Goal: Task Accomplishment & Management: Use online tool/utility

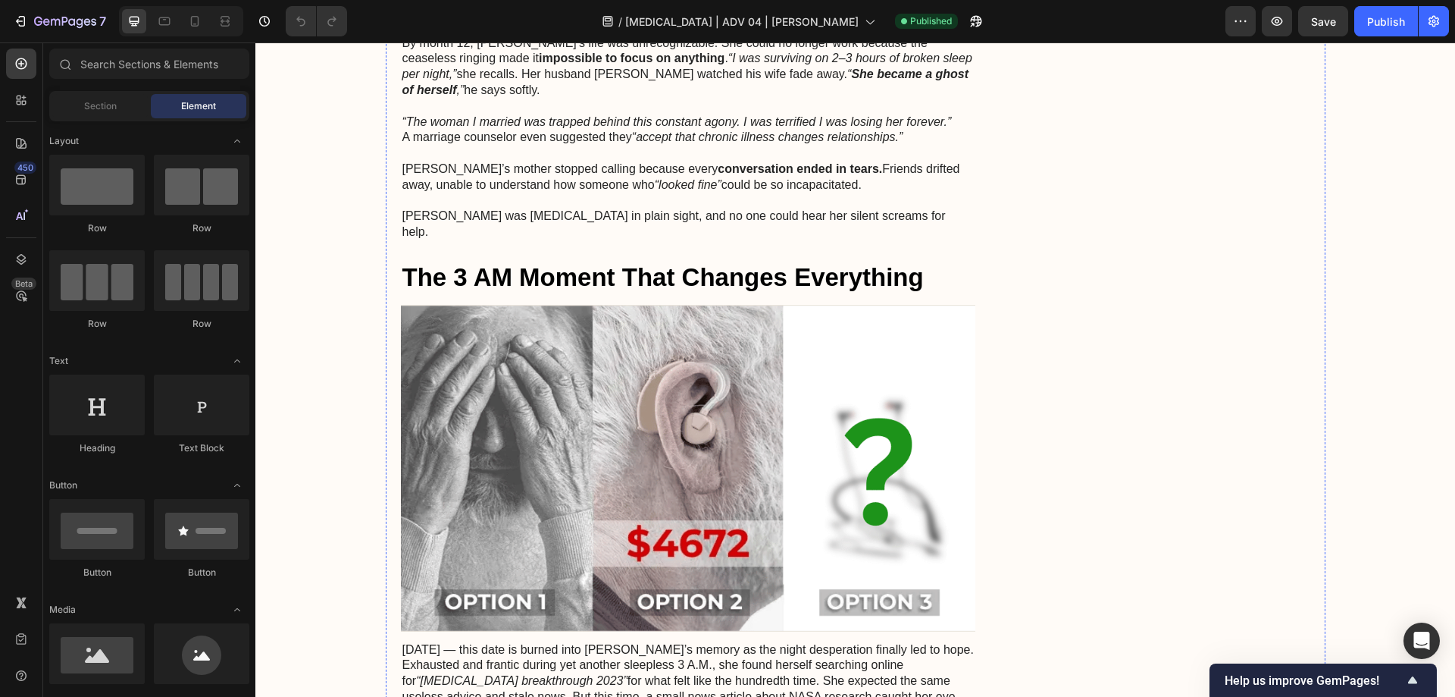
scroll to position [758, 0]
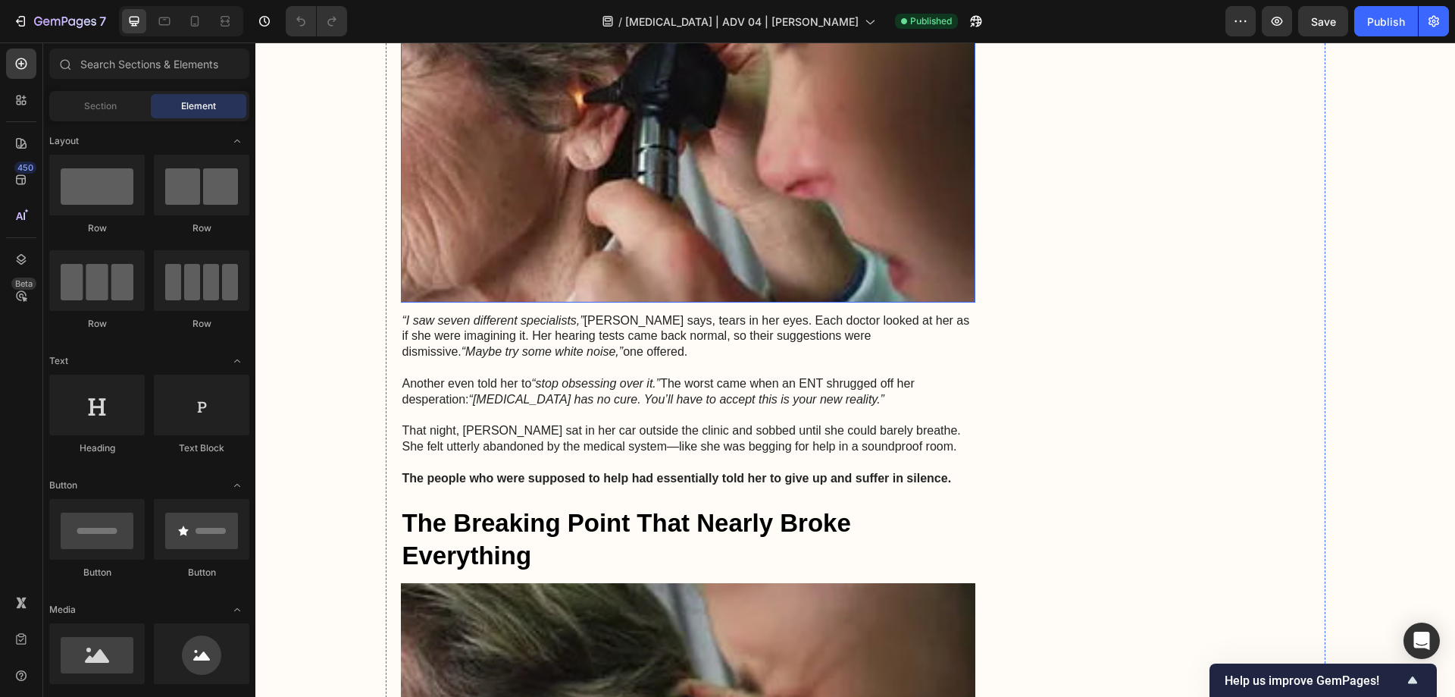
click at [639, 291] on img at bounding box center [688, 109] width 575 height 385
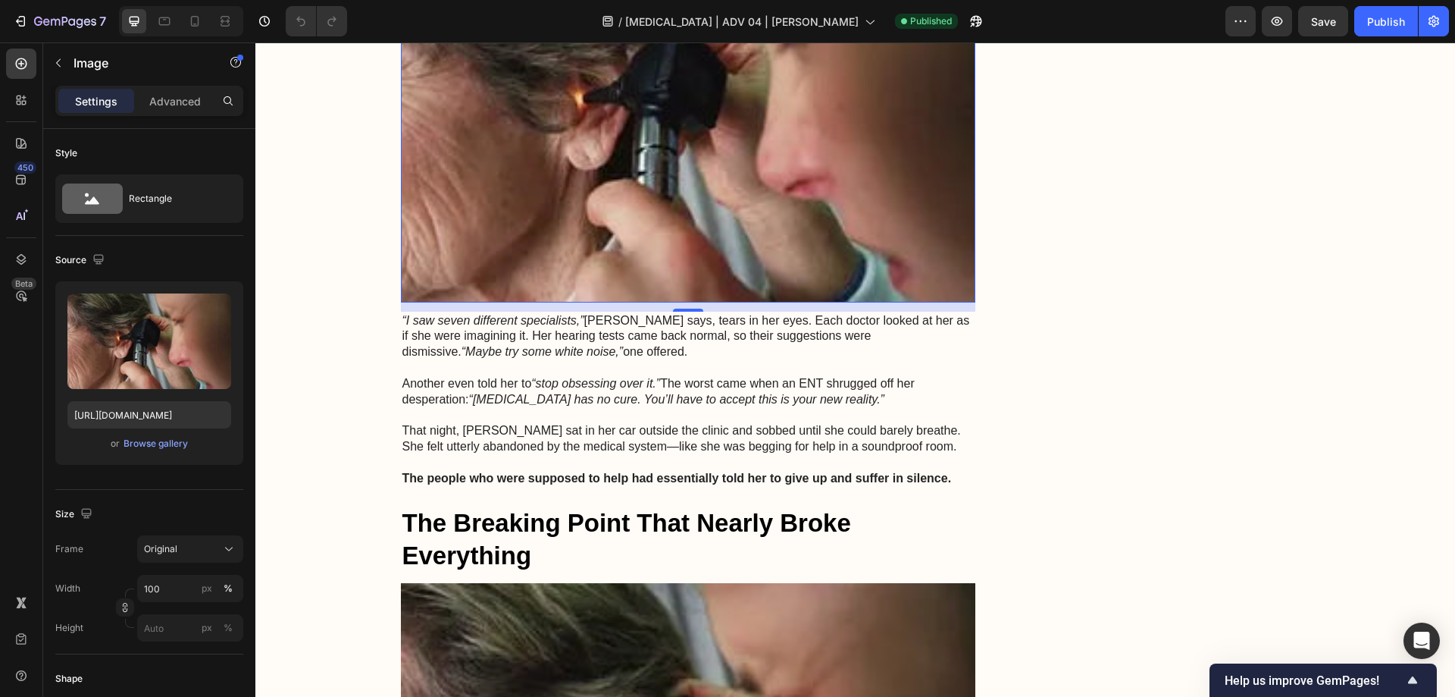
click at [623, 302] on img at bounding box center [688, 109] width 575 height 385
click at [105, 416] on input "[URL][DOMAIN_NAME]" at bounding box center [149, 414] width 164 height 27
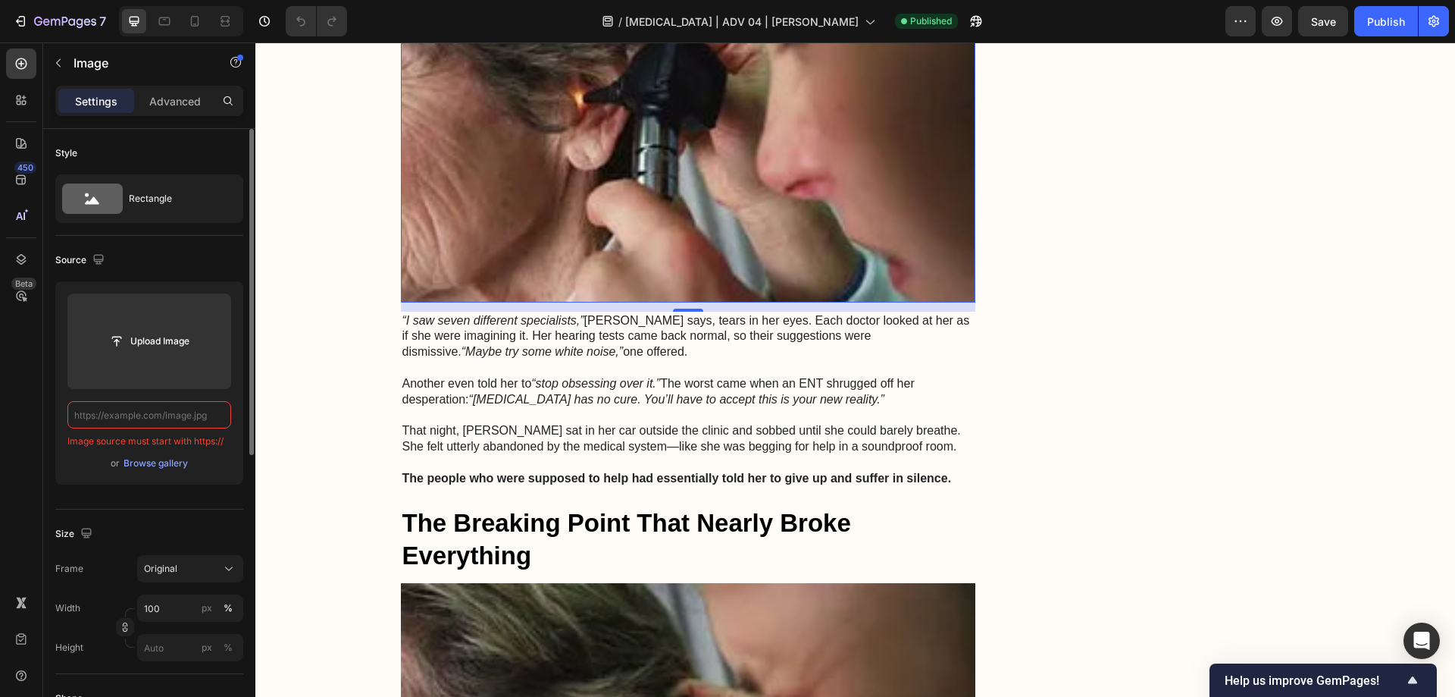
paste input "[URL][DOMAIN_NAME]"
type input "[URL][DOMAIN_NAME]"
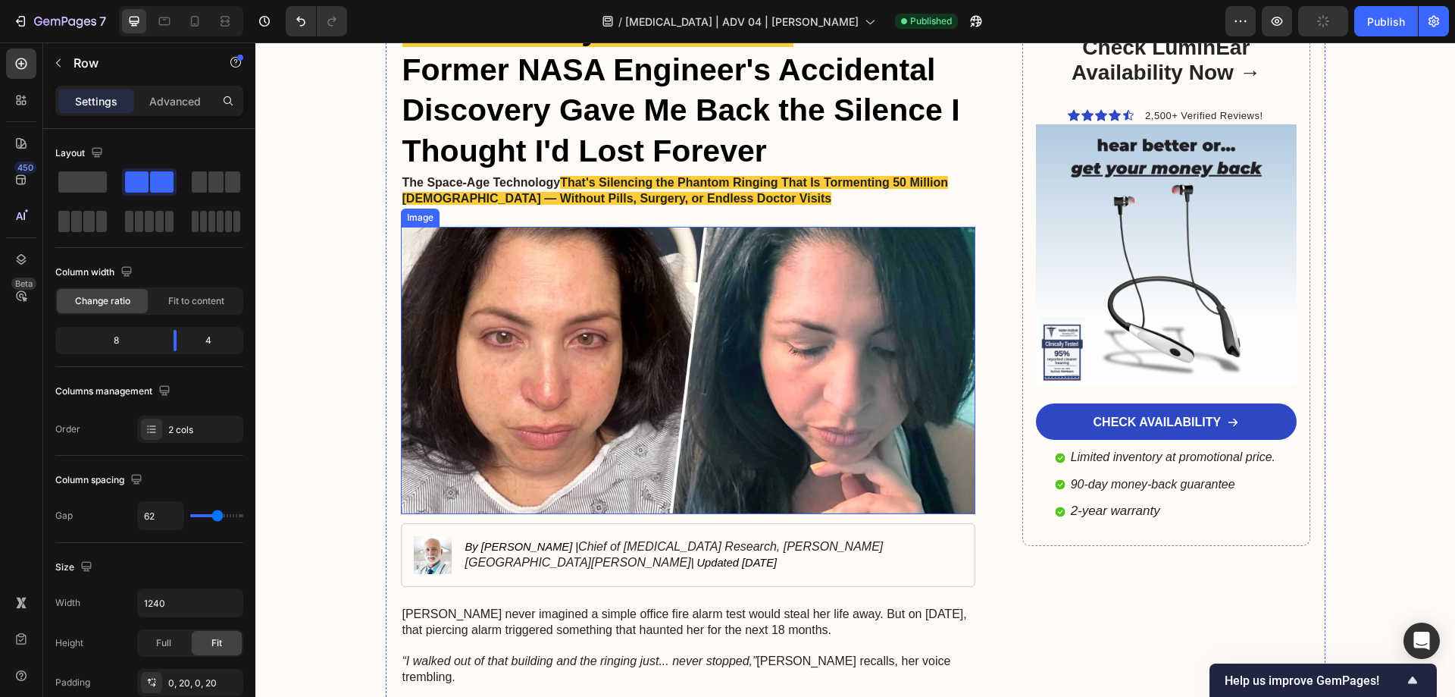
scroll to position [0, 0]
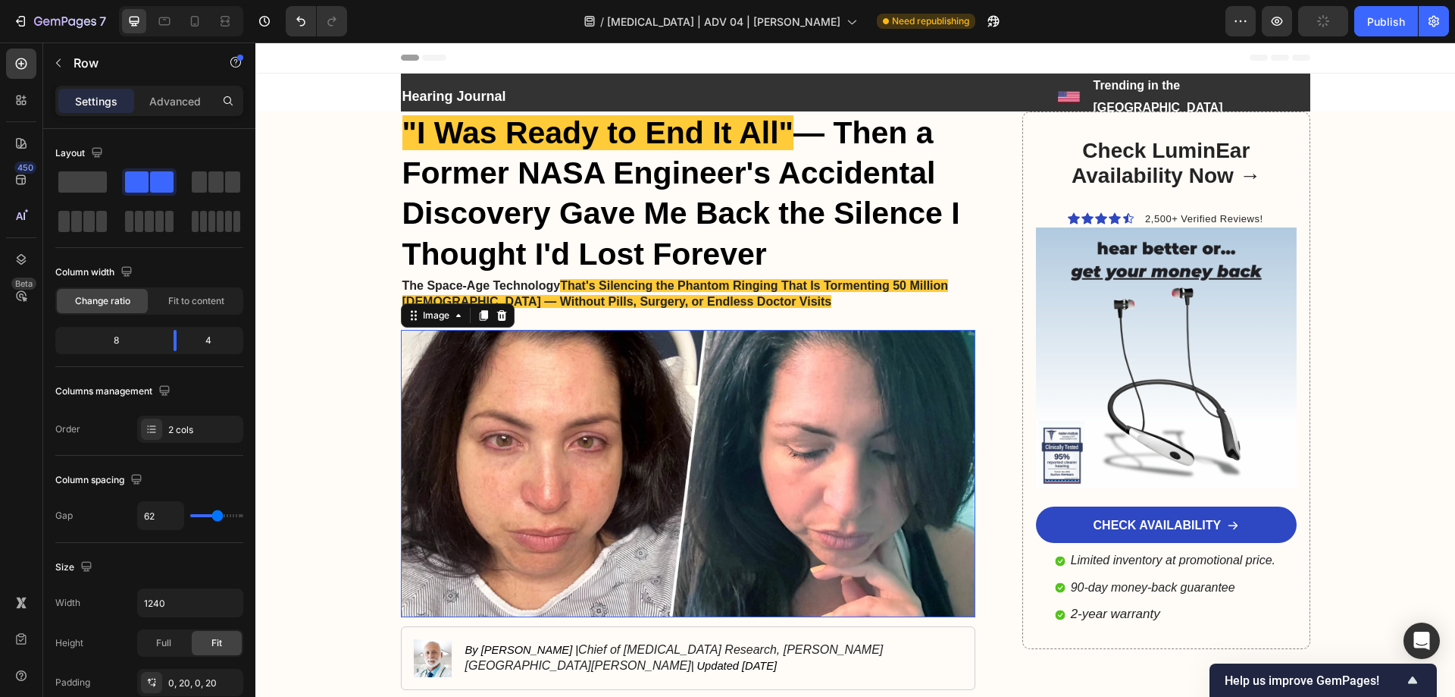
click at [656, 459] on img at bounding box center [688, 473] width 575 height 287
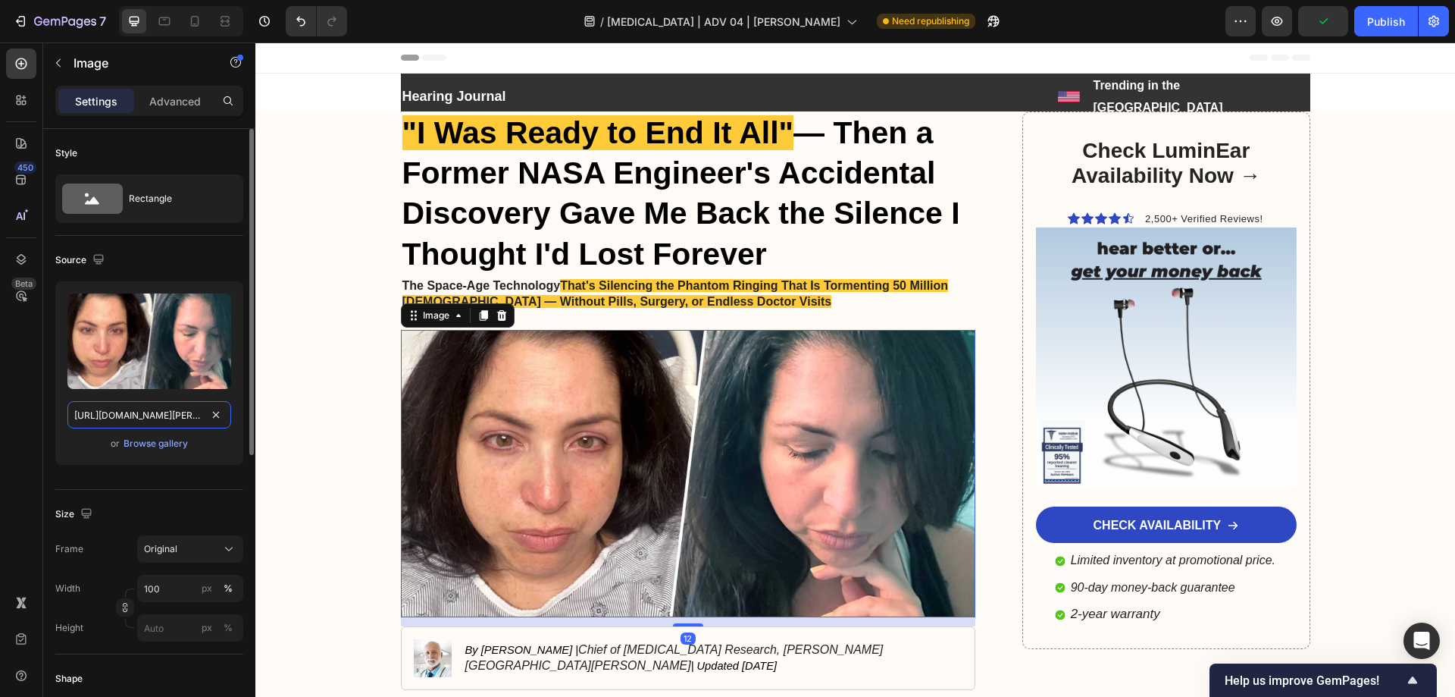
click at [111, 421] on input "[URL][DOMAIN_NAME][PERSON_NAME]" at bounding box center [149, 414] width 164 height 27
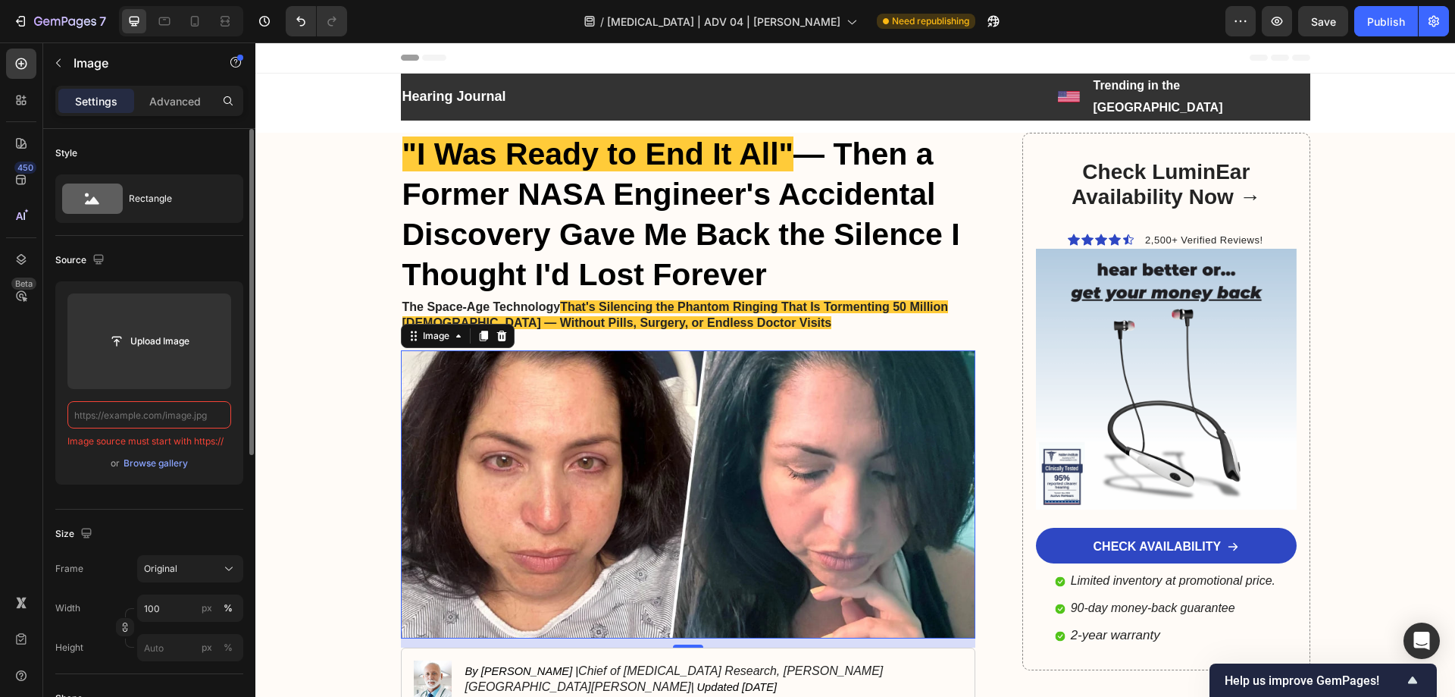
paste input "[URL][DOMAIN_NAME]"
type input "[URL][DOMAIN_NAME]"
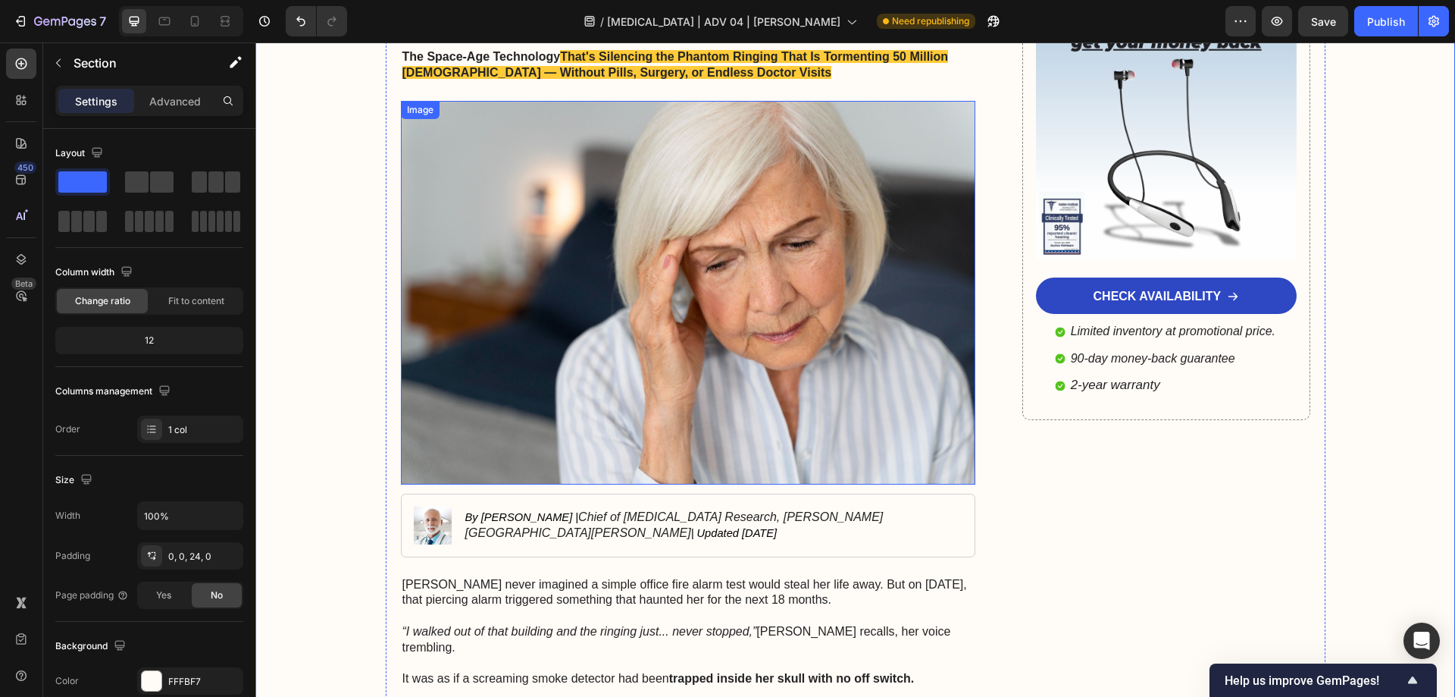
scroll to position [227, 0]
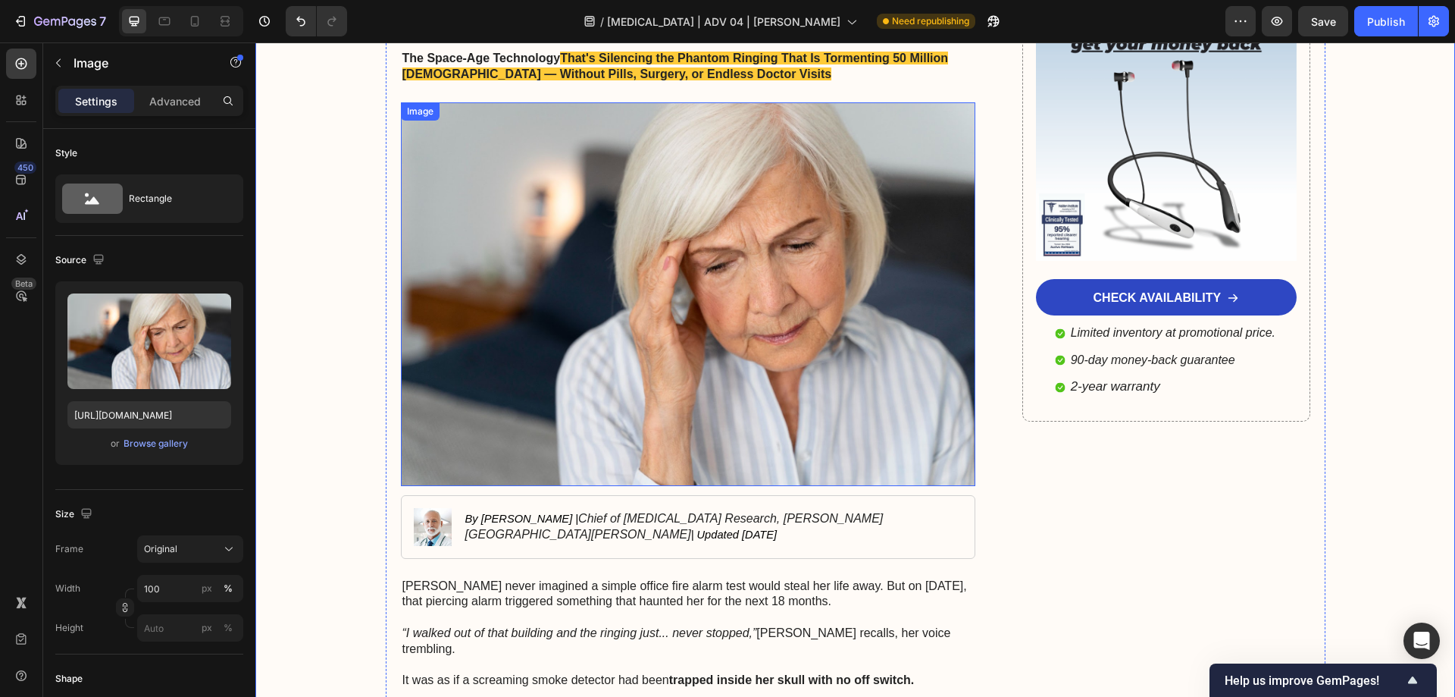
click at [562, 285] on img at bounding box center [688, 294] width 575 height 384
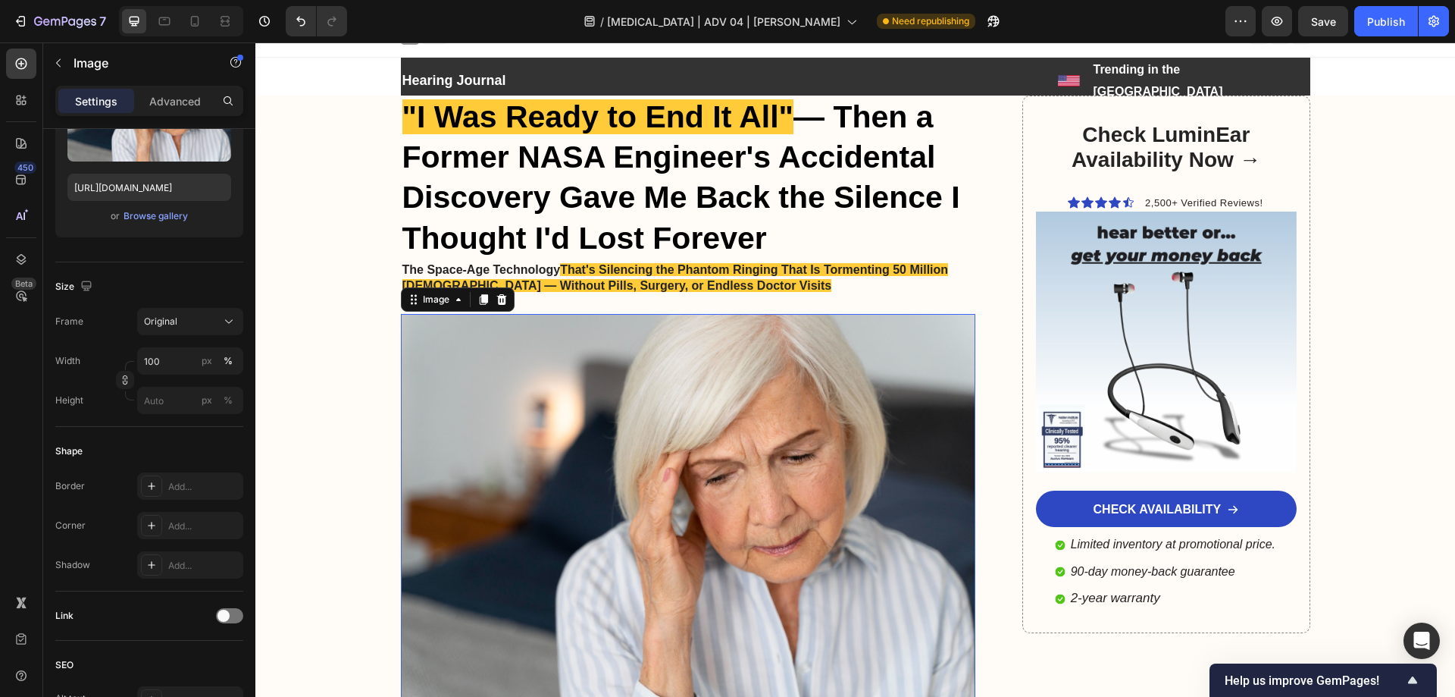
scroll to position [0, 0]
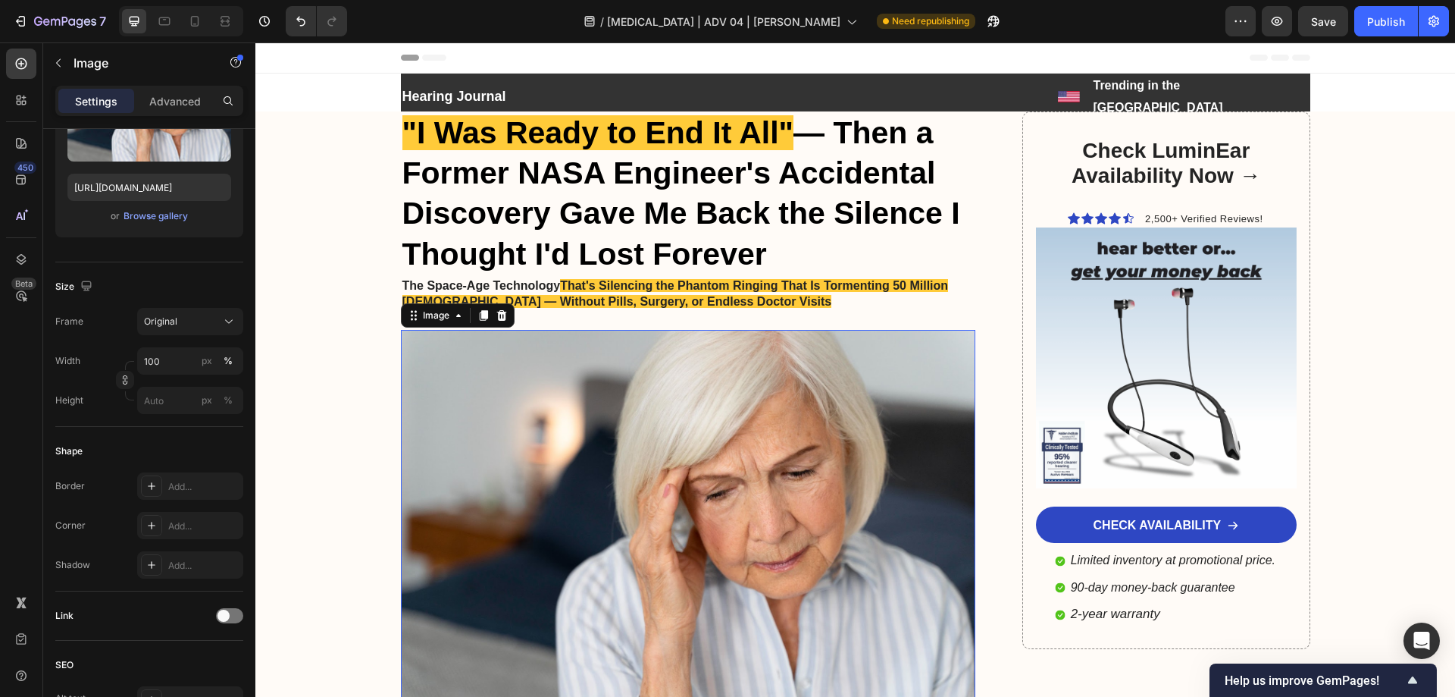
click at [208, 22] on div at bounding box center [181, 21] width 124 height 30
click at [202, 22] on icon at bounding box center [194, 21] width 15 height 15
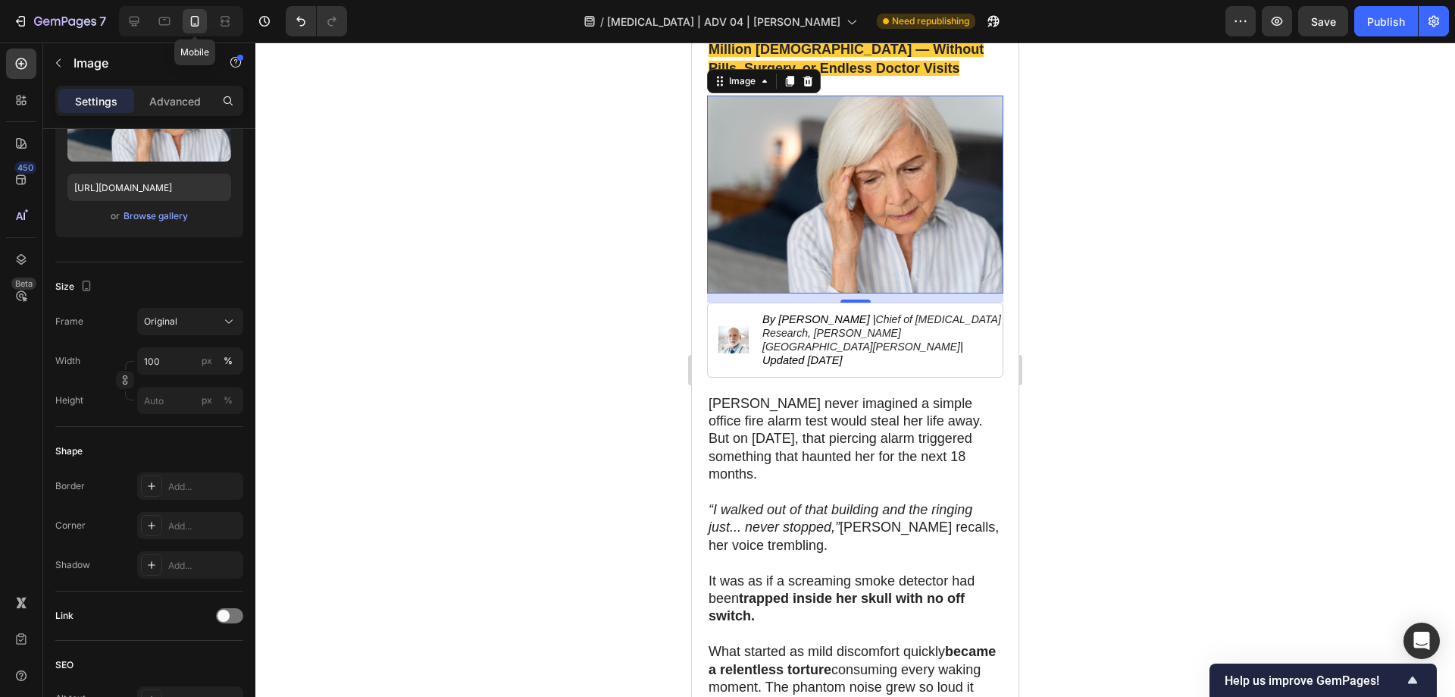
scroll to position [346, 0]
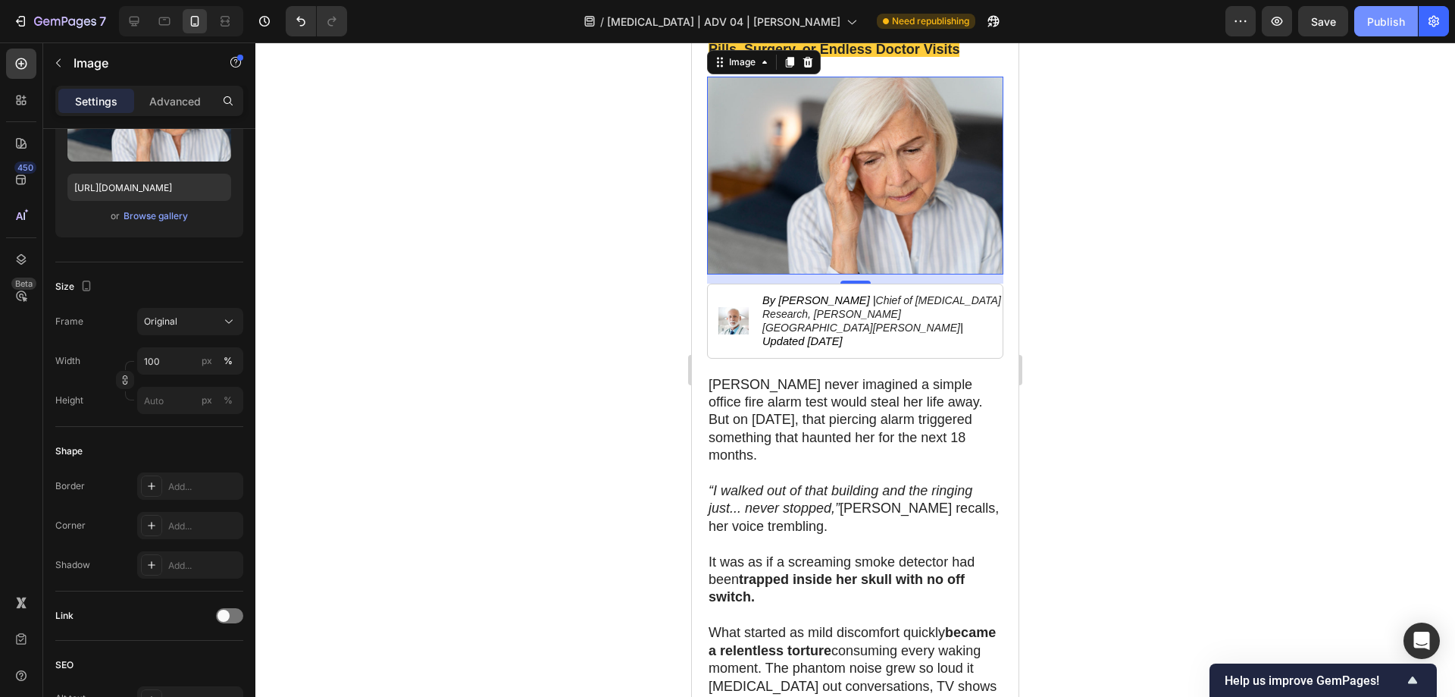
click at [1380, 17] on div "Publish" at bounding box center [1387, 22] width 38 height 16
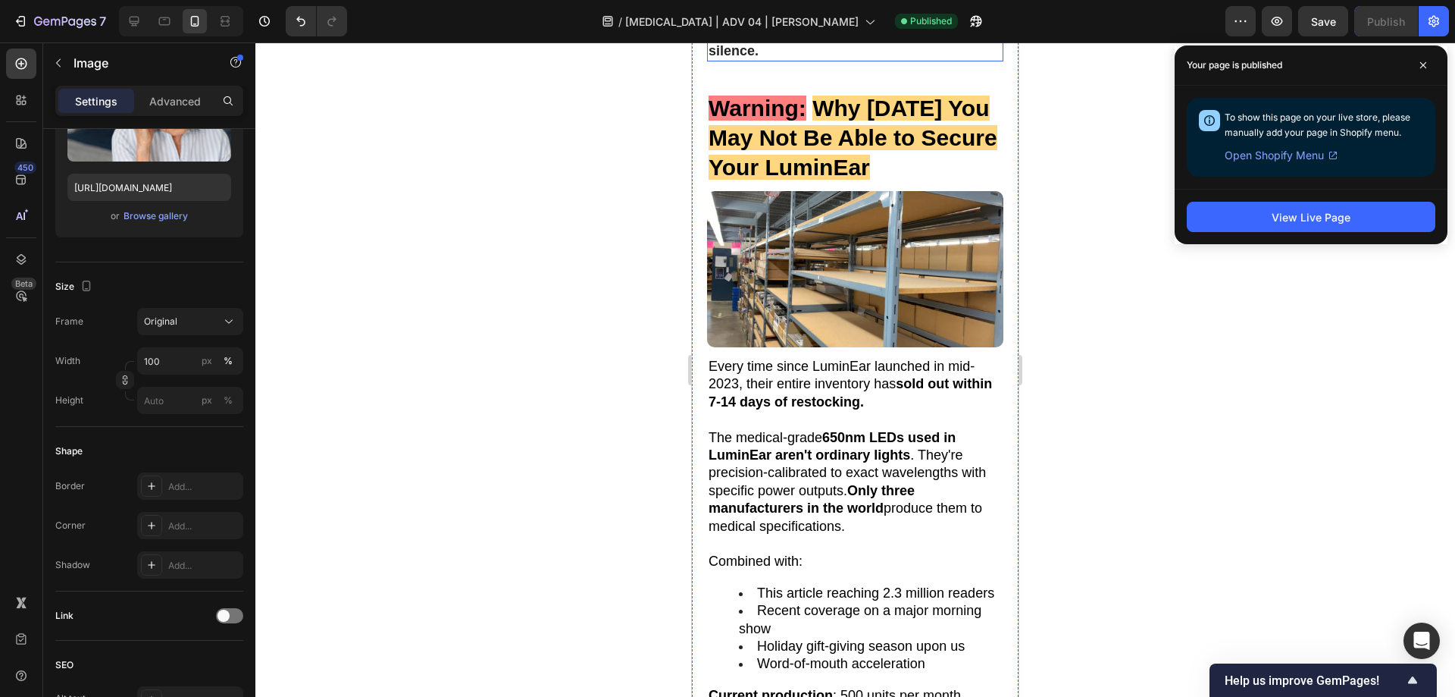
scroll to position [9140, 0]
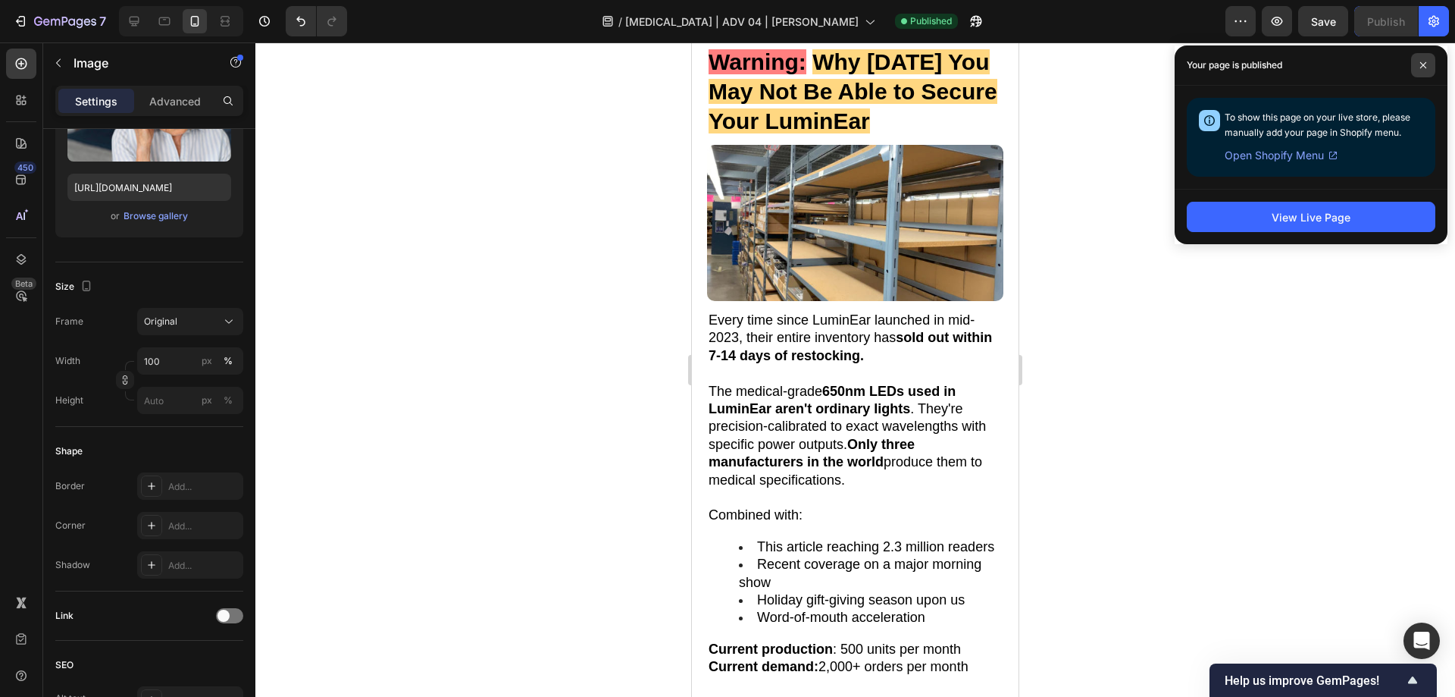
click at [1416, 66] on span at bounding box center [1424, 65] width 24 height 24
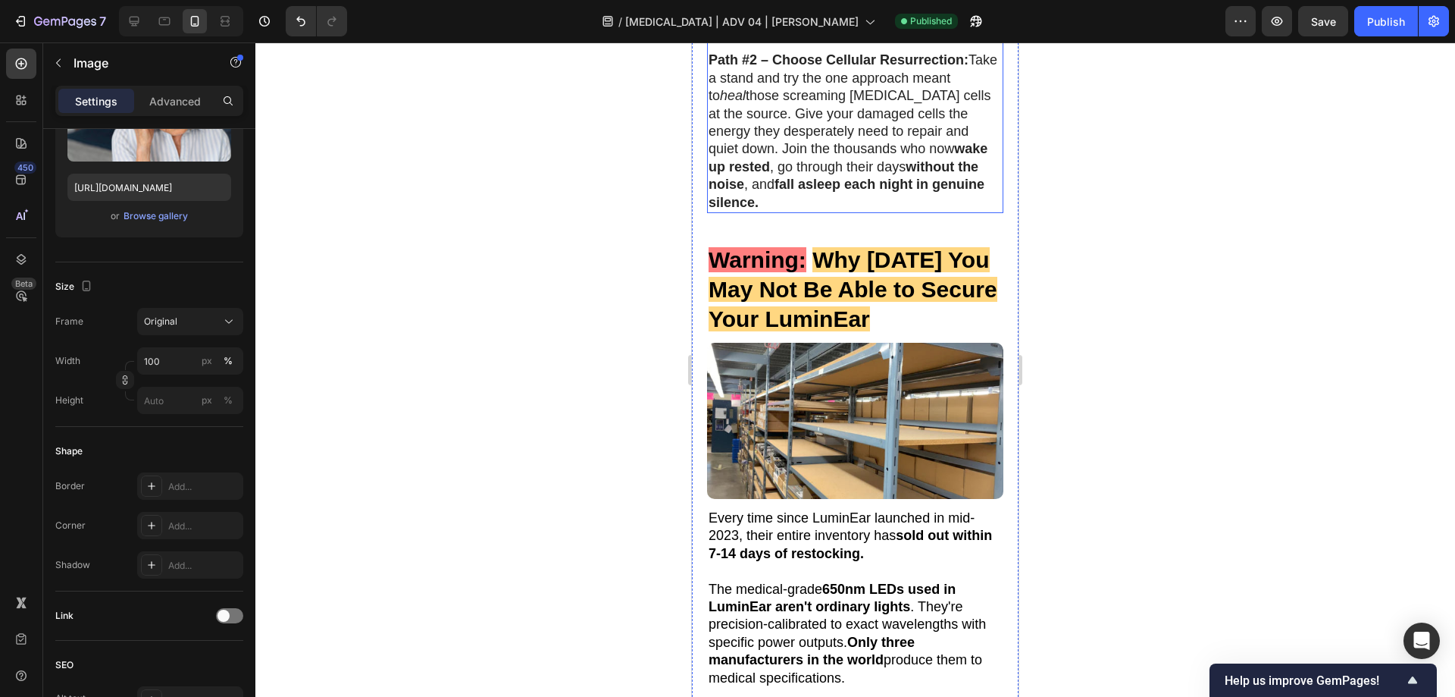
scroll to position [8988, 0]
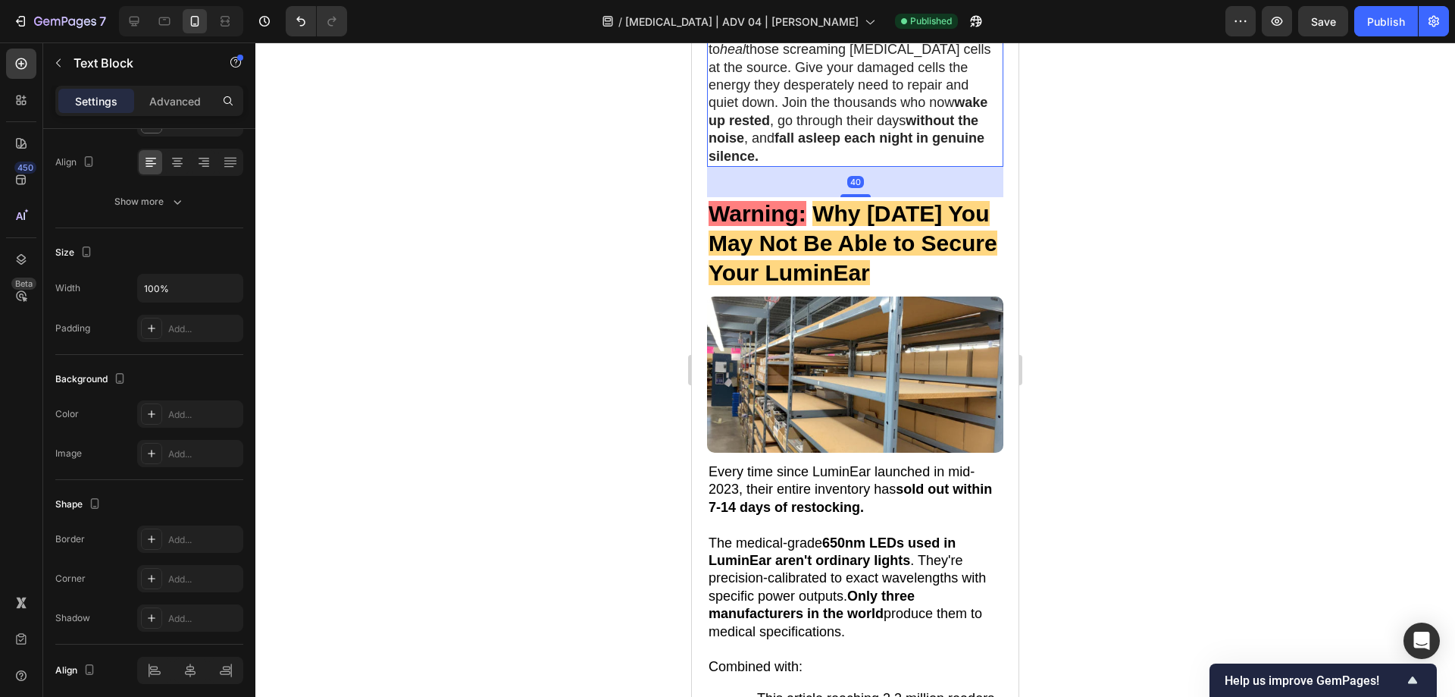
scroll to position [0, 0]
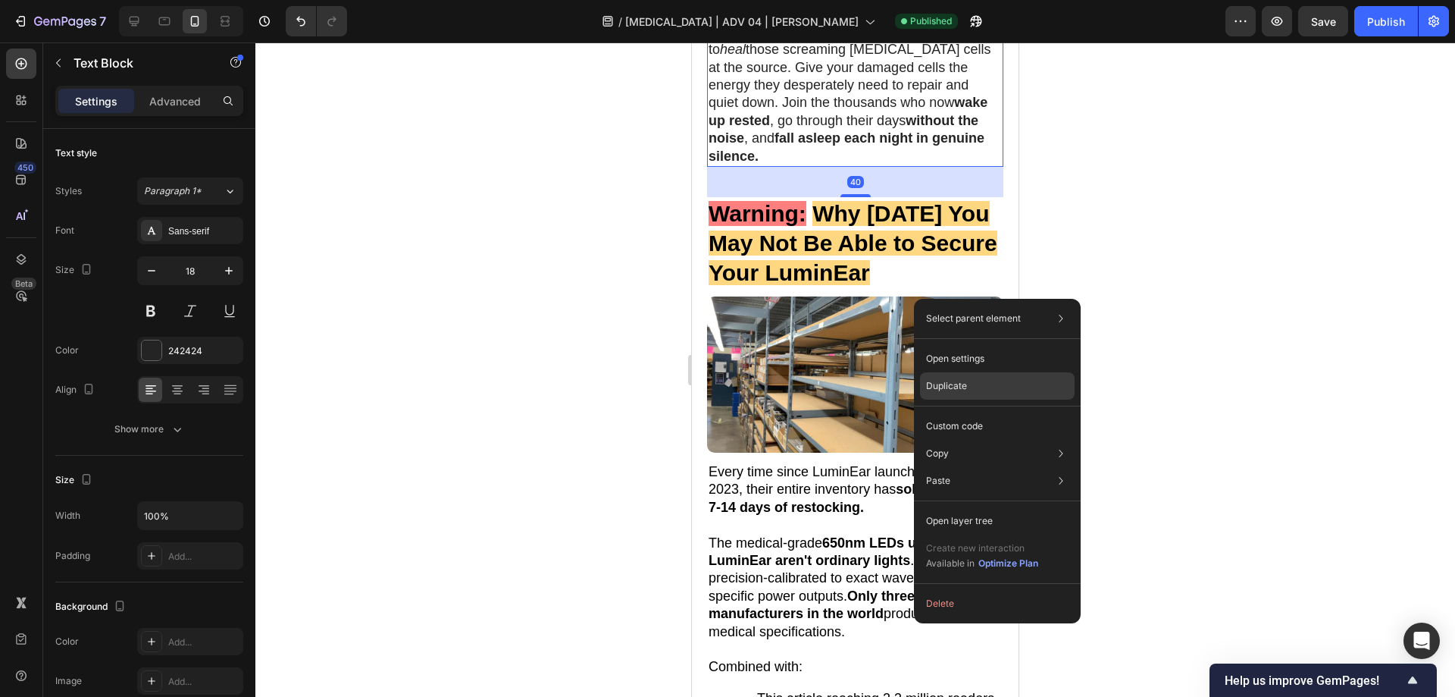
drag, startPoint x: 283, startPoint y: 338, endPoint x: 980, endPoint y: 384, distance: 698.9
click at [980, 384] on div "Duplicate" at bounding box center [997, 385] width 155 height 27
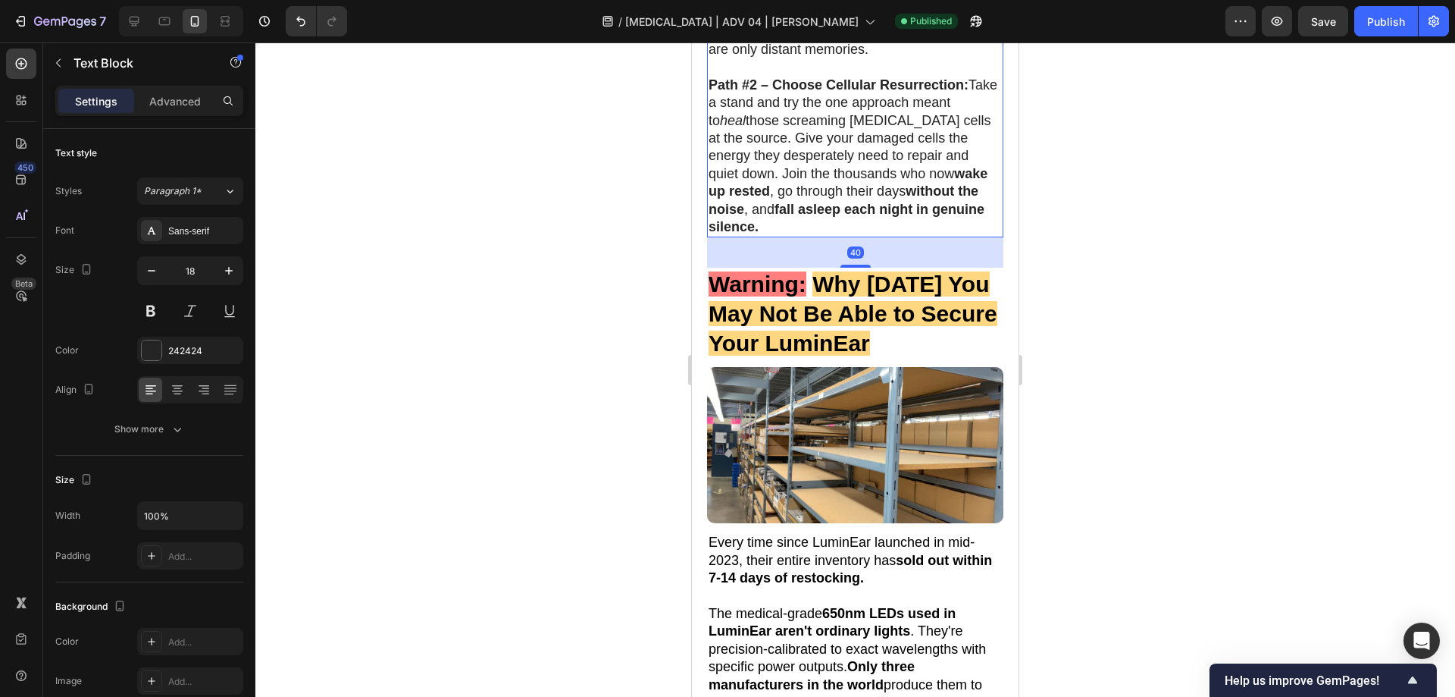
scroll to position [9270, 0]
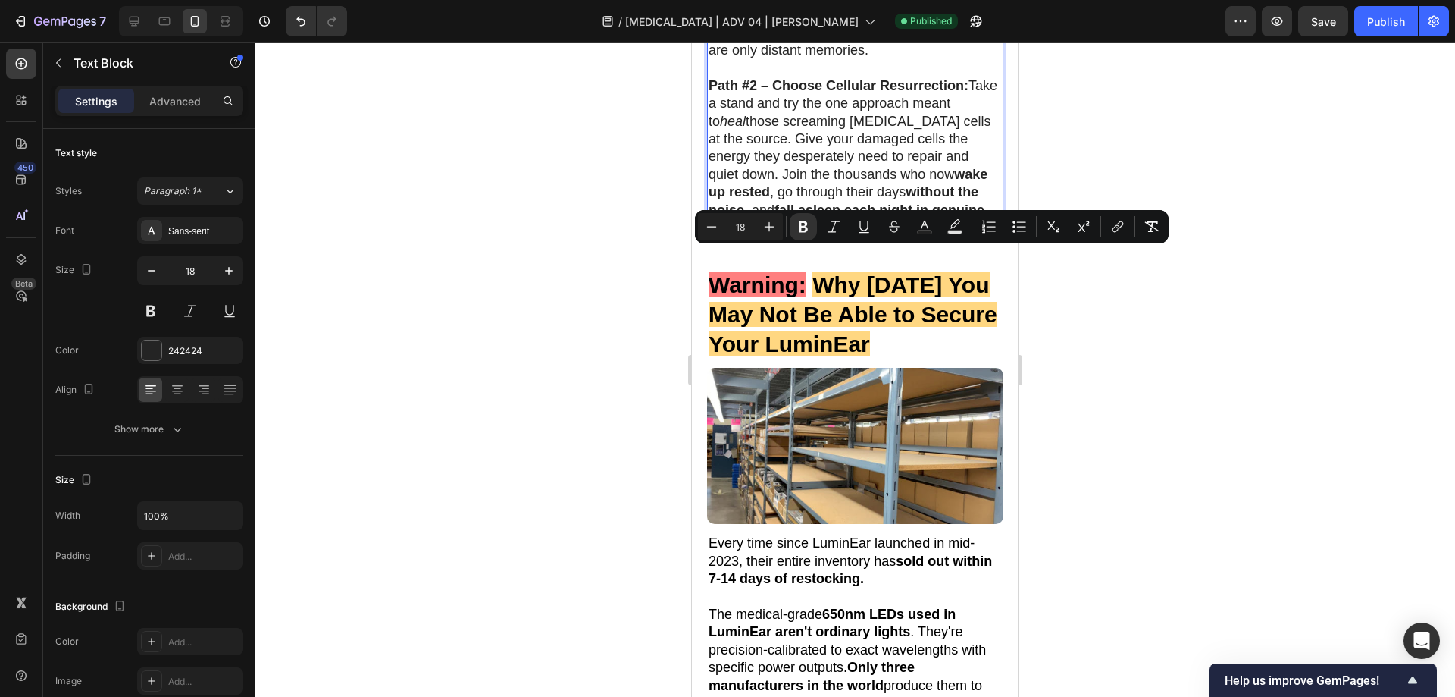
drag, startPoint x: 711, startPoint y: 254, endPoint x: 974, endPoint y: 377, distance: 290.3
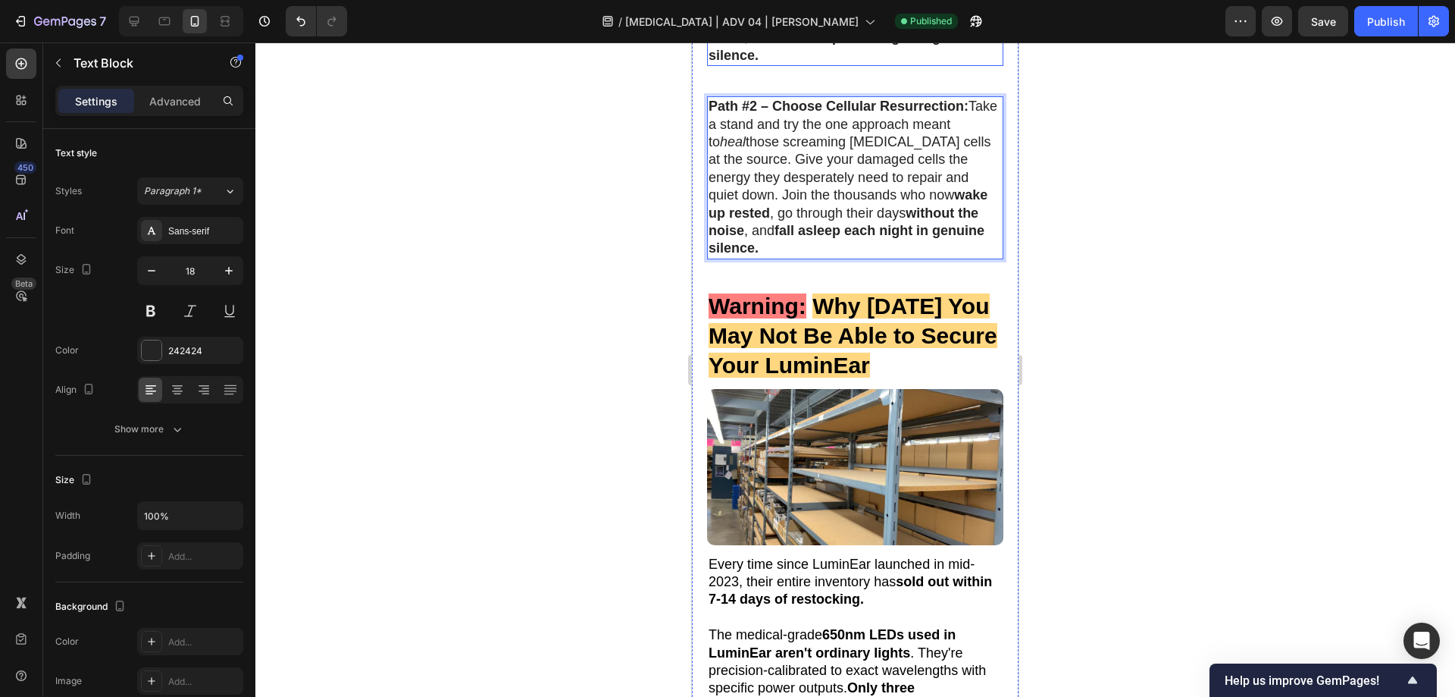
scroll to position [9042, 0]
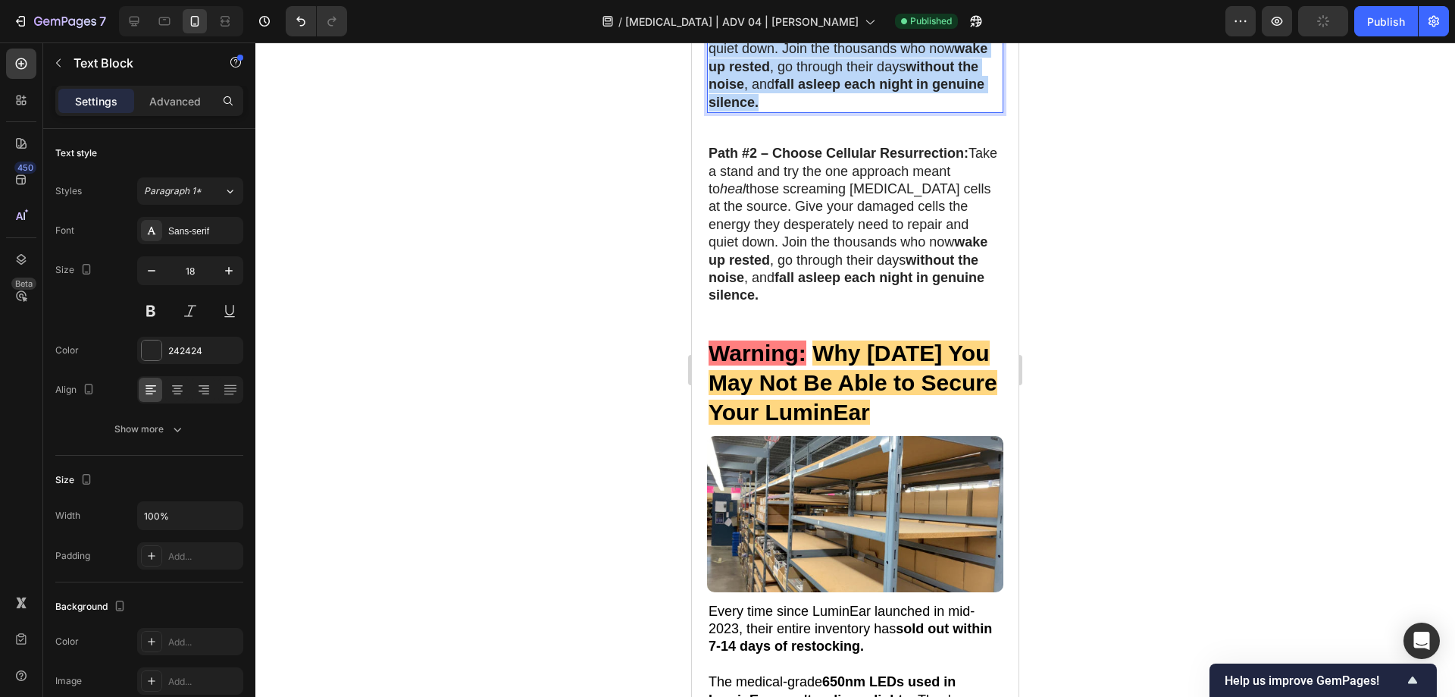
drag, startPoint x: 713, startPoint y: 288, endPoint x: 899, endPoint y: 431, distance: 234.6
click at [899, 111] on p "Path #2 – Choose Cellular Resurrection: Take a stand and try the one approach m…" at bounding box center [855, 31] width 293 height 160
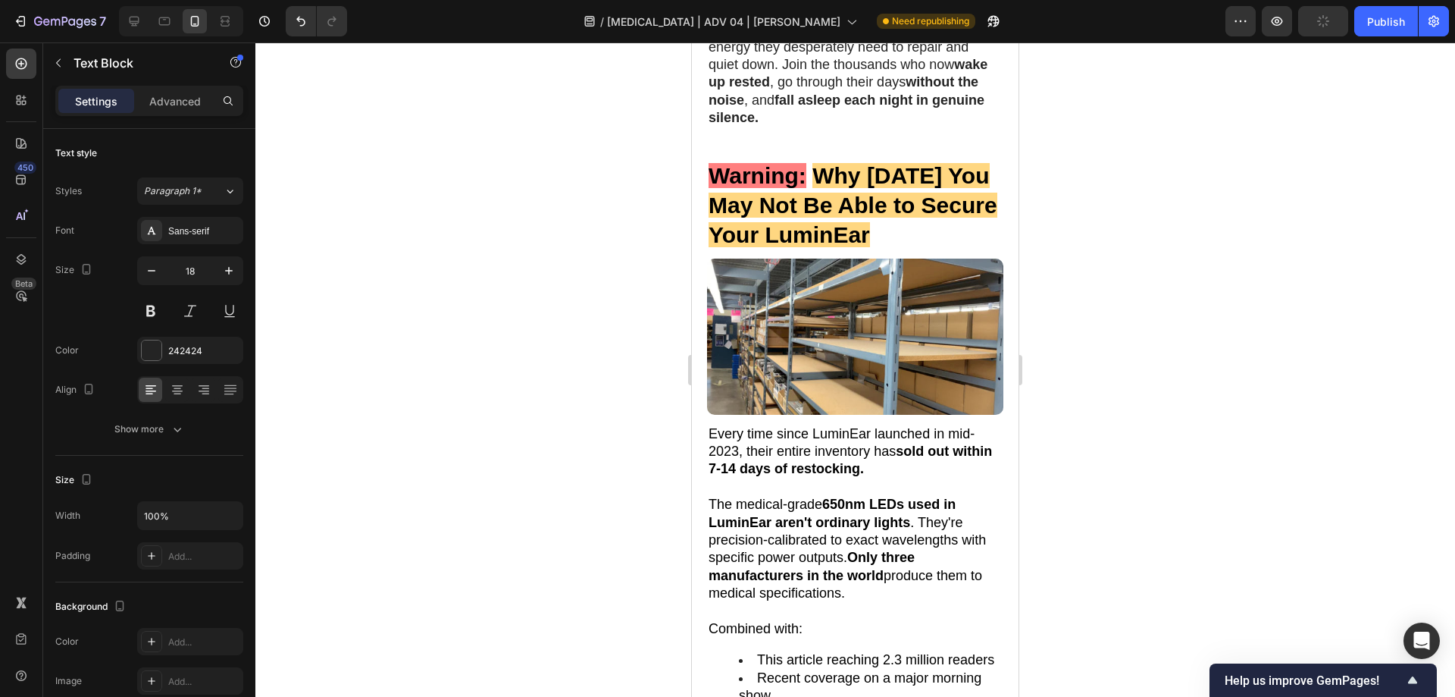
click at [1207, 265] on div at bounding box center [855, 369] width 1200 height 654
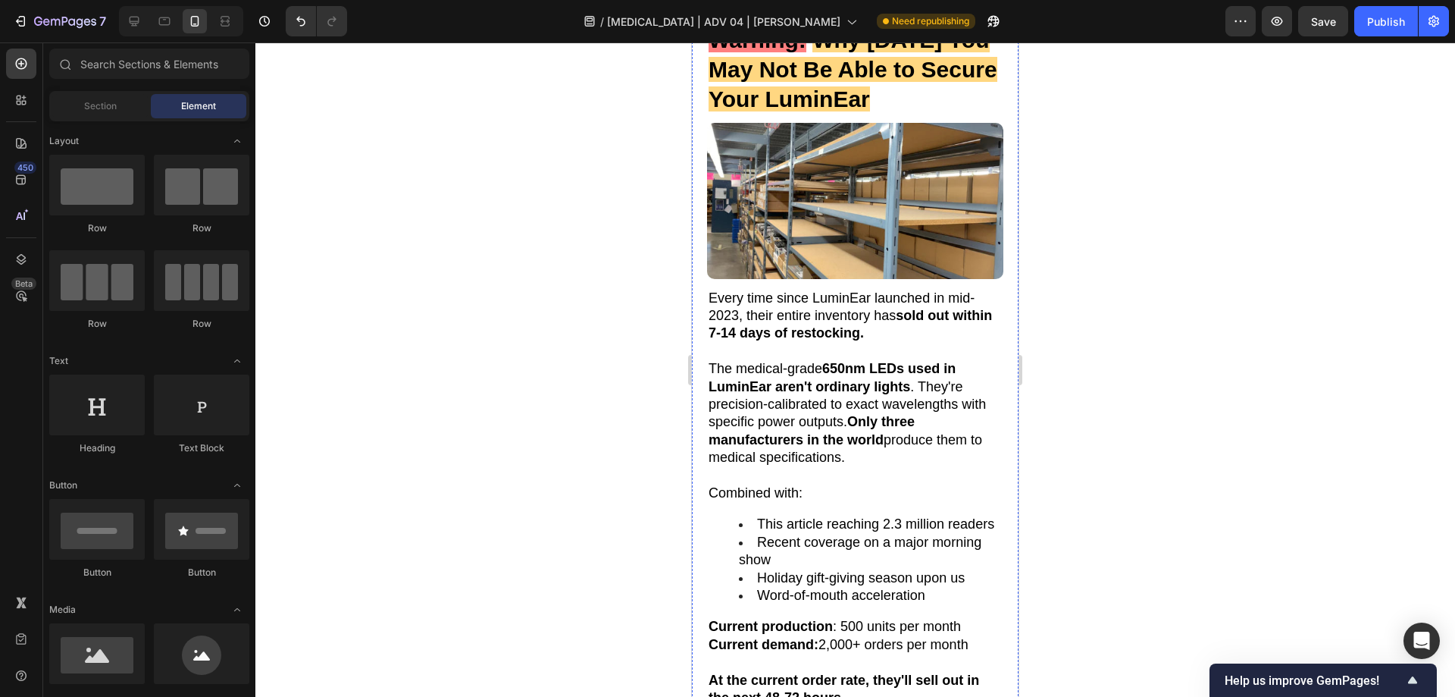
scroll to position [9345, 0]
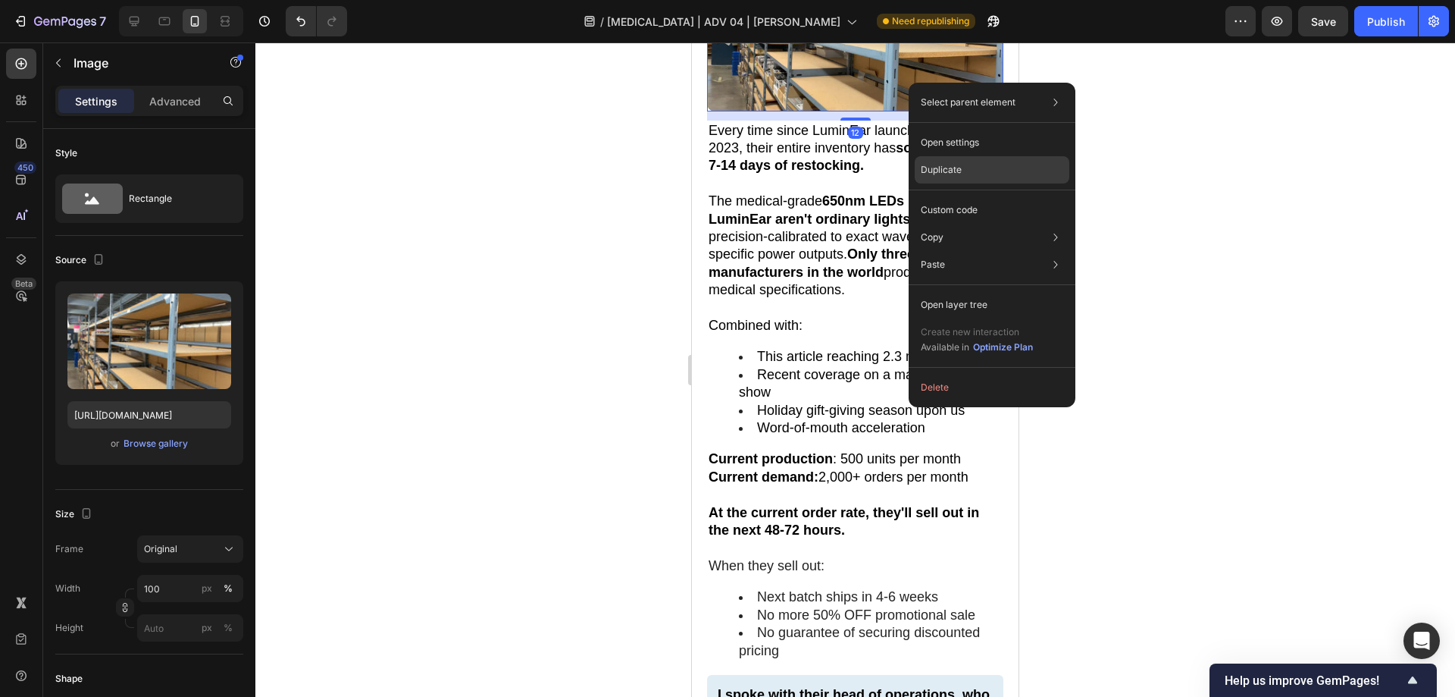
click at [954, 181] on div "Duplicate" at bounding box center [992, 169] width 155 height 27
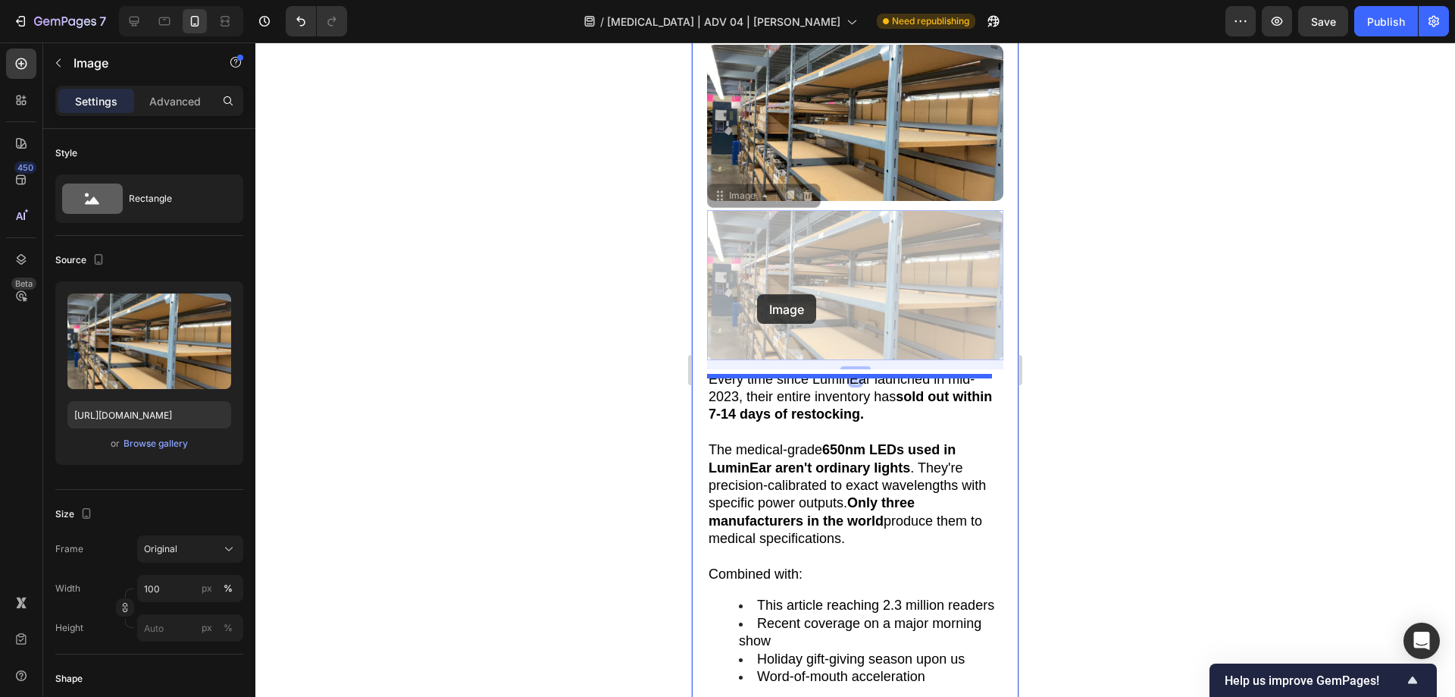
scroll to position [9042, 0]
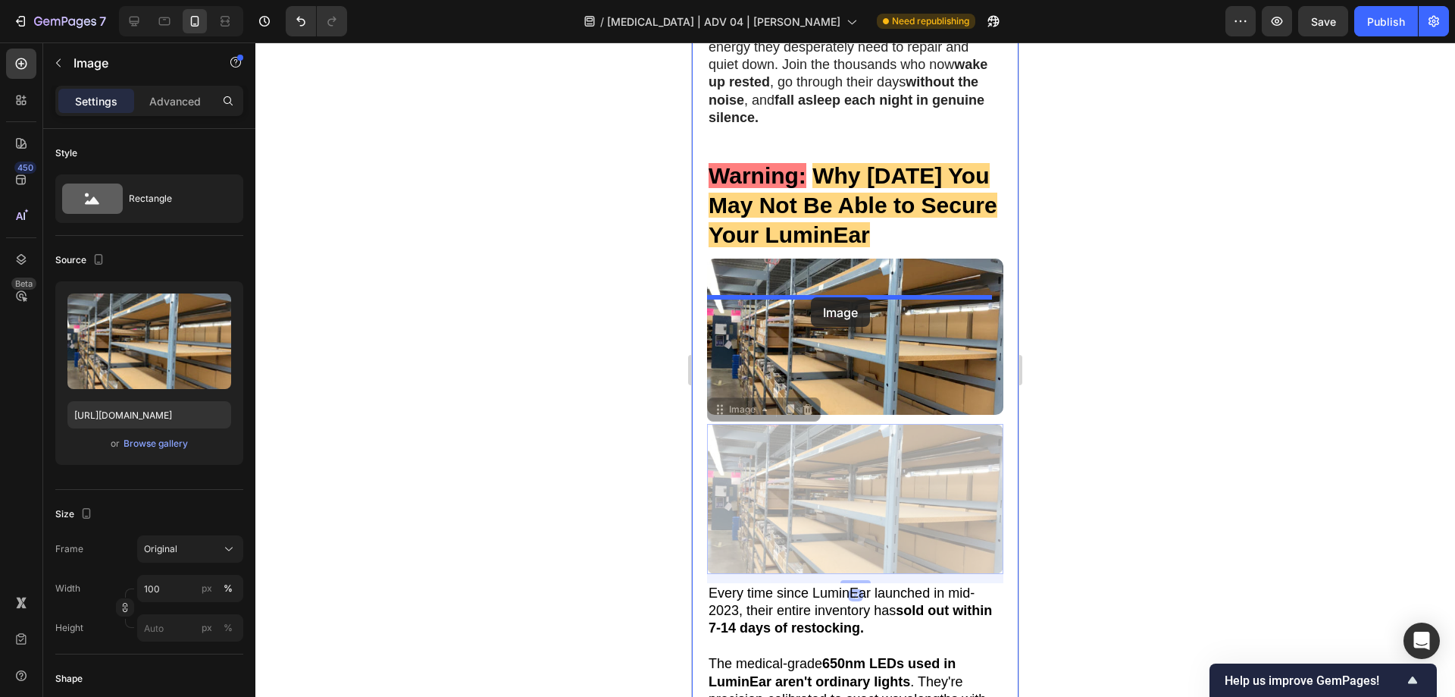
drag, startPoint x: 738, startPoint y: 514, endPoint x: 811, endPoint y: 297, distance: 228.7
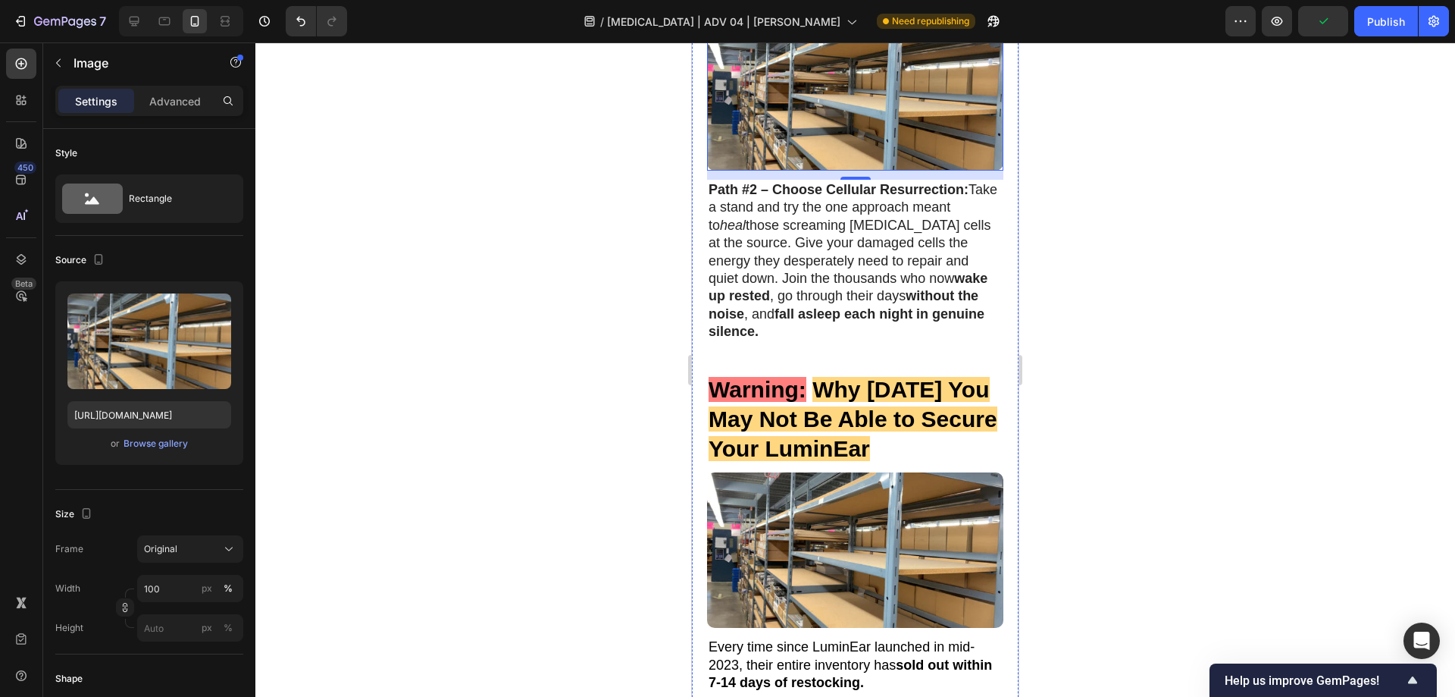
scroll to position [8966, 0]
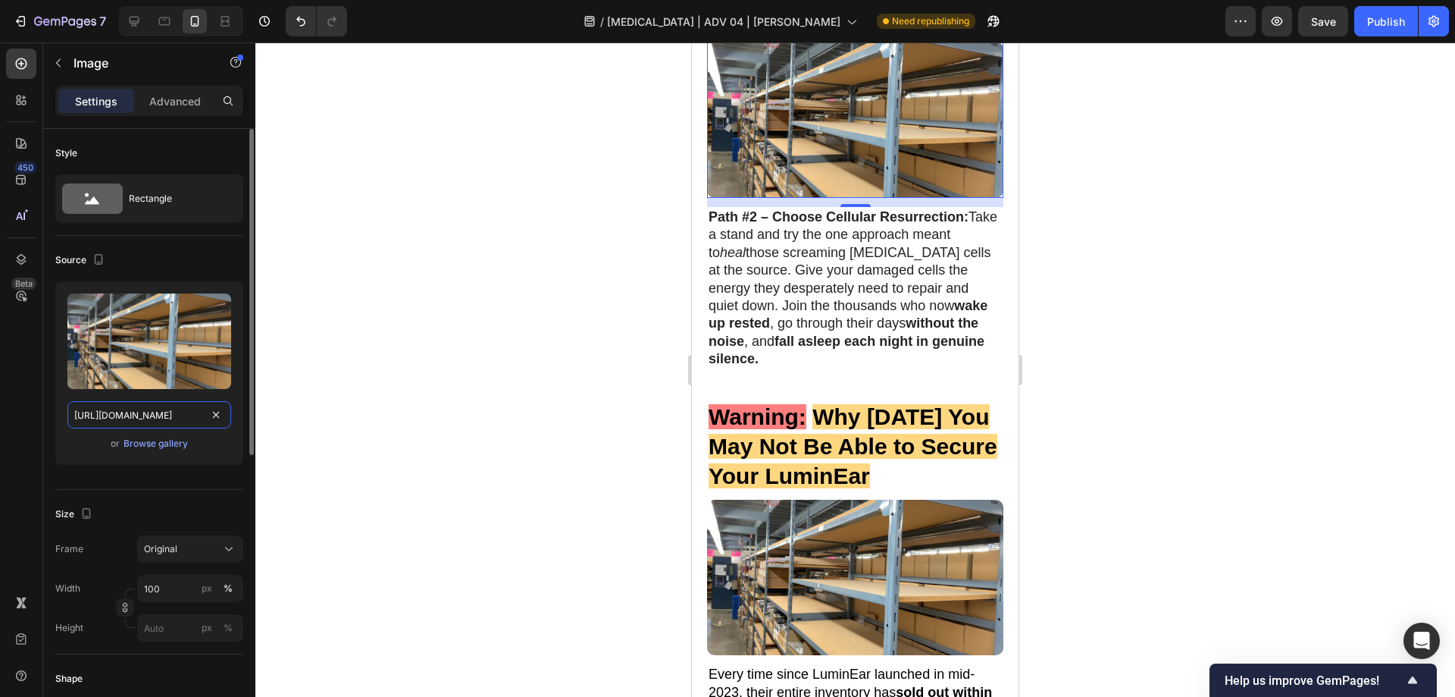
click at [177, 403] on input "[URL][DOMAIN_NAME]" at bounding box center [149, 414] width 164 height 27
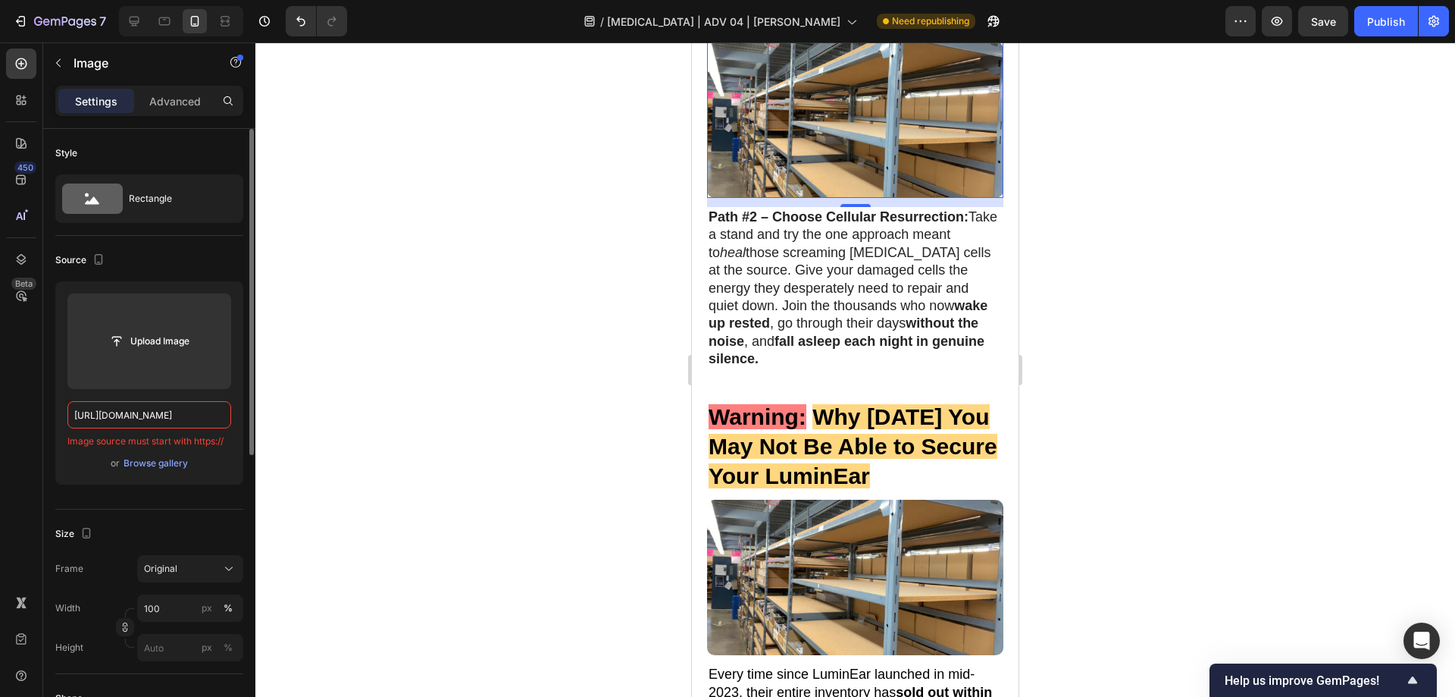
drag, startPoint x: 211, startPoint y: 380, endPoint x: 107, endPoint y: 410, distance: 108.2
drag, startPoint x: 107, startPoint y: 410, endPoint x: 108, endPoint y: 420, distance: 10.0
click at [108, 420] on input "[URL][DOMAIN_NAME]" at bounding box center [149, 414] width 164 height 27
click at [109, 418] on input "[URL][DOMAIN_NAME]" at bounding box center [149, 414] width 164 height 27
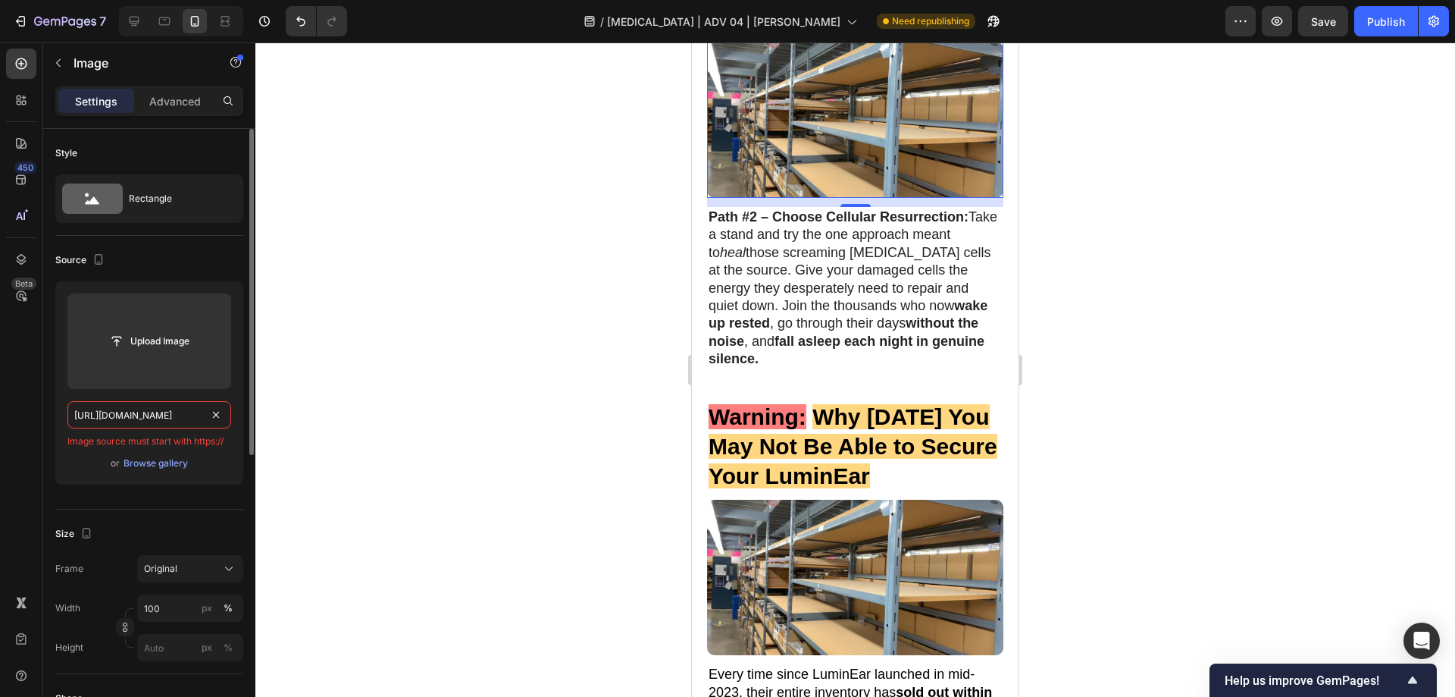
type input "https://.[DOMAIN_NAME][URL]"
click at [109, 418] on input "https://.[DOMAIN_NAME][URL]" at bounding box center [149, 414] width 164 height 27
paste input "[URL][DOMAIN_NAME]"
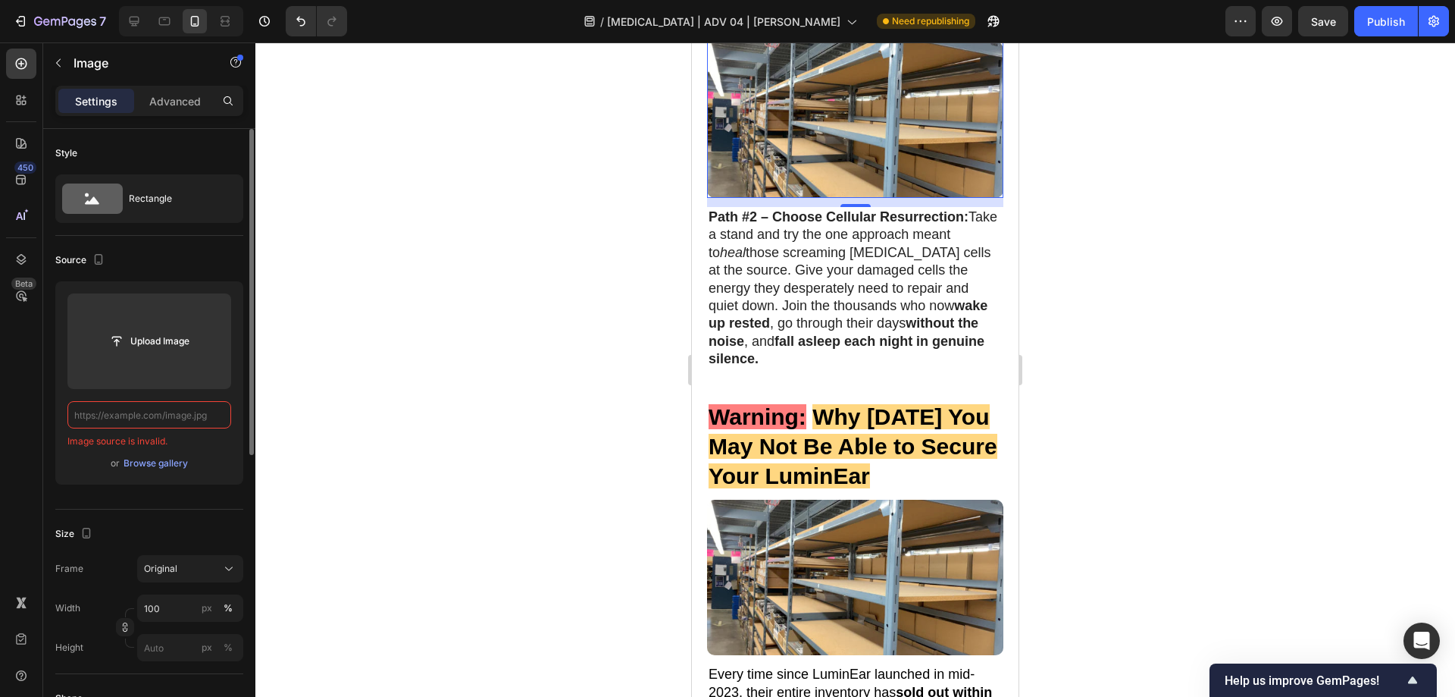
type input "[URL][DOMAIN_NAME]"
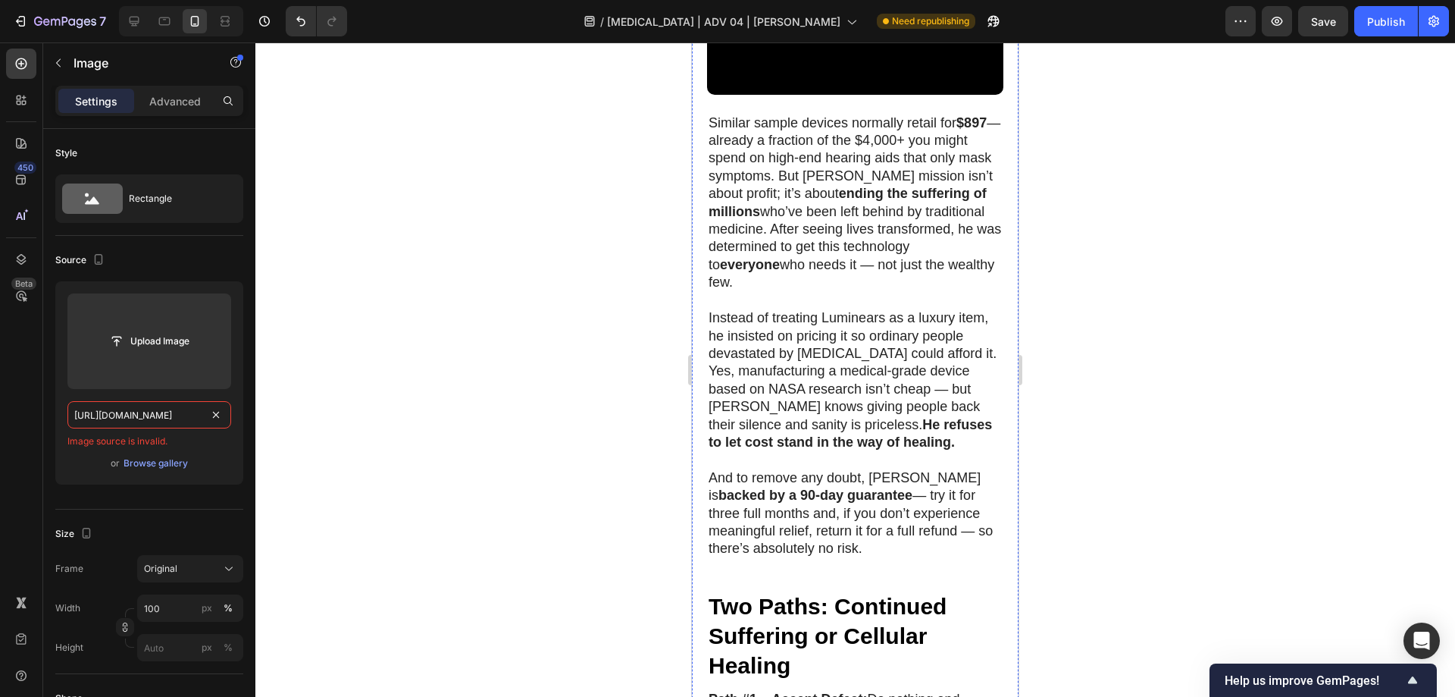
scroll to position [7981, 0]
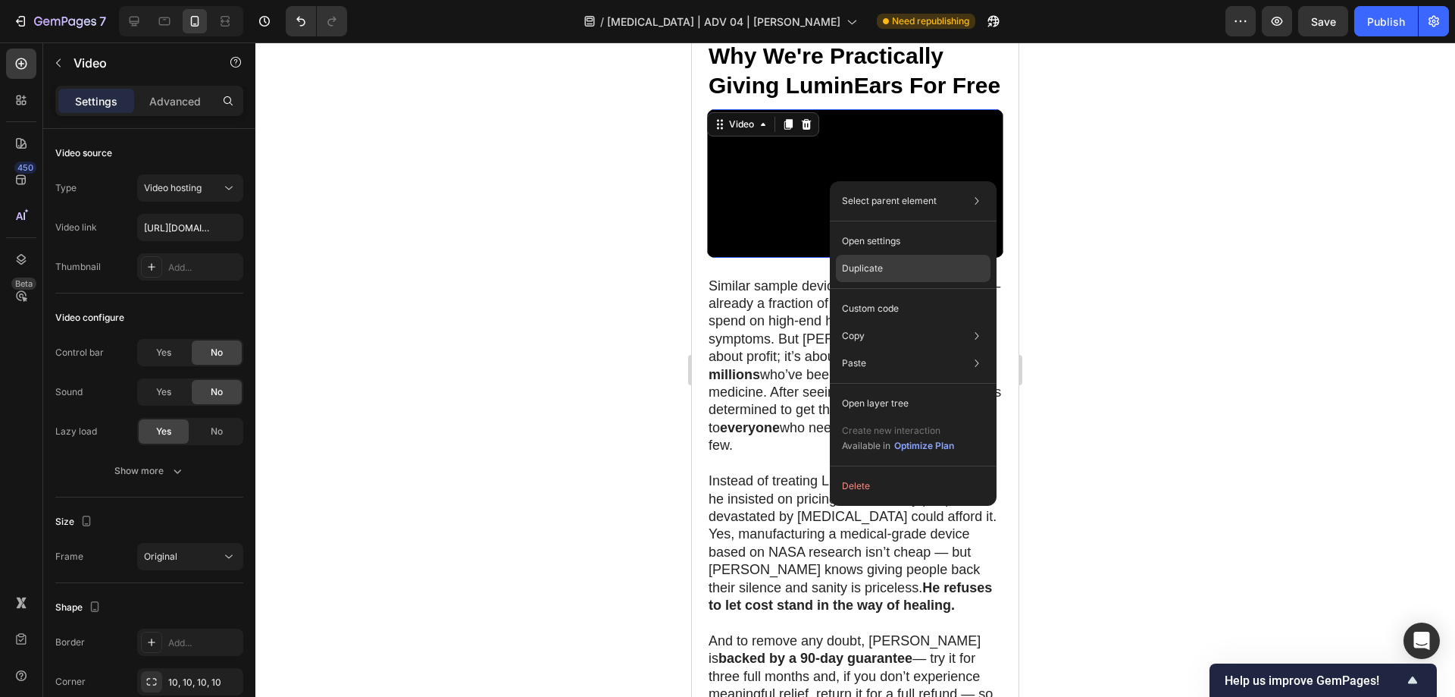
drag, startPoint x: 883, startPoint y: 268, endPoint x: 158, endPoint y: 256, distance: 725.6
click at [883, 268] on div "Duplicate" at bounding box center [913, 268] width 155 height 27
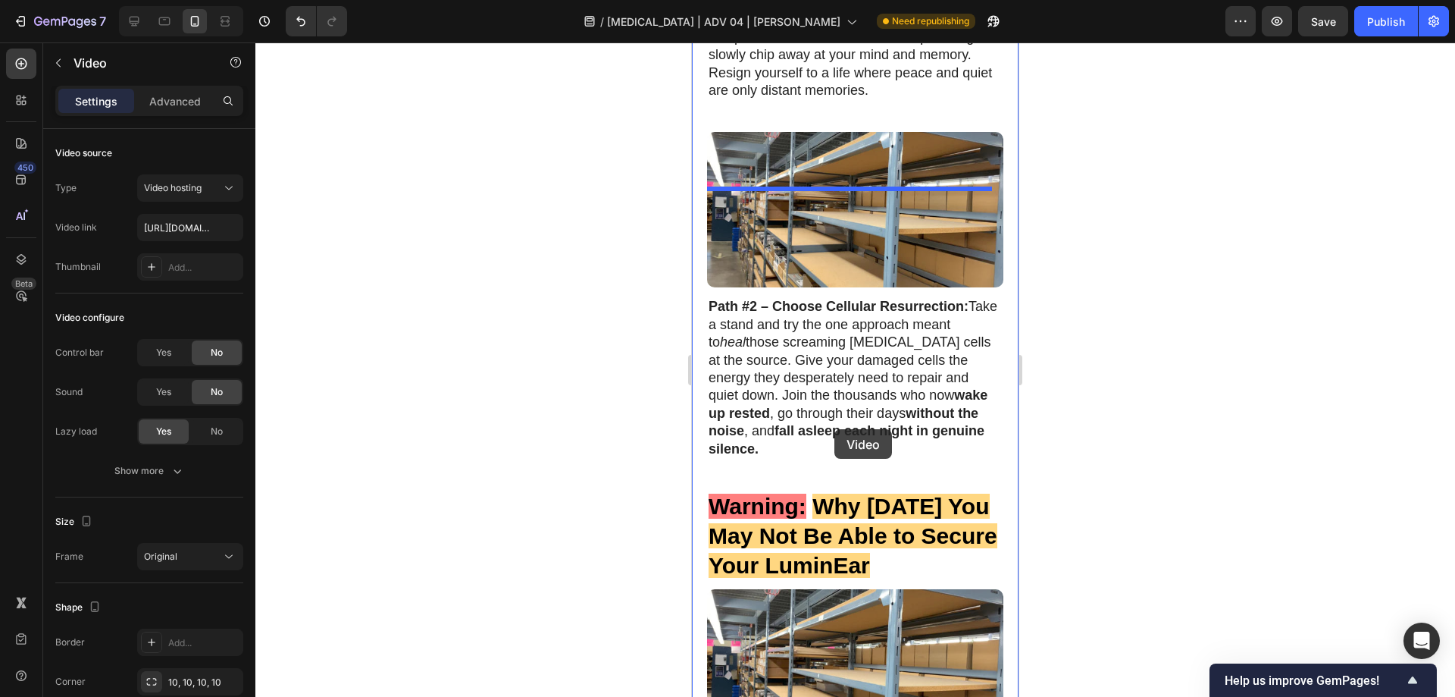
scroll to position [9194, 0]
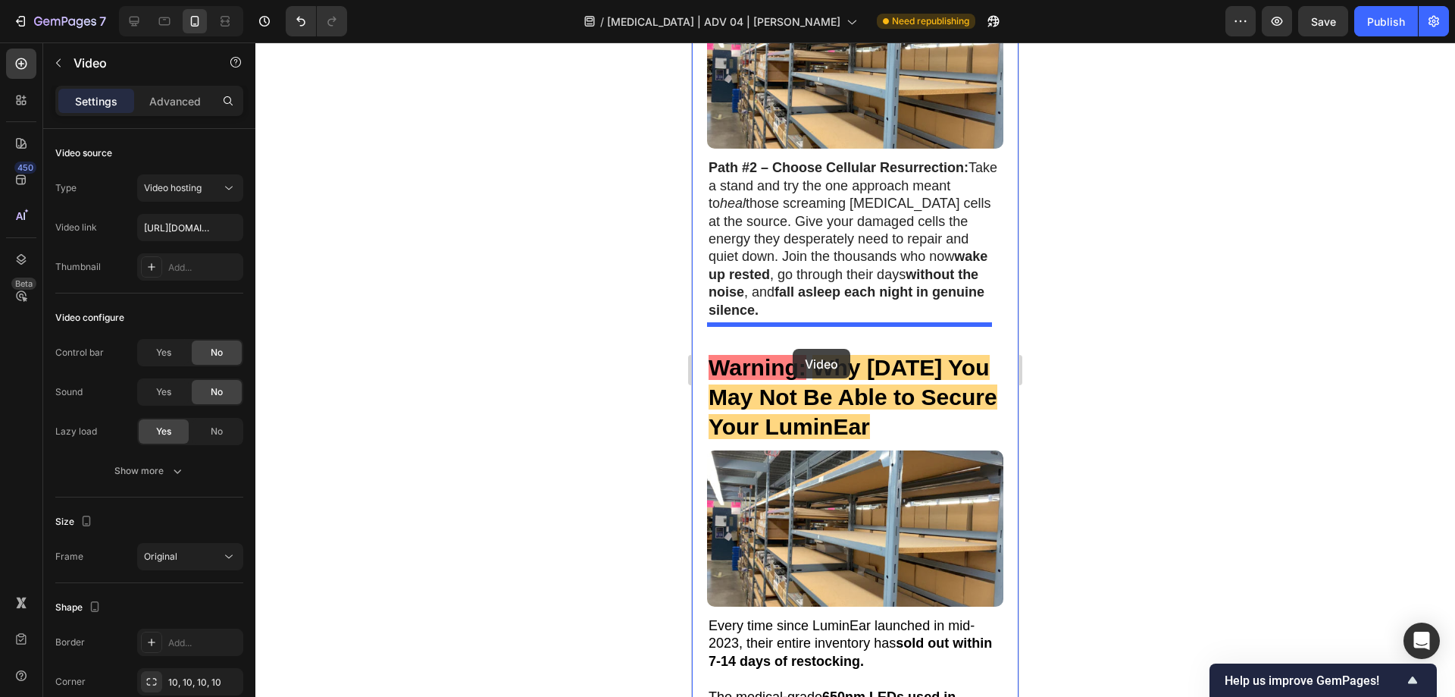
drag, startPoint x: 732, startPoint y: 319, endPoint x: 793, endPoint y: 349, distance: 67.5
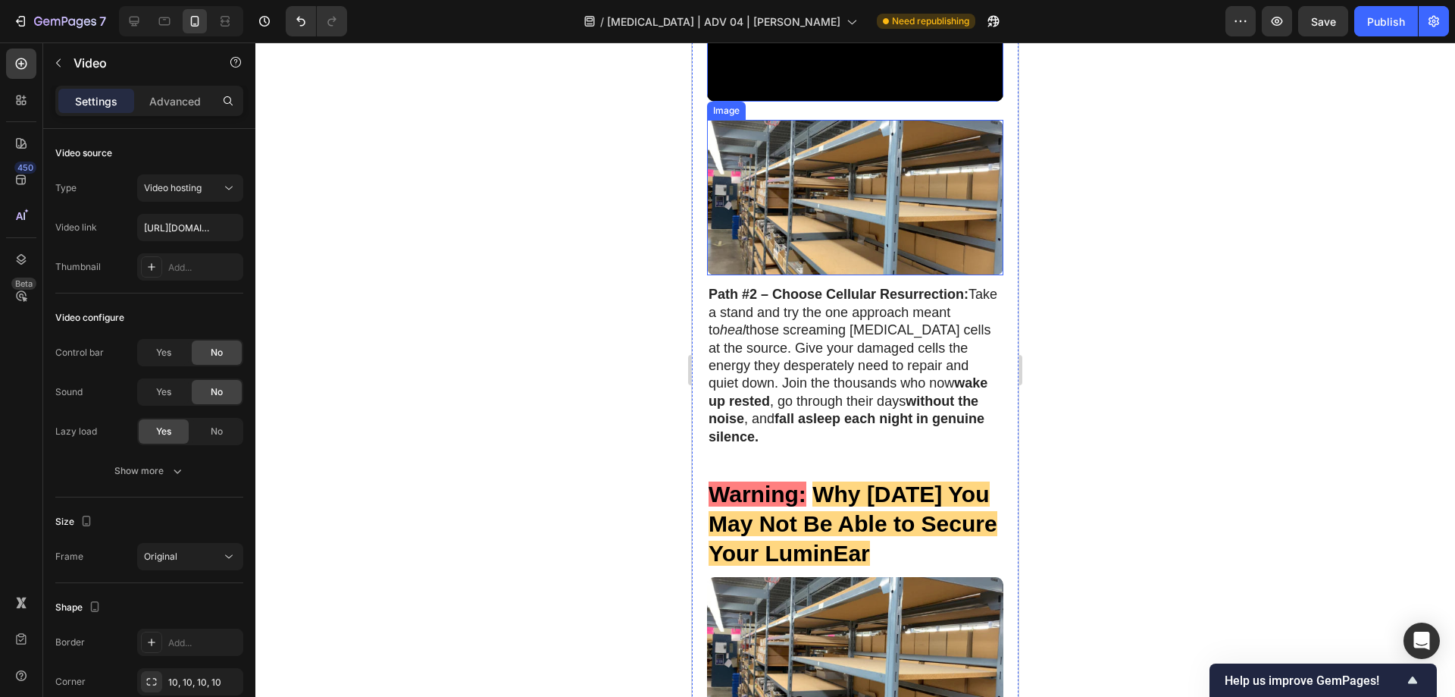
scroll to position [9091, 0]
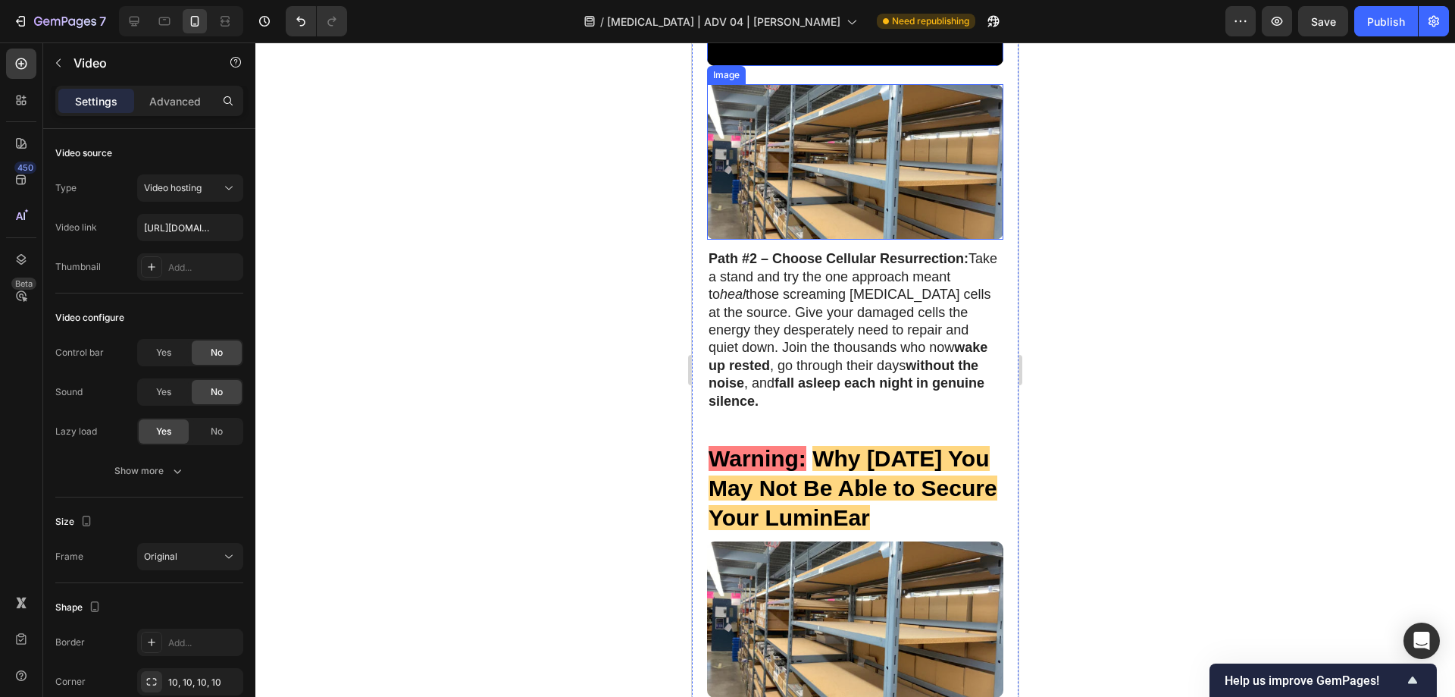
click at [792, 240] on img at bounding box center [855, 162] width 296 height 156
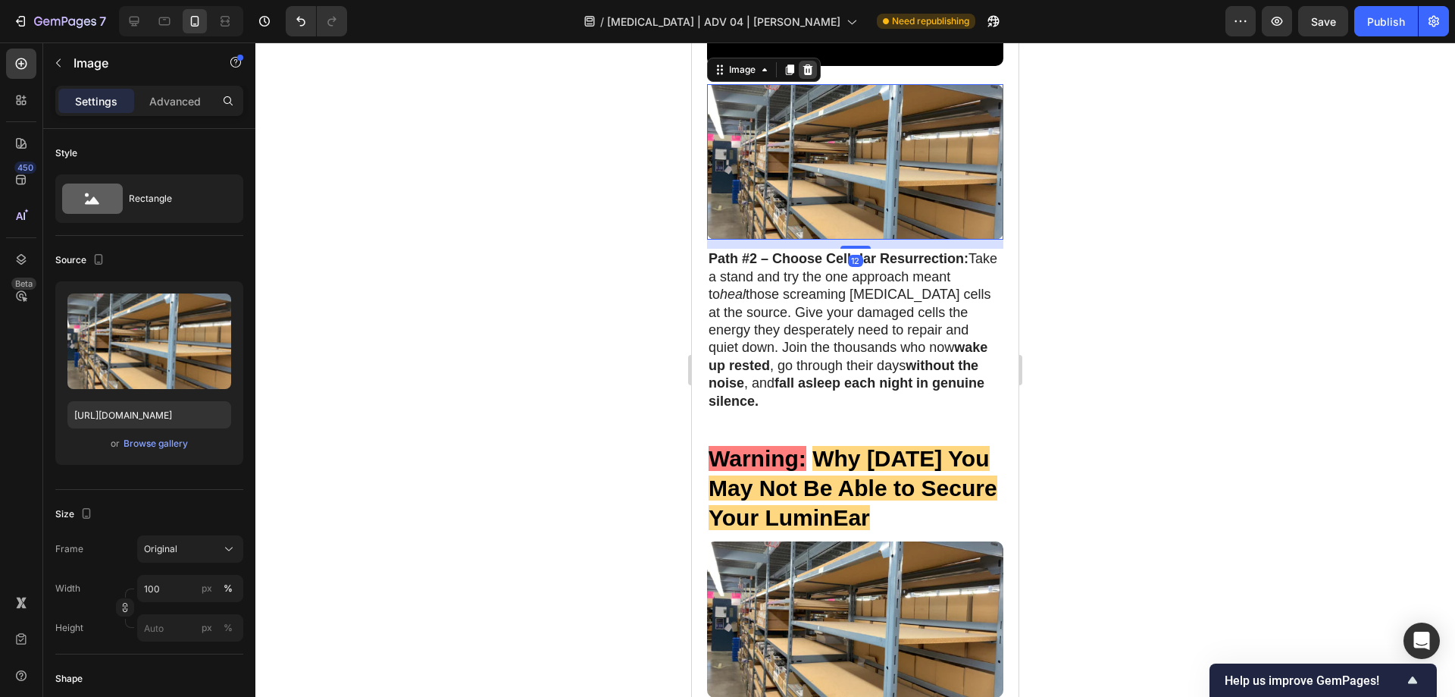
click at [802, 76] on icon at bounding box center [808, 70] width 12 height 12
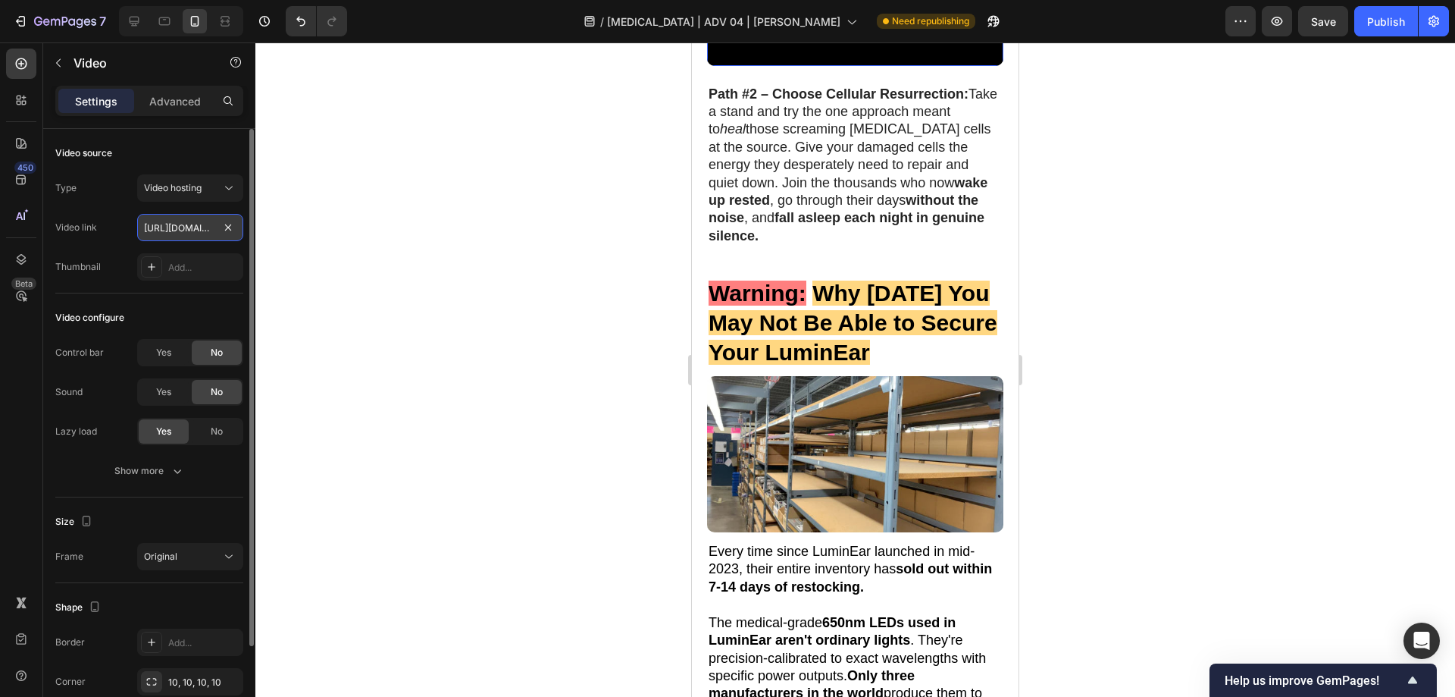
click at [178, 218] on input "[URL][DOMAIN_NAME]" at bounding box center [190, 227] width 106 height 27
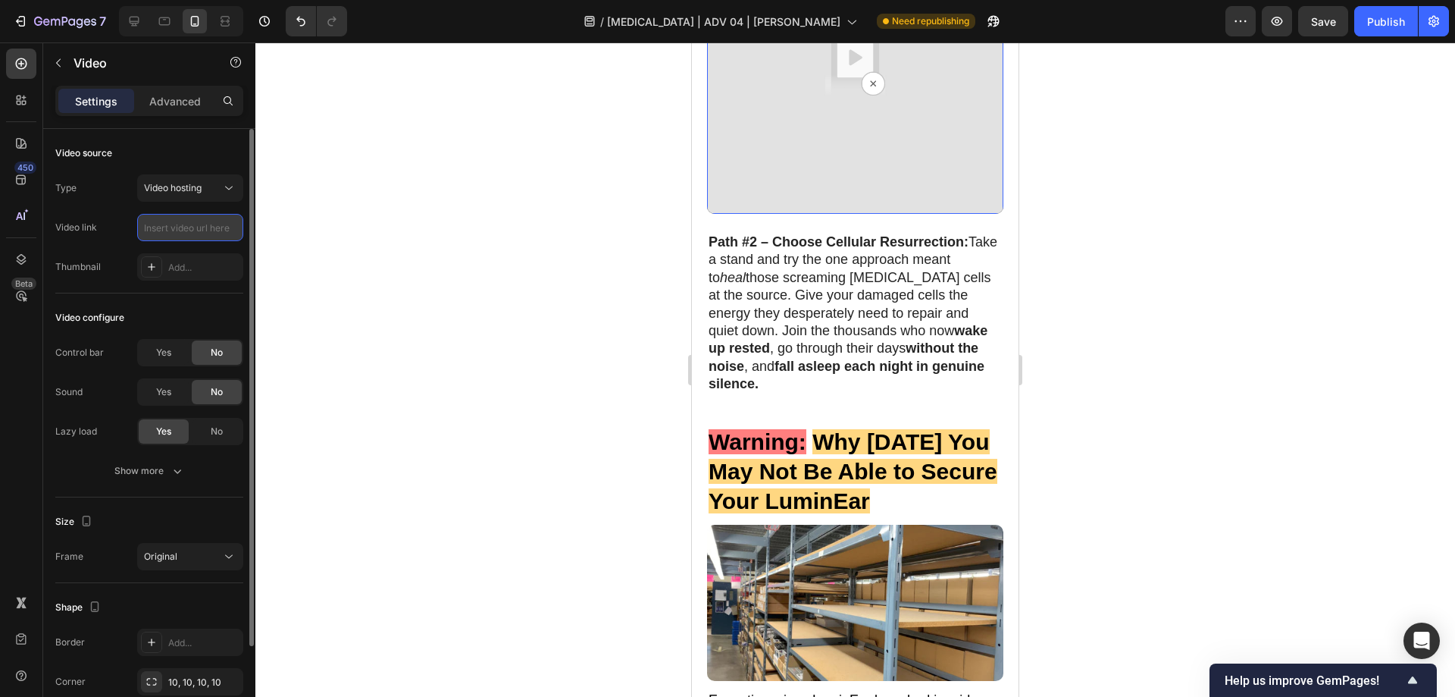
paste input "[URL][DOMAIN_NAME]"
type input "[URL][DOMAIN_NAME]"
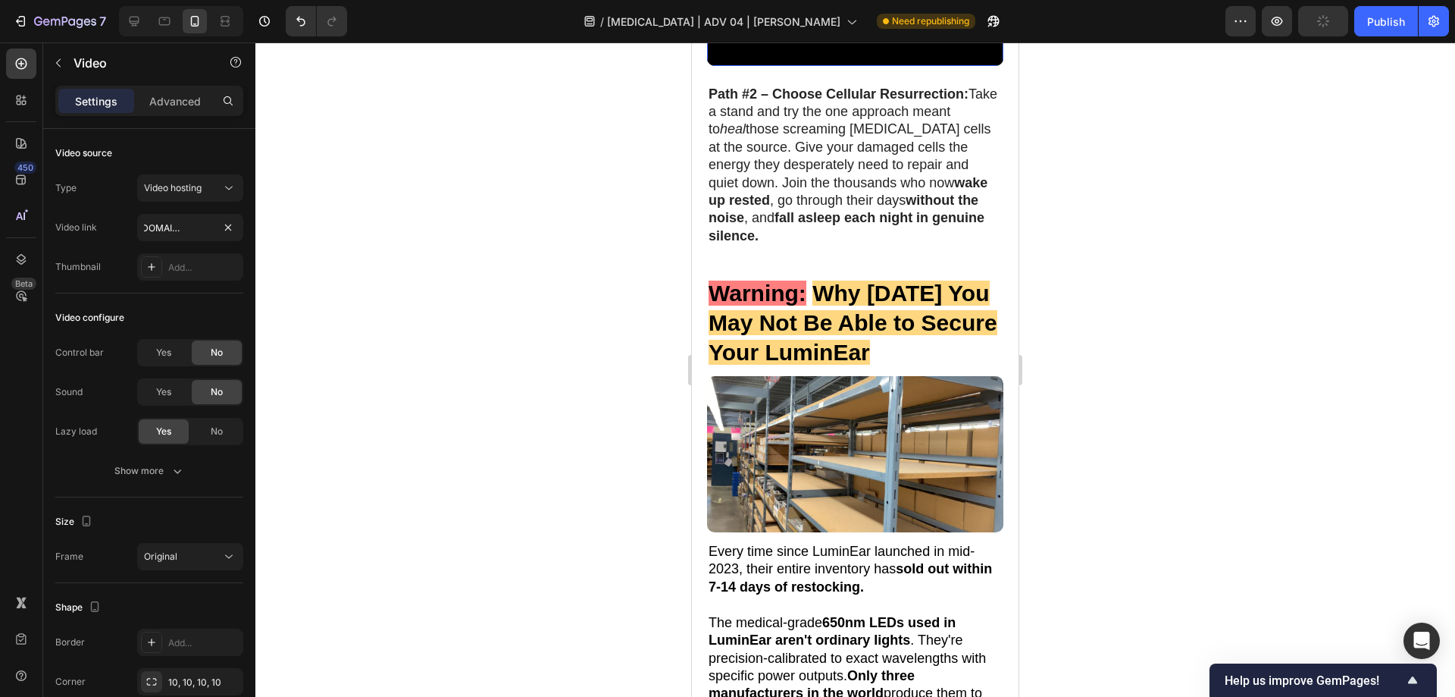
click at [1054, 266] on div at bounding box center [855, 369] width 1200 height 654
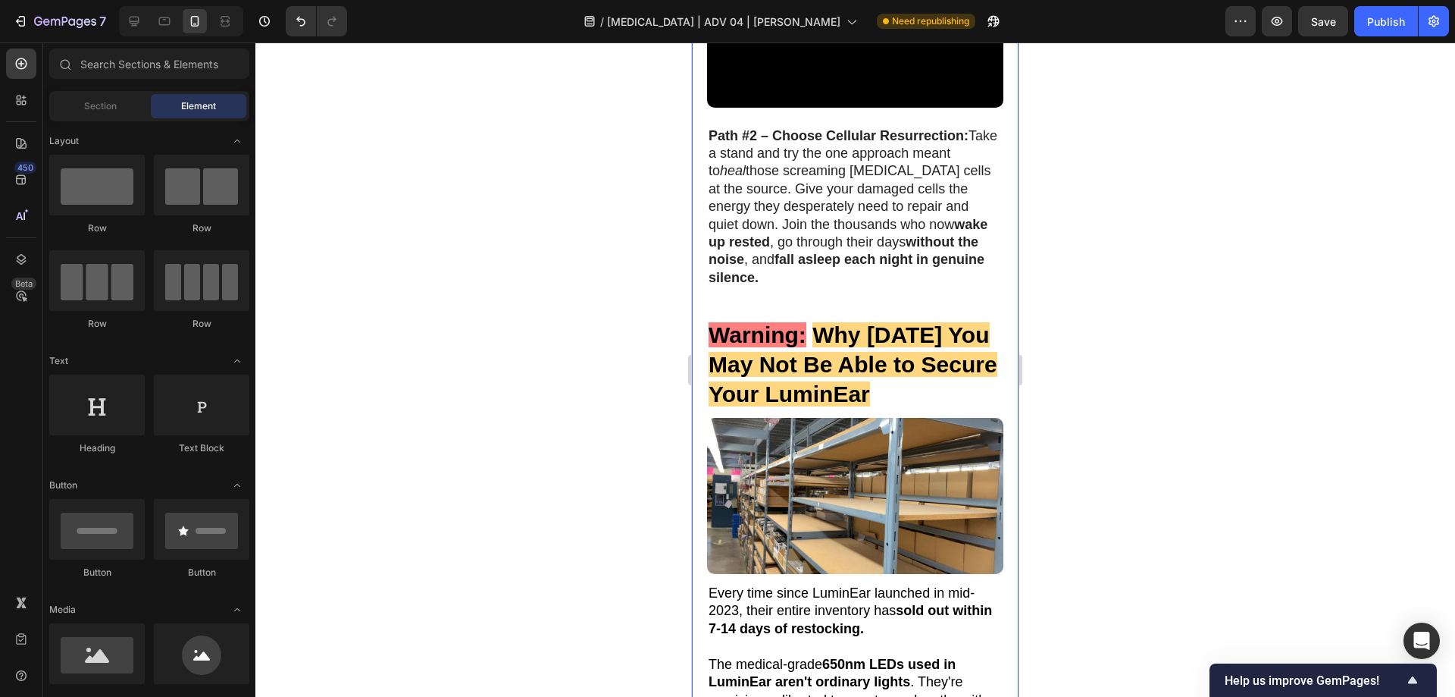
scroll to position [9015, 0]
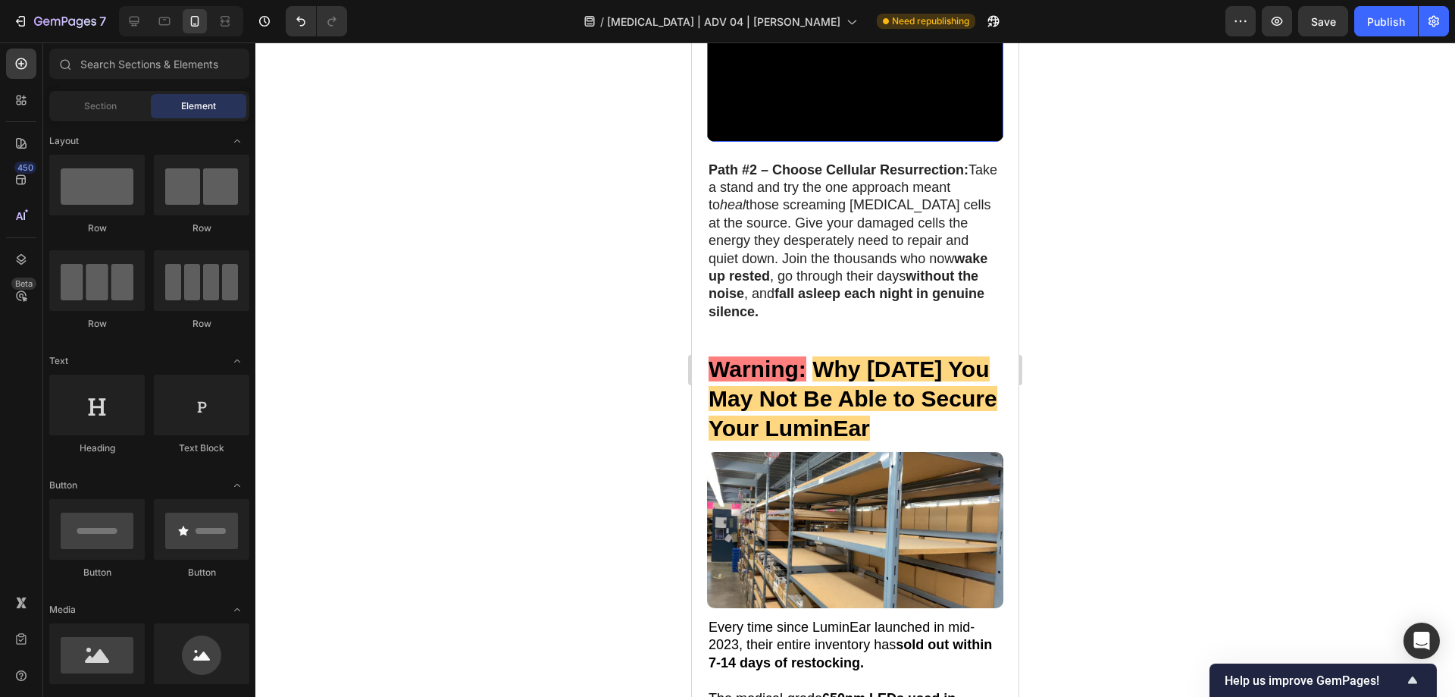
click at [815, 142] on video at bounding box center [855, 67] width 296 height 149
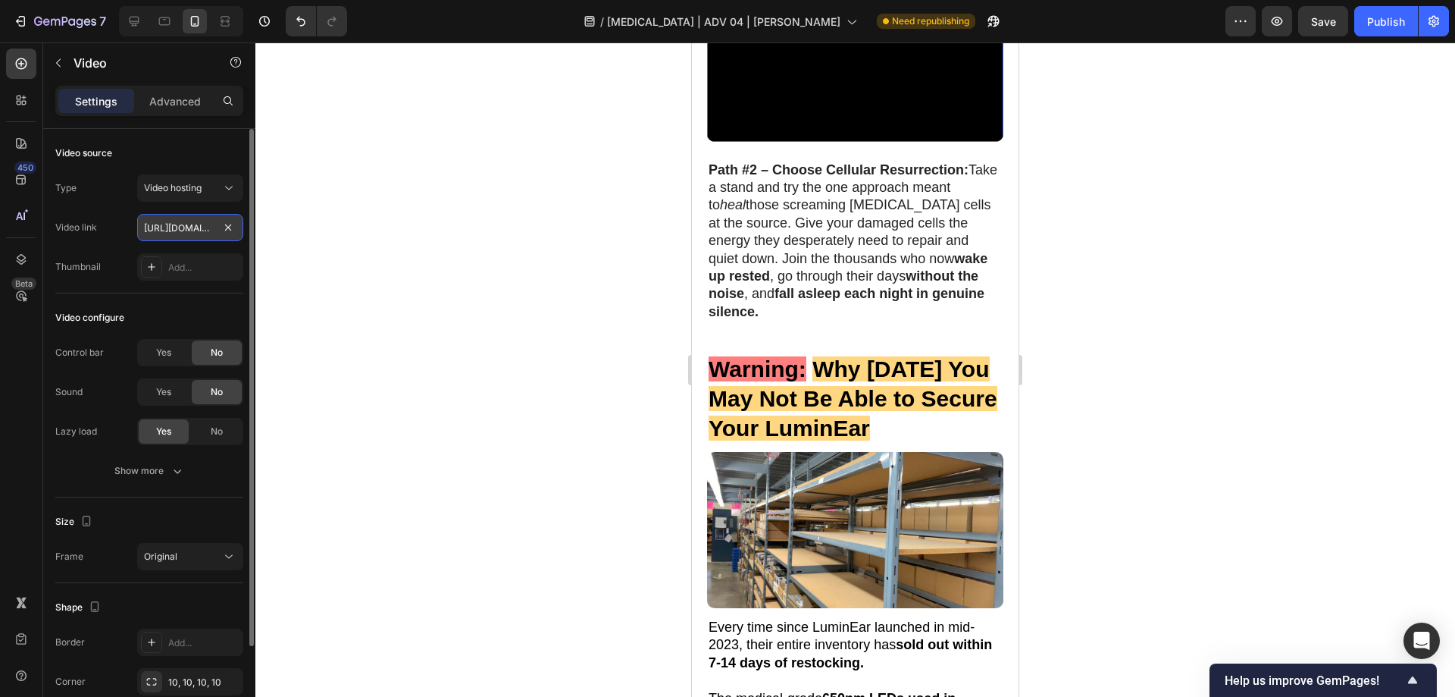
click at [160, 227] on input "[URL][DOMAIN_NAME]" at bounding box center [190, 227] width 106 height 27
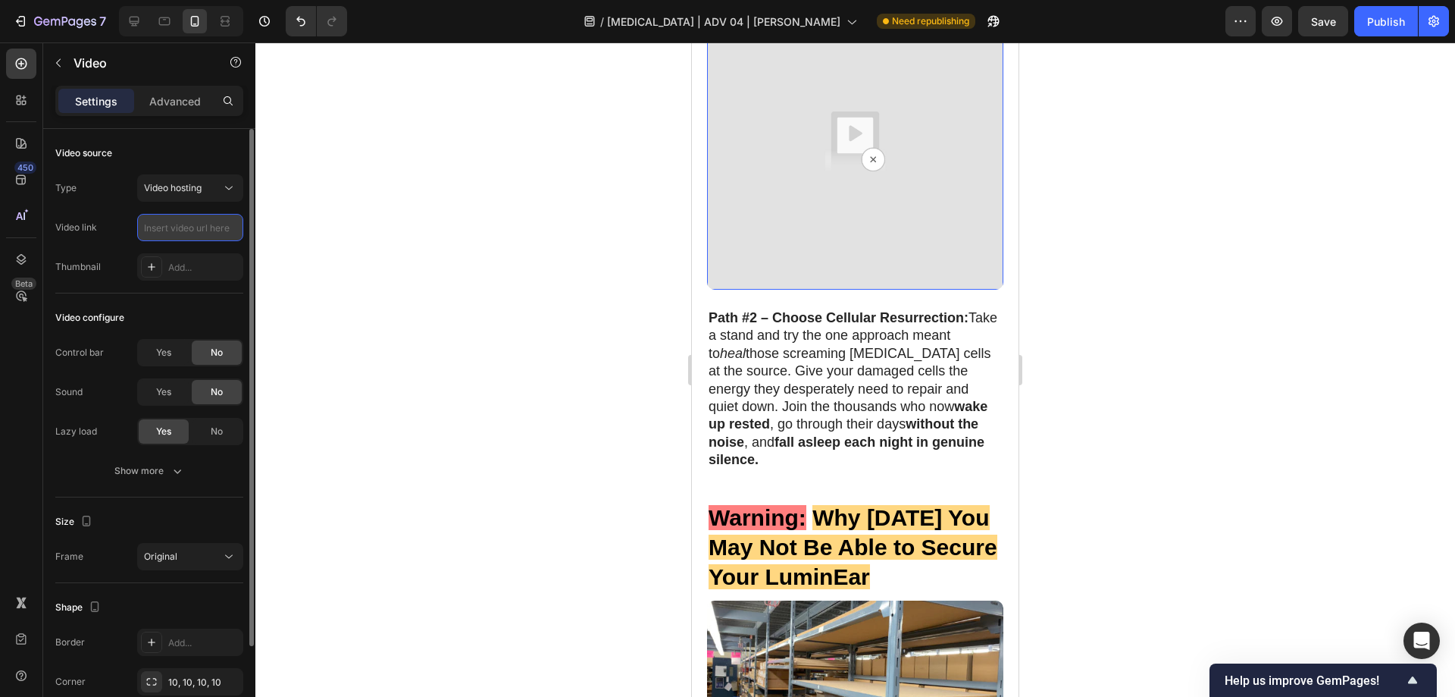
paste input "[URL][DOMAIN_NAME]"
type input "[URL][DOMAIN_NAME]"
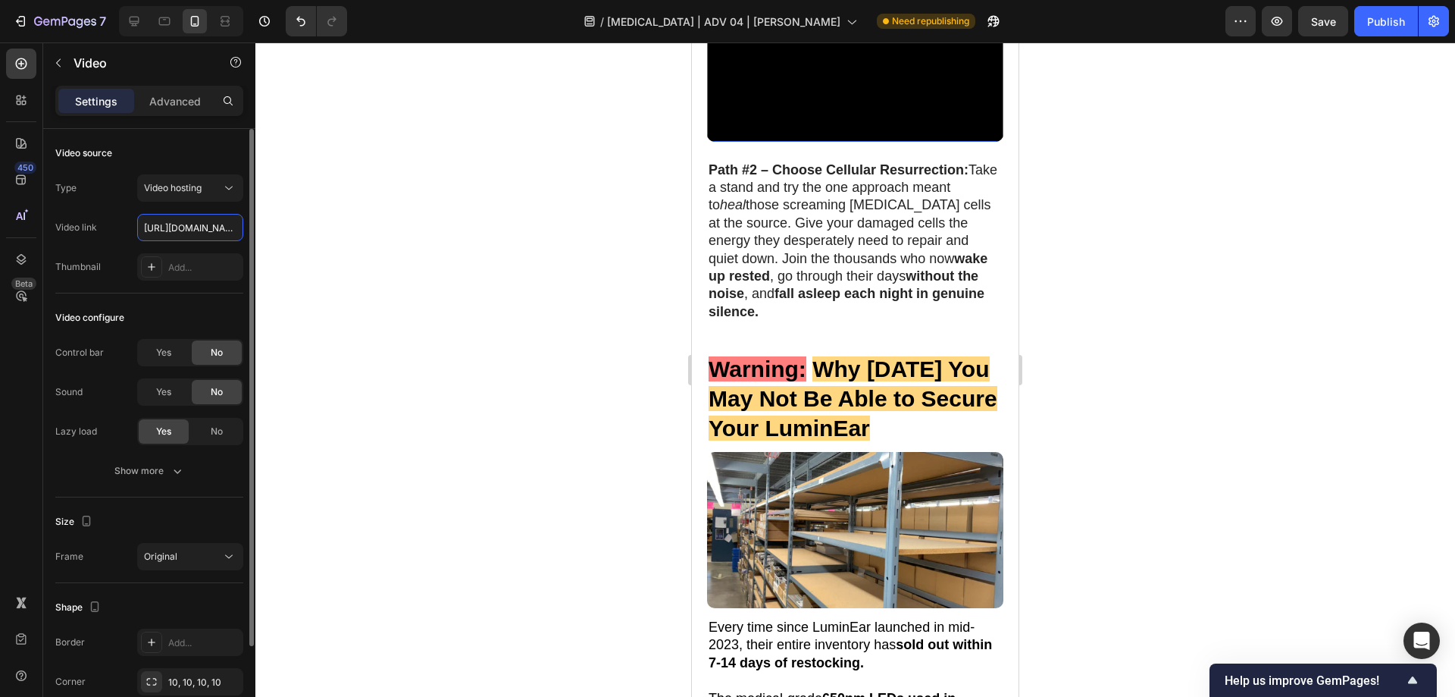
scroll to position [0, 291]
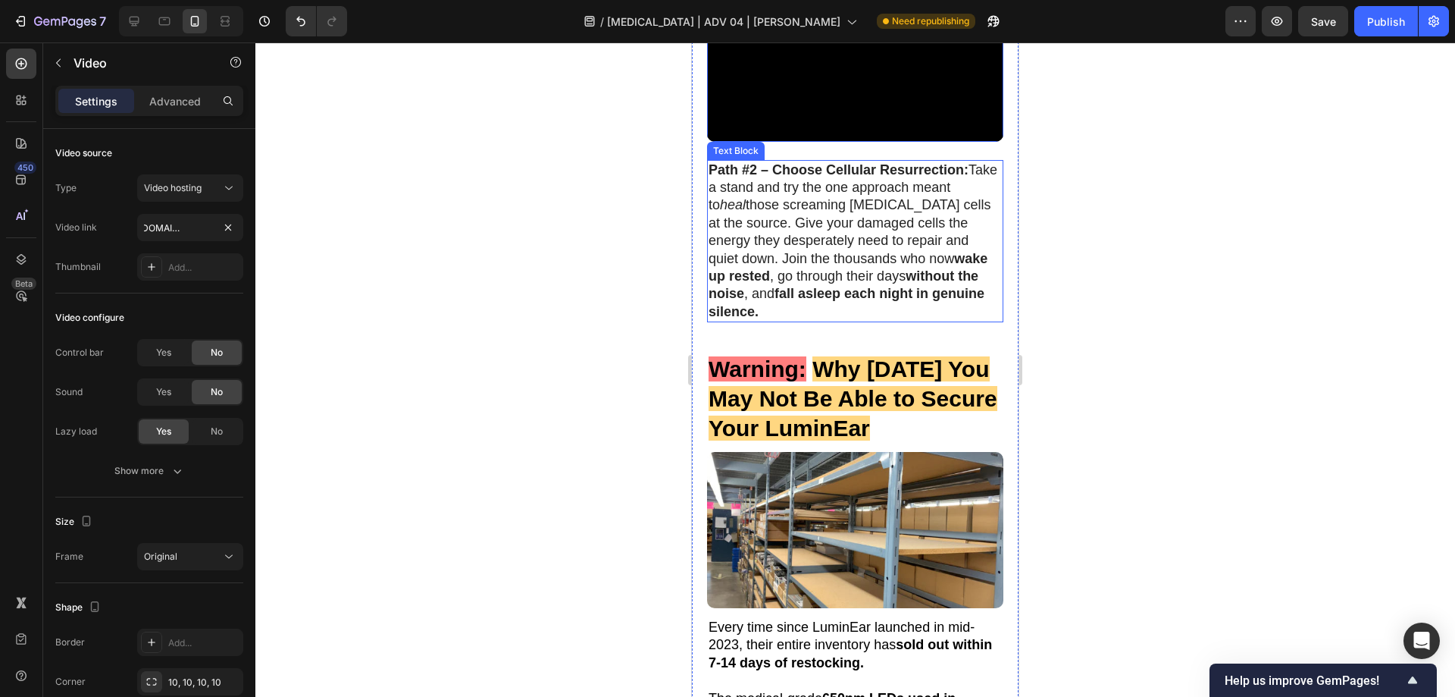
click at [1266, 331] on div at bounding box center [855, 369] width 1200 height 654
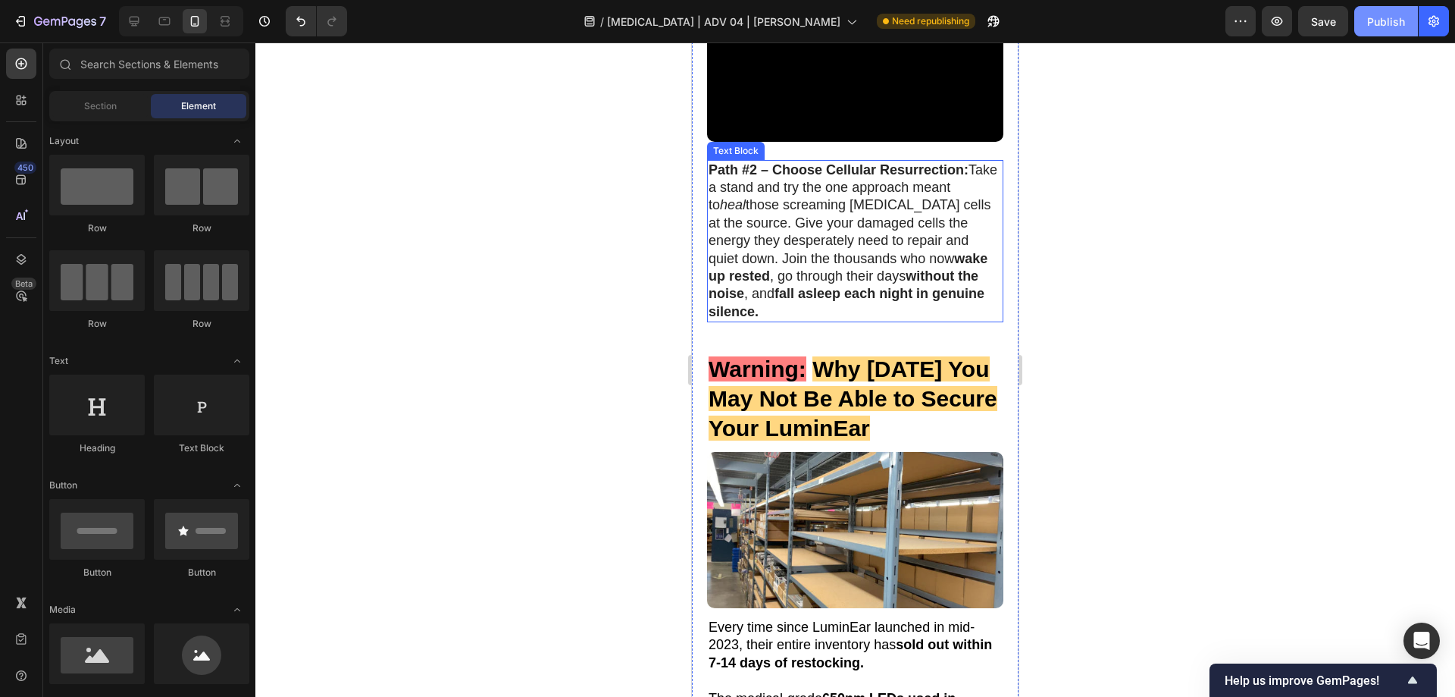
click at [1383, 12] on button "Publish" at bounding box center [1387, 21] width 64 height 30
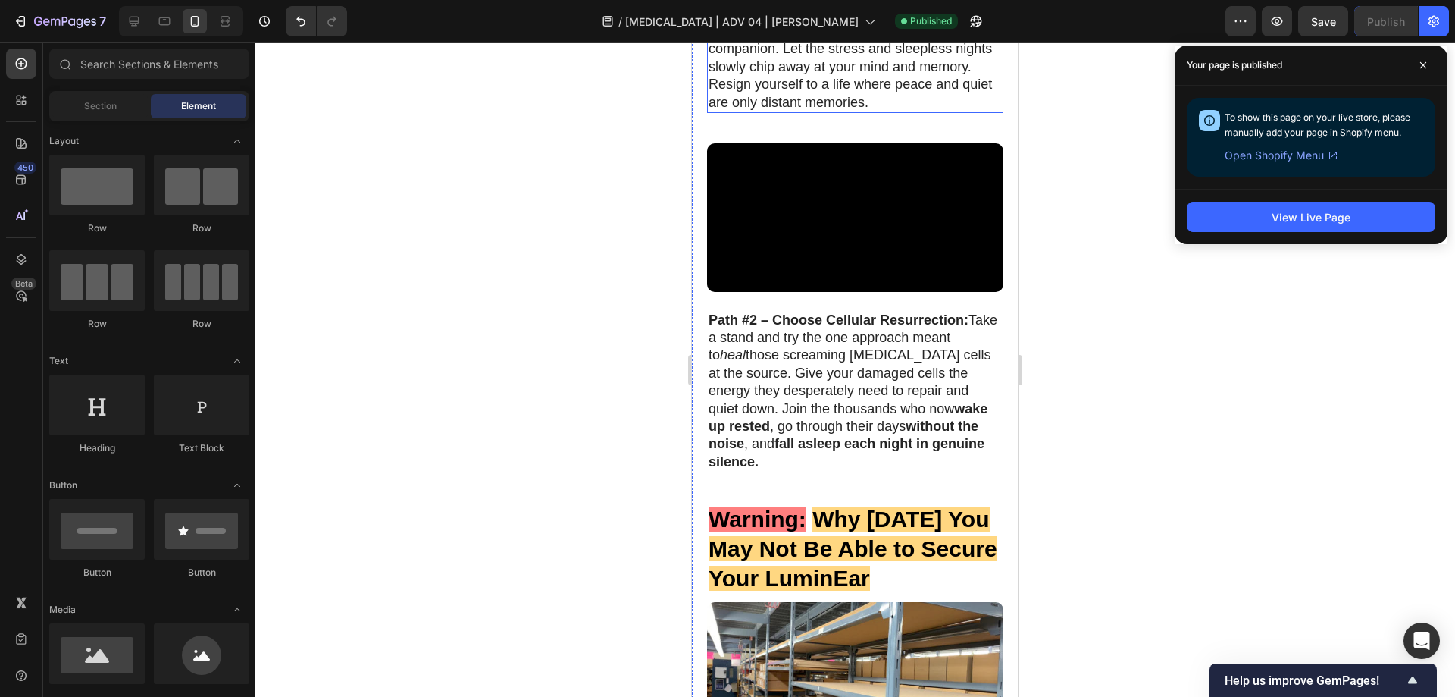
scroll to position [8863, 0]
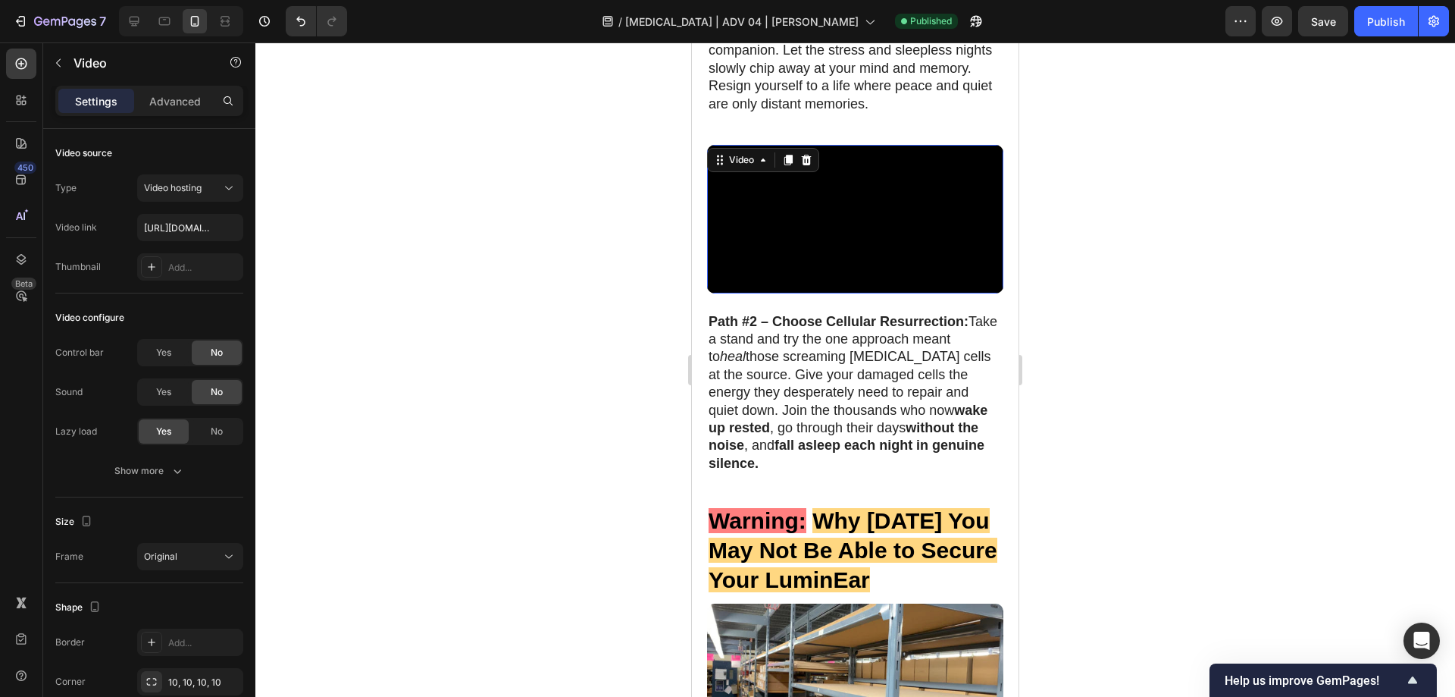
click at [1258, 487] on div at bounding box center [855, 369] width 1200 height 654
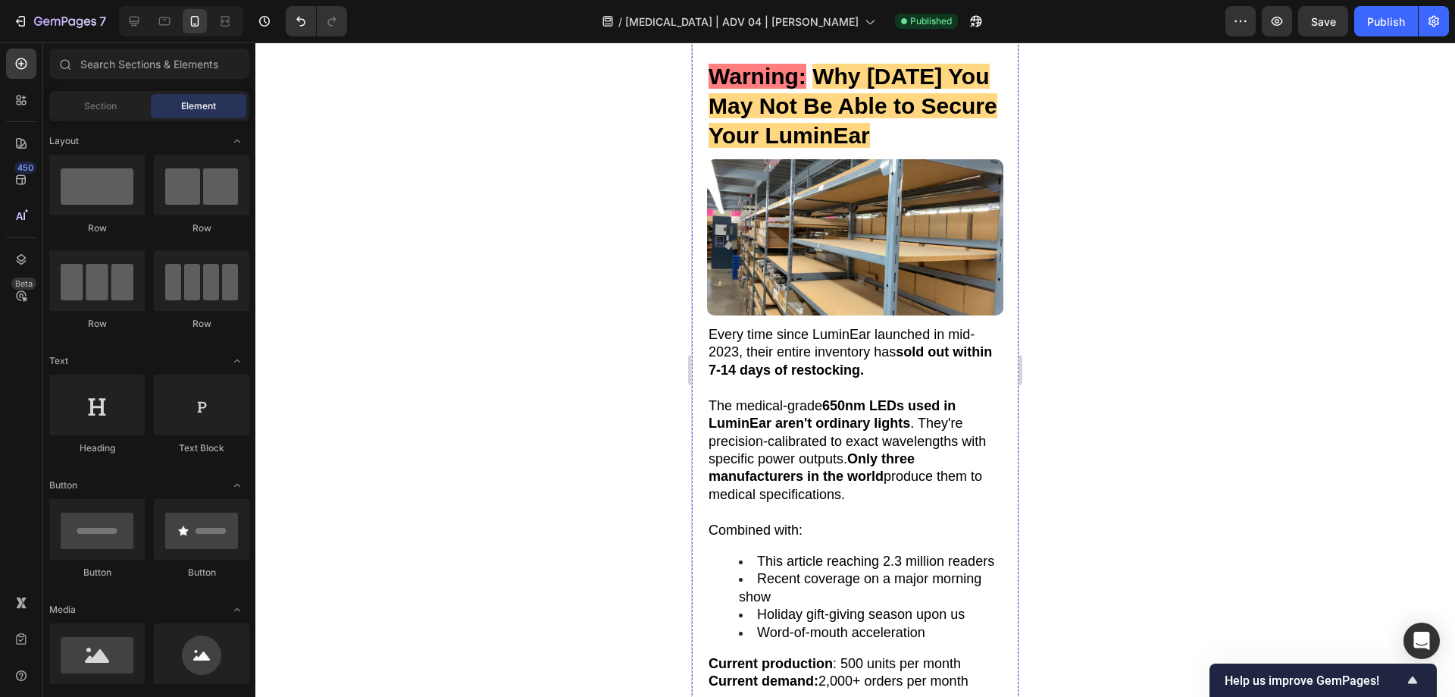
scroll to position [9470, 0]
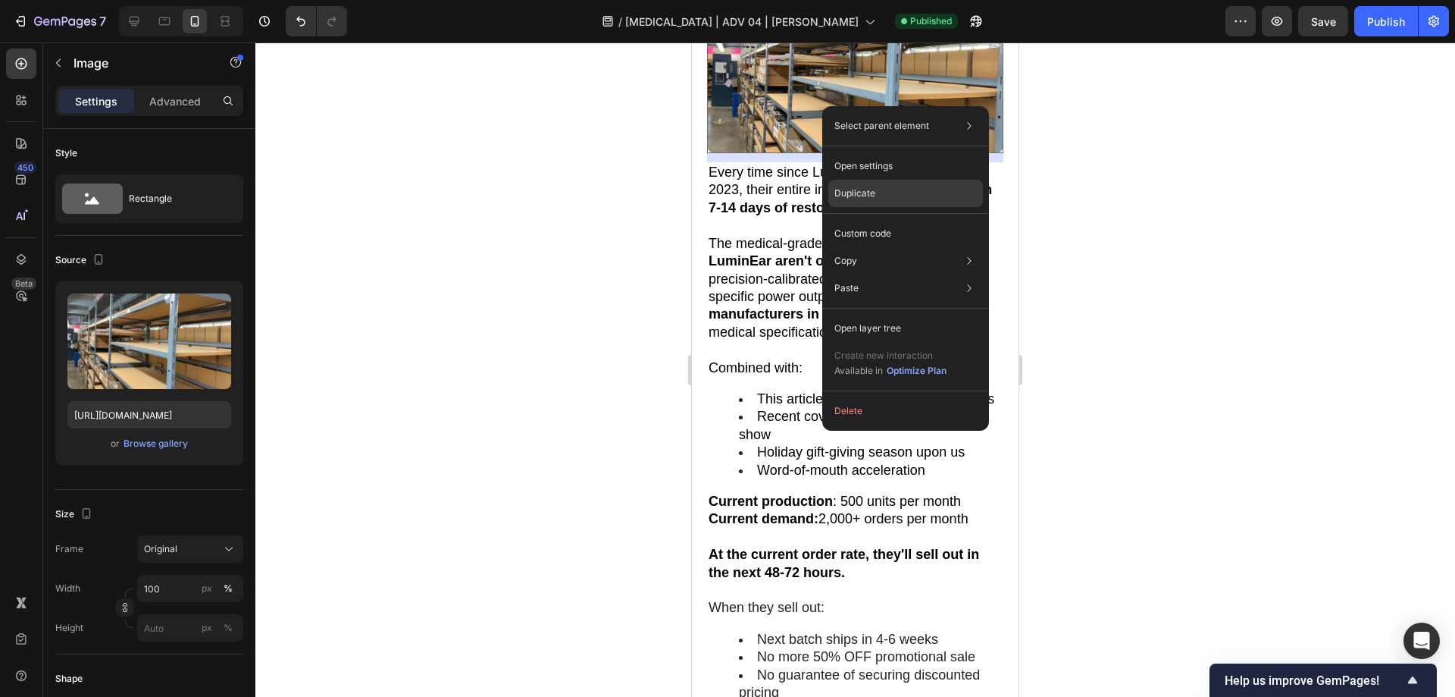
click at [864, 193] on p "Duplicate" at bounding box center [855, 193] width 41 height 14
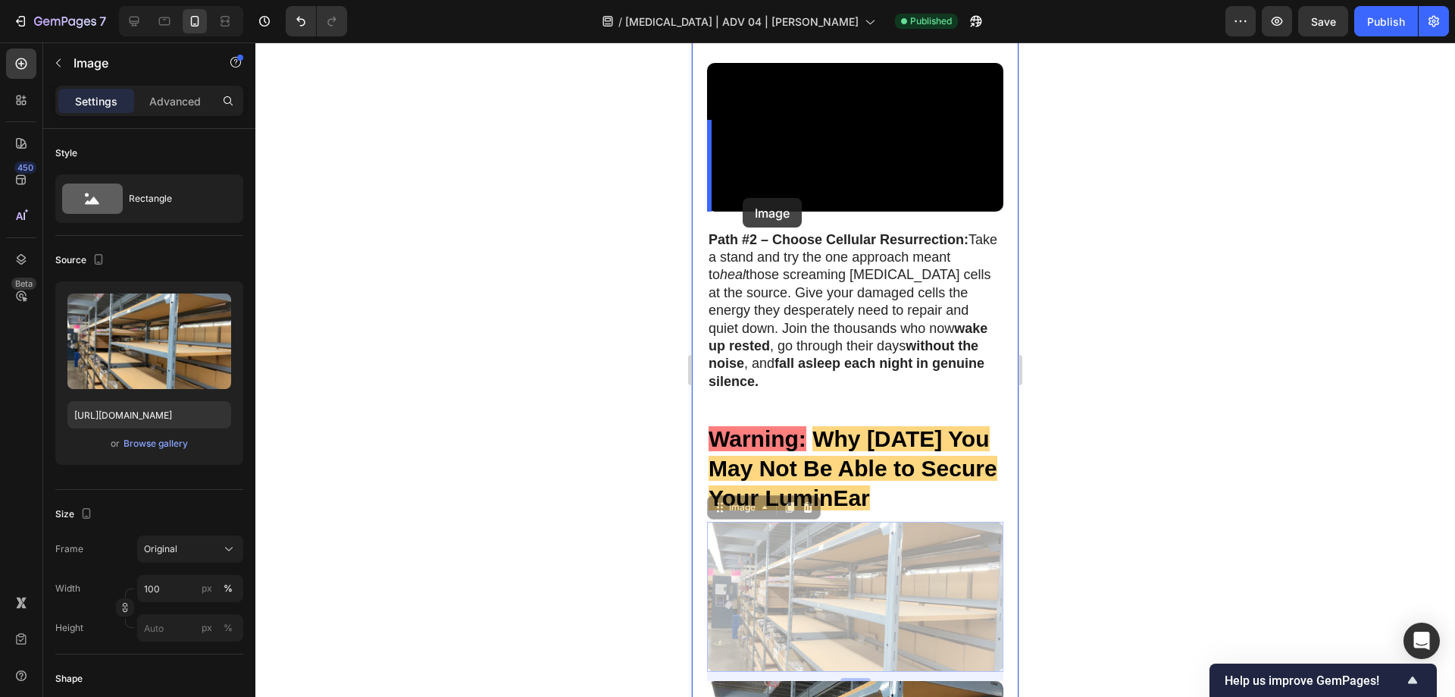
scroll to position [8943, 0]
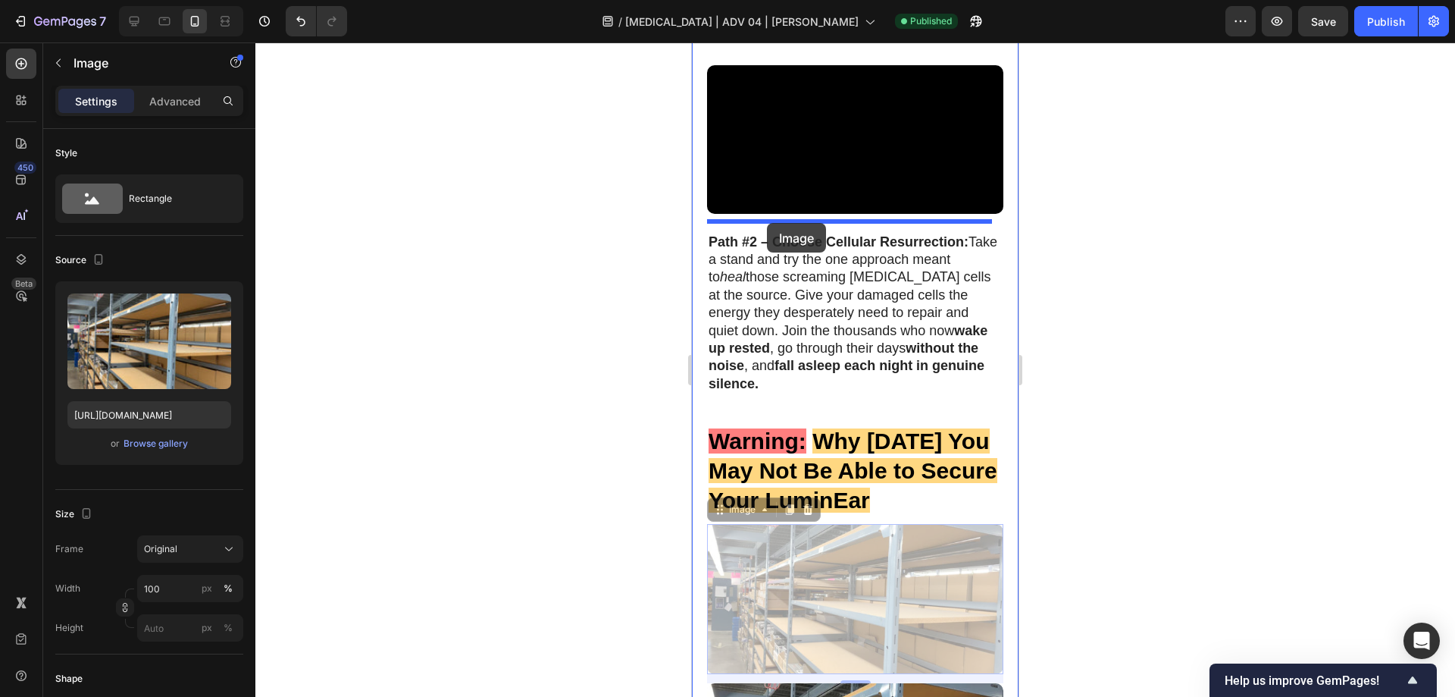
drag, startPoint x: 737, startPoint y: 321, endPoint x: 767, endPoint y: 223, distance: 103.1
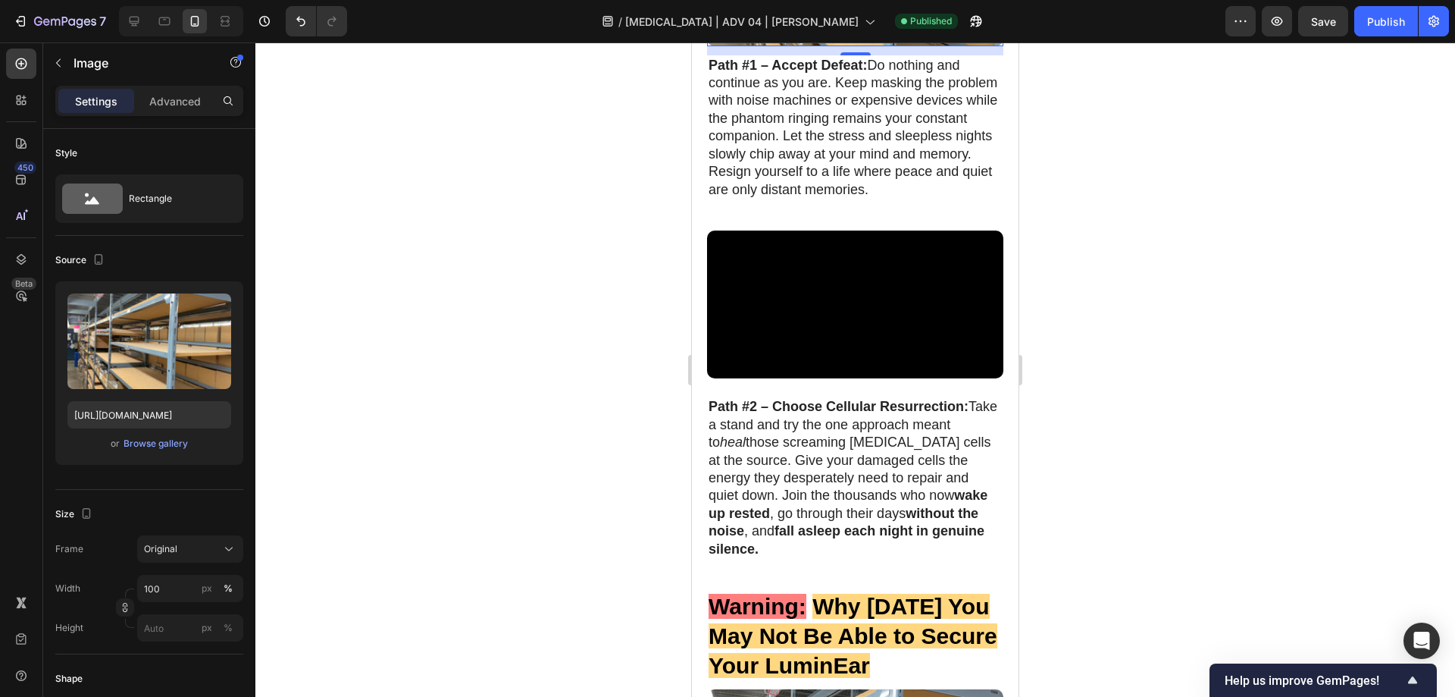
click at [137, 413] on input "[URL][DOMAIN_NAME]" at bounding box center [149, 414] width 164 height 27
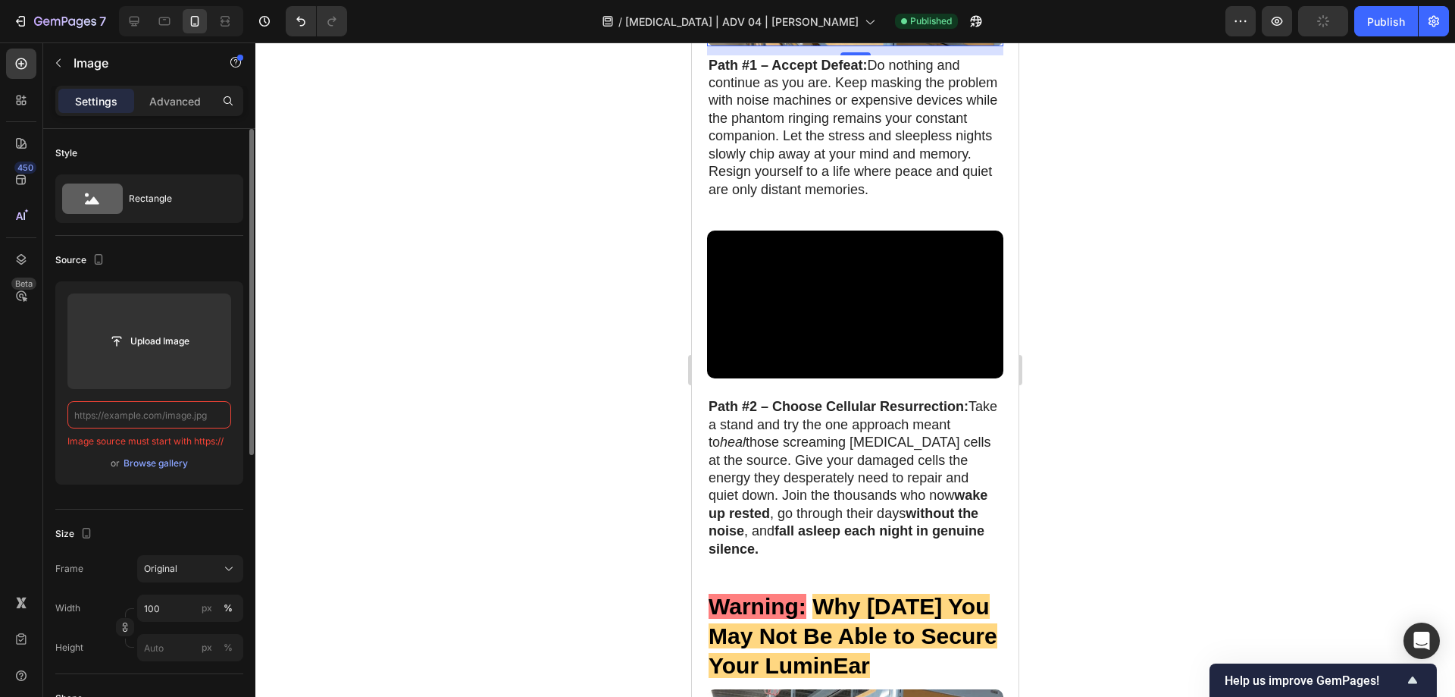
paste input "[URL][DOMAIN_NAME]"
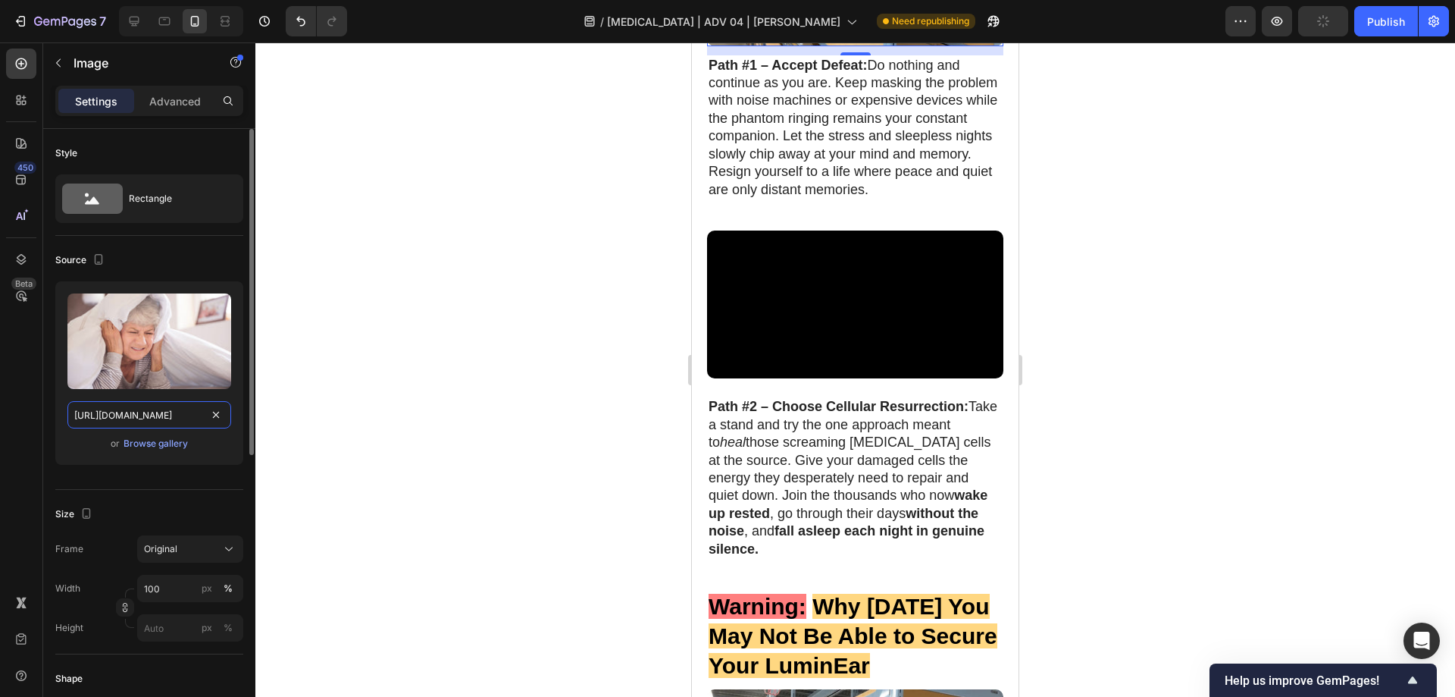
scroll to position [0, 242]
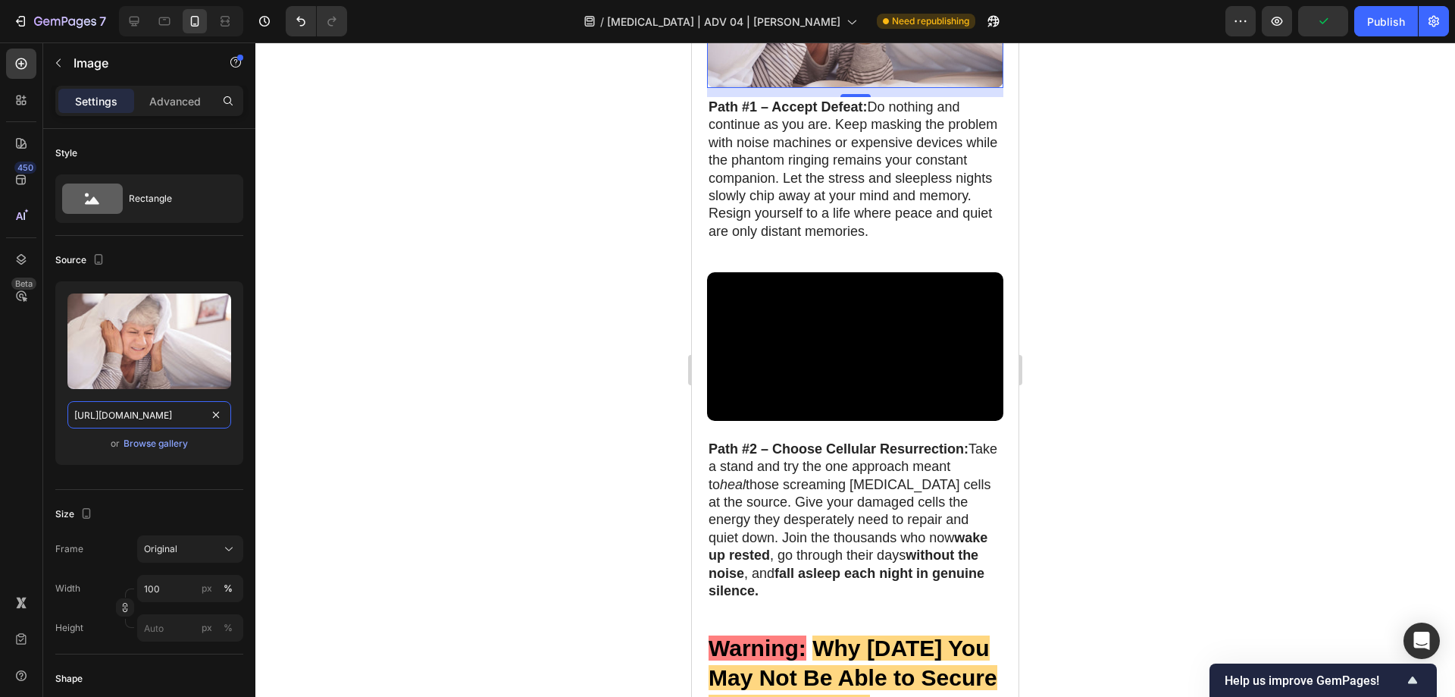
type input "[URL][DOMAIN_NAME]"
click at [493, 368] on div at bounding box center [855, 369] width 1200 height 654
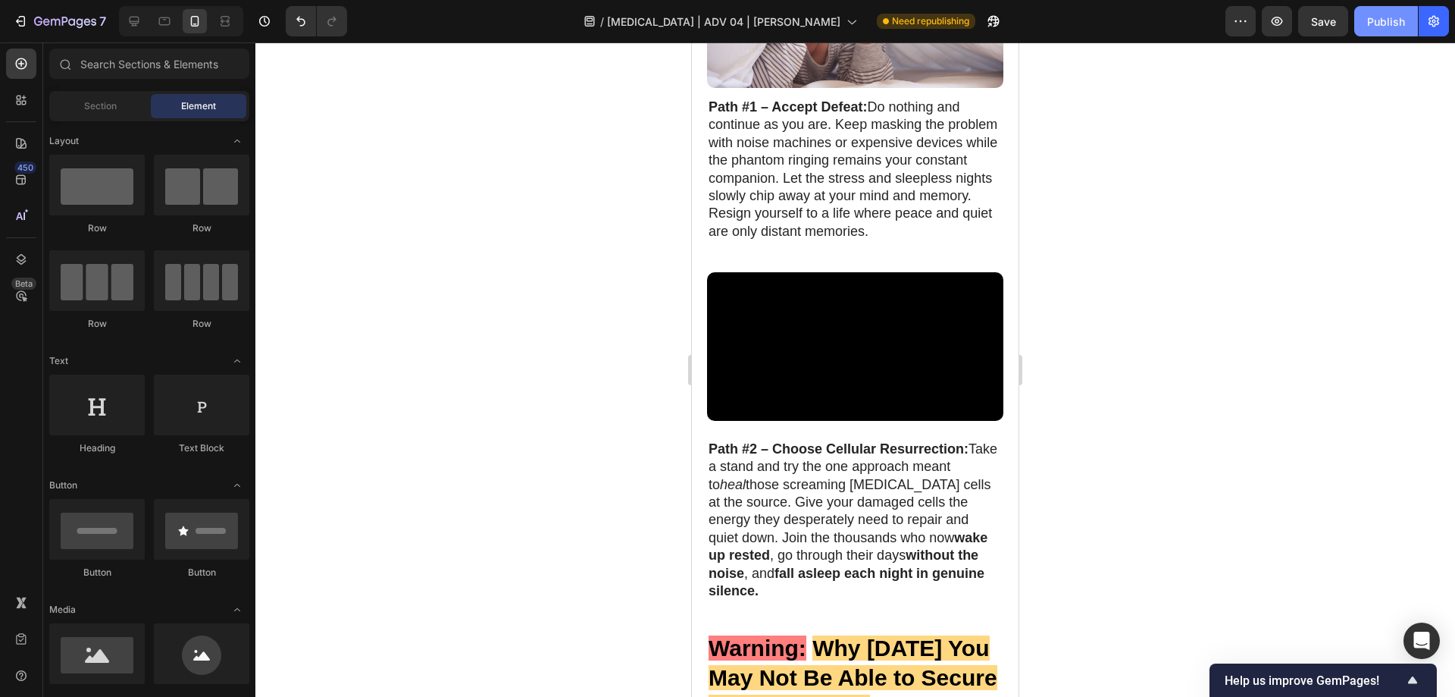
click at [1376, 18] on div "Publish" at bounding box center [1387, 22] width 38 height 16
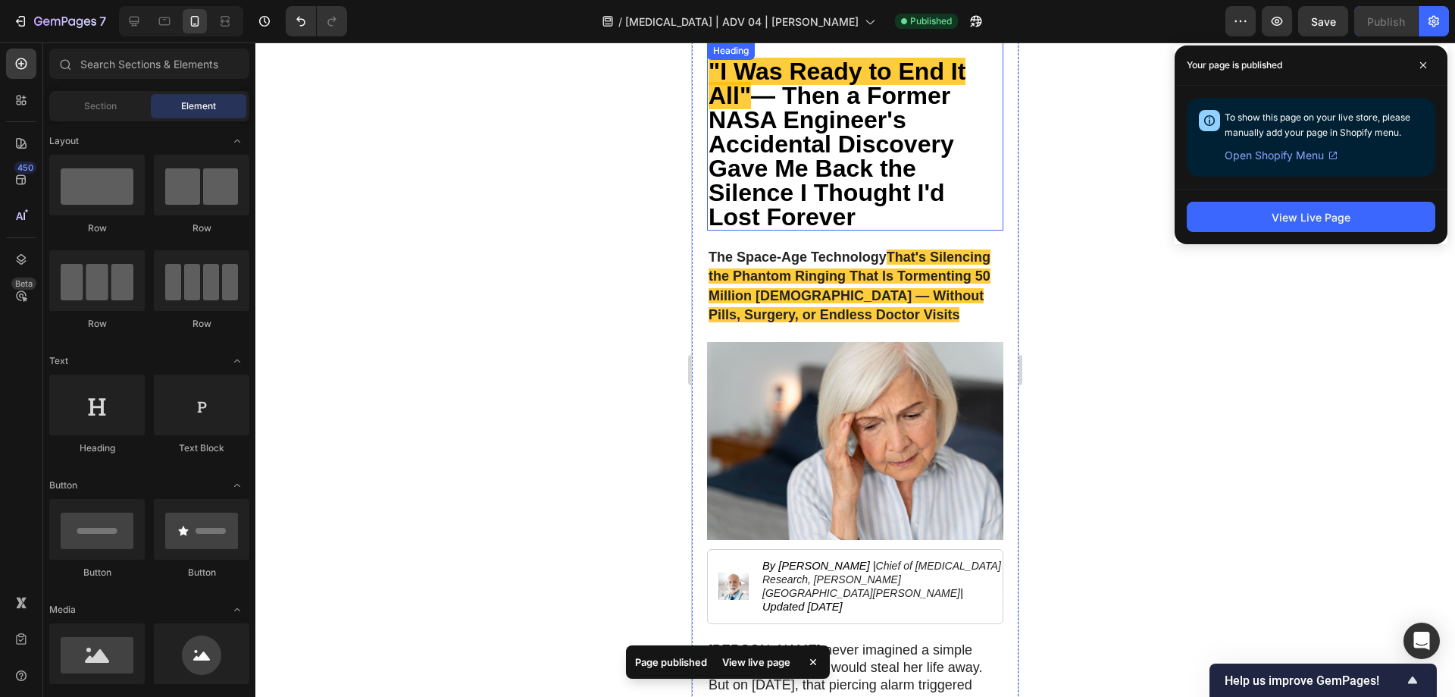
scroll to position [76, 0]
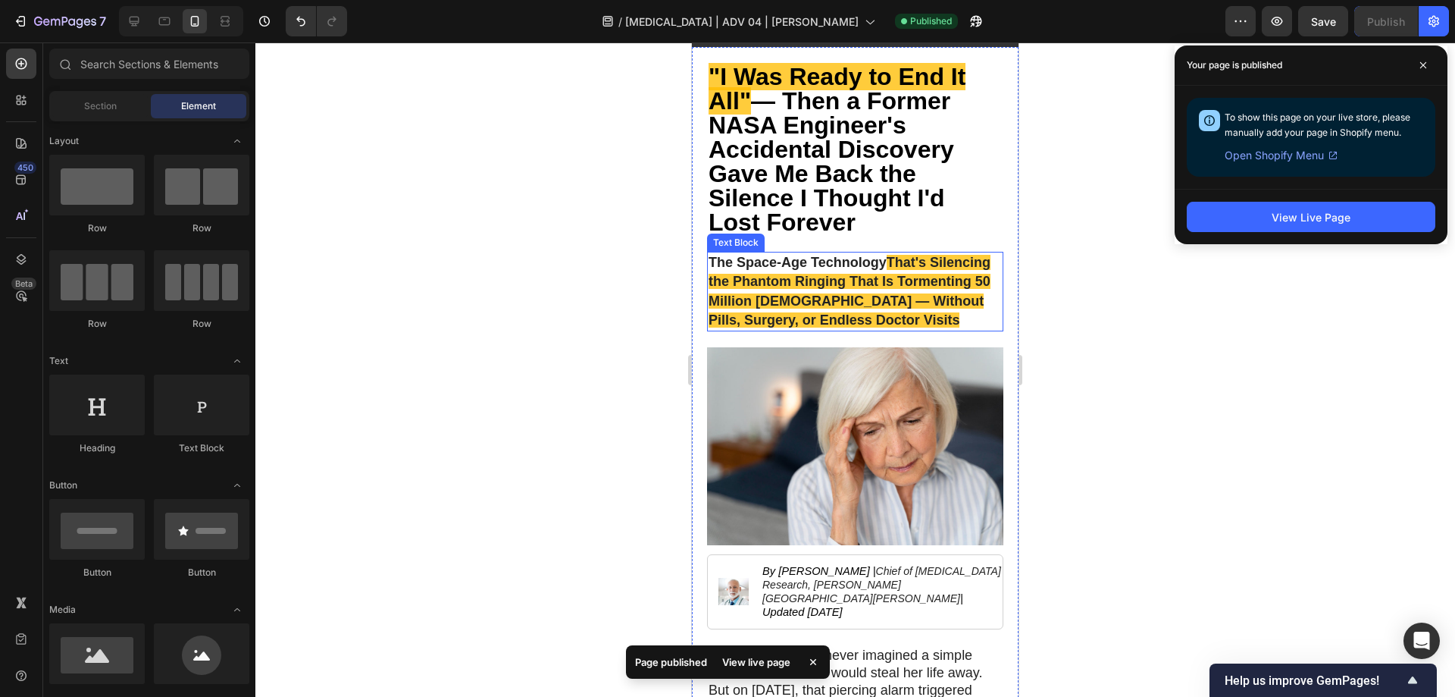
click at [904, 267] on span "That's Silencing the Phantom Ringing That Is Tormenting 50 Million [DEMOGRAPHIC…" at bounding box center [850, 291] width 282 height 73
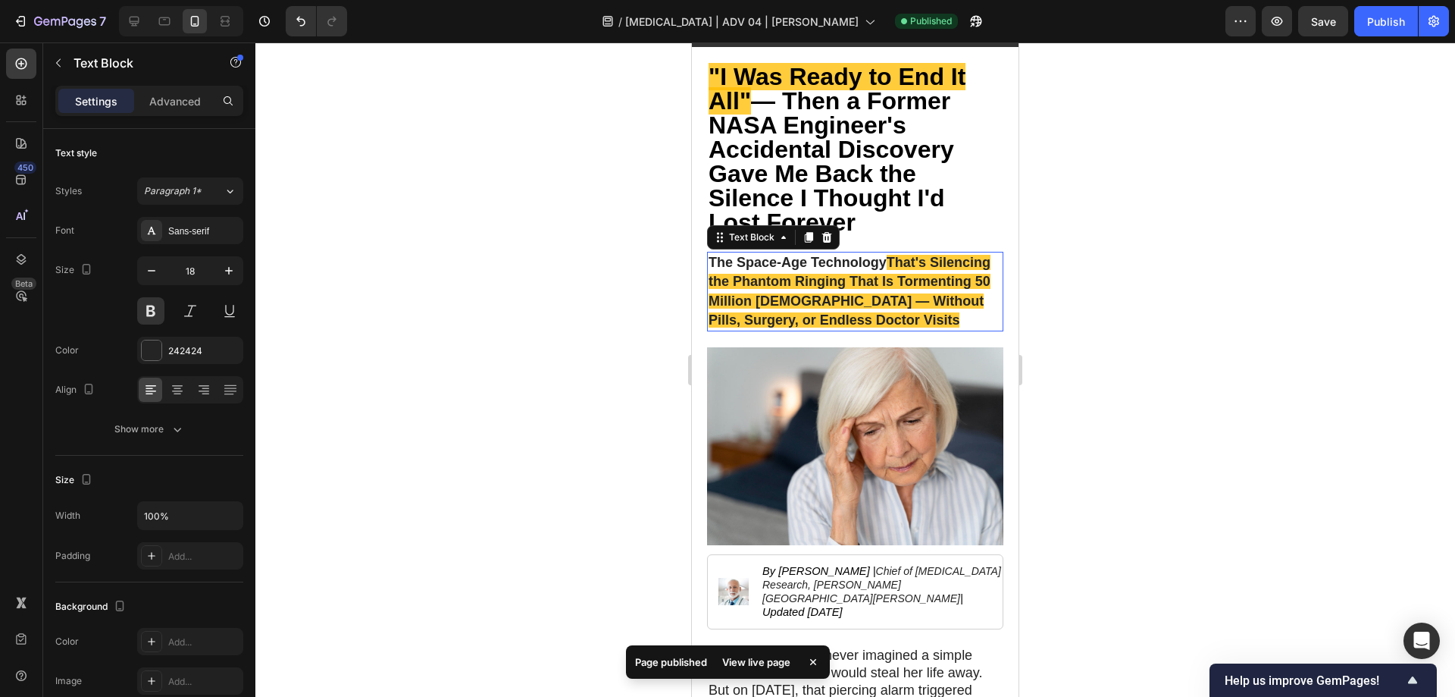
click at [904, 267] on span "That's Silencing the Phantom Ringing That Is Tormenting 50 Million [DEMOGRAPHIC…" at bounding box center [850, 291] width 282 height 73
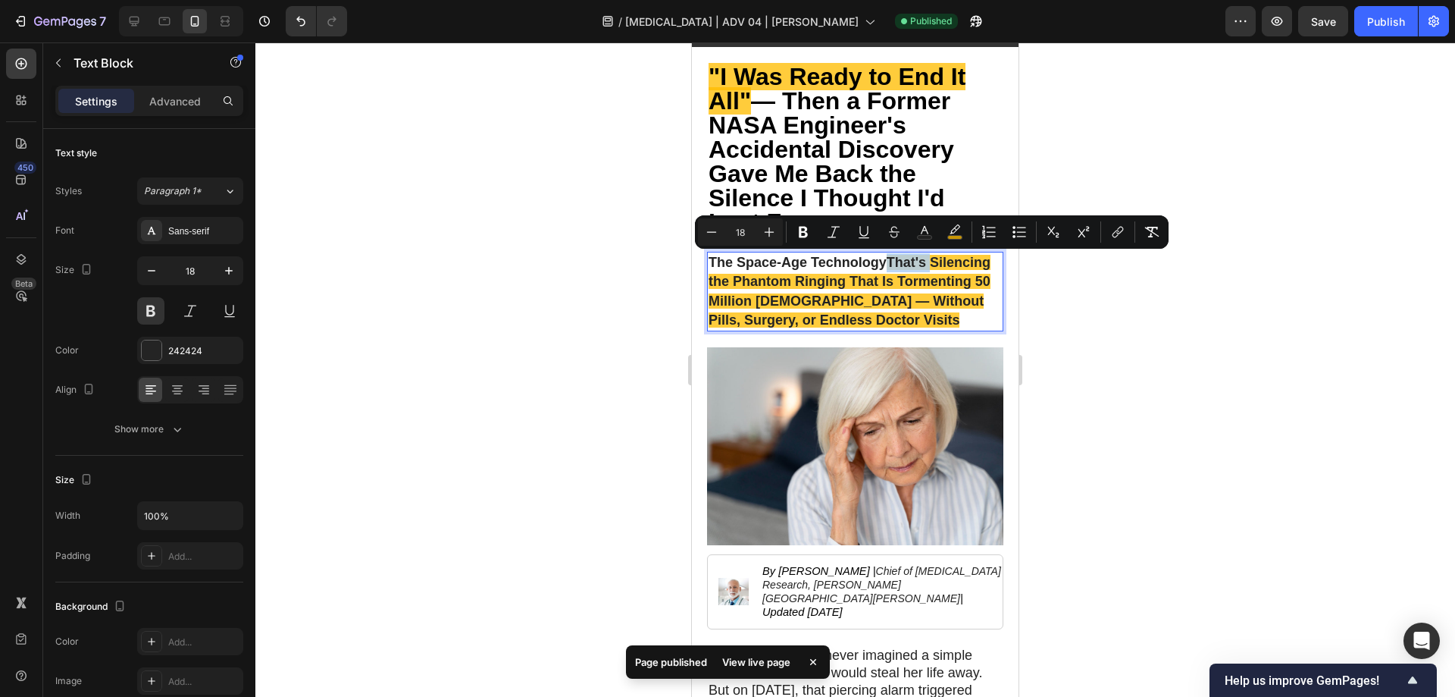
click at [892, 262] on span "That's Silencing the Phantom Ringing That Is Tormenting 50 Million [DEMOGRAPHIC…" at bounding box center [850, 291] width 282 height 73
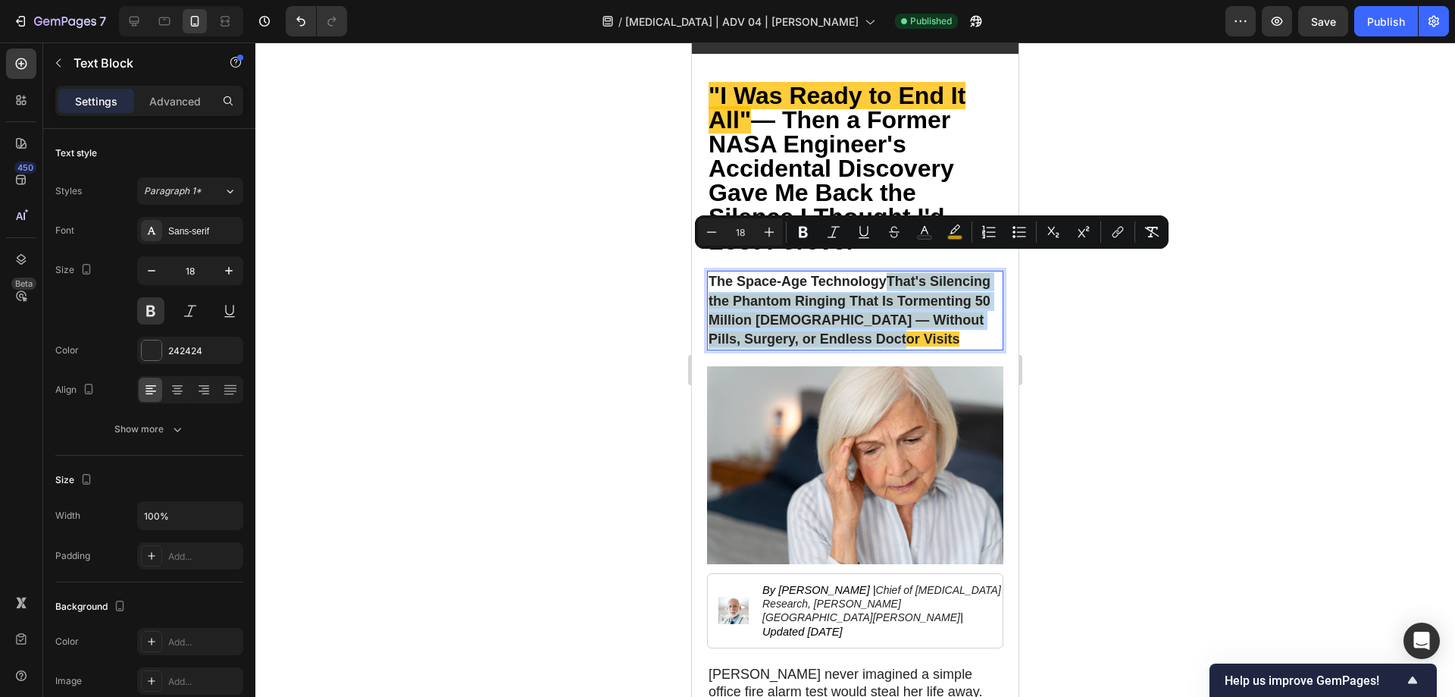
drag, startPoint x: 892, startPoint y: 262, endPoint x: 940, endPoint y: 335, distance: 87.7
click at [940, 335] on p "The Space-Age Technology That's Silencing the Phantom Ringing That Is Tormentin…" at bounding box center [855, 310] width 293 height 77
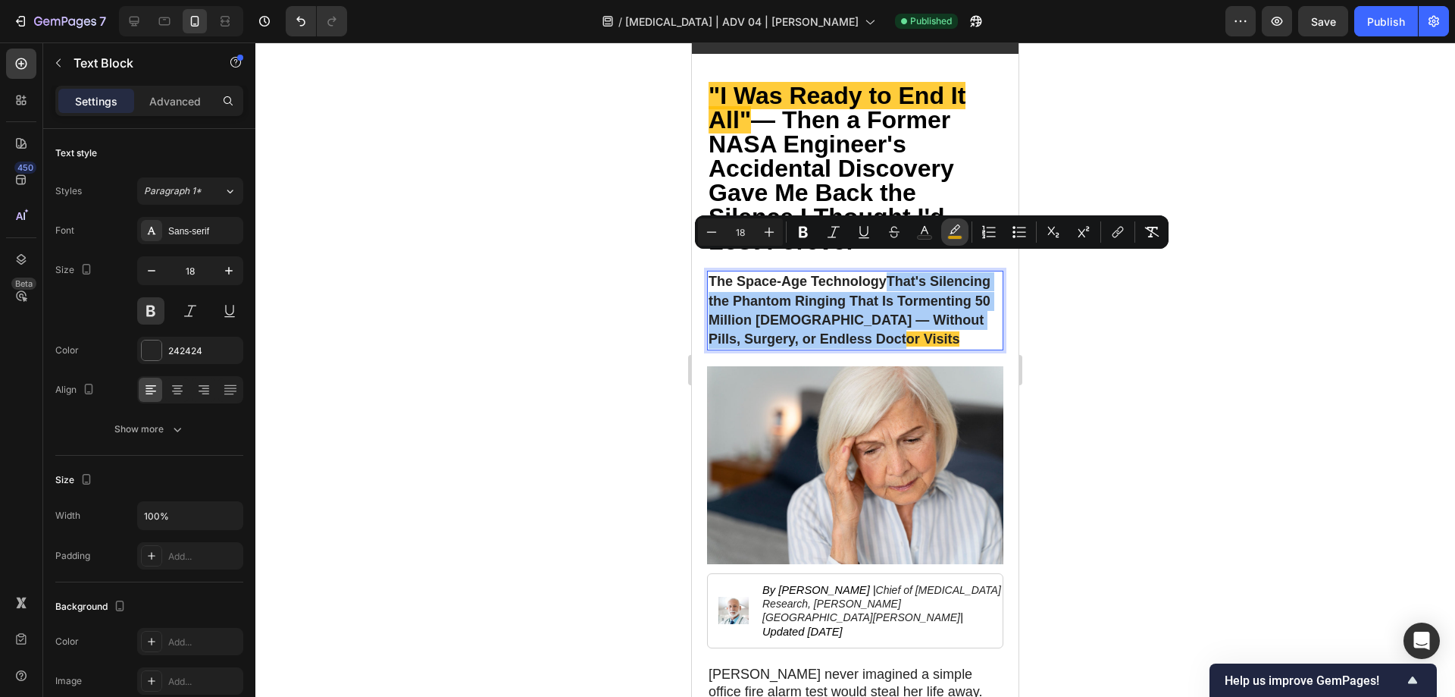
click at [957, 233] on icon "Editor contextual toolbar" at bounding box center [955, 231] width 15 height 15
type input "FFBD00"
type input "77"
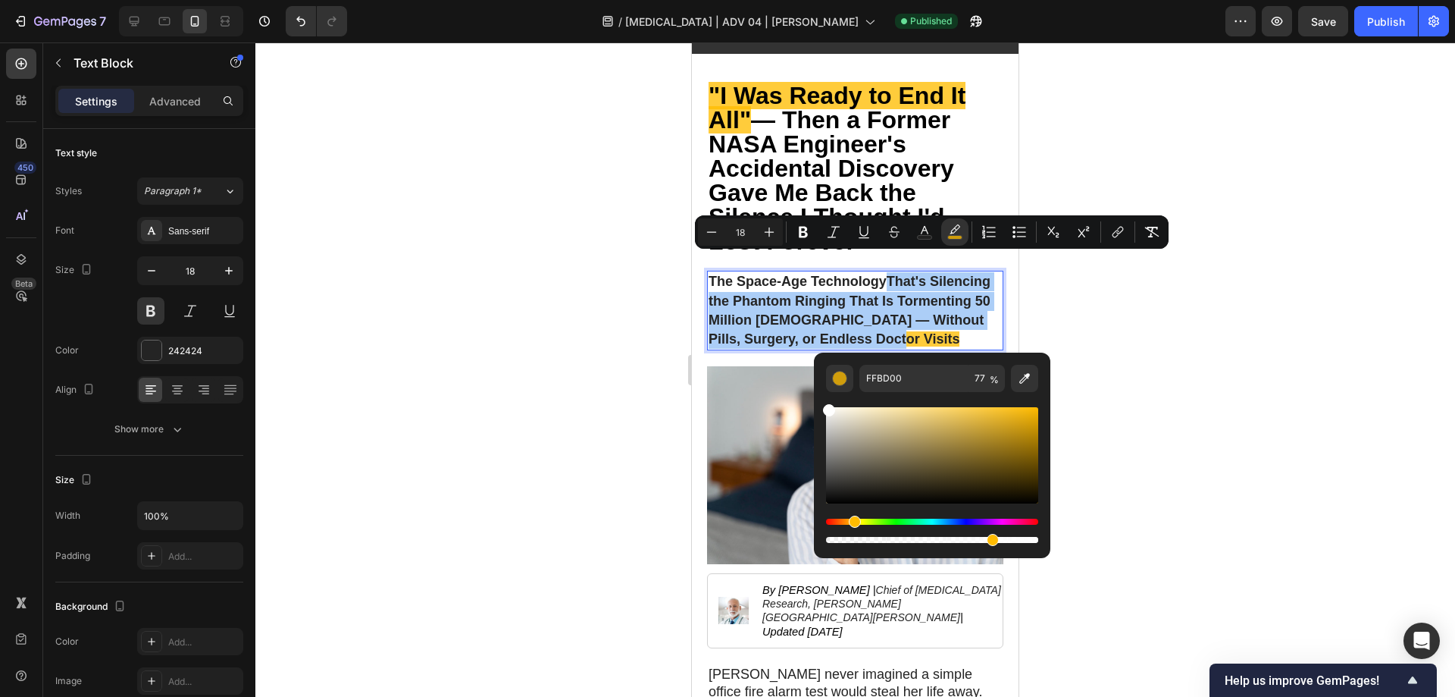
drag, startPoint x: 1524, startPoint y: 455, endPoint x: 813, endPoint y: 390, distance: 714.8
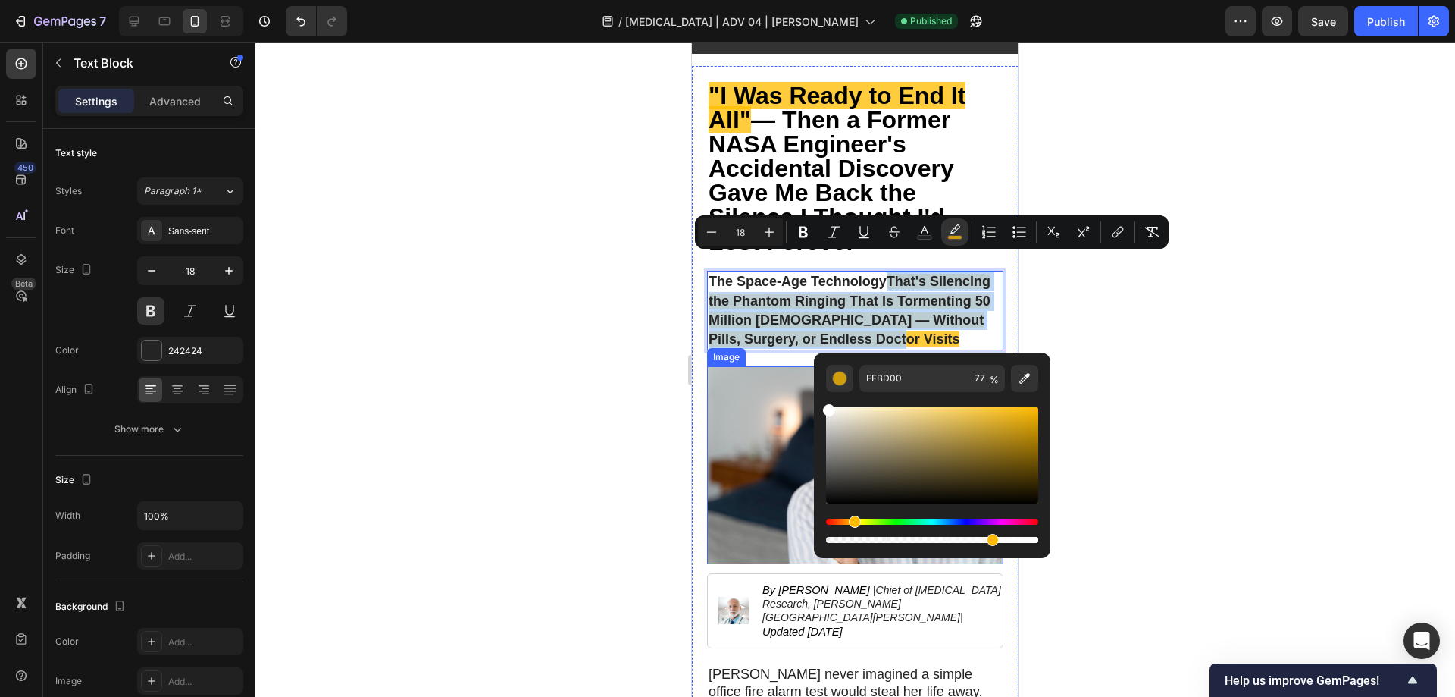
type input "FFFFFF"
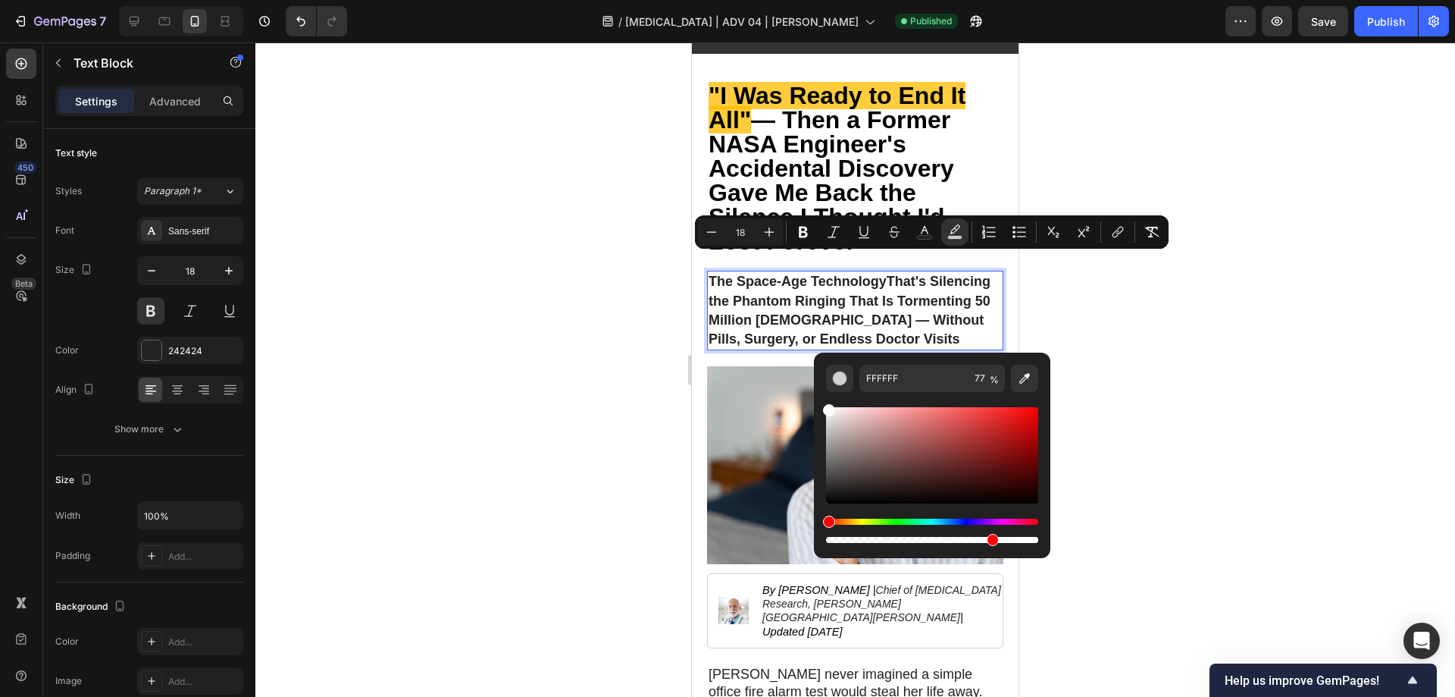
click at [1174, 296] on div at bounding box center [855, 369] width 1200 height 654
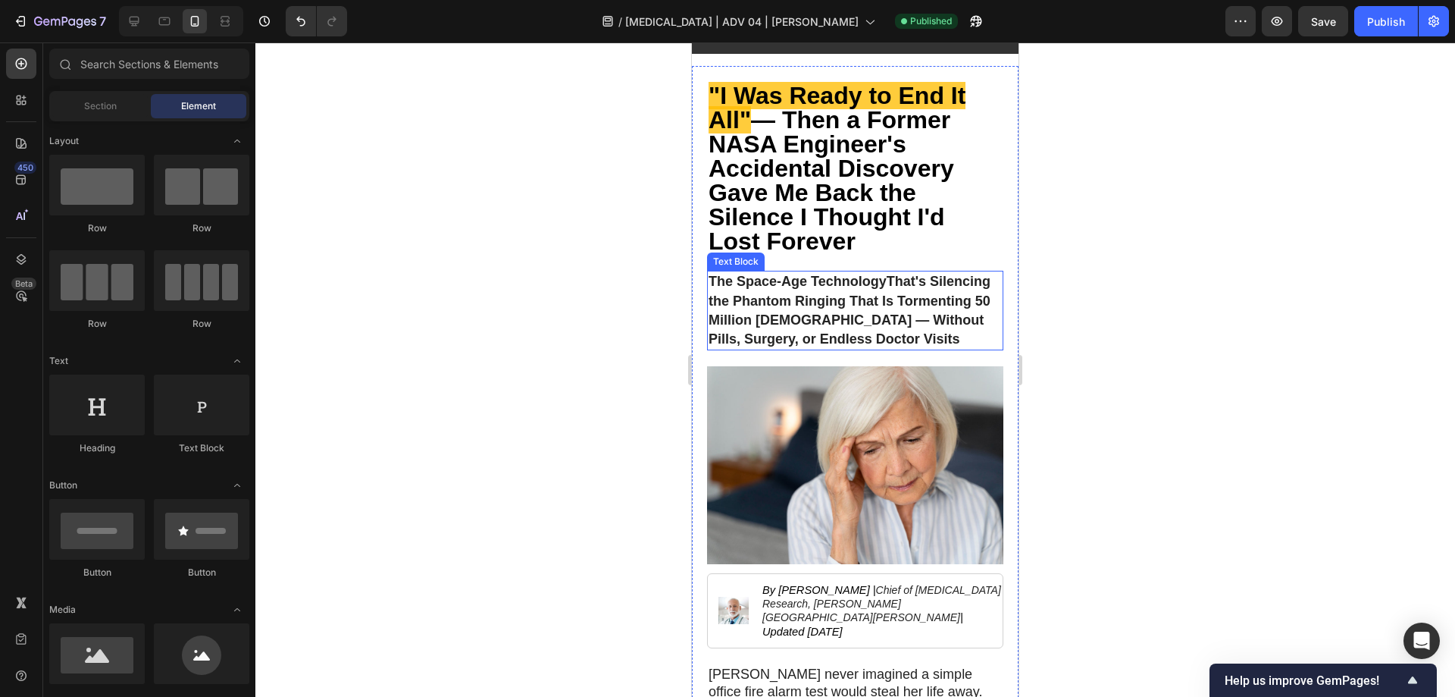
click at [772, 282] on span "That's Silencing the Phantom Ringing That Is Tormenting 50 Million [DEMOGRAPHIC…" at bounding box center [850, 310] width 282 height 73
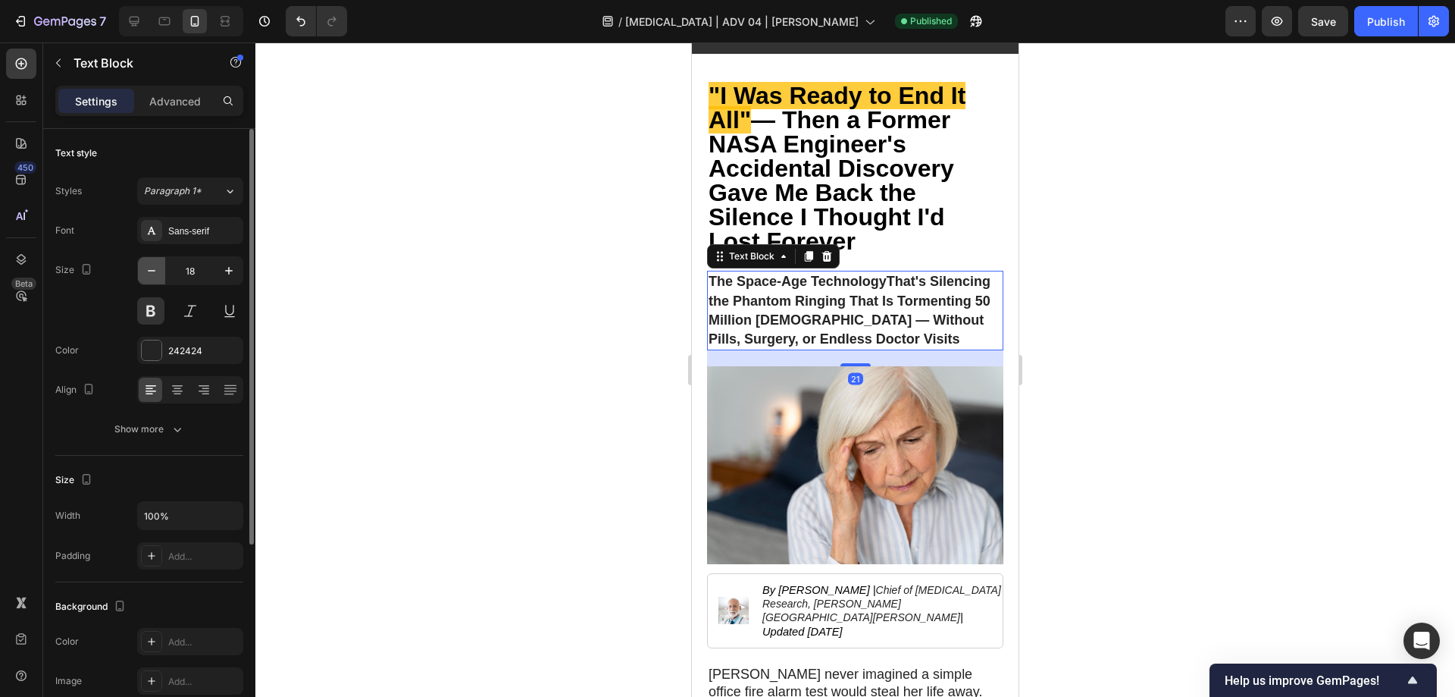
click at [159, 264] on button "button" at bounding box center [151, 270] width 27 height 27
type input "17"
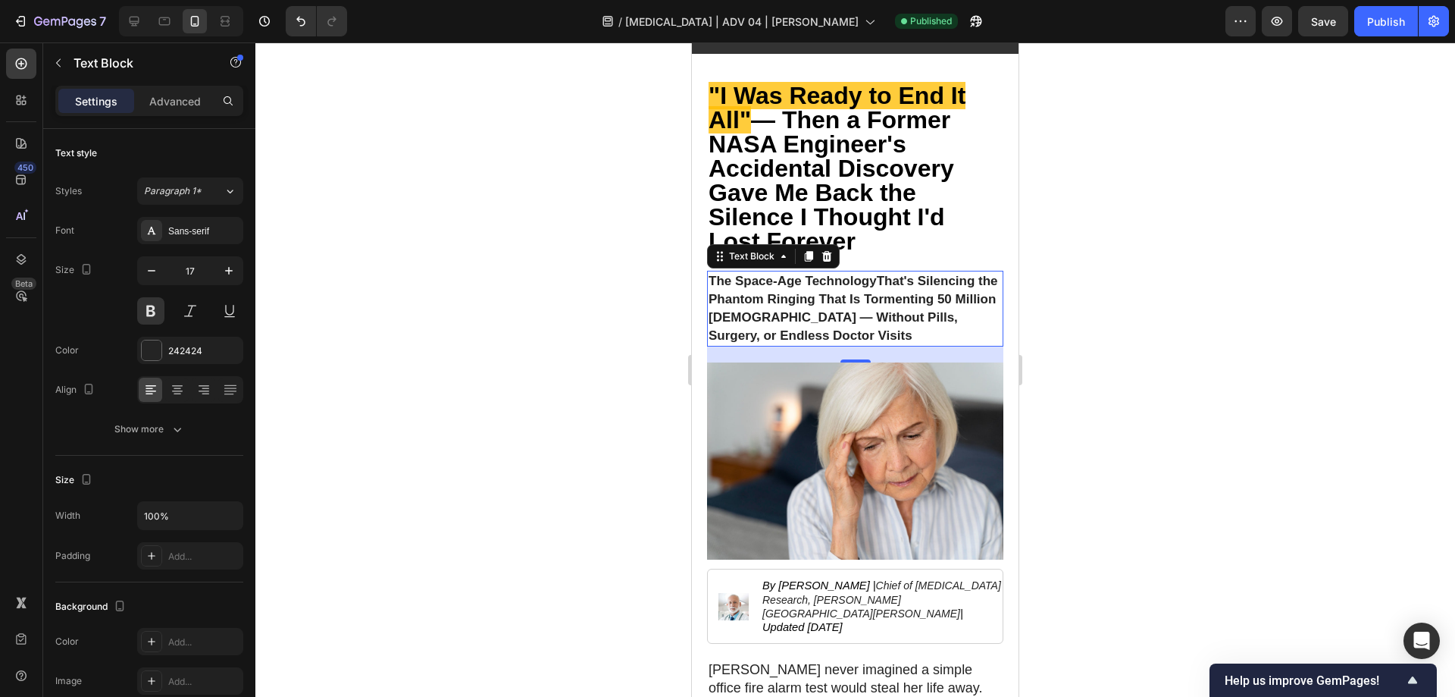
click at [1249, 435] on div at bounding box center [855, 369] width 1200 height 654
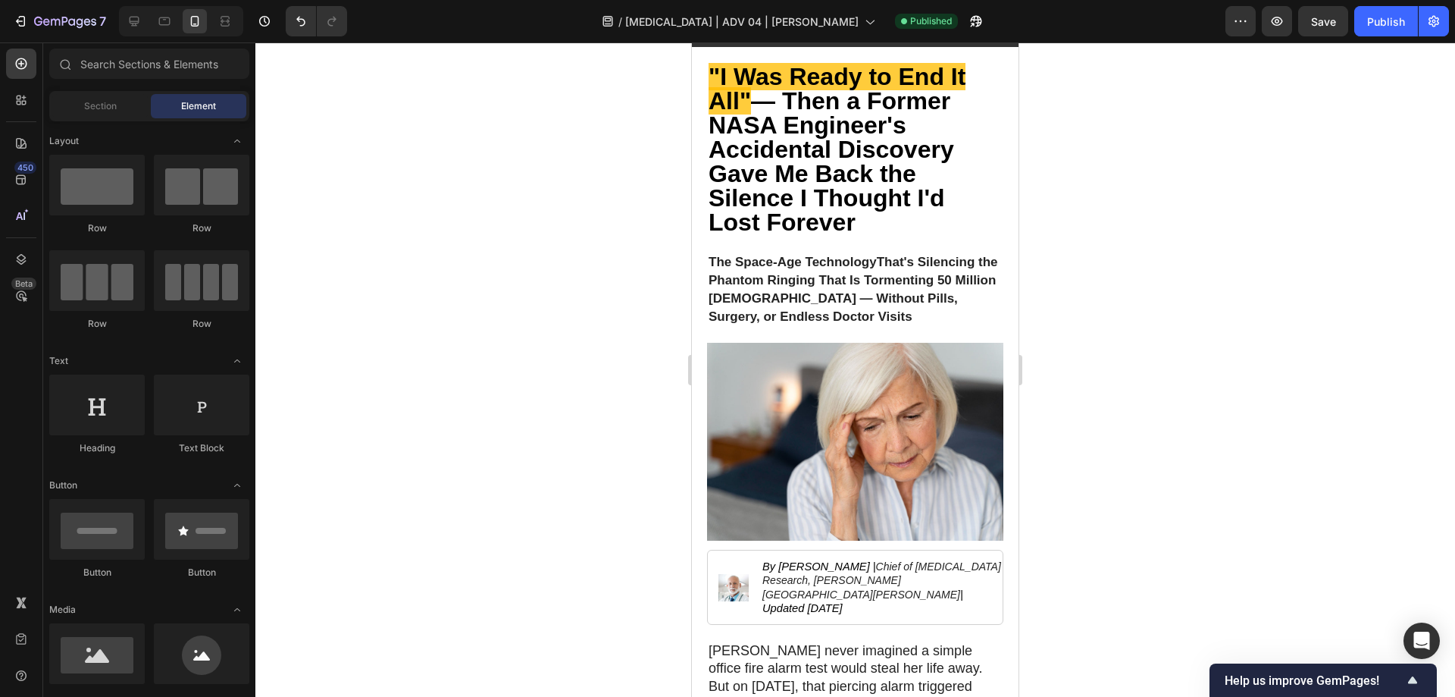
click at [1181, 276] on div at bounding box center [855, 369] width 1200 height 654
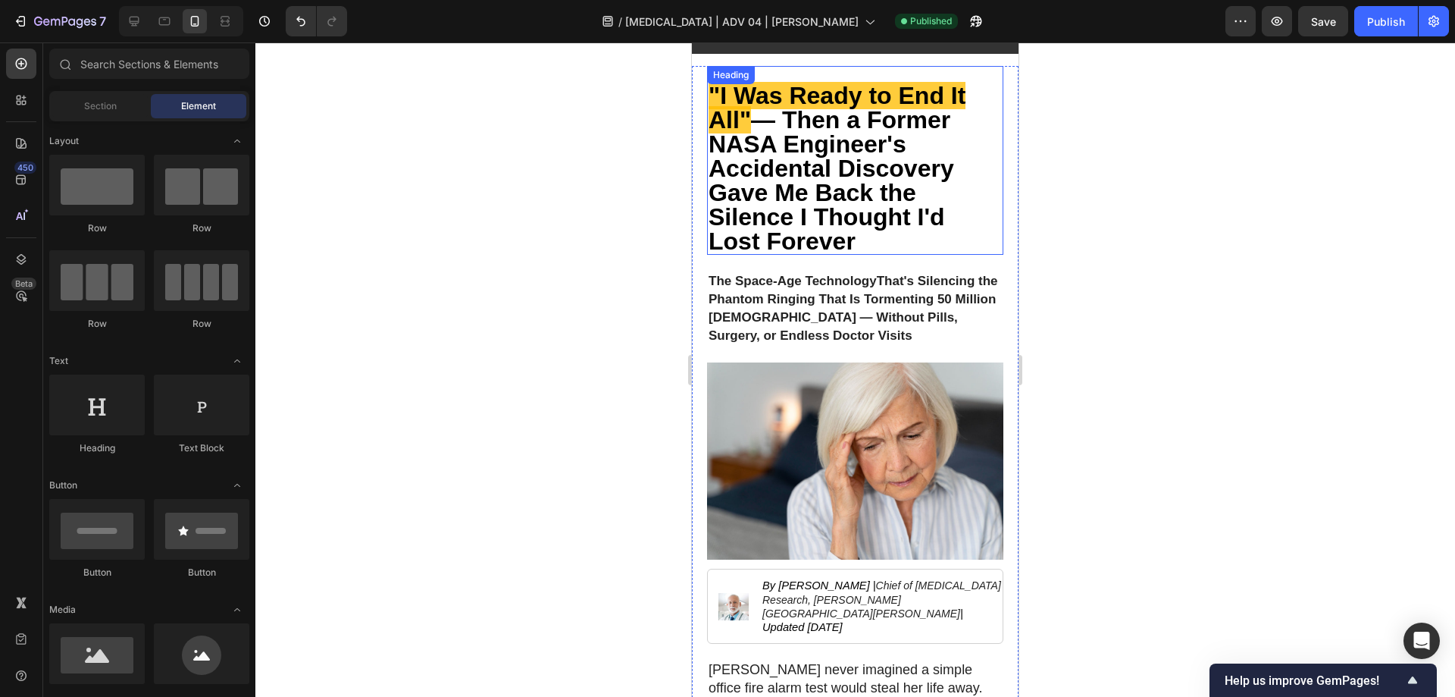
click at [817, 198] on strong "— Then a Former NASA Engineer's Accidental Discovery Gave Me Back the Silence I…" at bounding box center [832, 180] width 246 height 149
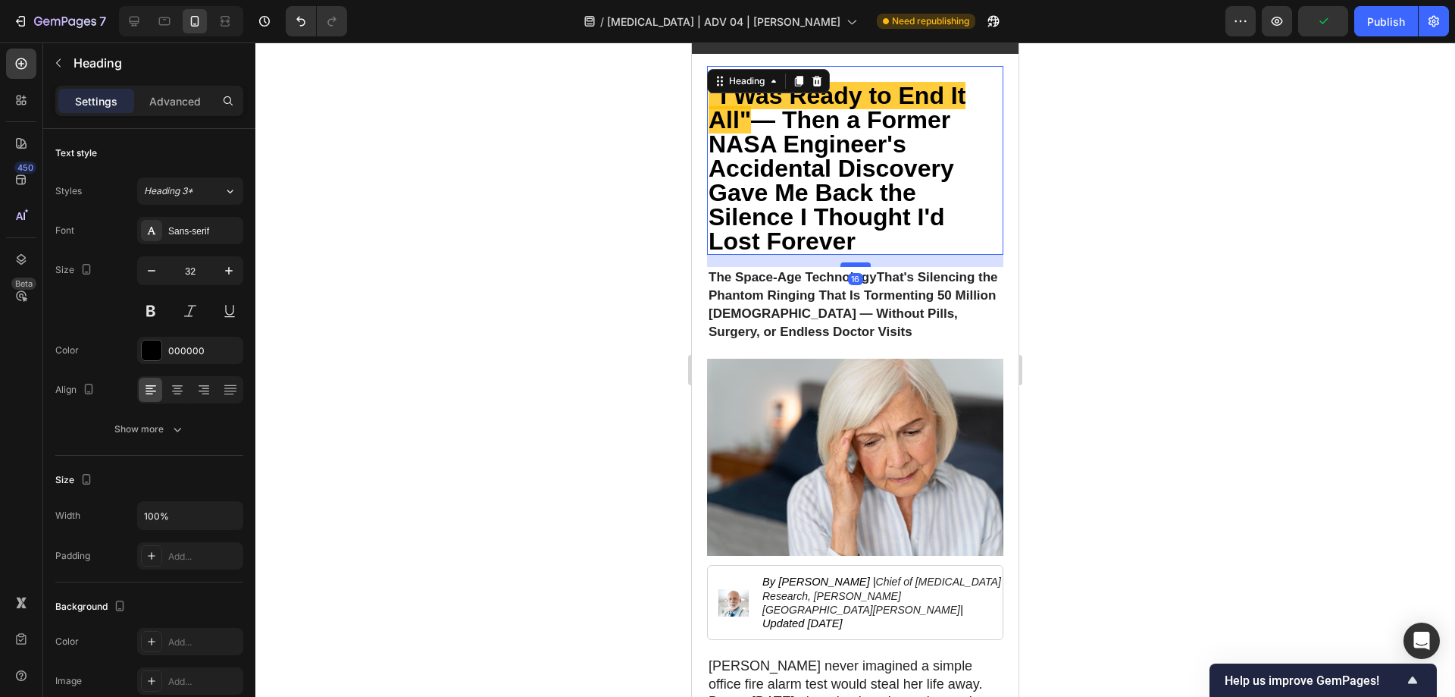
drag, startPoint x: 845, startPoint y: 250, endPoint x: 853, endPoint y: 246, distance: 8.5
click at [853, 262] on div at bounding box center [856, 264] width 30 height 5
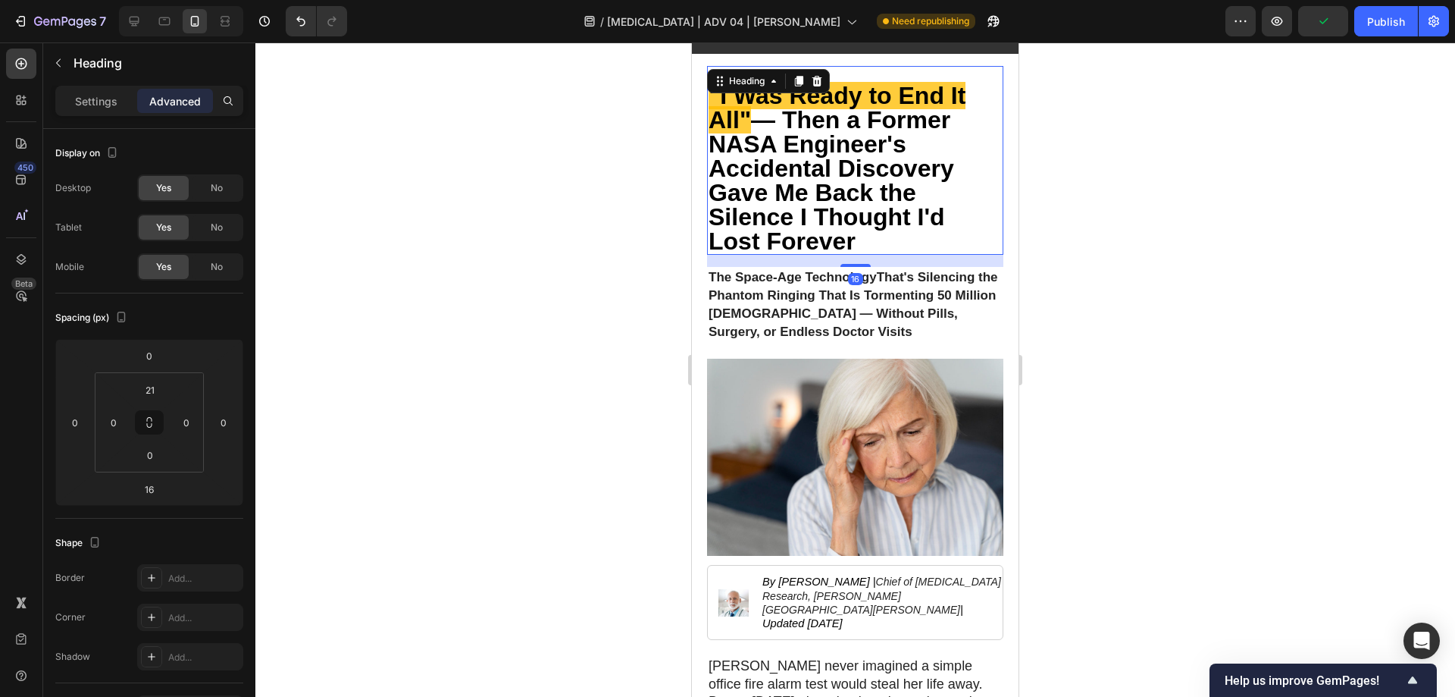
click at [1303, 176] on div at bounding box center [855, 369] width 1200 height 654
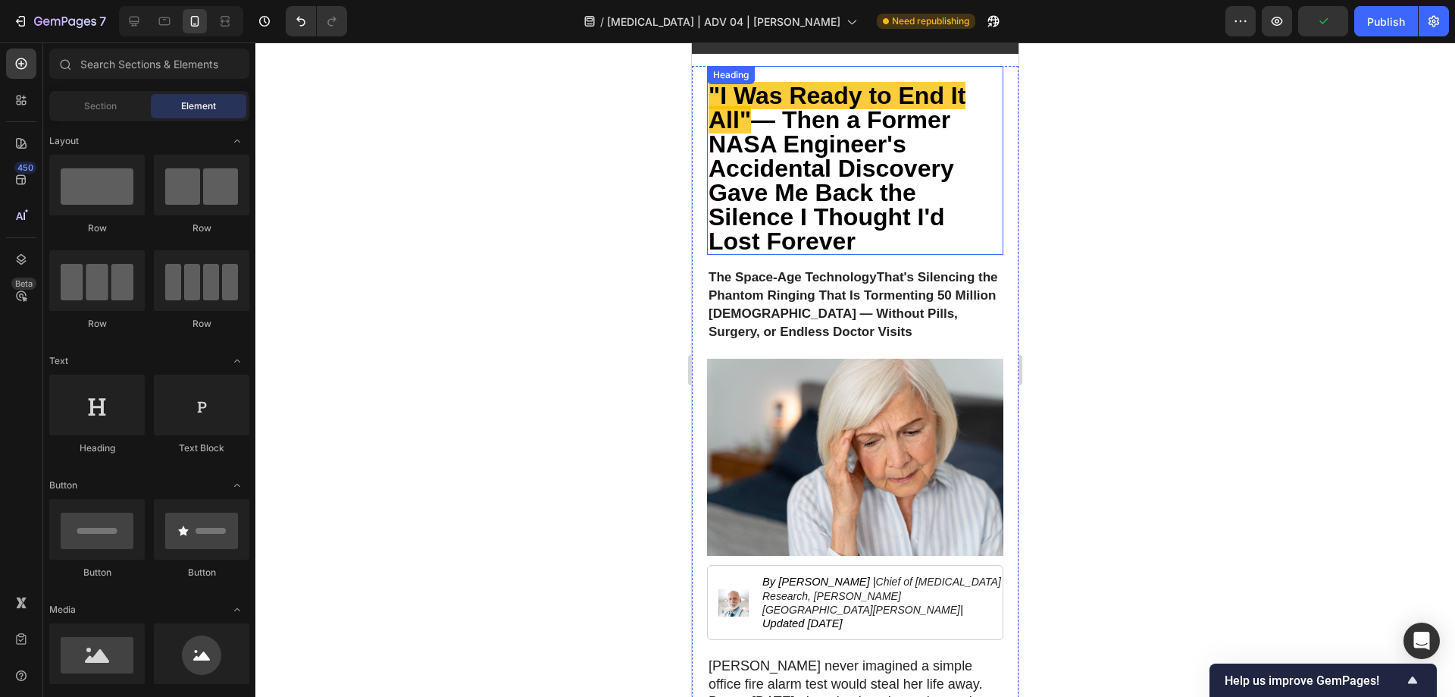
click at [912, 177] on strong "— Then a Former NASA Engineer's Accidental Discovery Gave Me Back the Silence I…" at bounding box center [832, 180] width 246 height 149
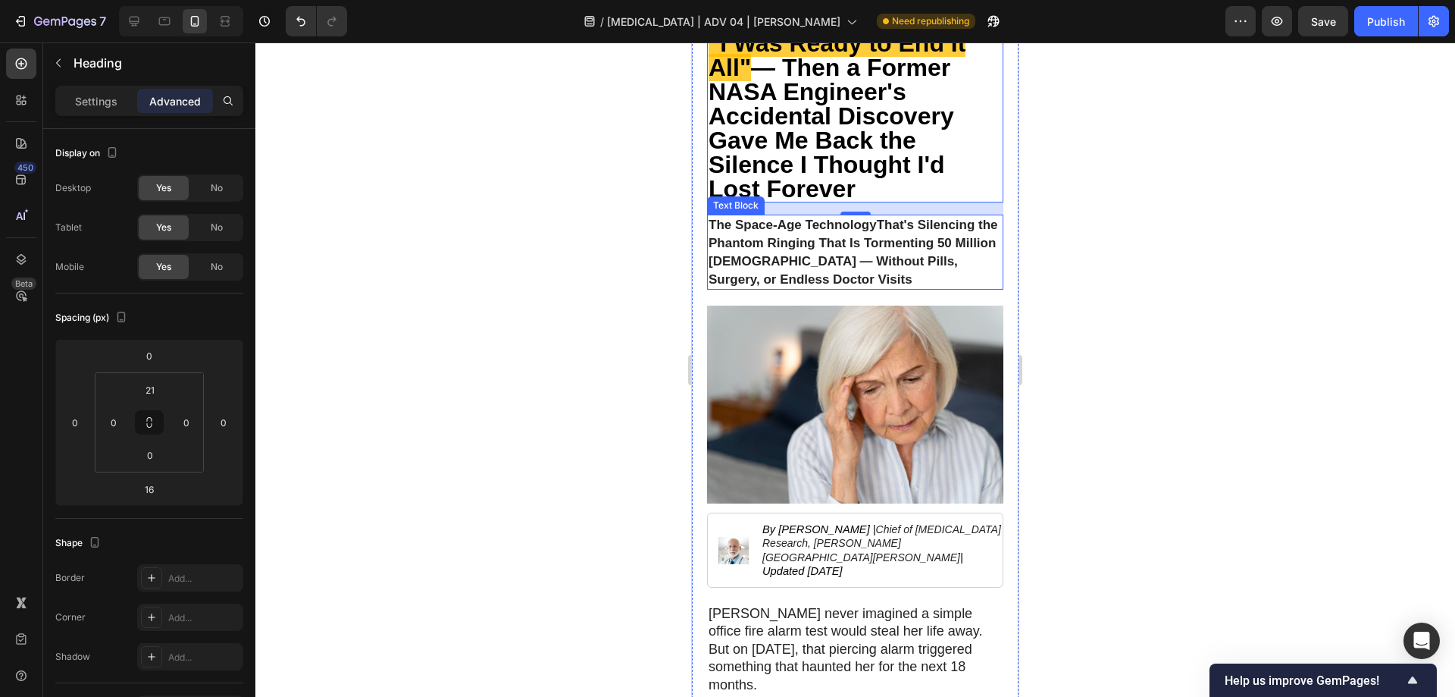
scroll to position [0, 0]
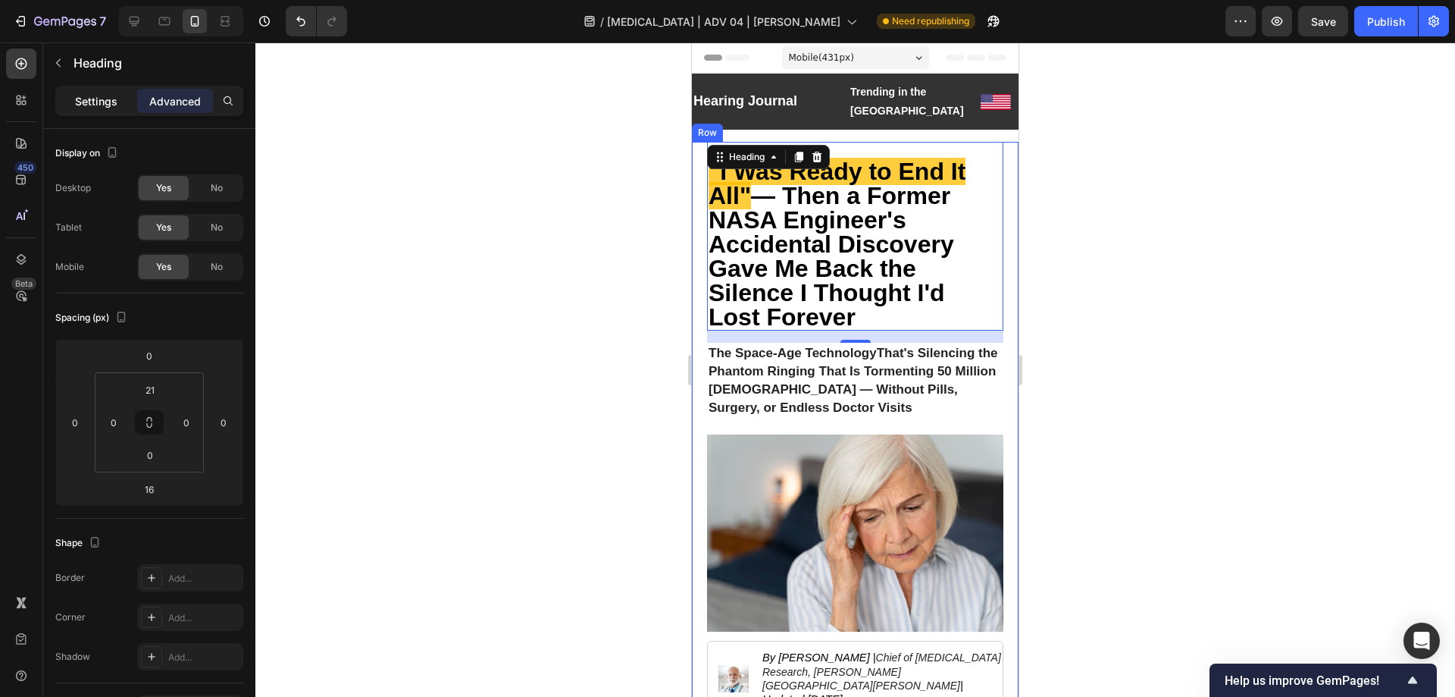
click at [73, 98] on div "Settings" at bounding box center [96, 101] width 76 height 24
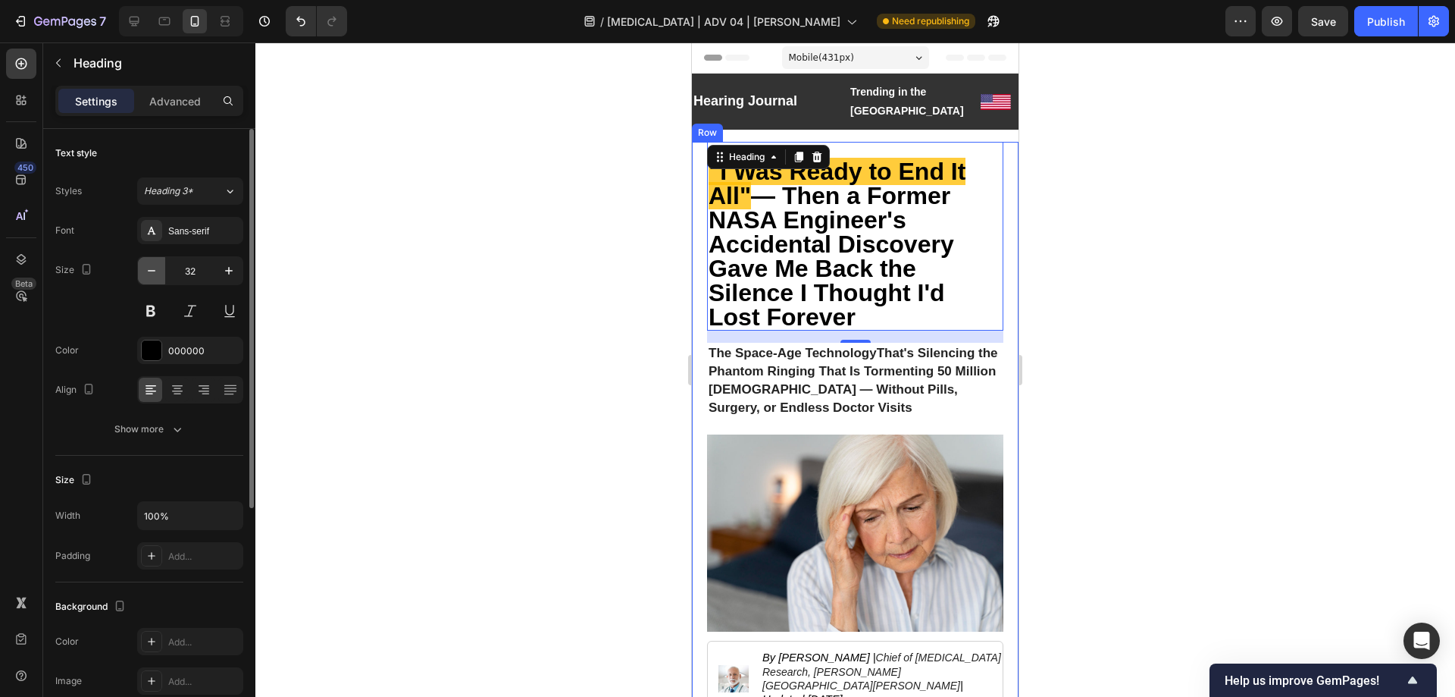
click at [149, 257] on button "button" at bounding box center [151, 270] width 27 height 27
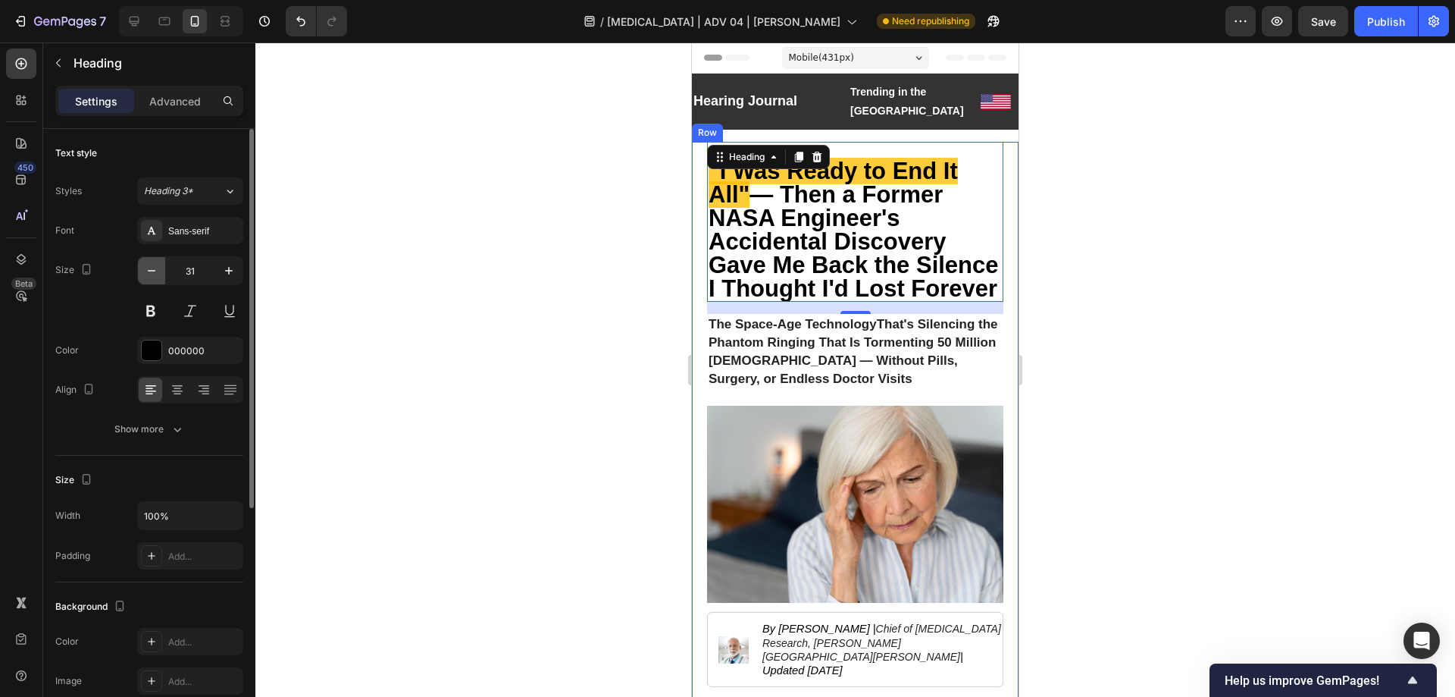
click at [149, 258] on button "button" at bounding box center [151, 270] width 27 height 27
type input "30"
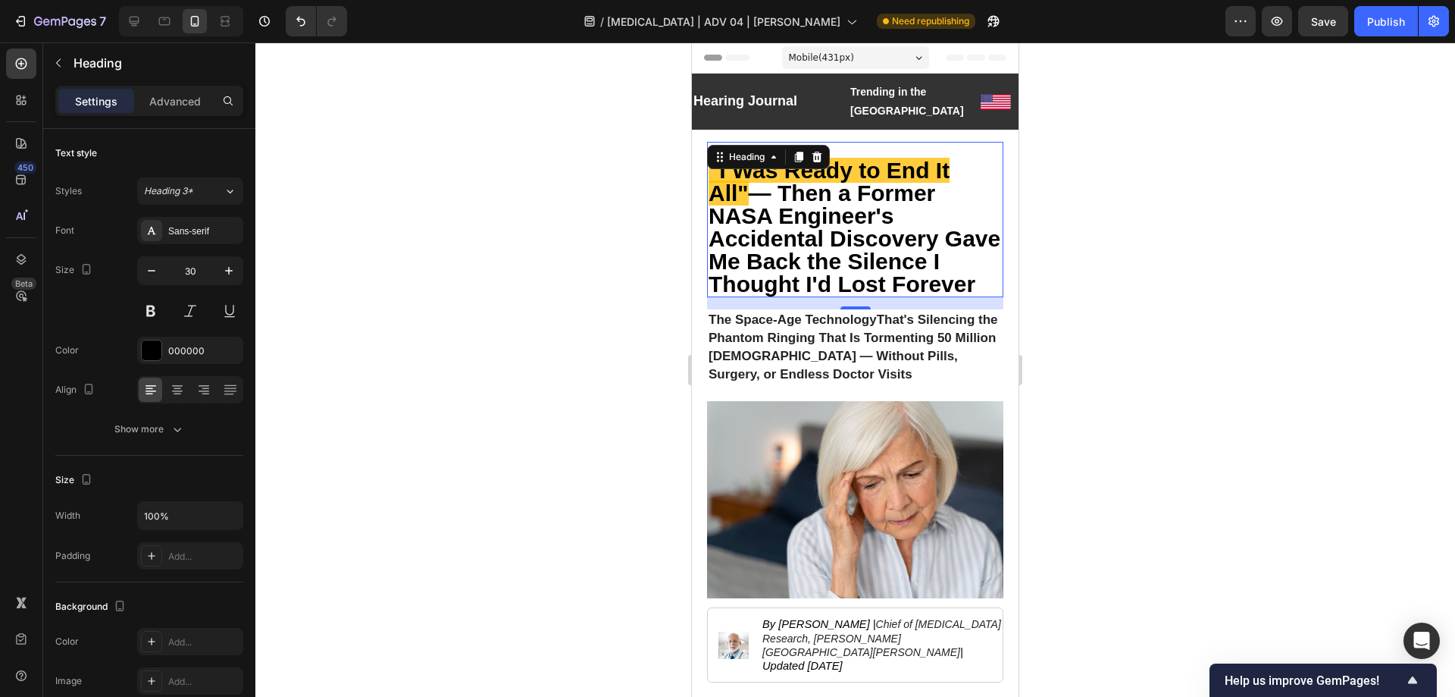
click at [1145, 337] on div at bounding box center [855, 369] width 1200 height 654
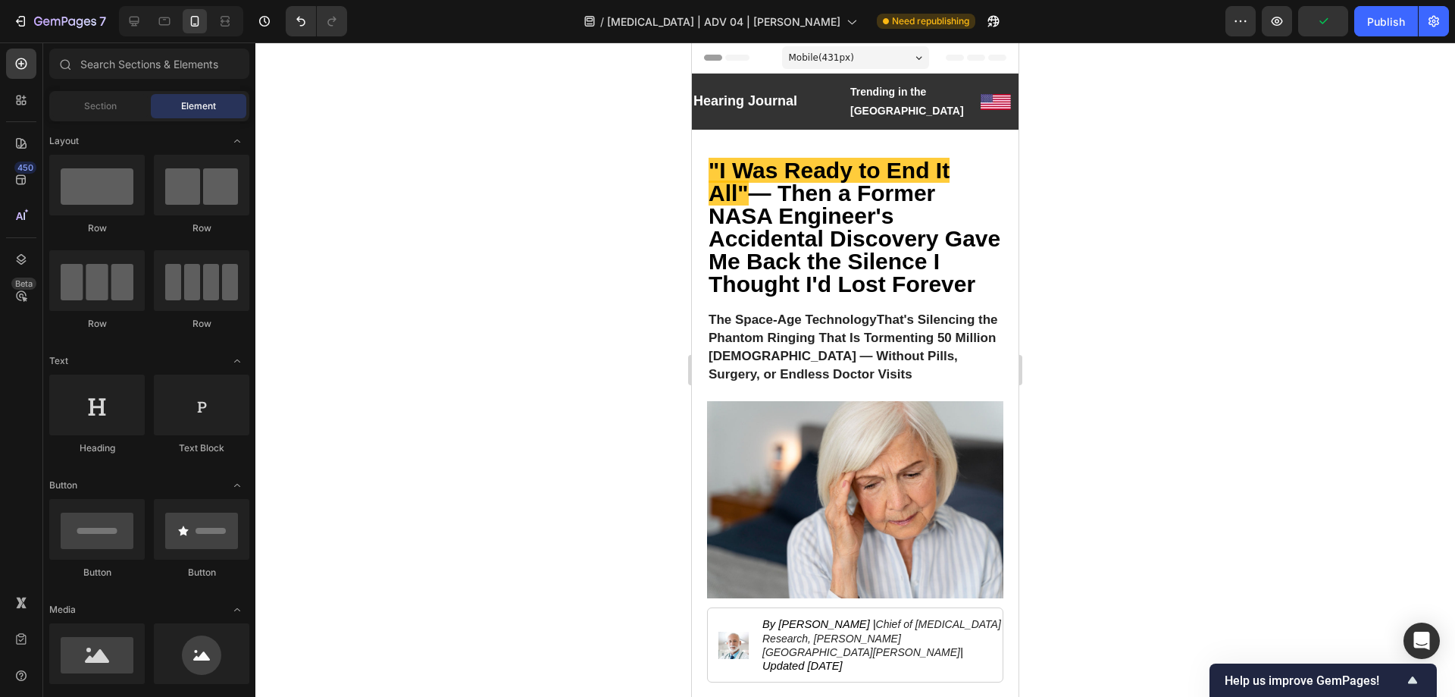
click at [863, 326] on p "The Space-Age Technology That's Silencing the Phantom Ringing That Is Tormentin…" at bounding box center [855, 347] width 293 height 72
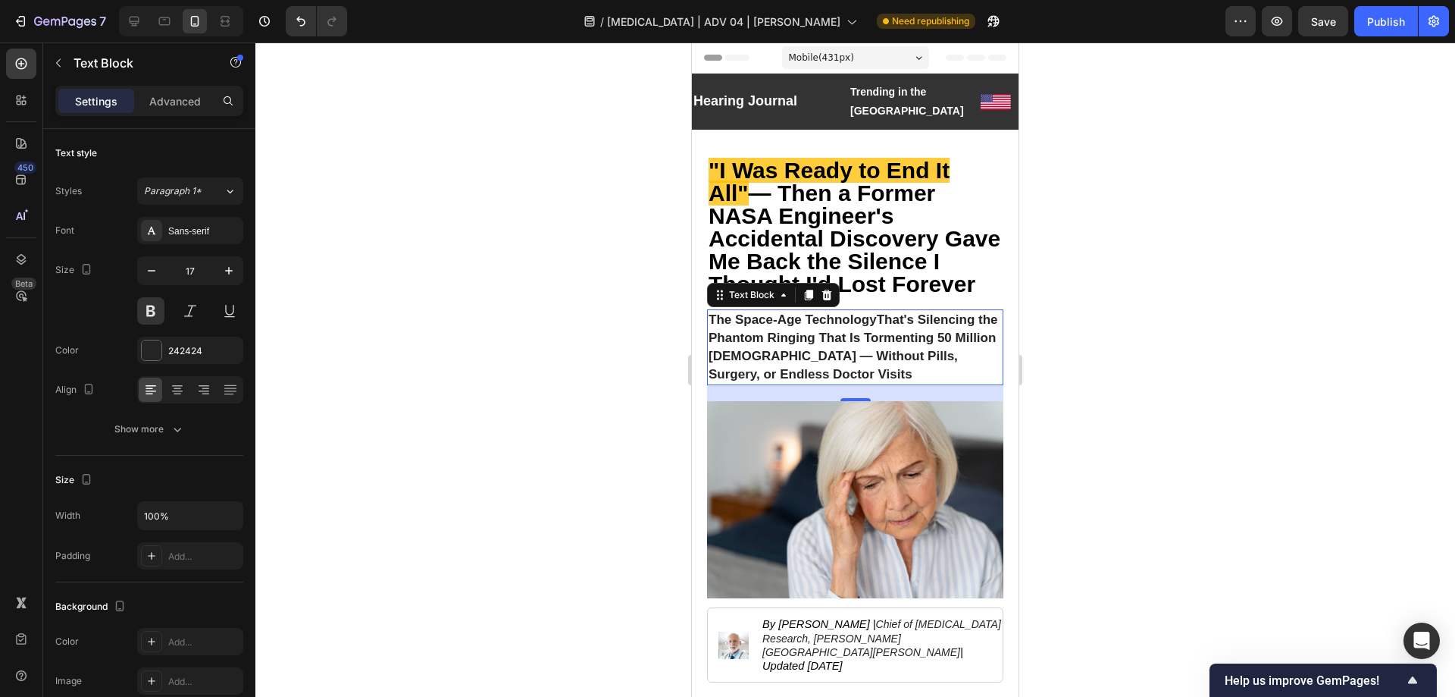
click at [1222, 320] on div at bounding box center [855, 369] width 1200 height 654
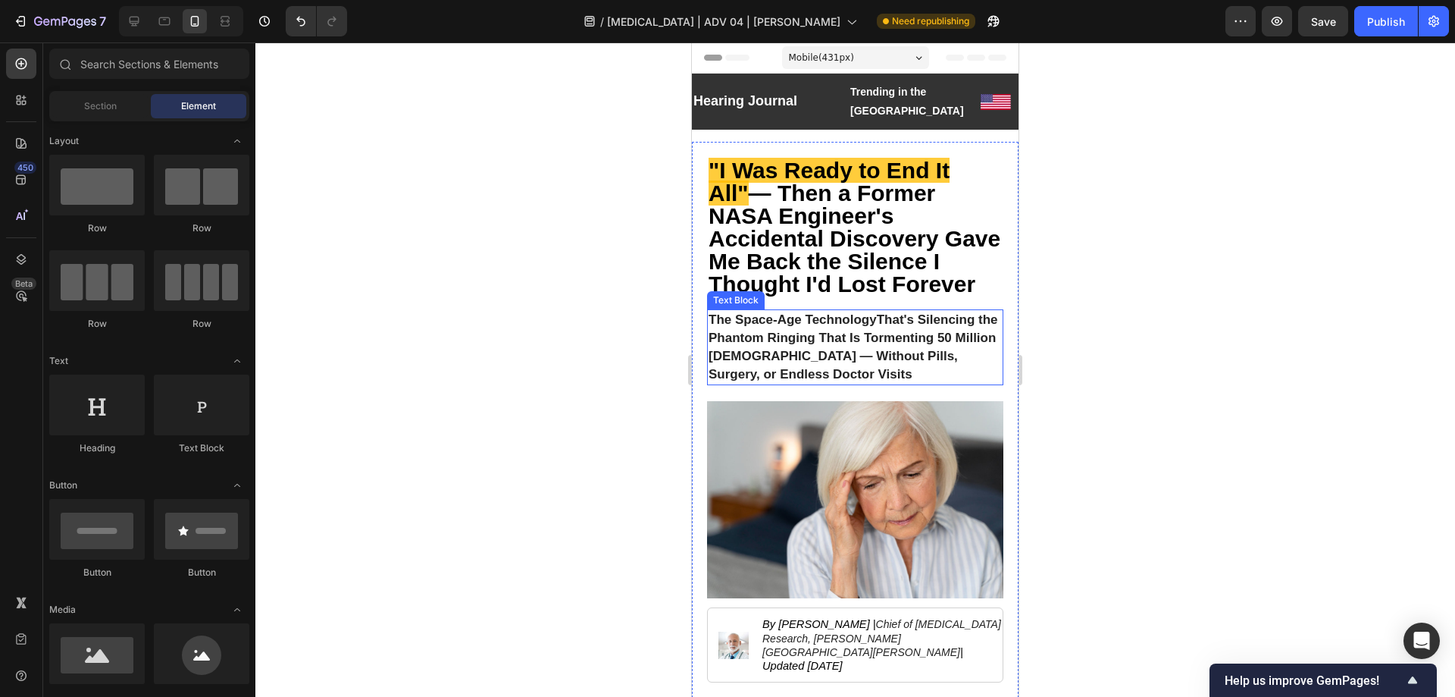
click at [766, 327] on p "The Space-Age Technology That's Silencing the Phantom Ringing That Is Tormentin…" at bounding box center [855, 347] width 293 height 72
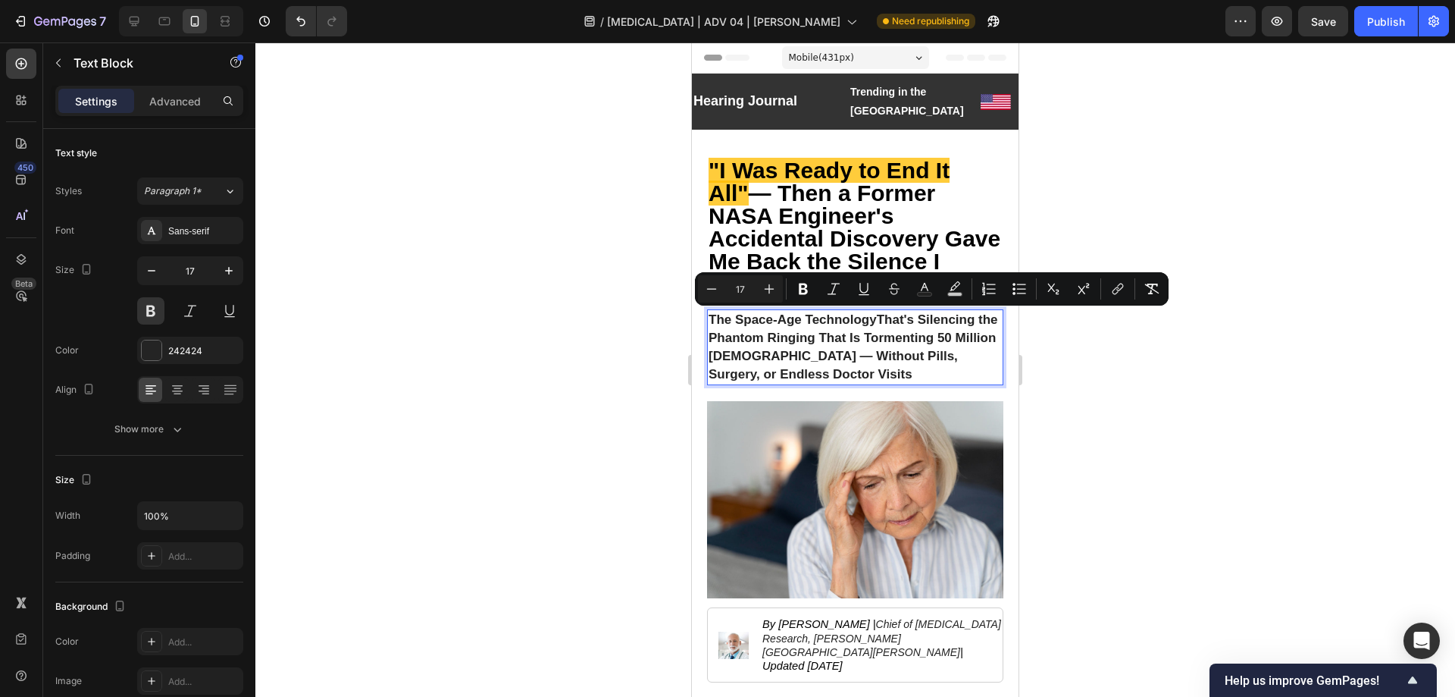
click at [716, 311] on p "The Space-Age Technology That's Silencing the Phantom Ringing That Is Tormentin…" at bounding box center [855, 347] width 293 height 72
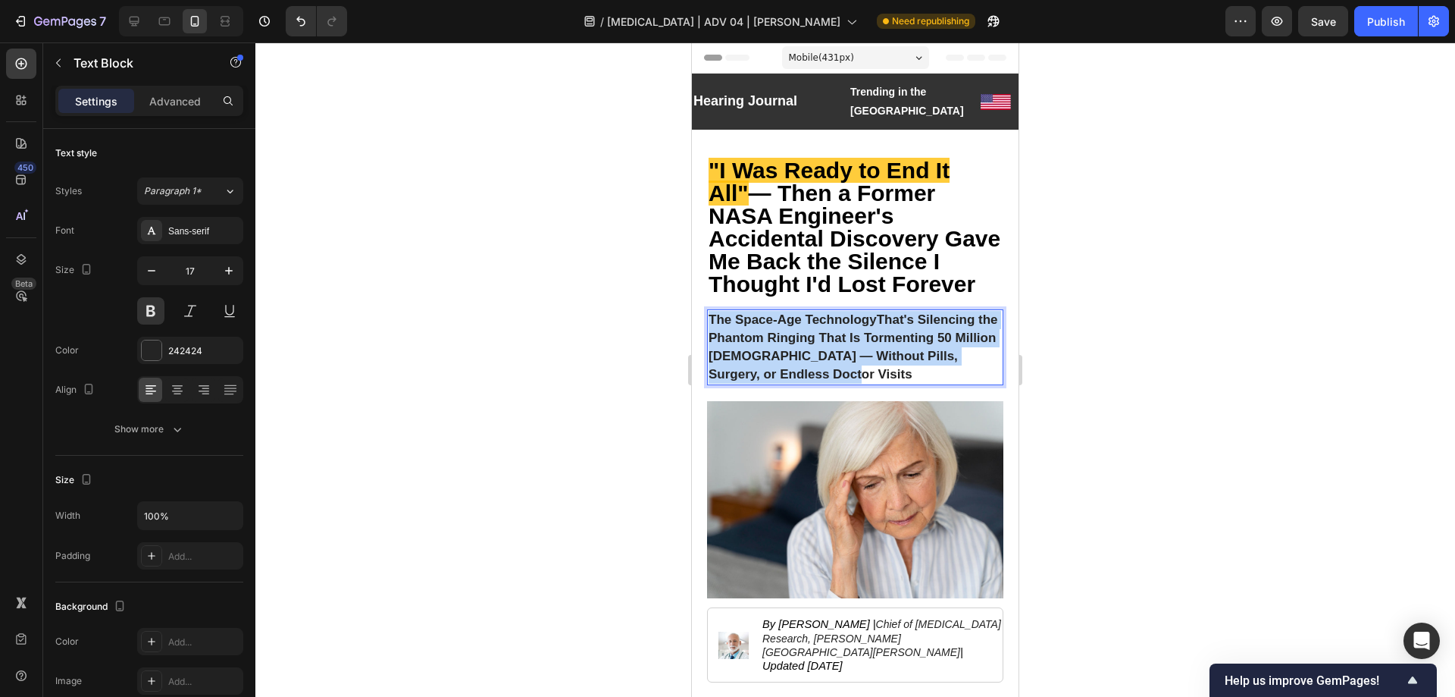
drag, startPoint x: 713, startPoint y: 300, endPoint x: 889, endPoint y: 358, distance: 185.8
click at [889, 358] on p "The Space-Age Technology That's Silencing the Phantom Ringing That Is Tormentin…" at bounding box center [855, 347] width 293 height 72
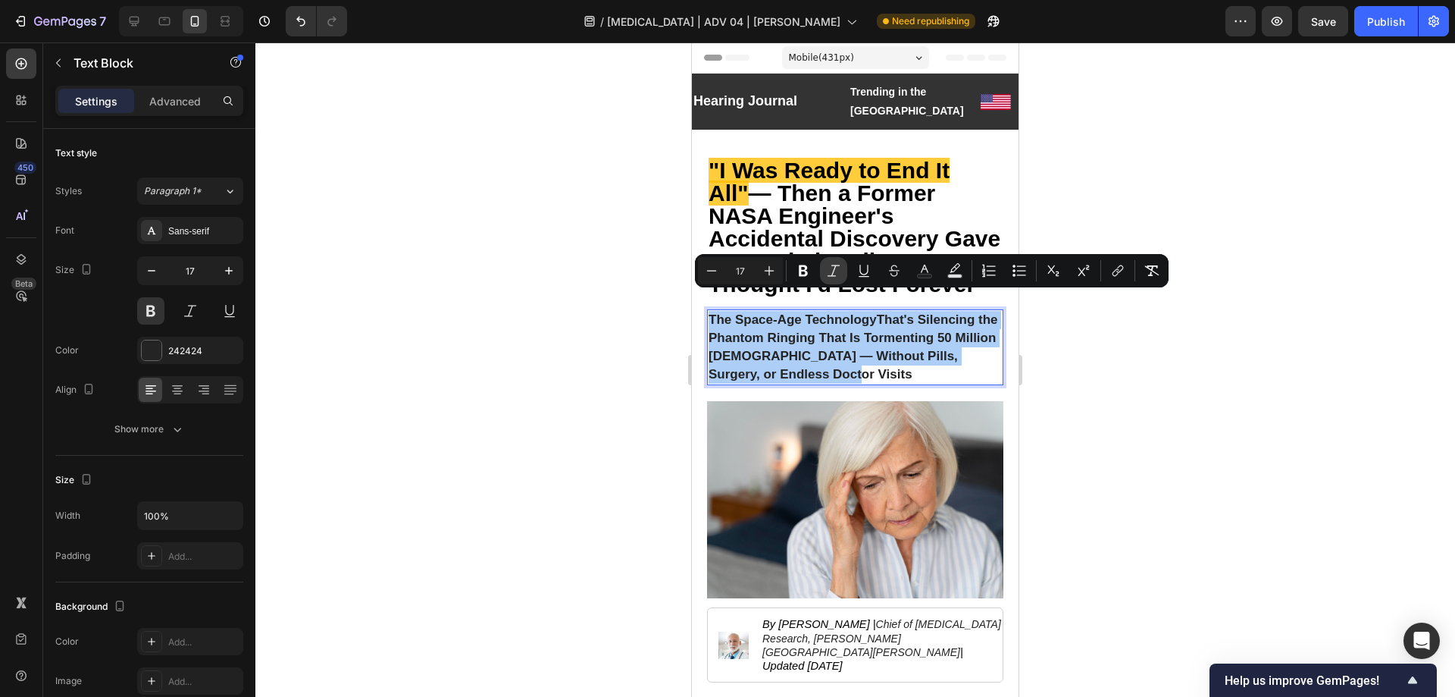
click at [829, 262] on button "Italic" at bounding box center [833, 270] width 27 height 27
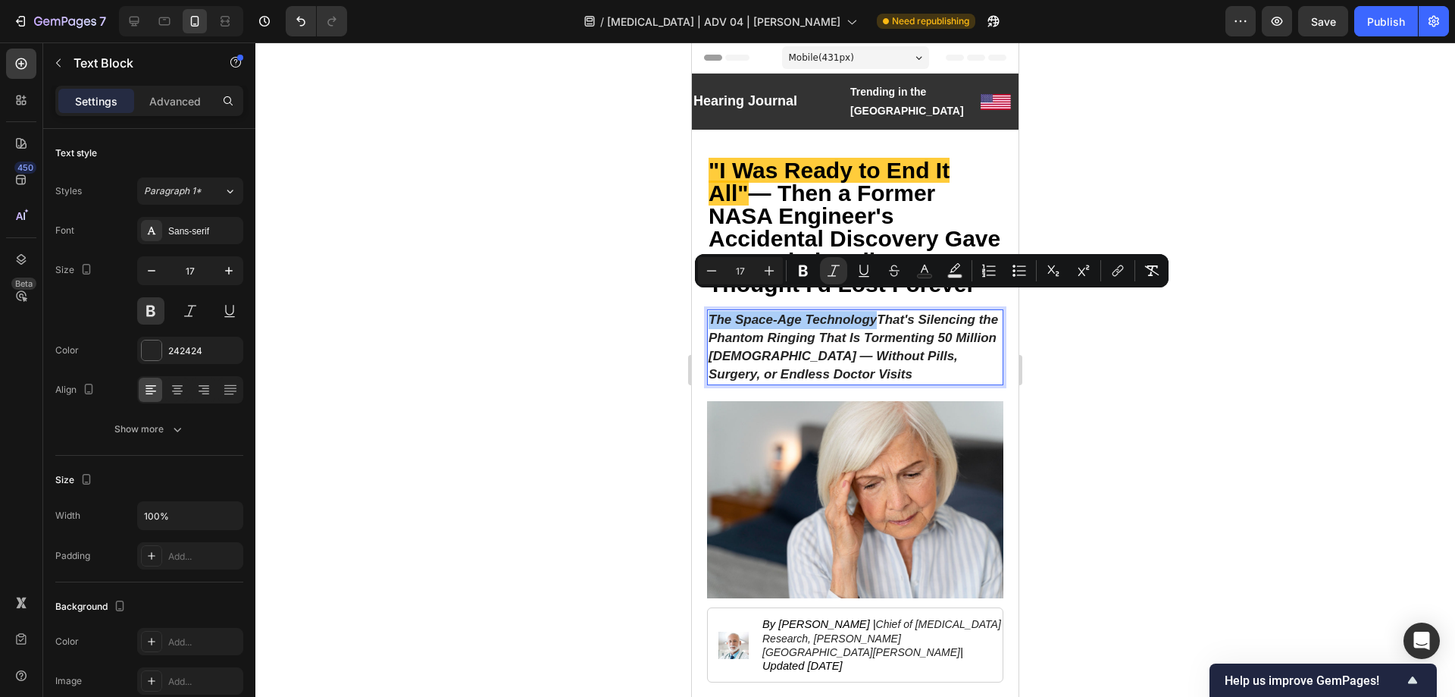
click at [1115, 371] on div at bounding box center [855, 369] width 1200 height 654
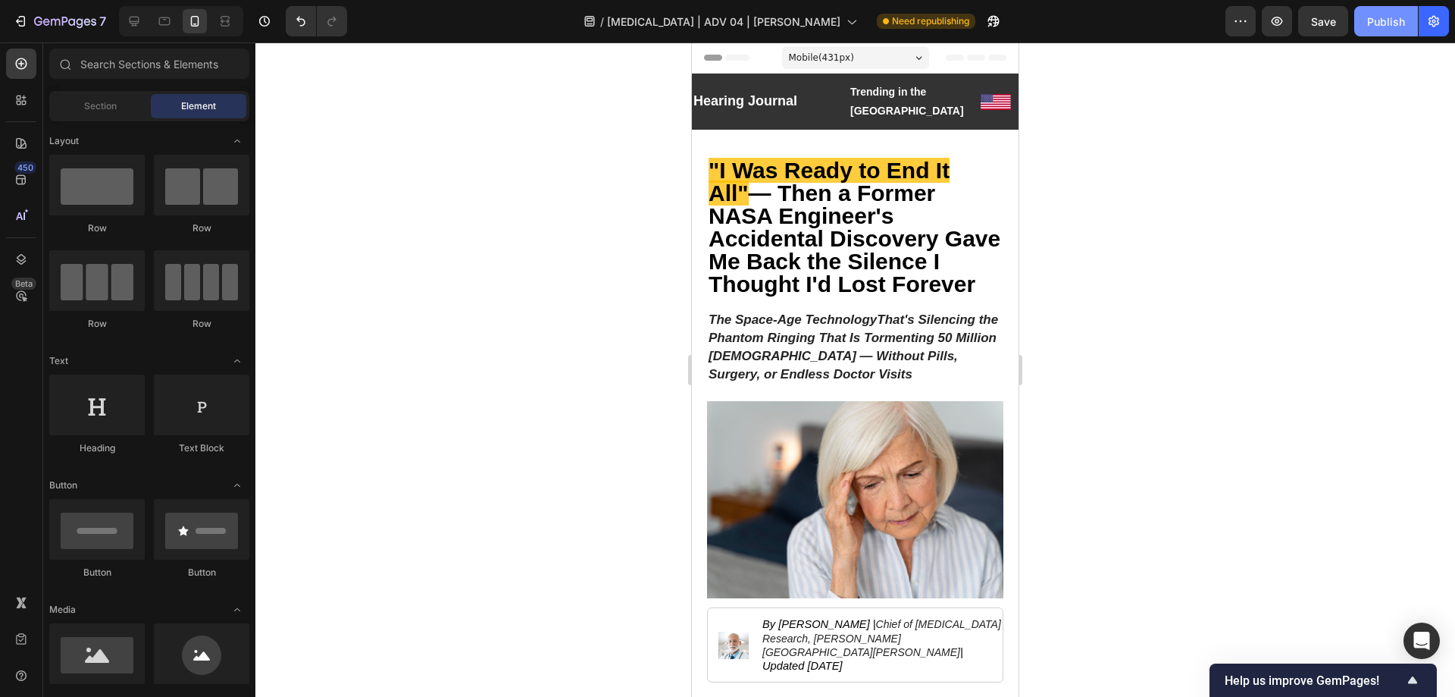
click at [1369, 26] on div "Publish" at bounding box center [1387, 22] width 38 height 16
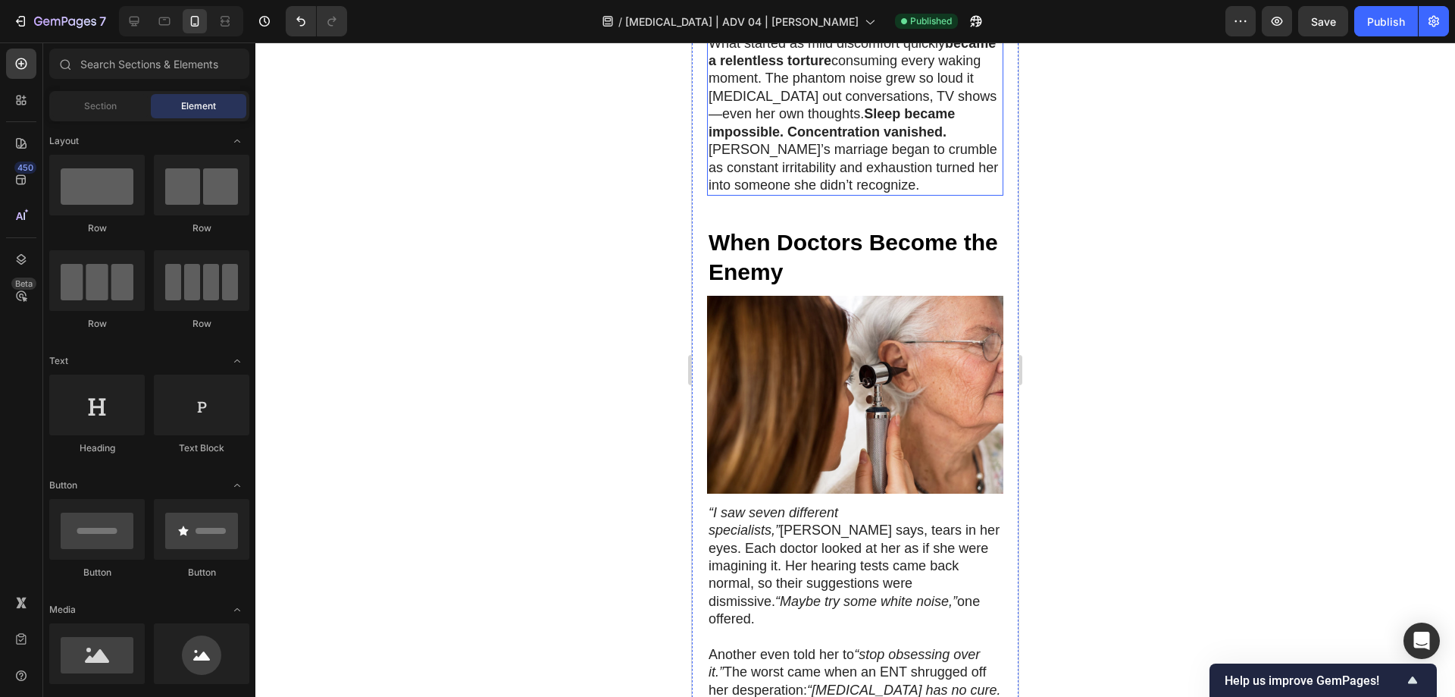
scroll to position [910, 0]
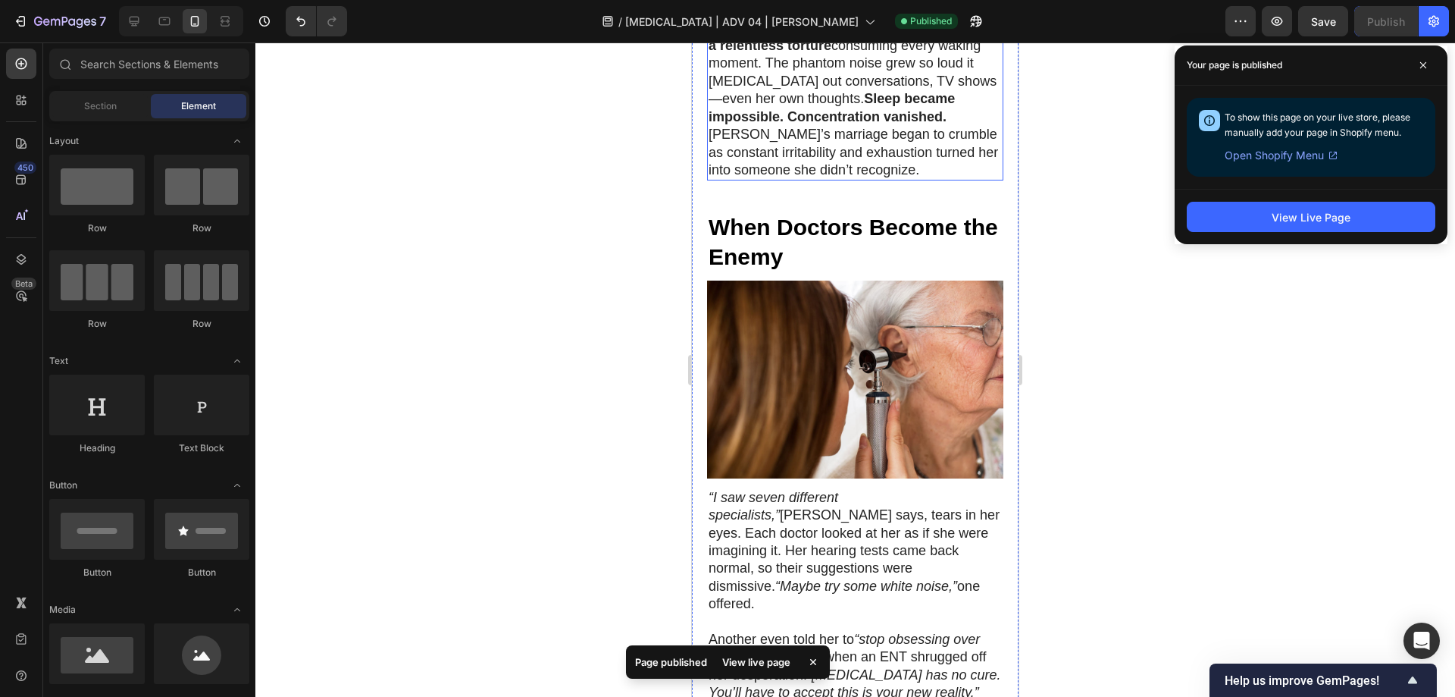
click at [840, 101] on strong "Sleep became impossible. Concentration vanished." at bounding box center [832, 107] width 246 height 33
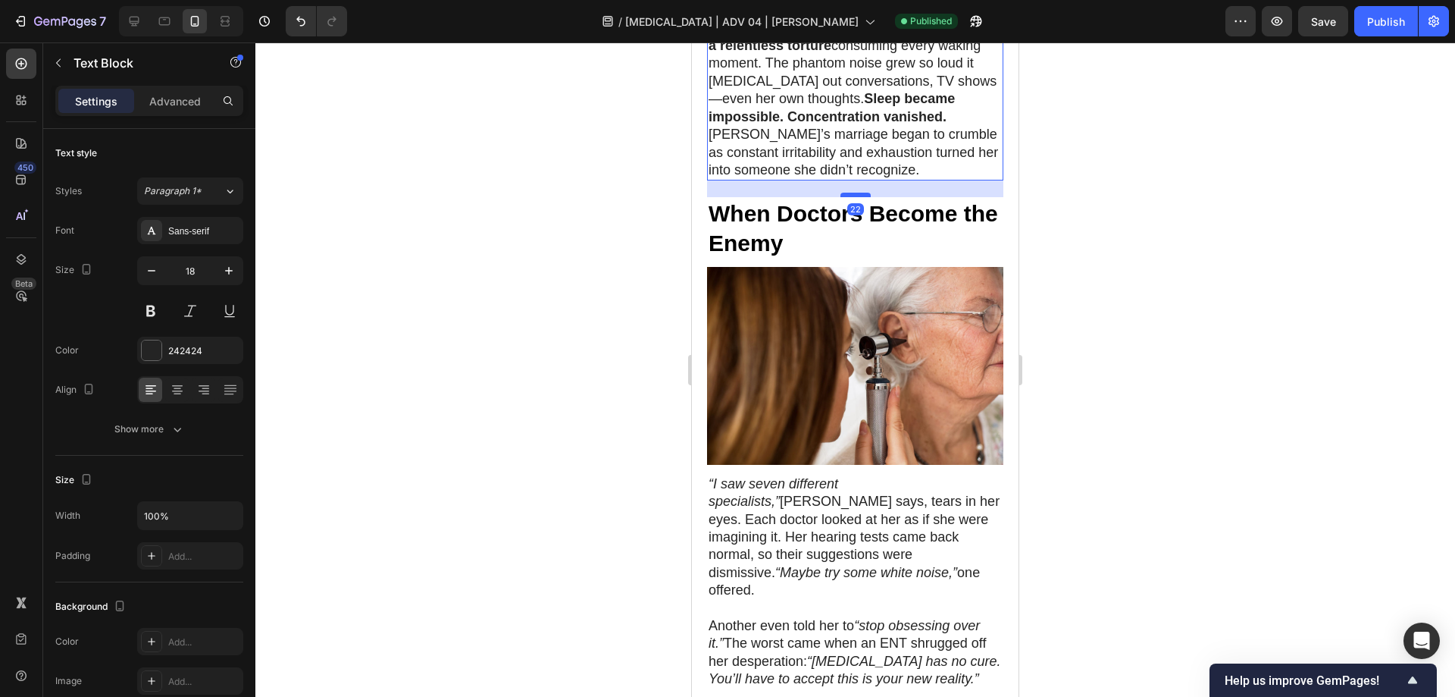
drag, startPoint x: 852, startPoint y: 189, endPoint x: 1847, endPoint y: 318, distance: 1003.0
click at [858, 193] on div at bounding box center [856, 195] width 30 height 5
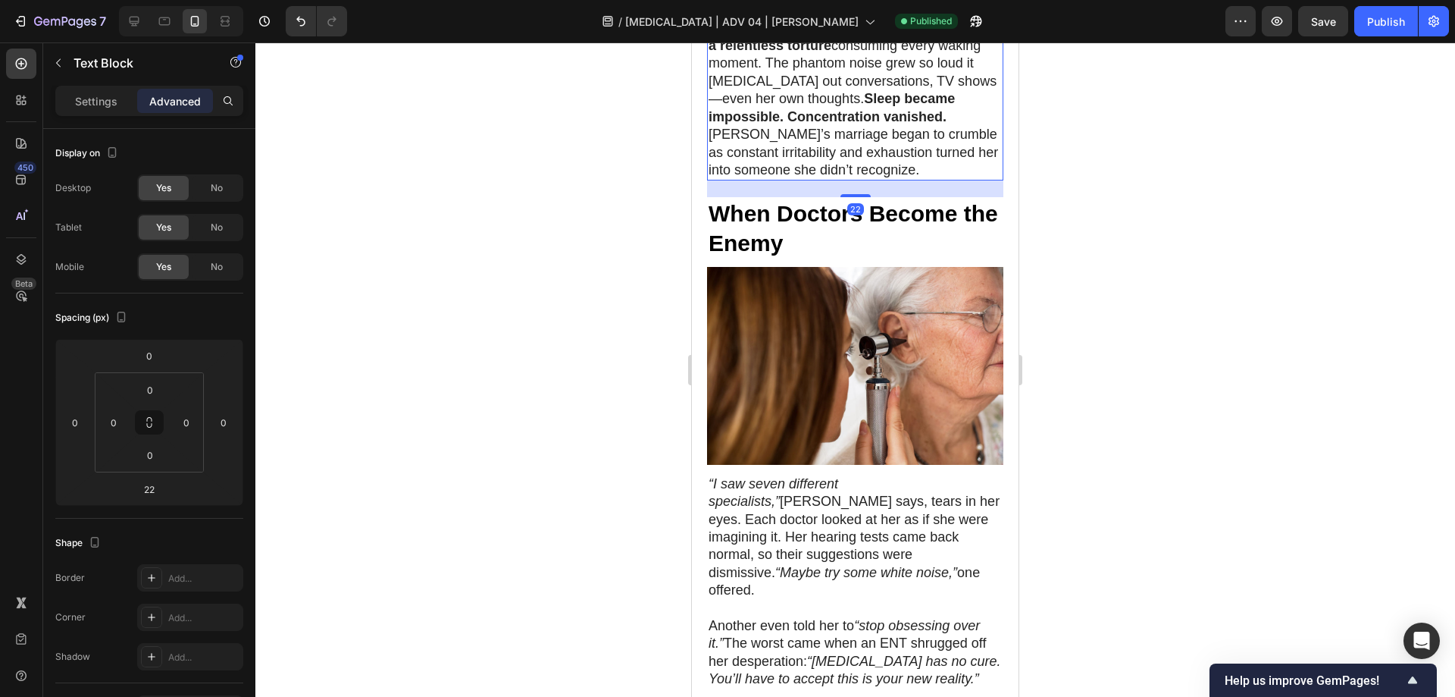
click at [1155, 276] on div at bounding box center [855, 369] width 1200 height 654
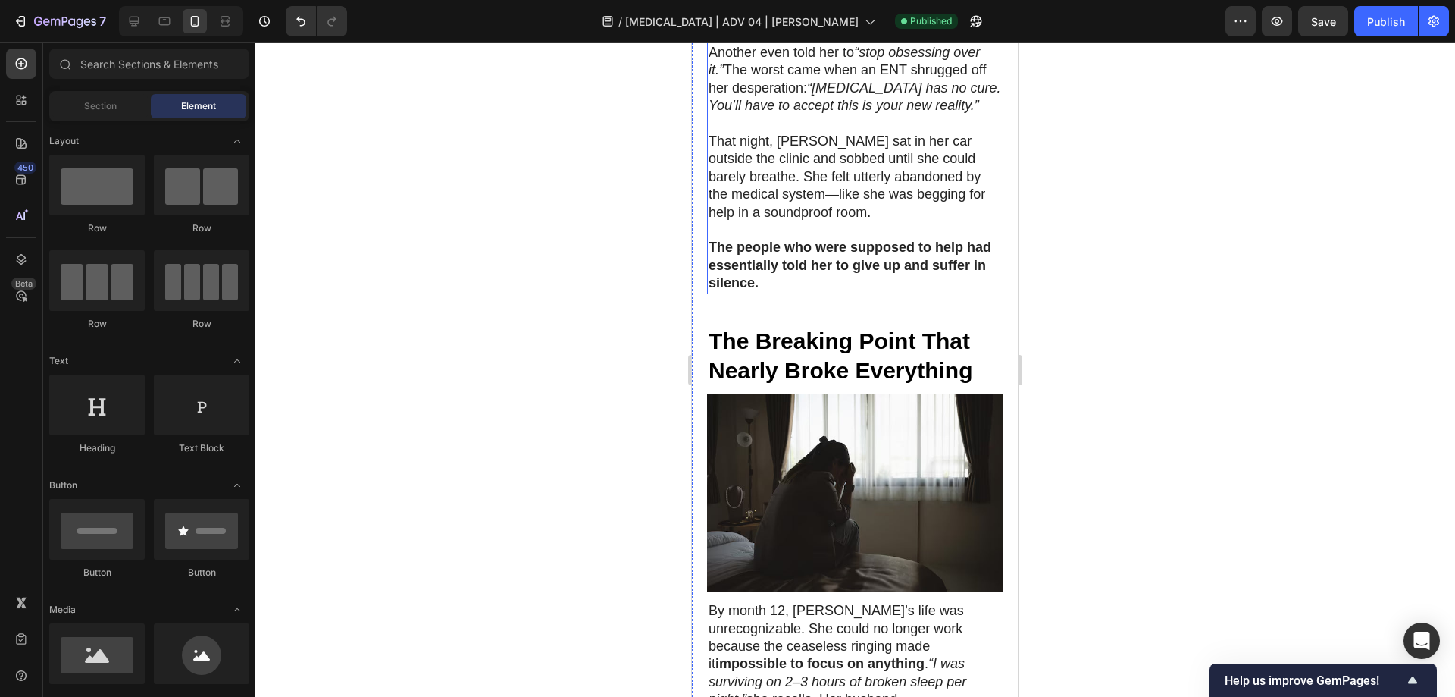
scroll to position [1592, 0]
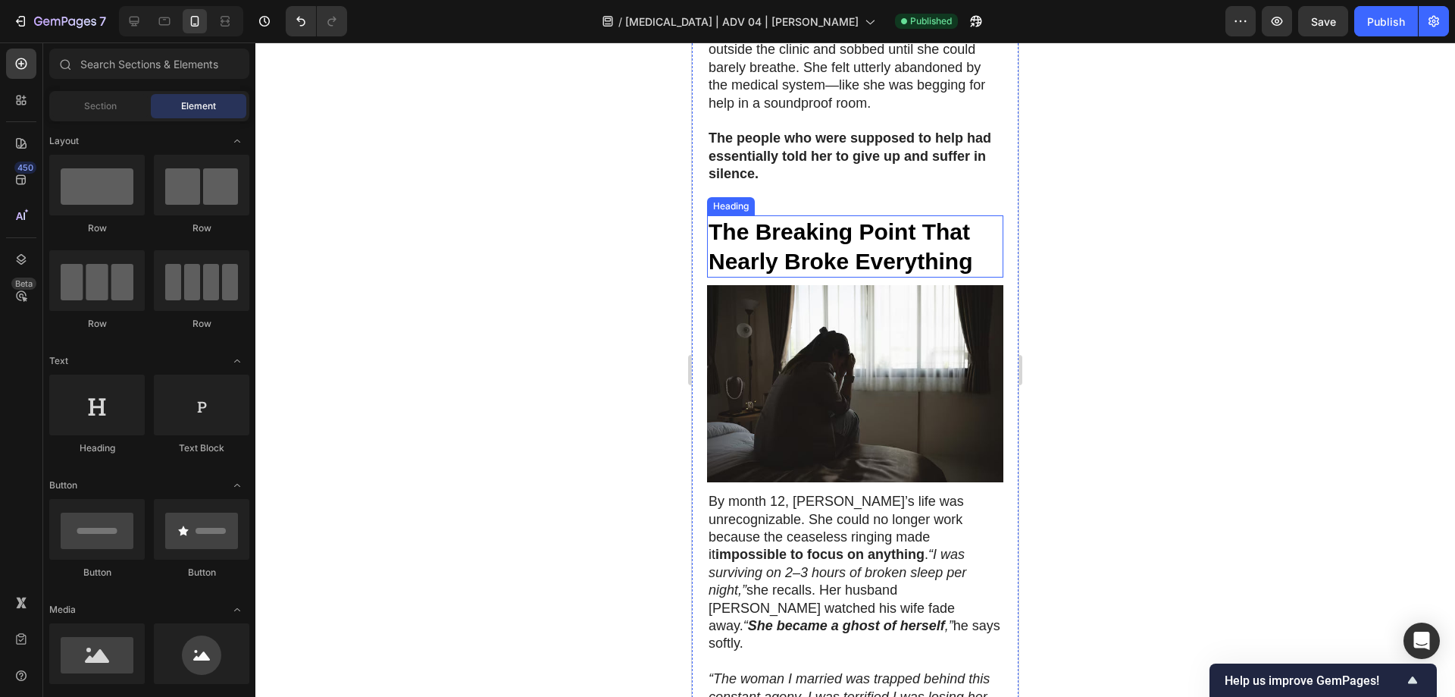
click at [822, 131] on p "The people who were supposed to help had essentially told her to give up and su…" at bounding box center [855, 156] width 293 height 53
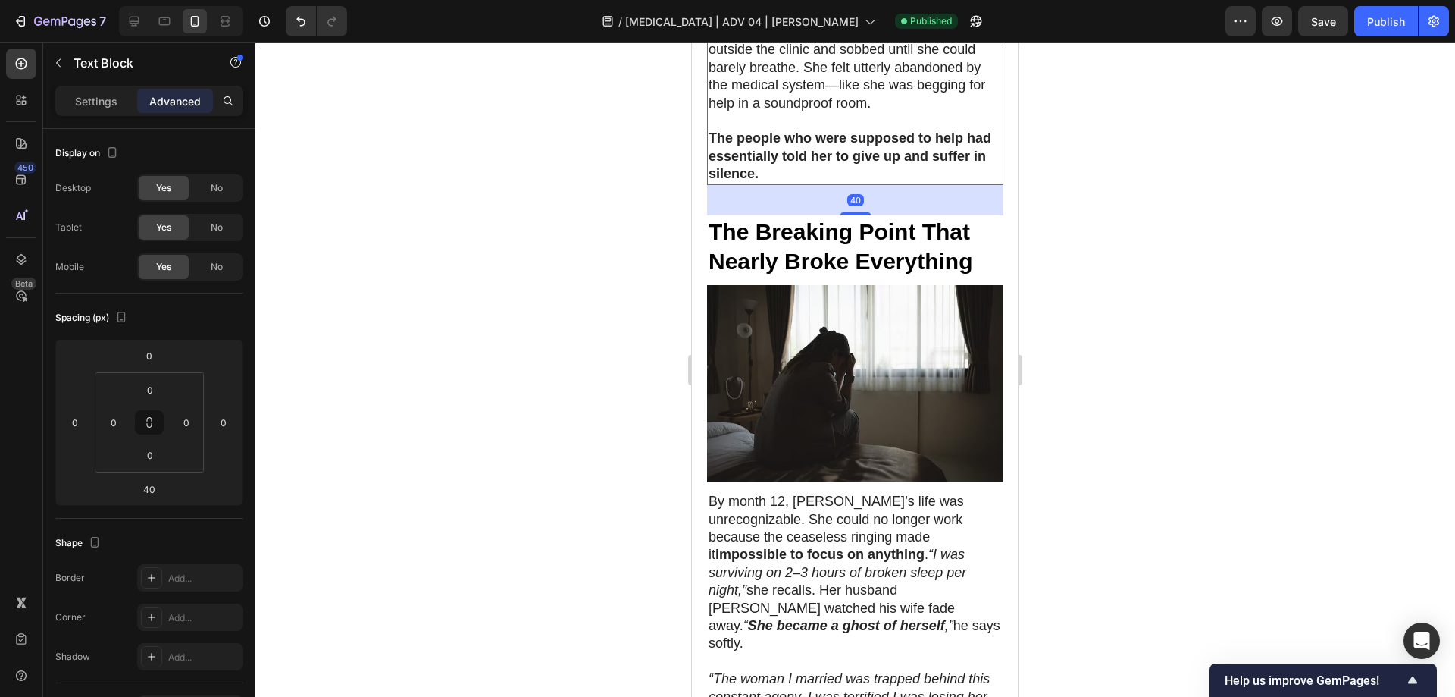
click at [851, 185] on div "40" at bounding box center [855, 200] width 296 height 30
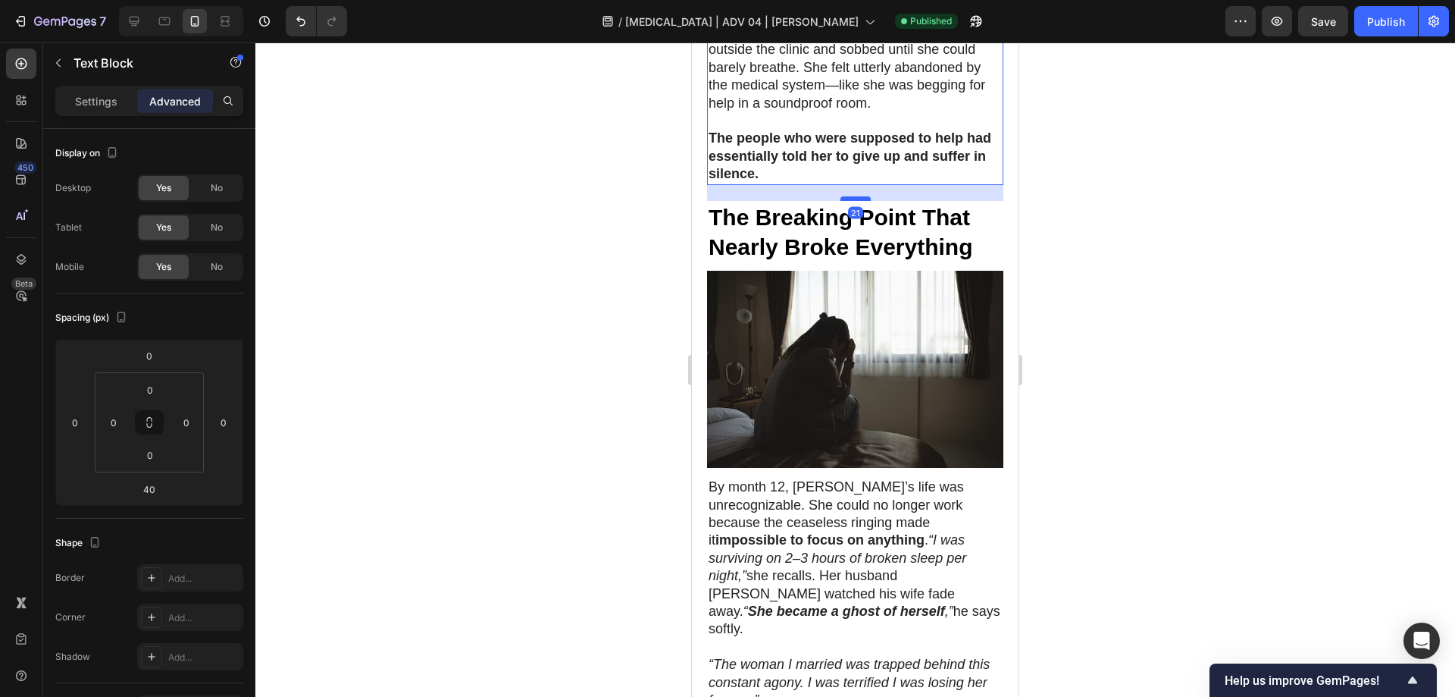
drag, startPoint x: 843, startPoint y: 165, endPoint x: 840, endPoint y: 151, distance: 14.7
click at [841, 196] on div at bounding box center [856, 198] width 30 height 5
type input "21"
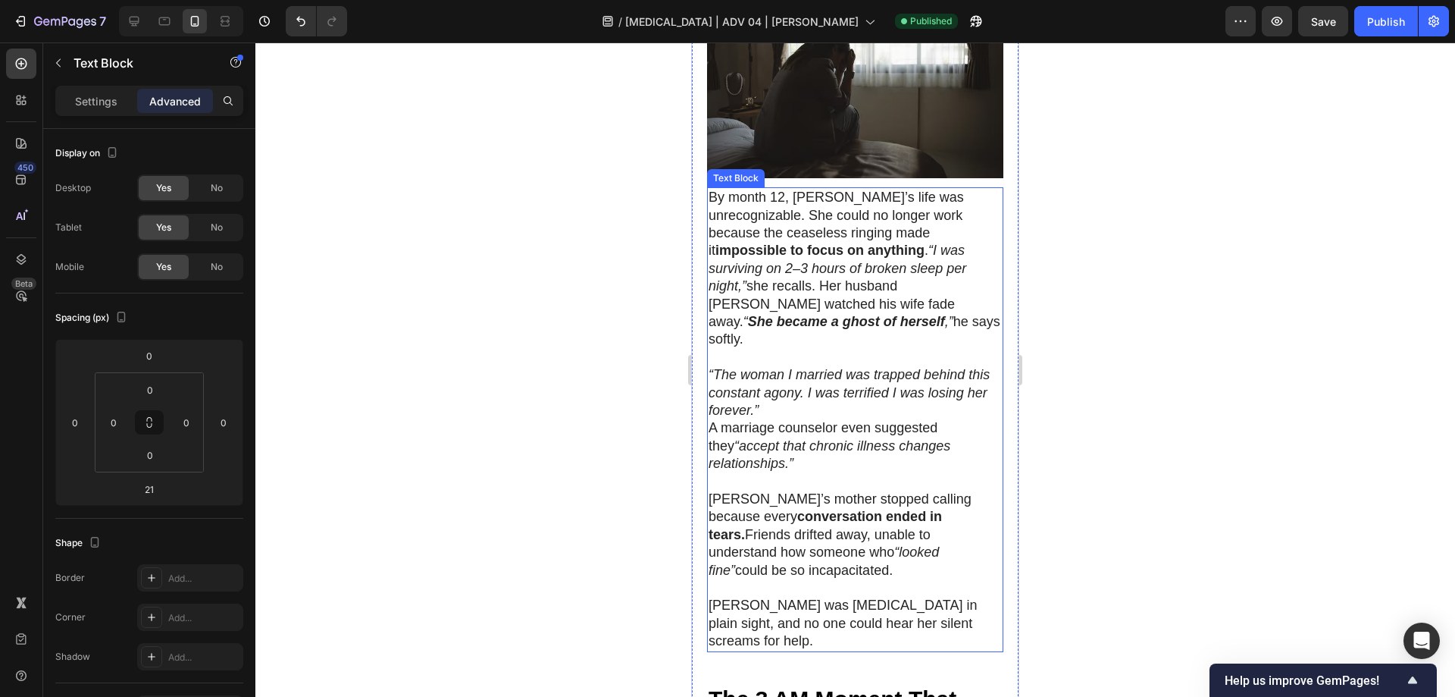
scroll to position [2047, 0]
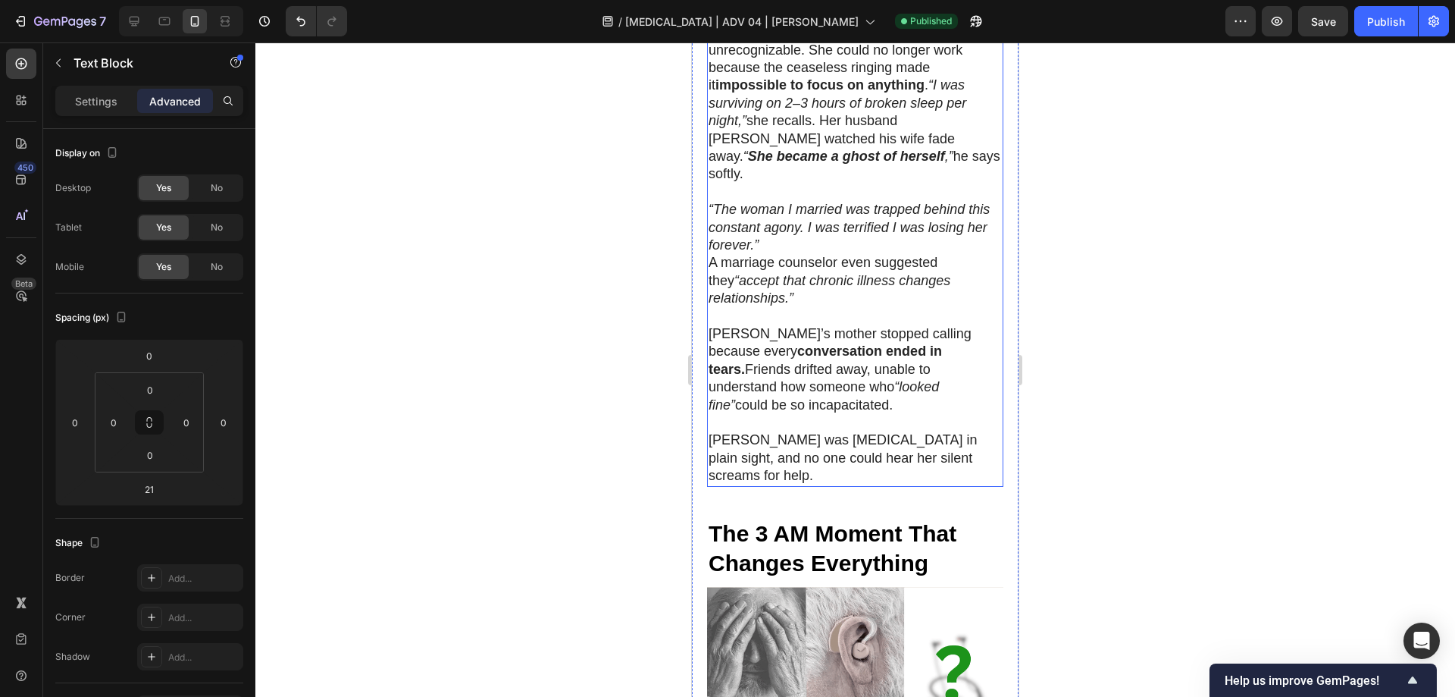
click at [817, 431] on p "[PERSON_NAME] was [MEDICAL_DATA] in plain sight, and no one could hear her sile…" at bounding box center [855, 457] width 293 height 53
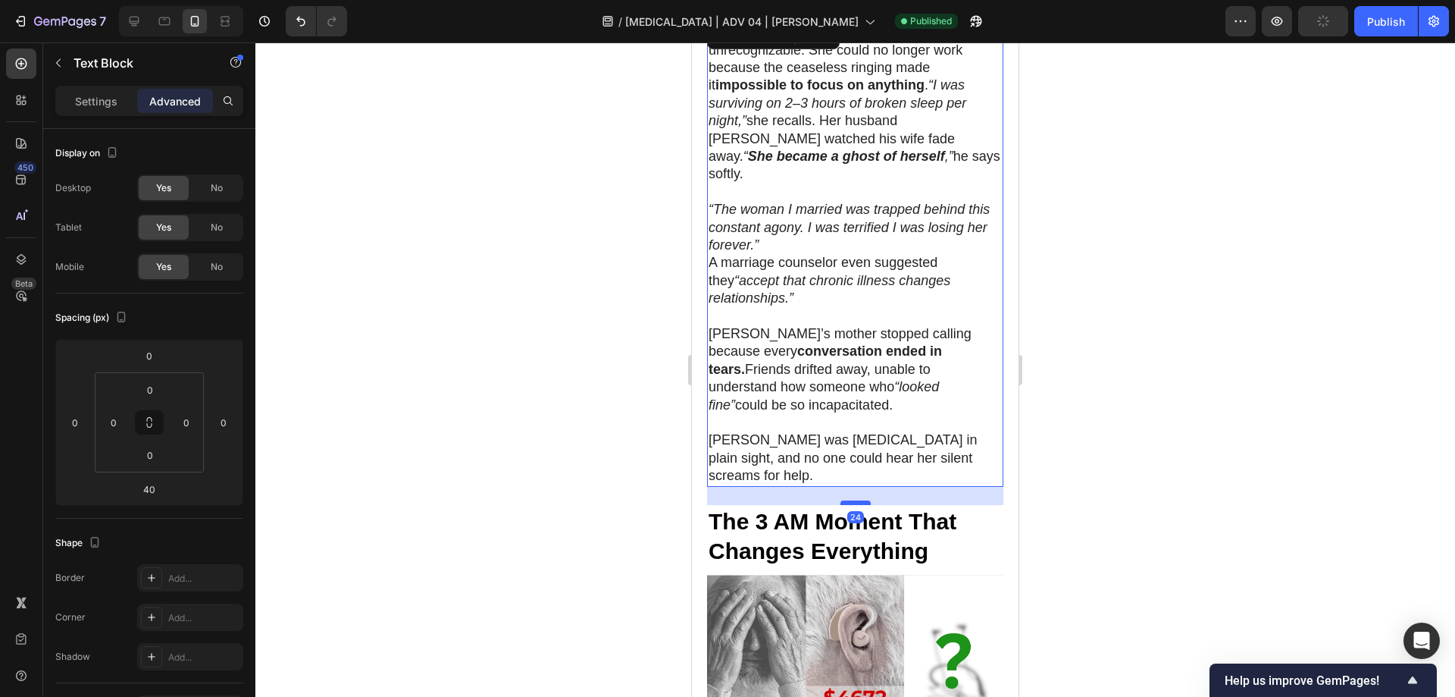
drag, startPoint x: 844, startPoint y: 406, endPoint x: 843, endPoint y: 394, distance: 12.2
click at [843, 500] on div at bounding box center [856, 502] width 30 height 5
type input "24"
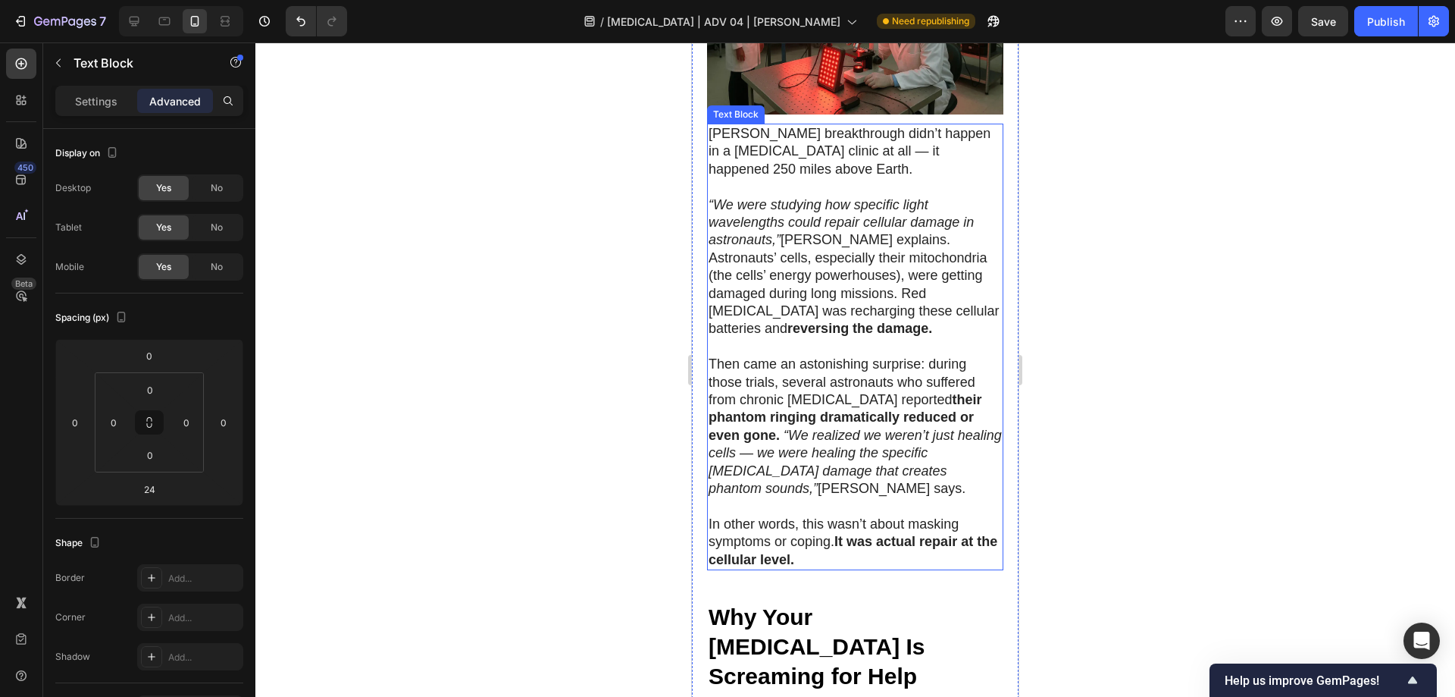
scroll to position [3335, 0]
click at [838, 369] on p "Then came an astonishing surprise: during those trials, several astronauts who …" at bounding box center [855, 426] width 293 height 142
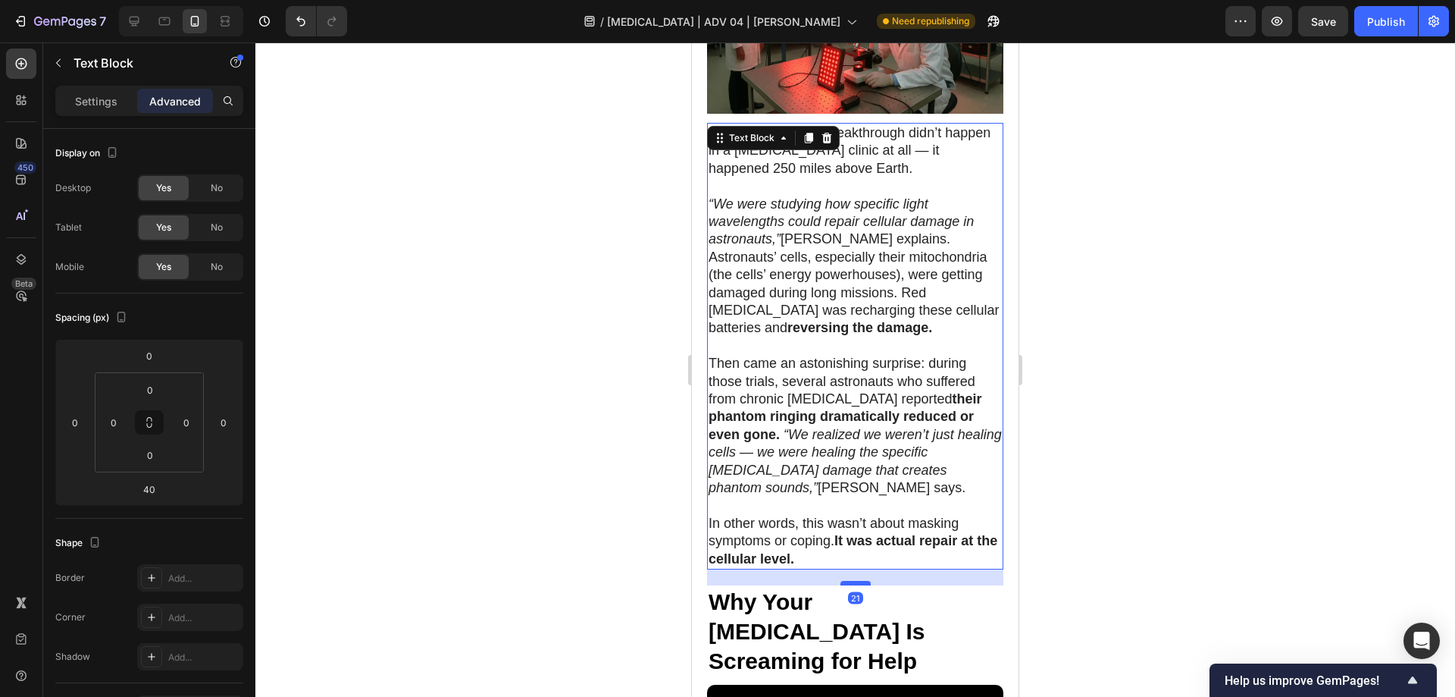
drag, startPoint x: 849, startPoint y: 489, endPoint x: 854, endPoint y: 474, distance: 16.1
click at [854, 581] on div at bounding box center [856, 583] width 30 height 5
type input "20"
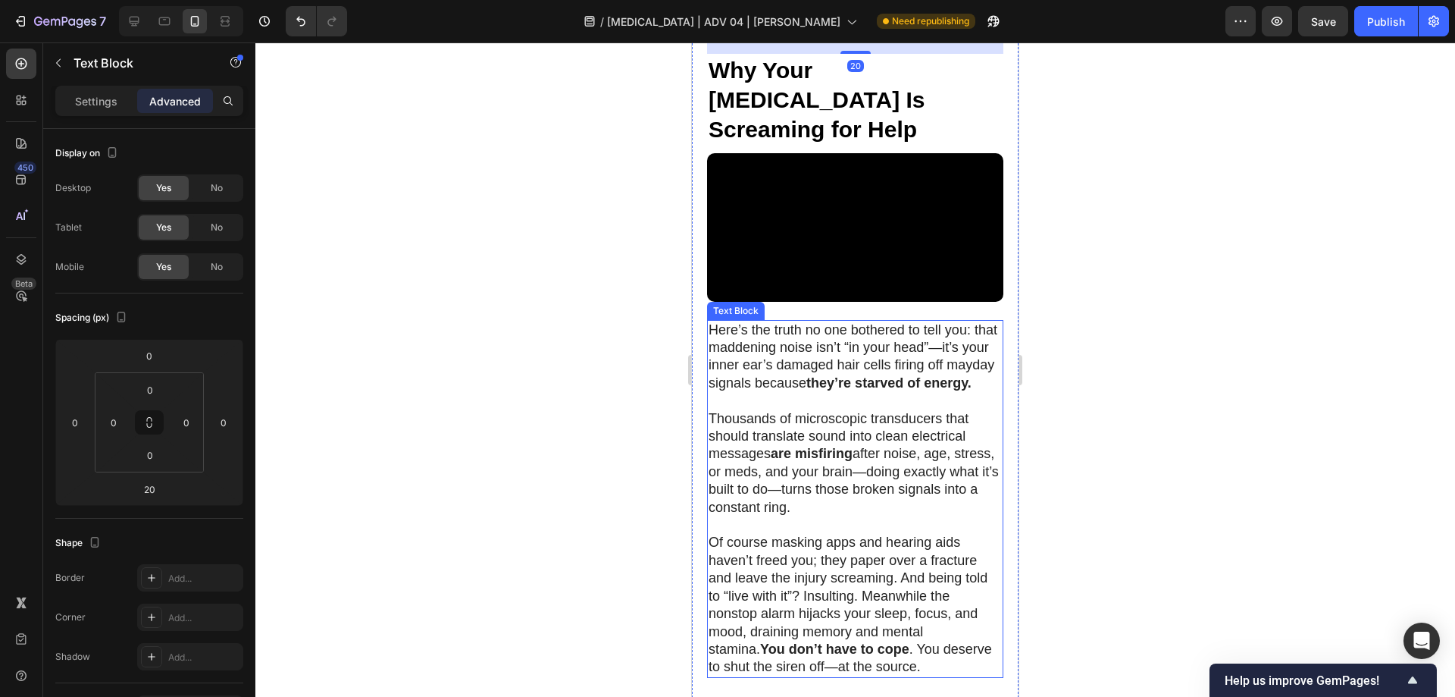
click at [821, 534] on p "Of course masking apps and hearing aids haven’t freed you; they paper over a fr…" at bounding box center [855, 605] width 293 height 142
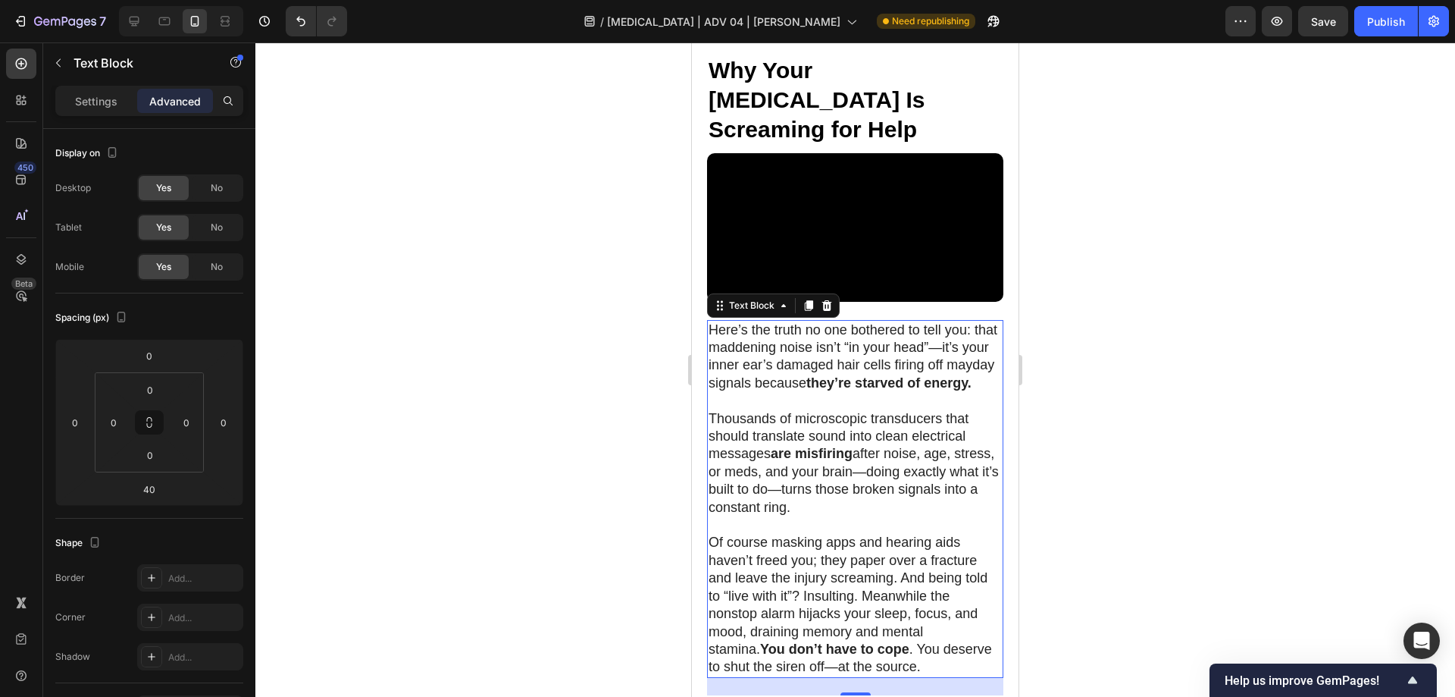
drag, startPoint x: 851, startPoint y: 597, endPoint x: 891, endPoint y: 566, distance: 50.8
click at [858, 692] on div at bounding box center [856, 693] width 30 height 3
type input "23"
click at [1108, 440] on div at bounding box center [855, 369] width 1200 height 654
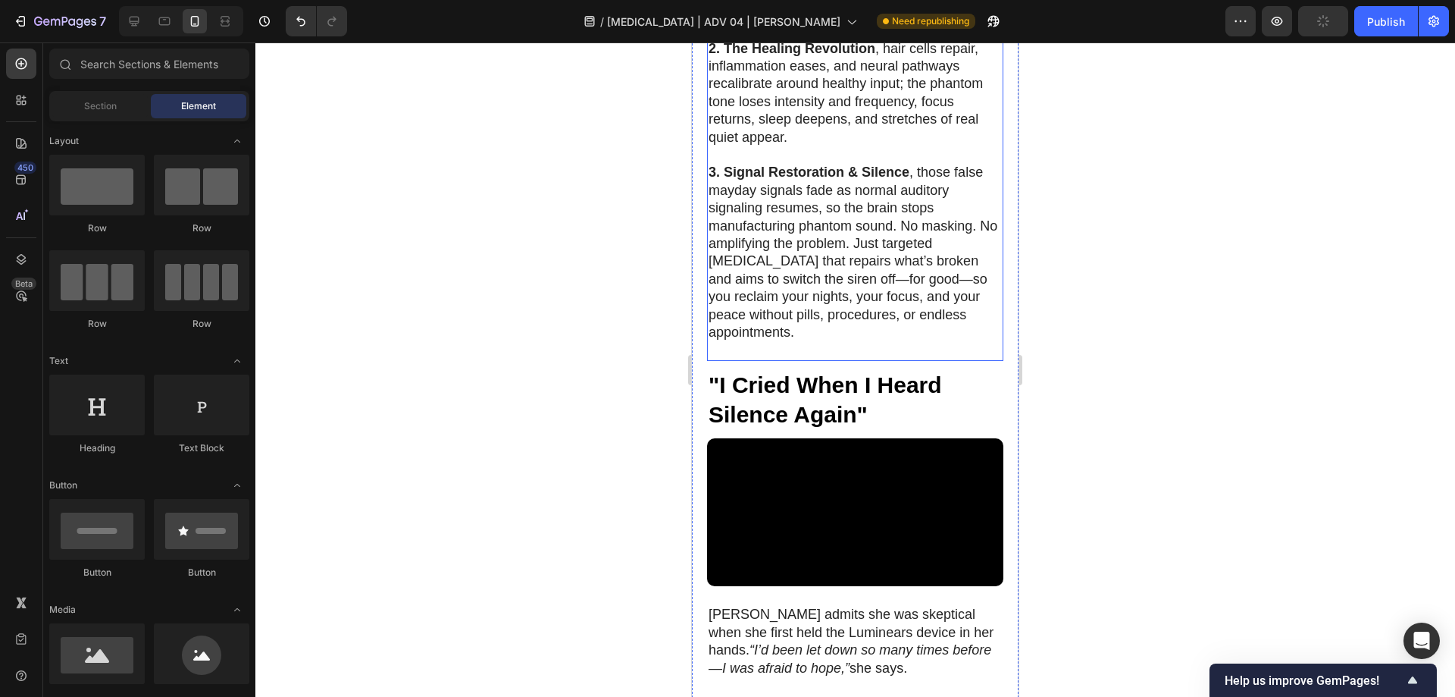
scroll to position [5079, 0]
click at [839, 197] on p "3. Signal Restoration & Silence , those false mayday signals fade as normal aud…" at bounding box center [855, 251] width 293 height 177
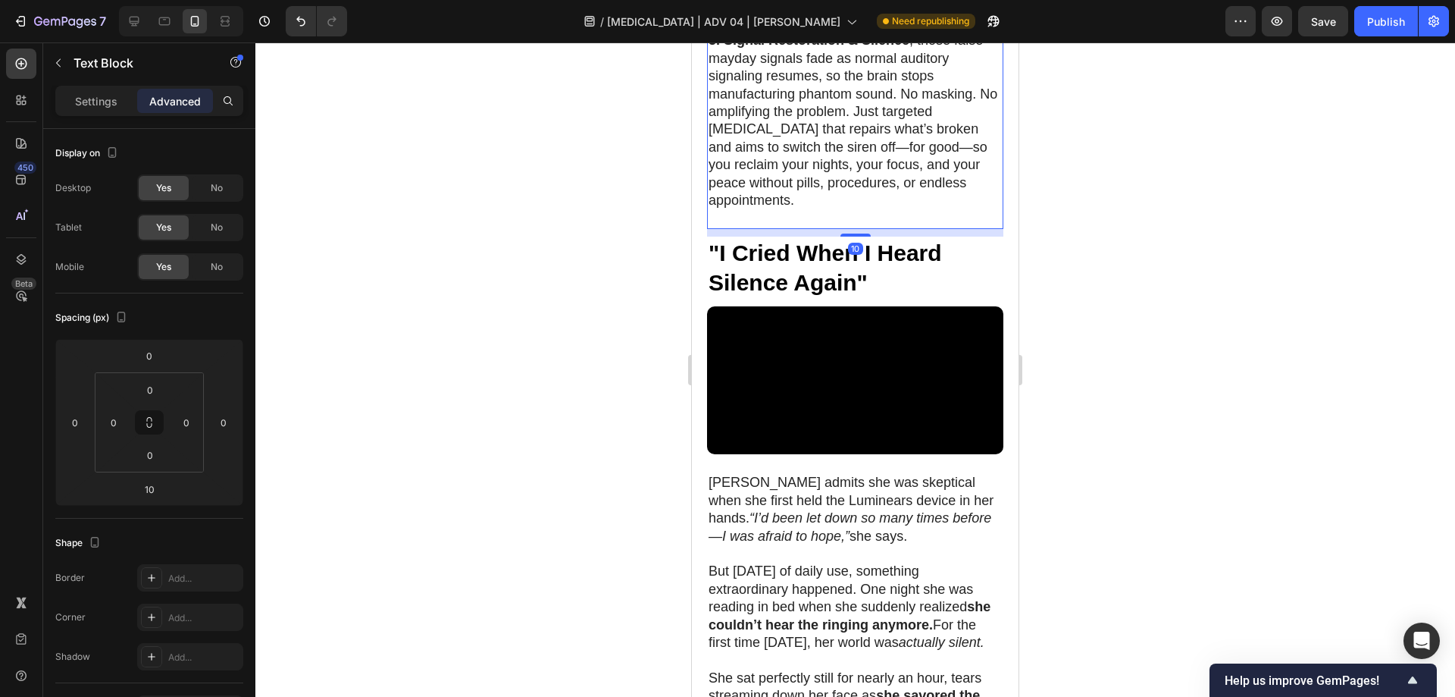
scroll to position [5003, 0]
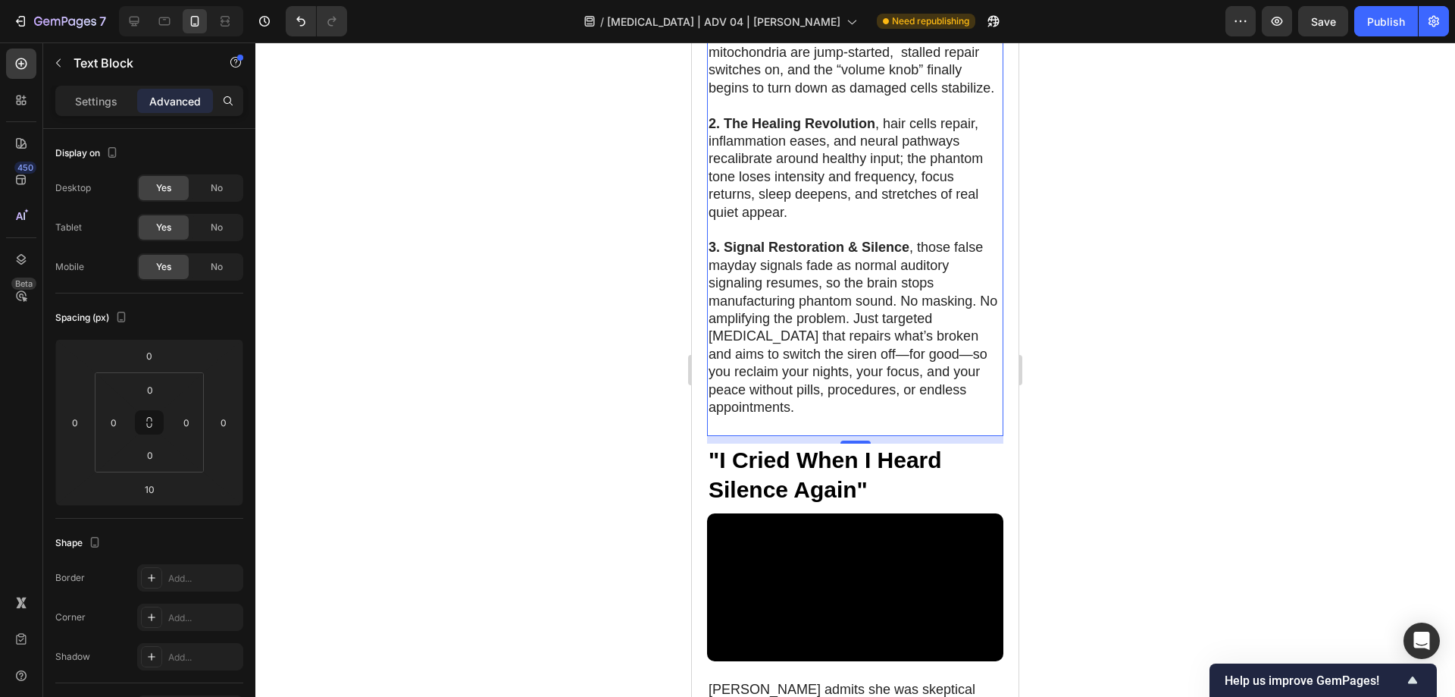
click at [752, 416] on p at bounding box center [855, 424] width 293 height 17
click at [744, 416] on p "Rich Text Editor. Editing area: main" at bounding box center [855, 424] width 293 height 17
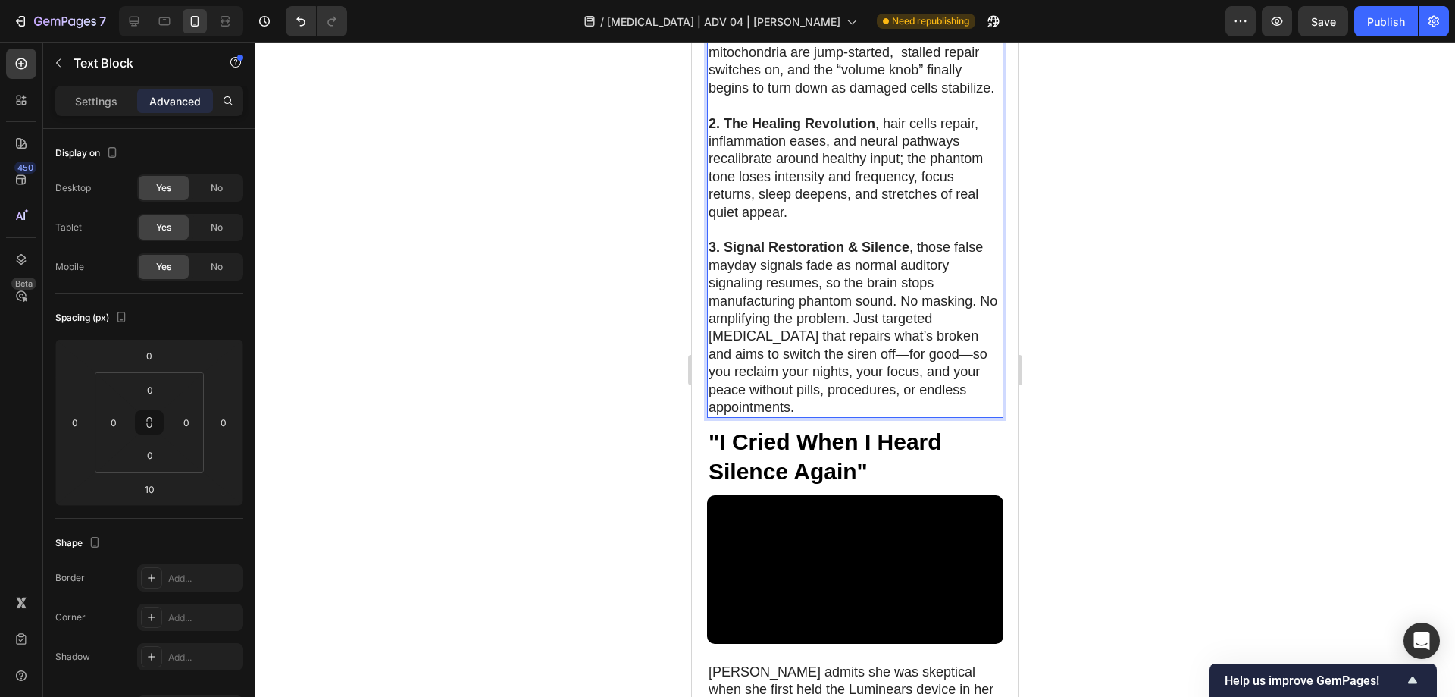
click at [901, 285] on p "3. Signal Restoration & Silence , those false mayday signals fade as normal aud…" at bounding box center [855, 327] width 293 height 177
click at [1317, 283] on div at bounding box center [855, 369] width 1200 height 654
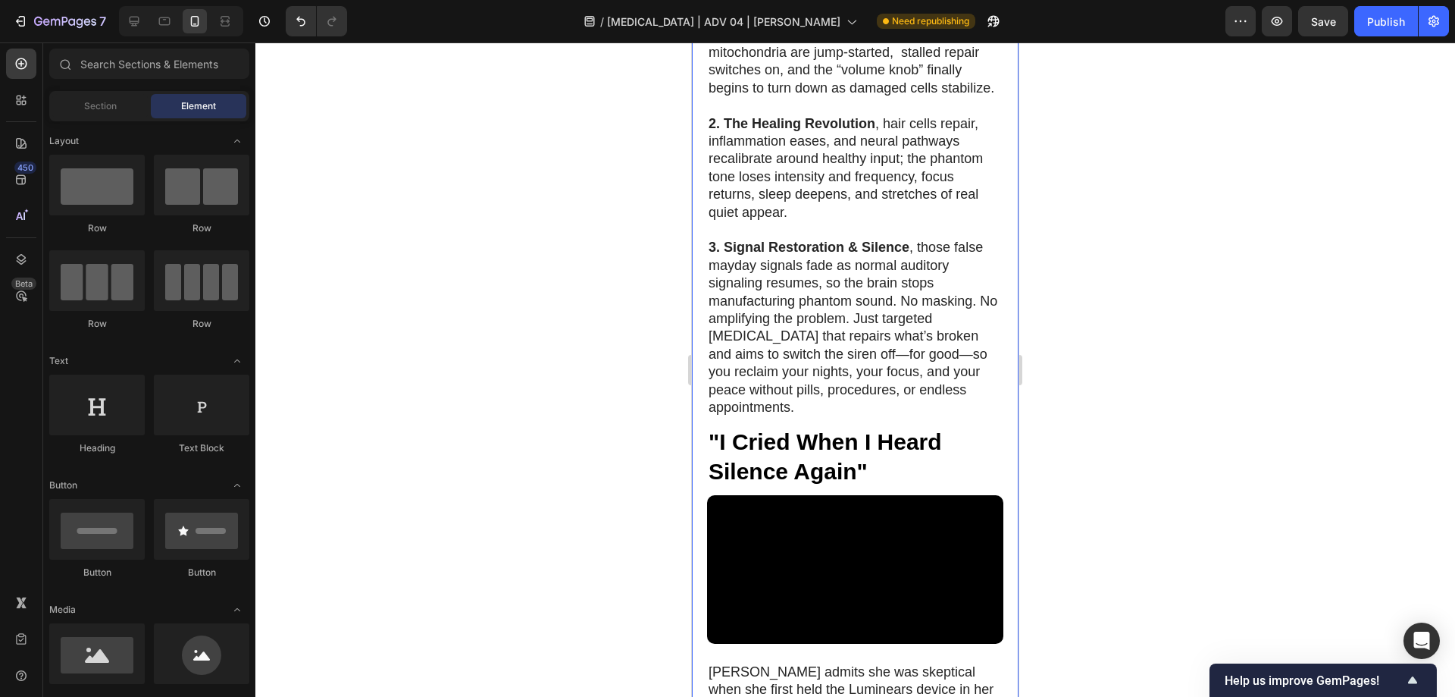
click at [891, 271] on p "3. Signal Restoration & Silence , those false mayday signals fade as normal aud…" at bounding box center [855, 327] width 293 height 177
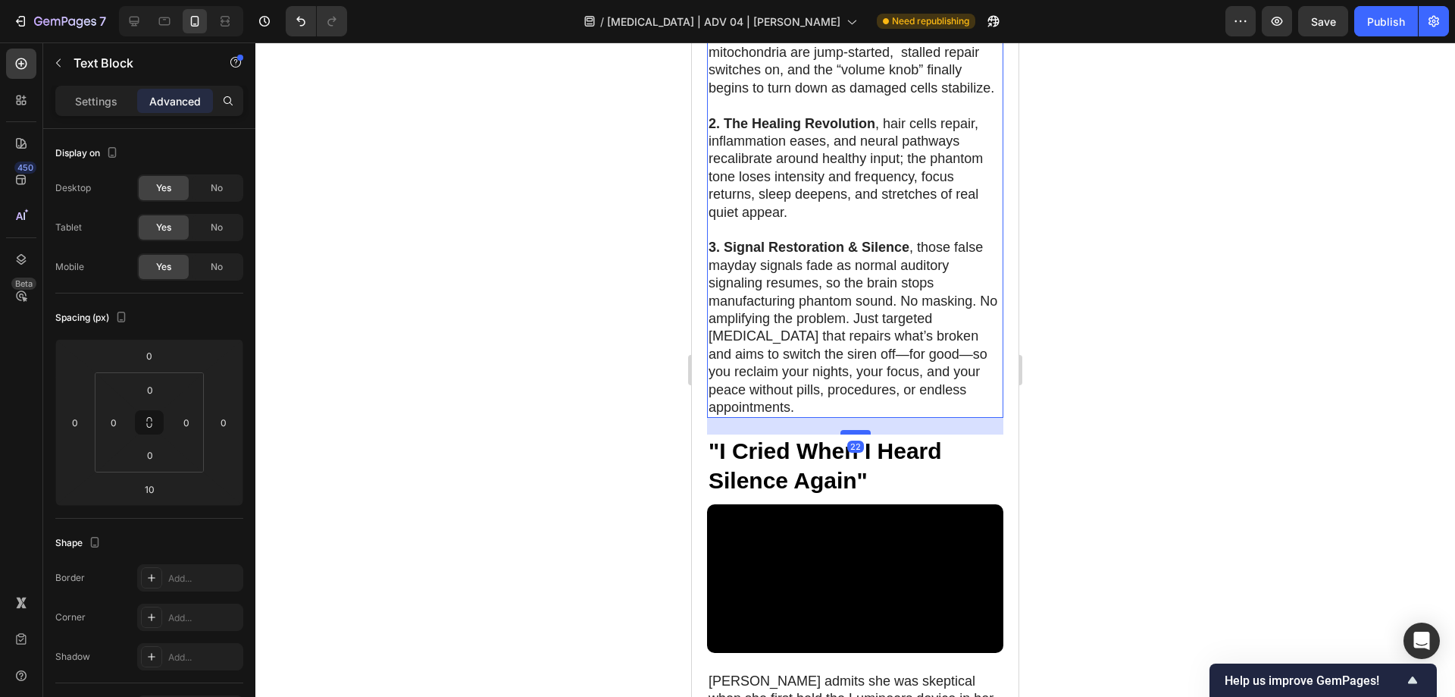
drag, startPoint x: 854, startPoint y: 343, endPoint x: 857, endPoint y: 352, distance: 9.6
click at [857, 430] on div at bounding box center [856, 432] width 30 height 5
type input "22"
click at [1376, 14] on div "Publish" at bounding box center [1387, 22] width 38 height 16
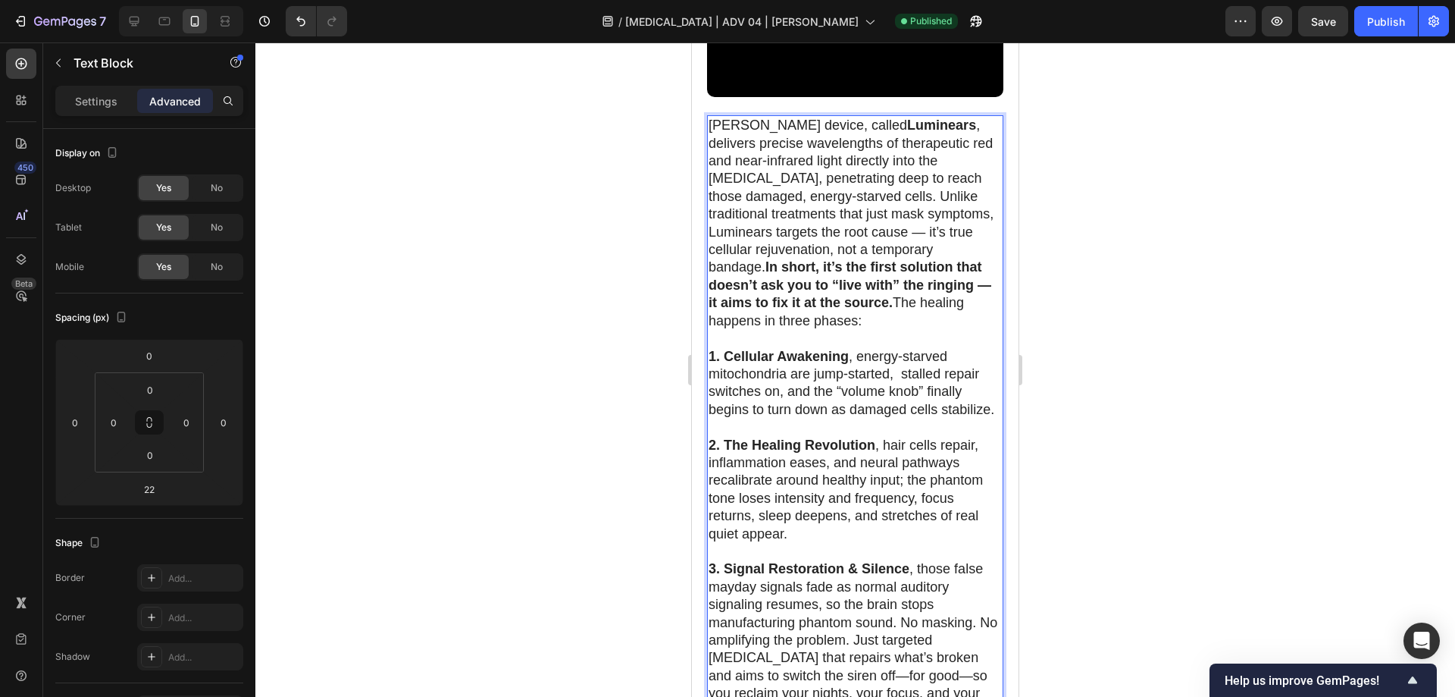
click at [781, 255] on div "[PERSON_NAME] device, called Luminears , delivers precise wavelengths of therap…" at bounding box center [855, 427] width 296 height 624
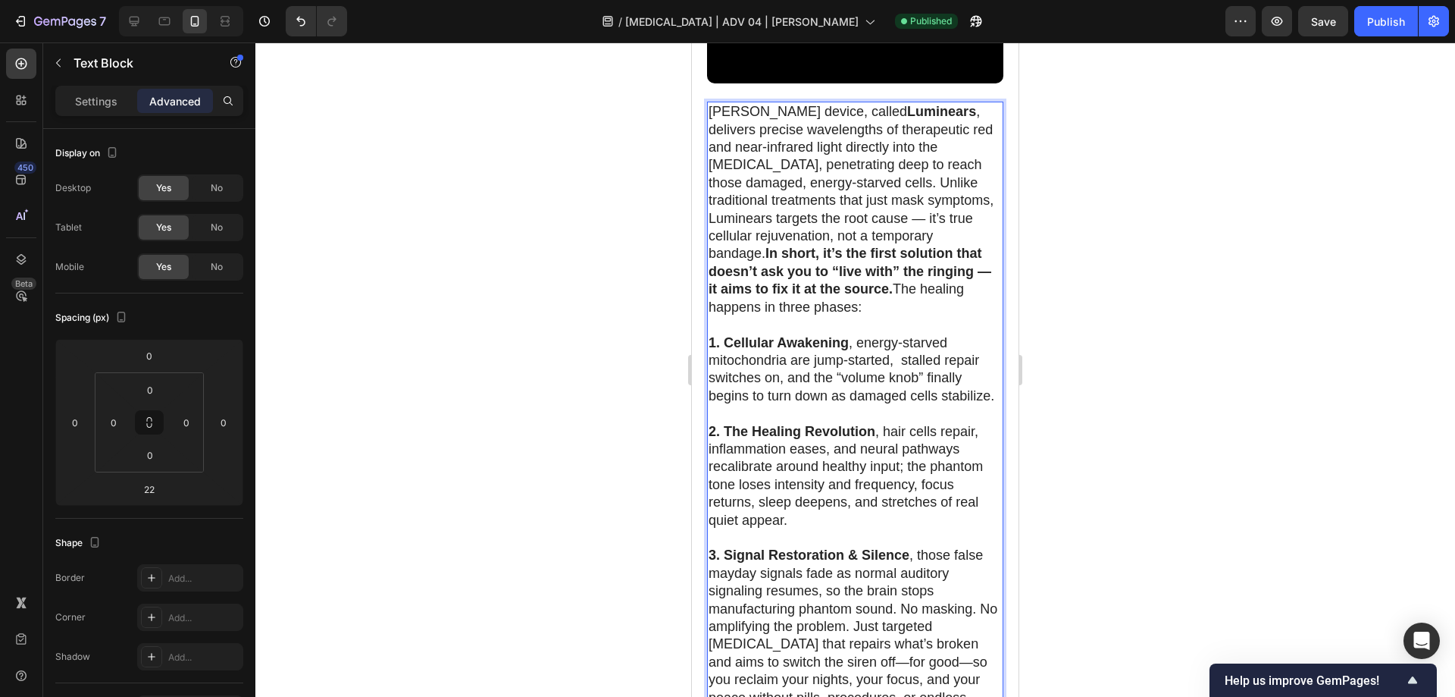
scroll to position [4796, 0]
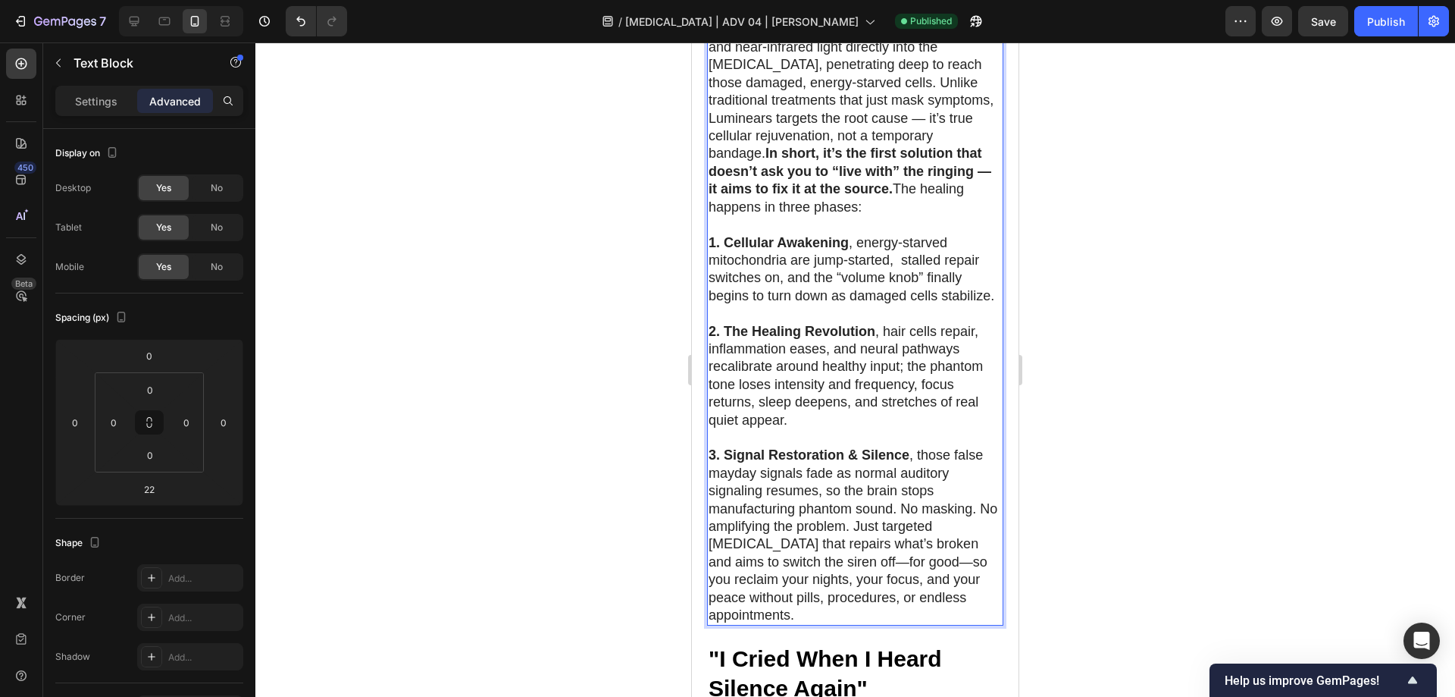
click at [757, 464] on p "3. Signal Restoration & Silence , those false mayday signals fade as normal aud…" at bounding box center [855, 534] width 293 height 177
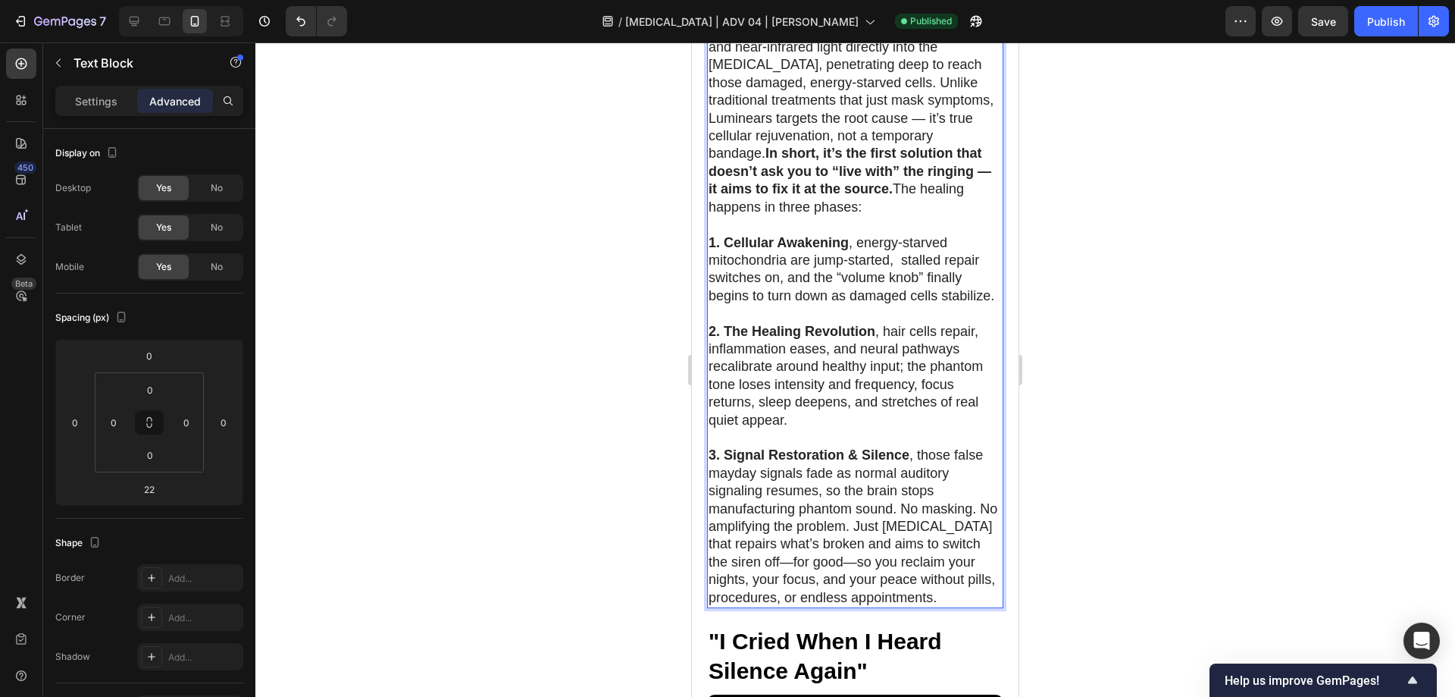
click at [1157, 393] on div at bounding box center [855, 369] width 1200 height 654
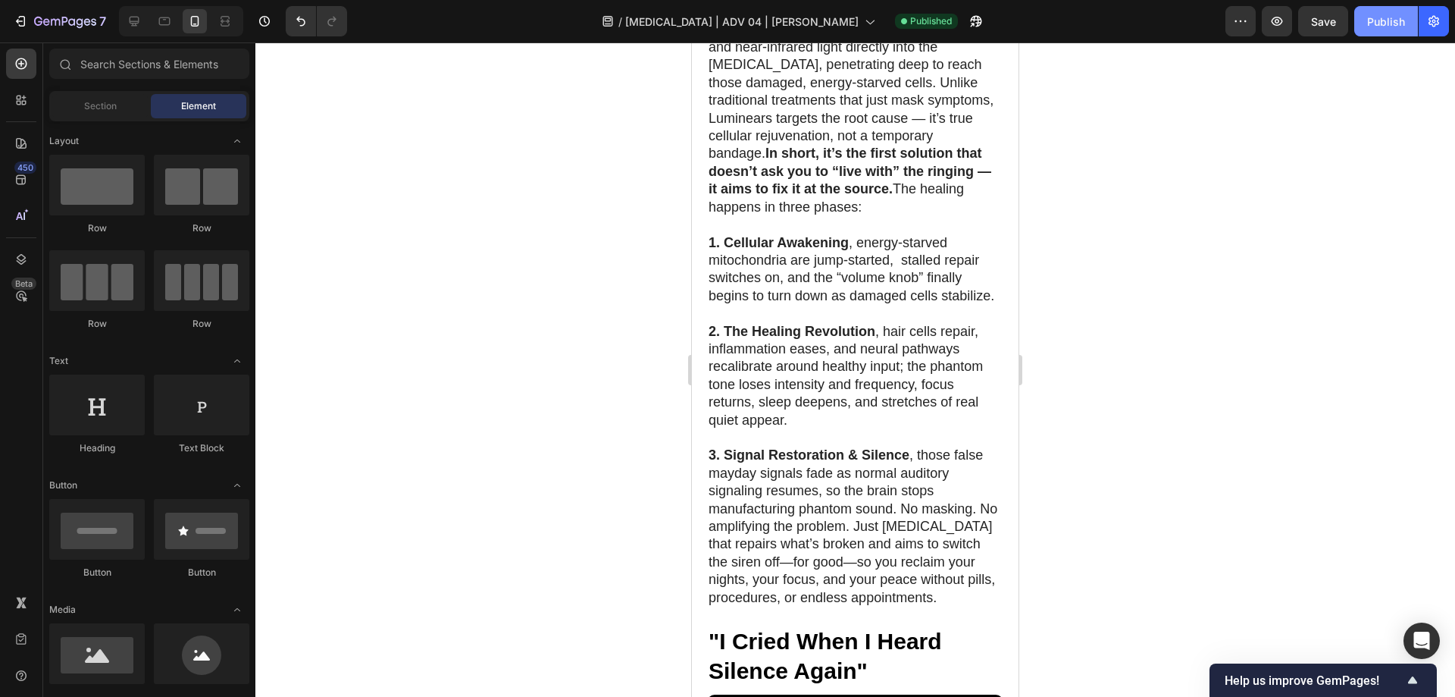
click at [1387, 18] on div "Publish" at bounding box center [1387, 22] width 38 height 16
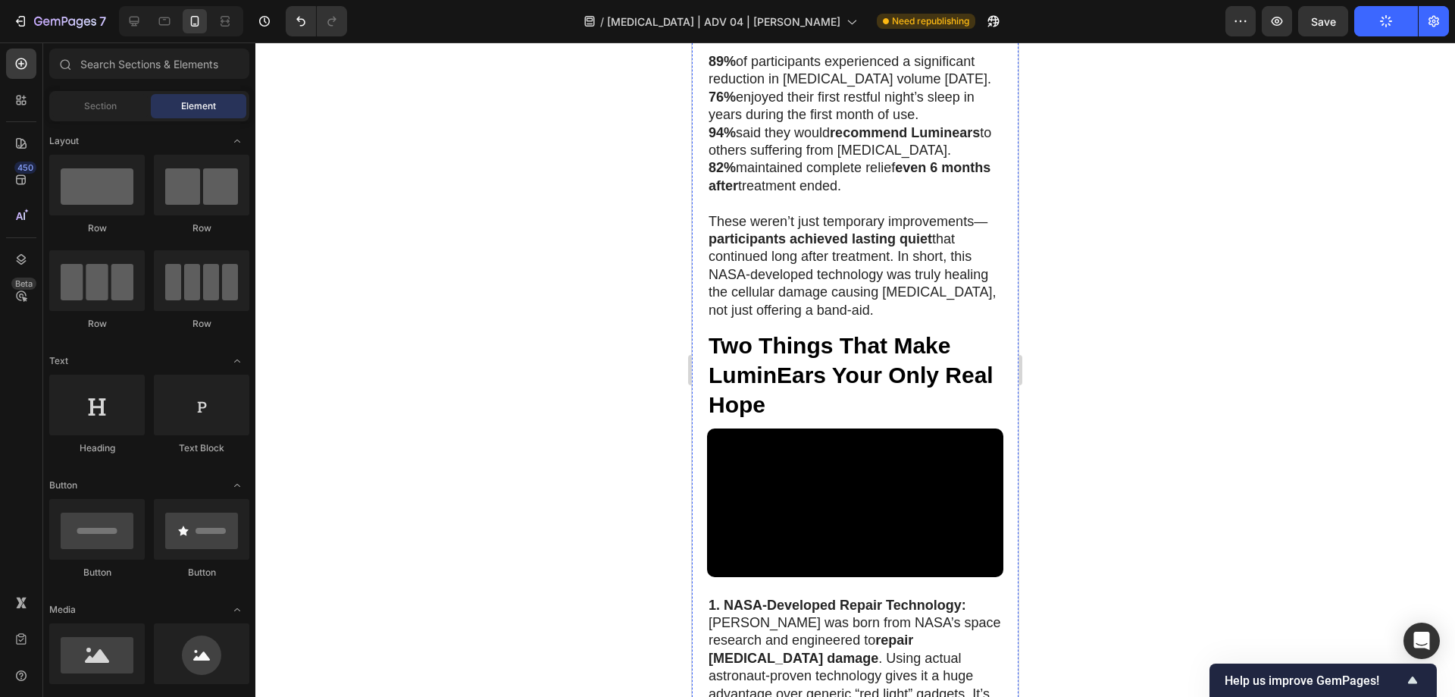
scroll to position [6387, 0]
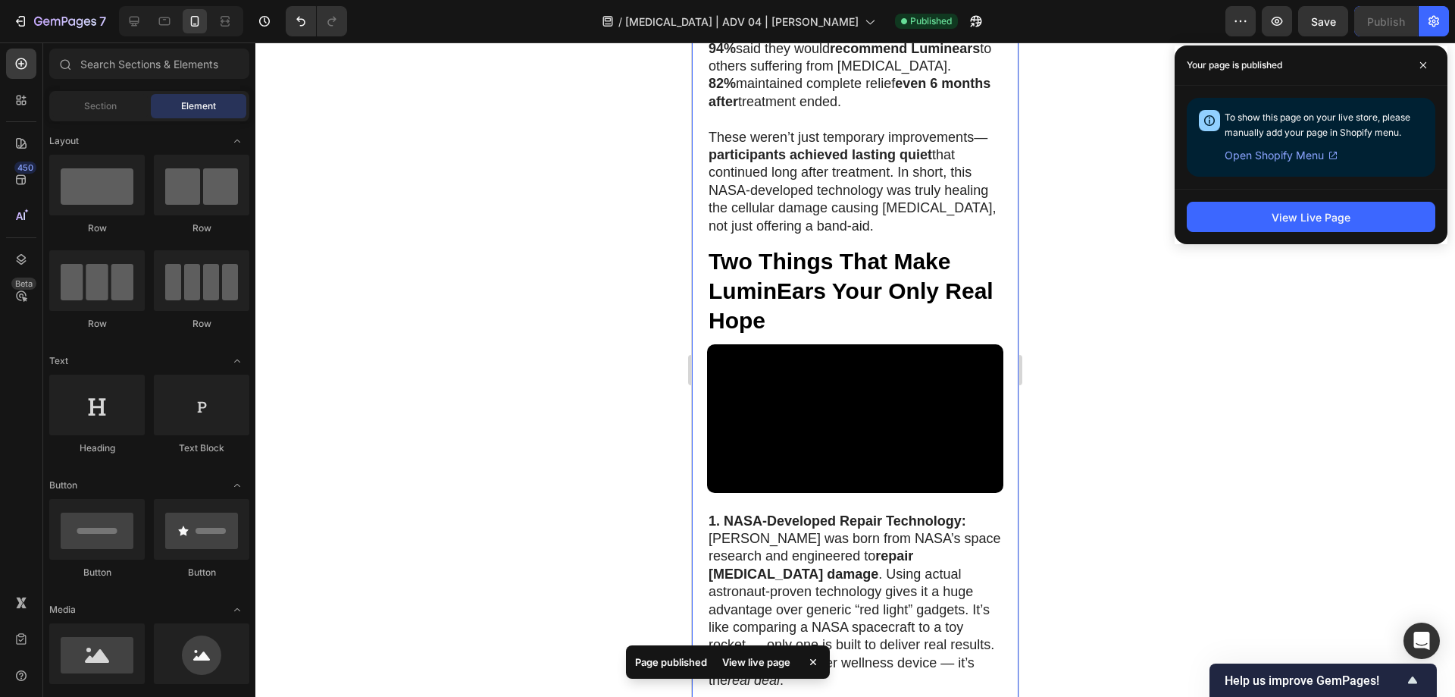
click at [1082, 194] on div at bounding box center [855, 369] width 1200 height 654
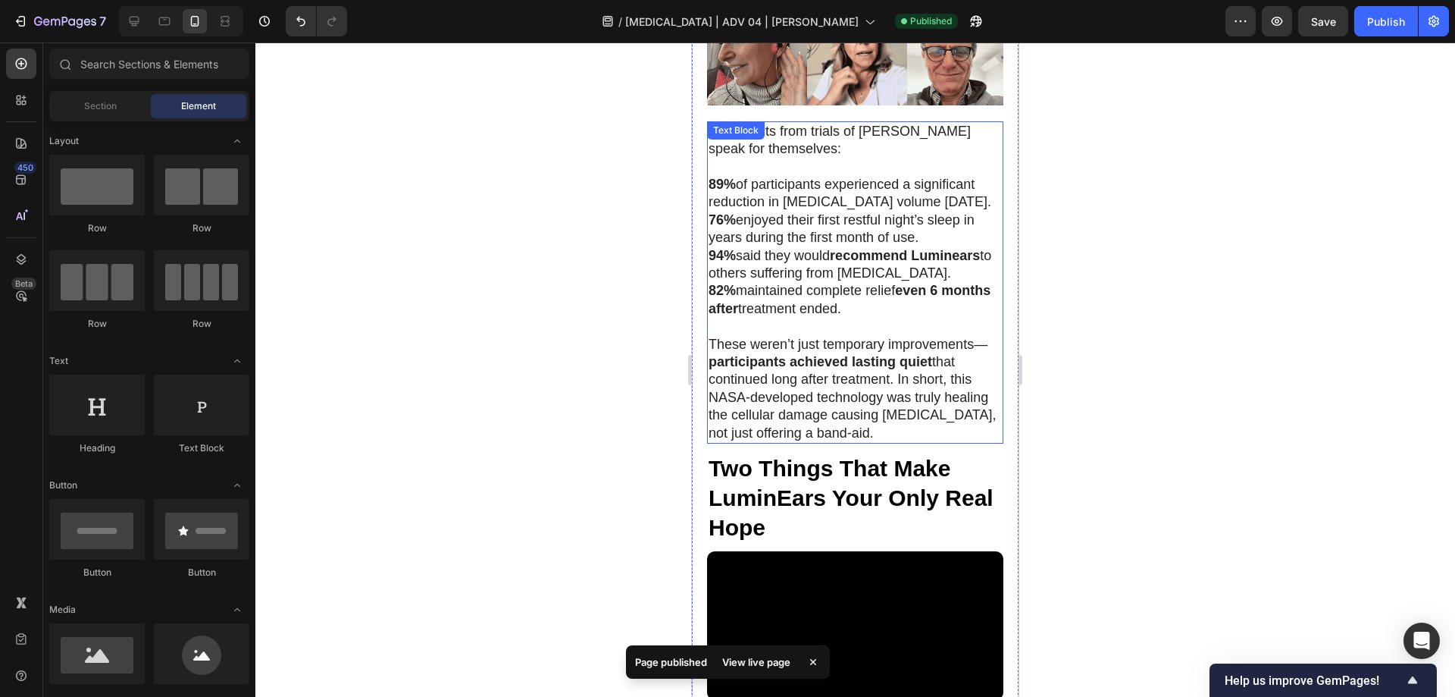
scroll to position [6160, 0]
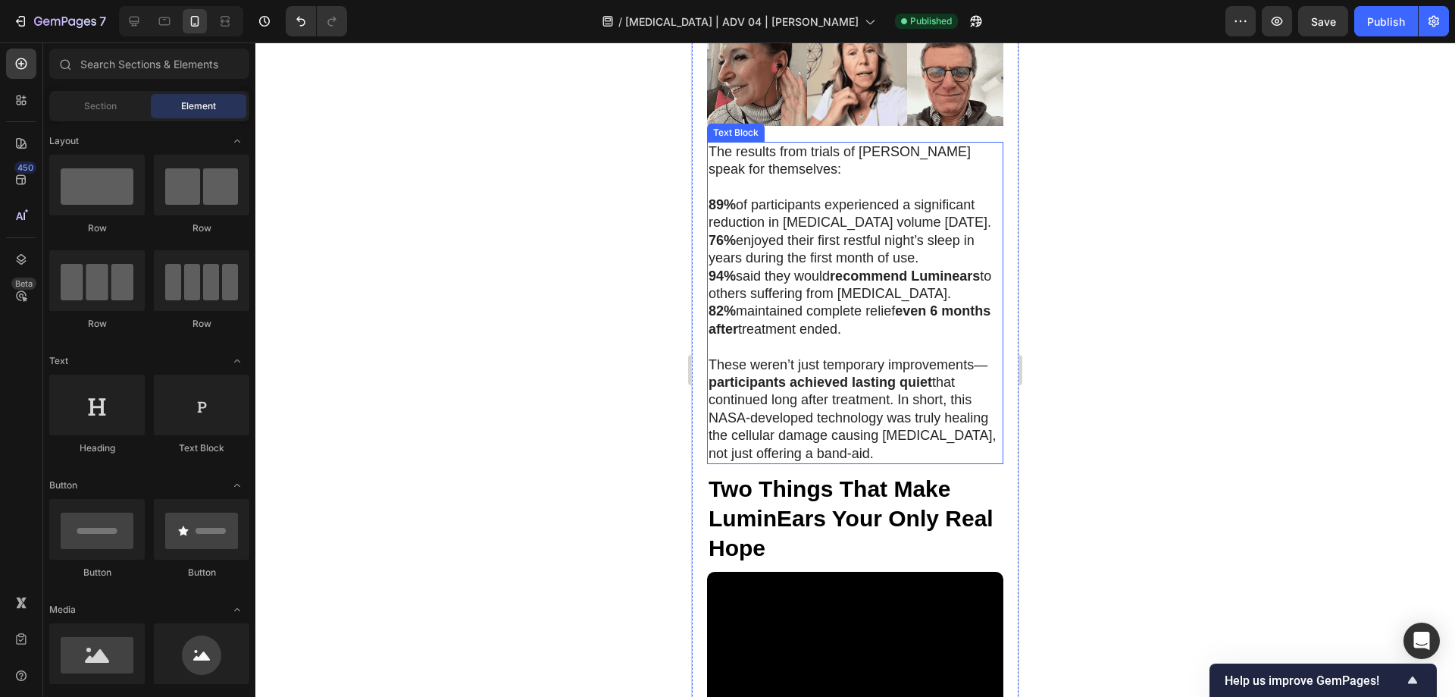
click at [725, 212] on strong "89%" at bounding box center [722, 204] width 27 height 15
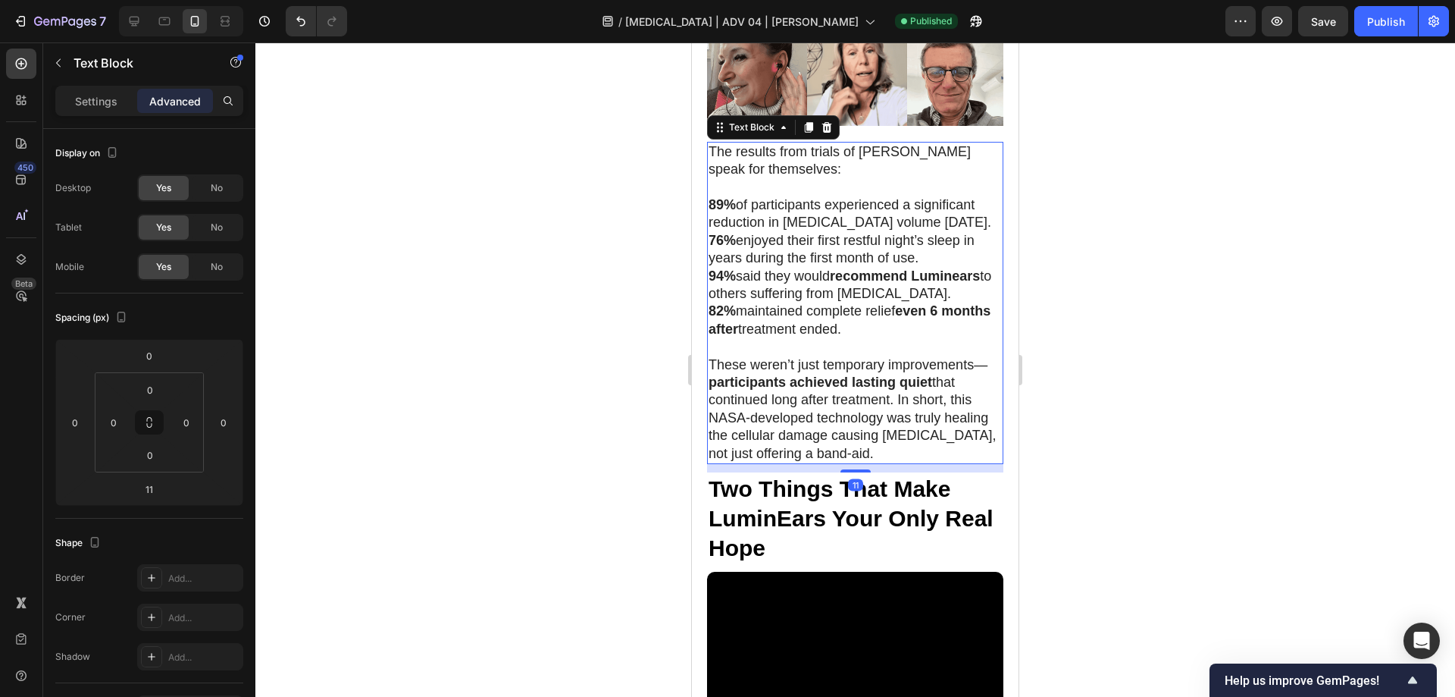
click at [717, 212] on strong "89%" at bounding box center [722, 204] width 27 height 15
drag, startPoint x: 710, startPoint y: 269, endPoint x: 927, endPoint y: 398, distance: 252.2
click at [927, 398] on div "The results from trials of Luminears speak for themselves: 89% of participants …" at bounding box center [855, 303] width 296 height 322
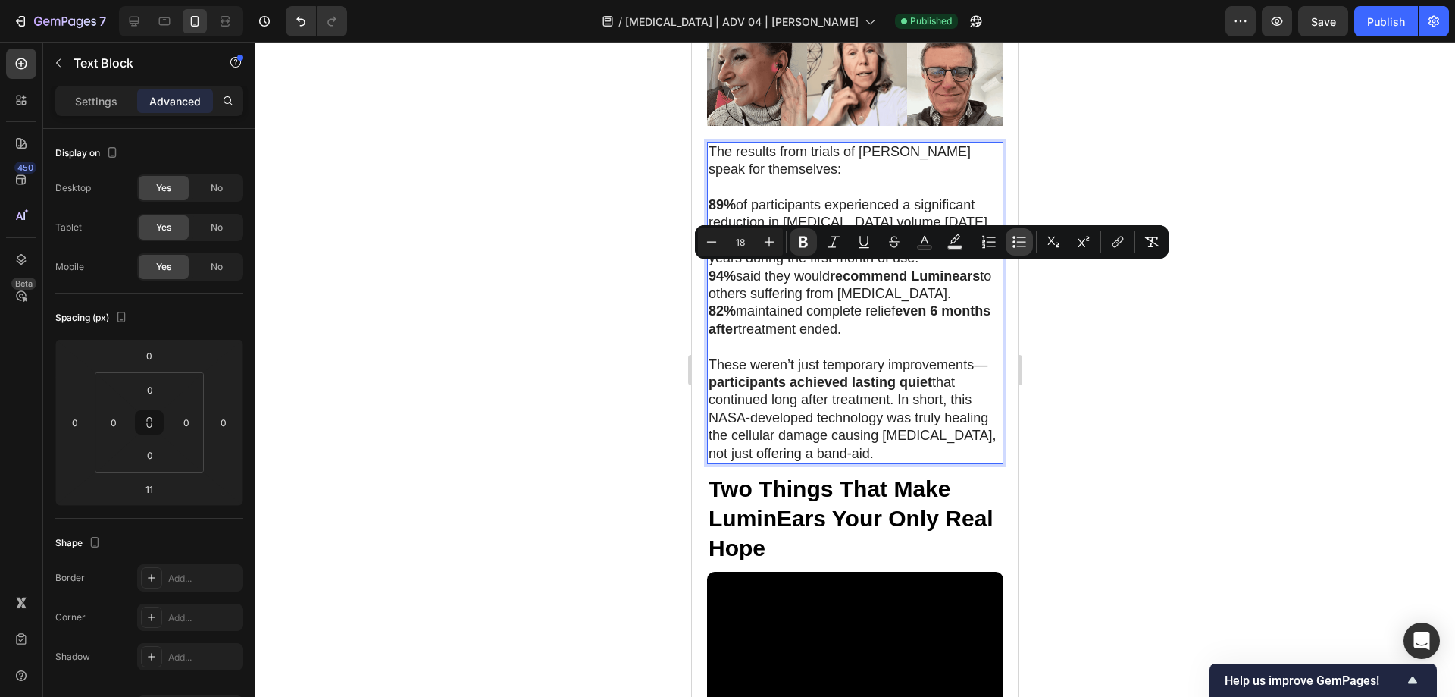
click at [1024, 246] on icon "Editor contextual toolbar" at bounding box center [1019, 241] width 15 height 15
type input "18"
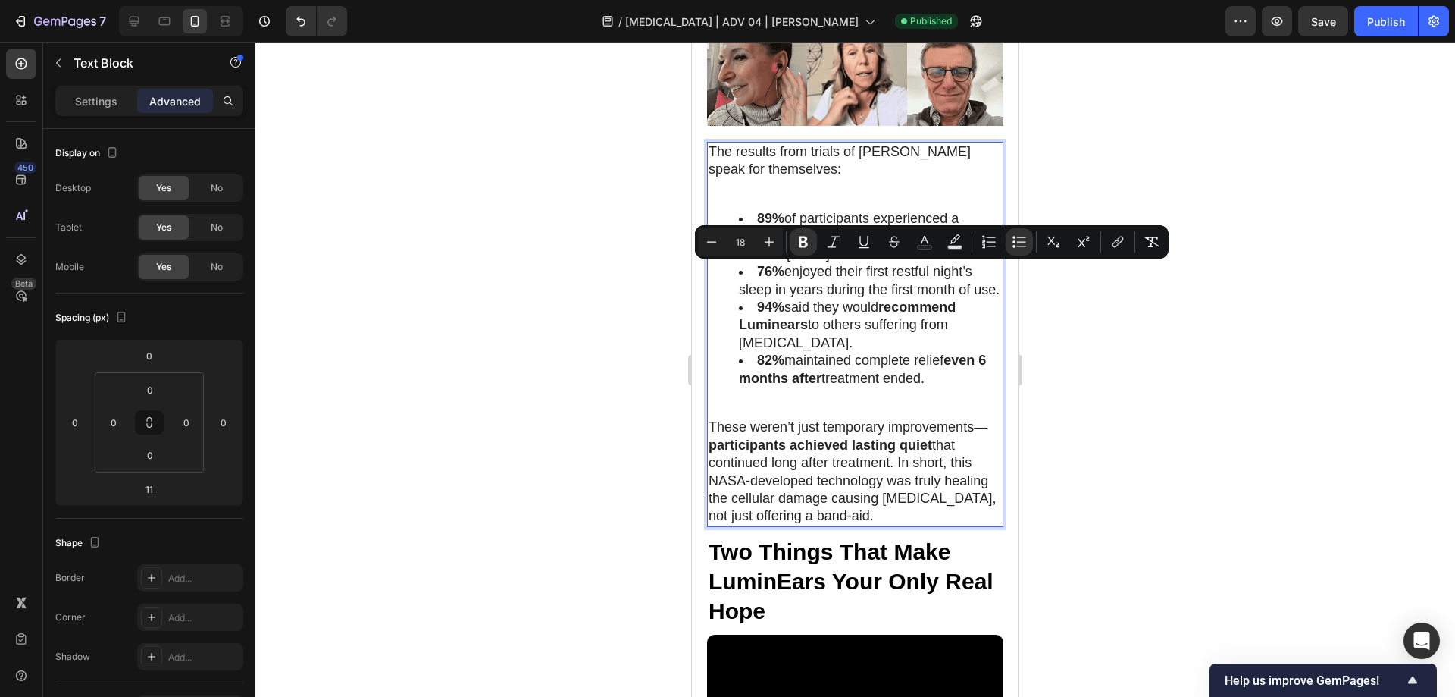
click at [1120, 313] on div at bounding box center [855, 369] width 1200 height 654
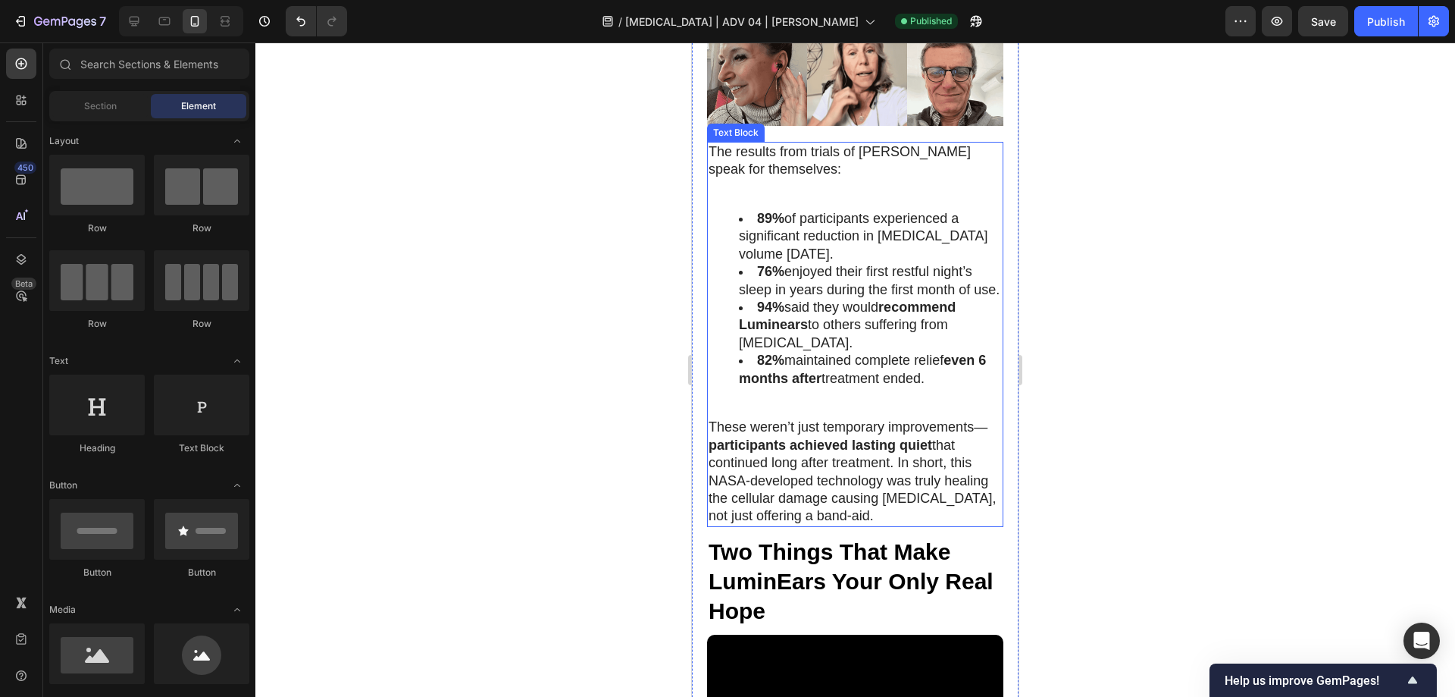
click at [760, 196] on p "Rich Text Editor. Editing area: main" at bounding box center [855, 187] width 293 height 17
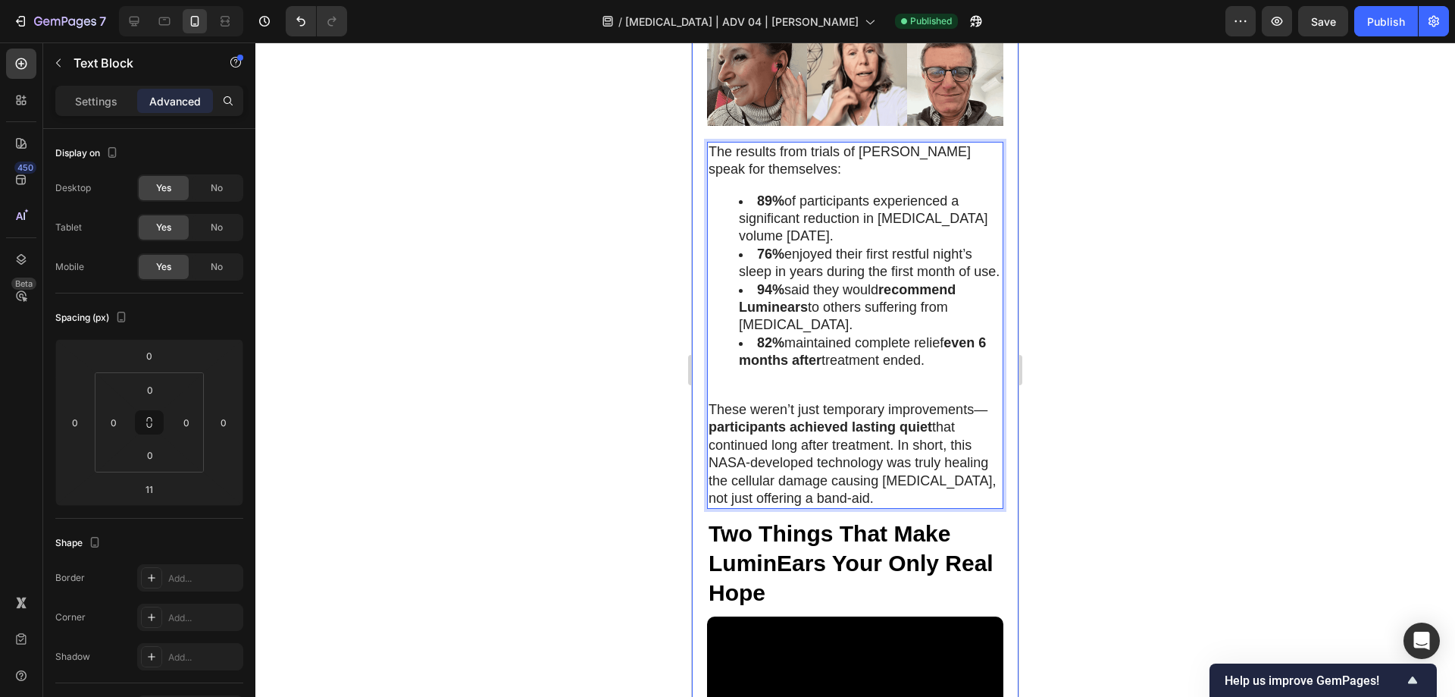
click at [716, 401] on p "Rich Text Editor. Editing area: main" at bounding box center [855, 392] width 293 height 17
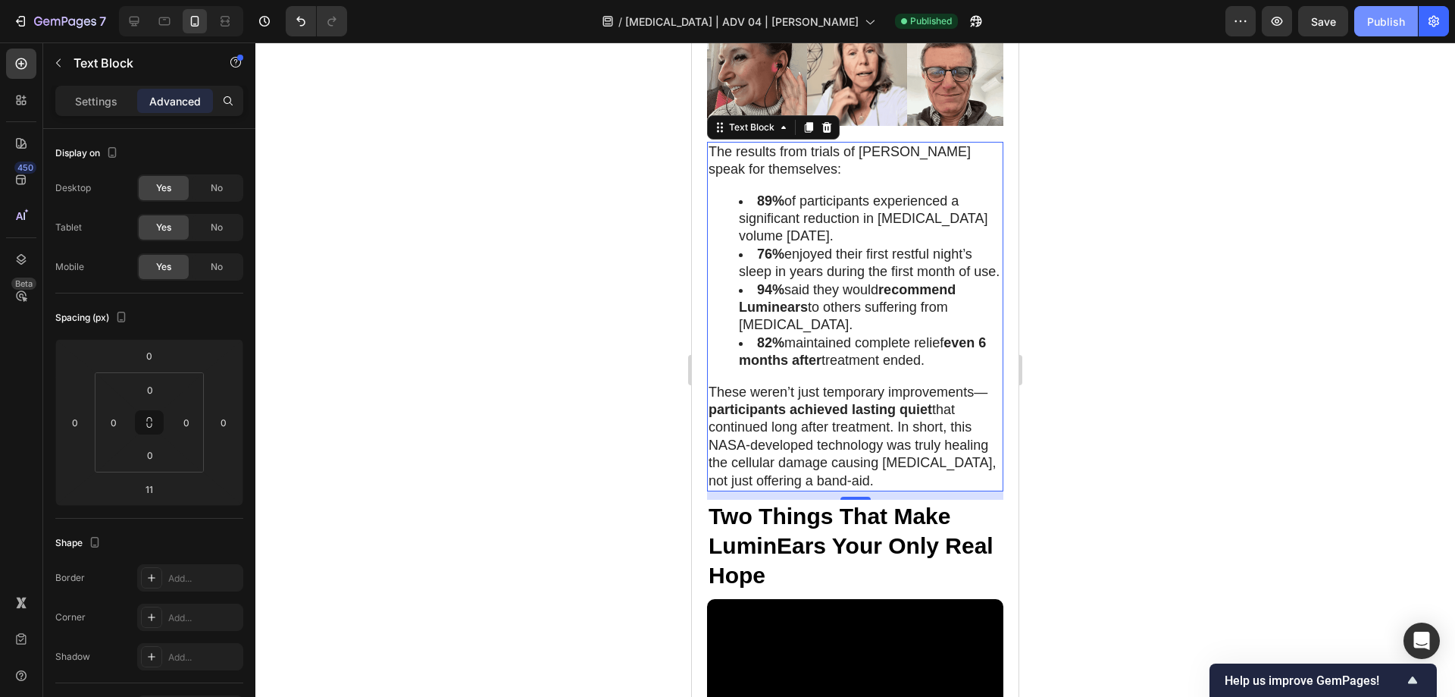
click at [1382, 23] on div "Publish" at bounding box center [1387, 22] width 38 height 16
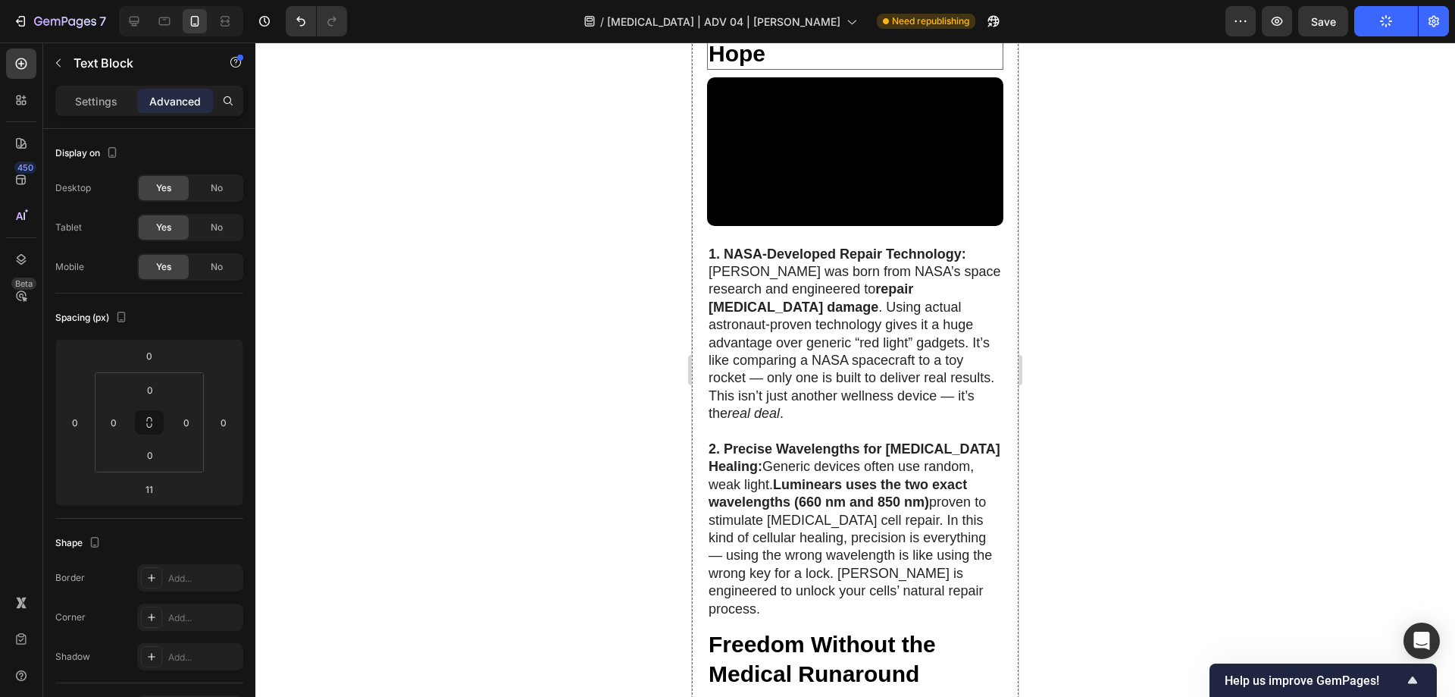
scroll to position [6691, 0]
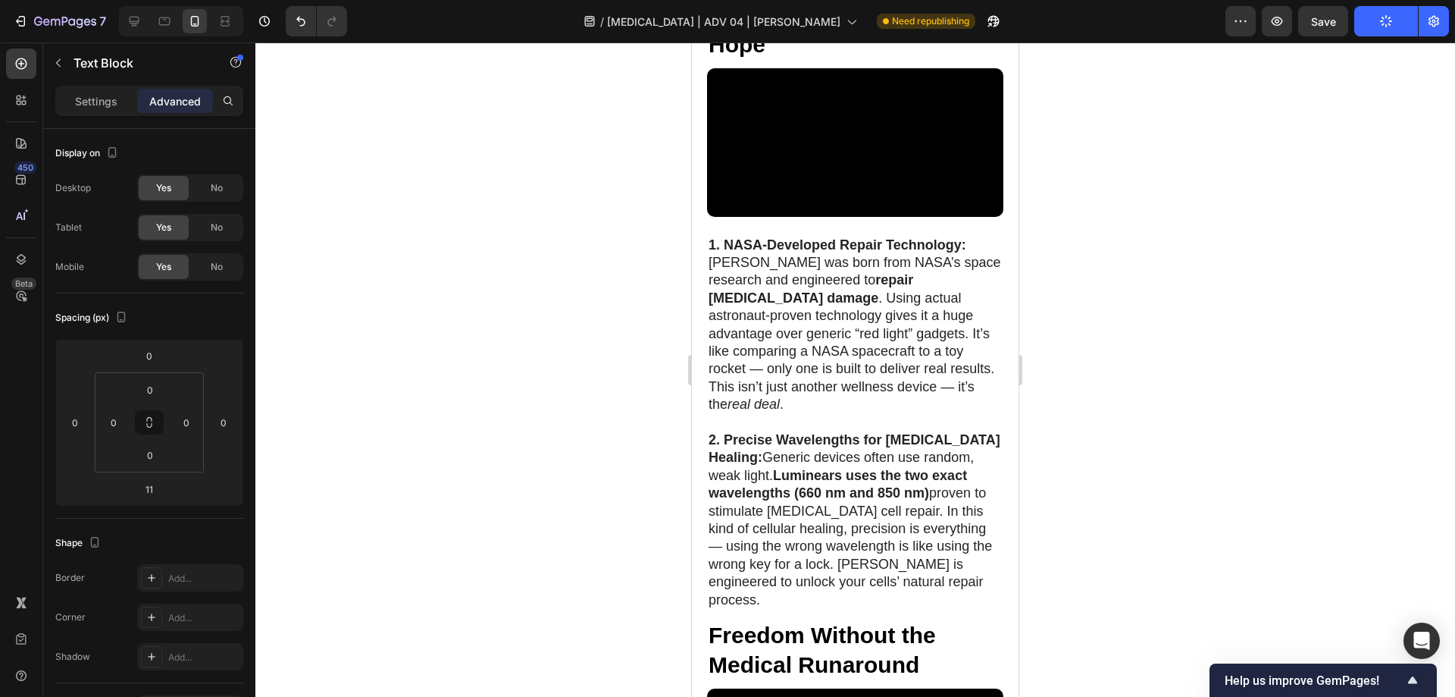
click at [1076, 255] on div at bounding box center [855, 369] width 1200 height 654
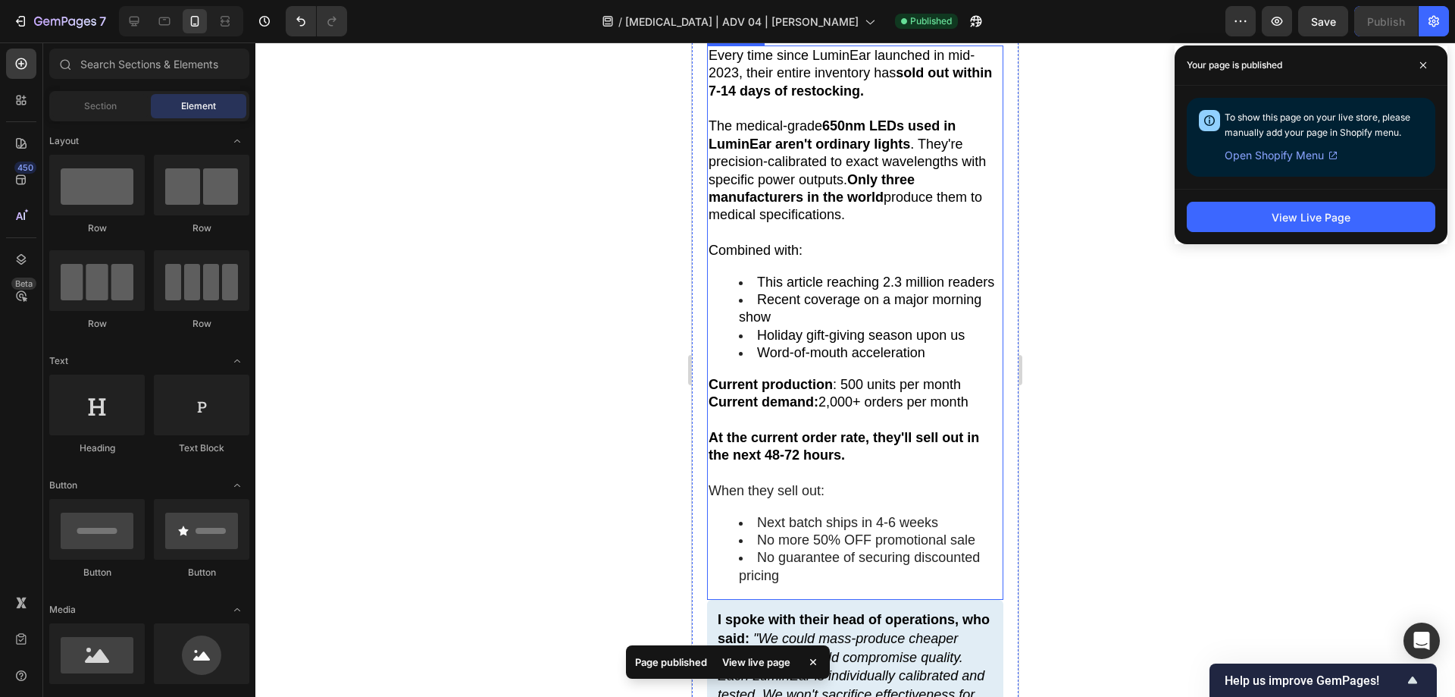
scroll to position [9496, 0]
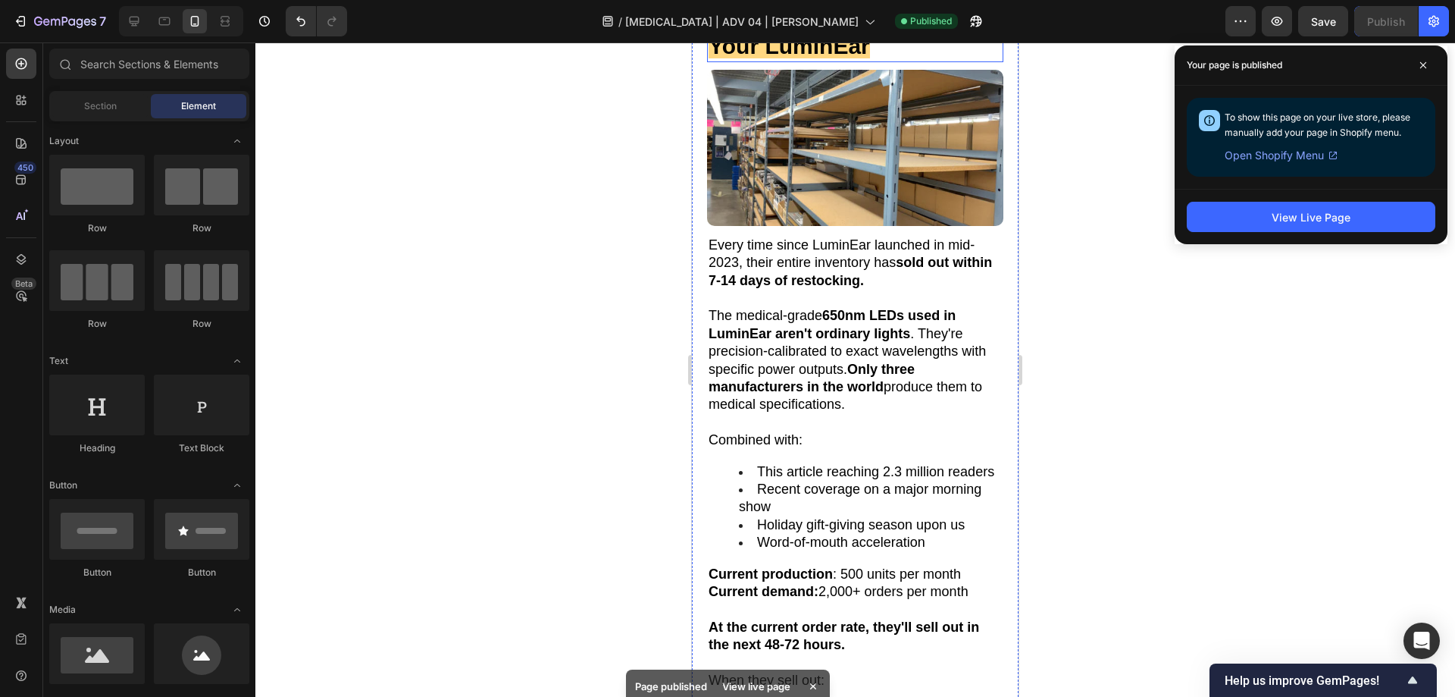
click at [930, 62] on h2 "Warning: Why [DATE] You May Not Be Able to Secure Your LuminEar" at bounding box center [855, 16] width 296 height 92
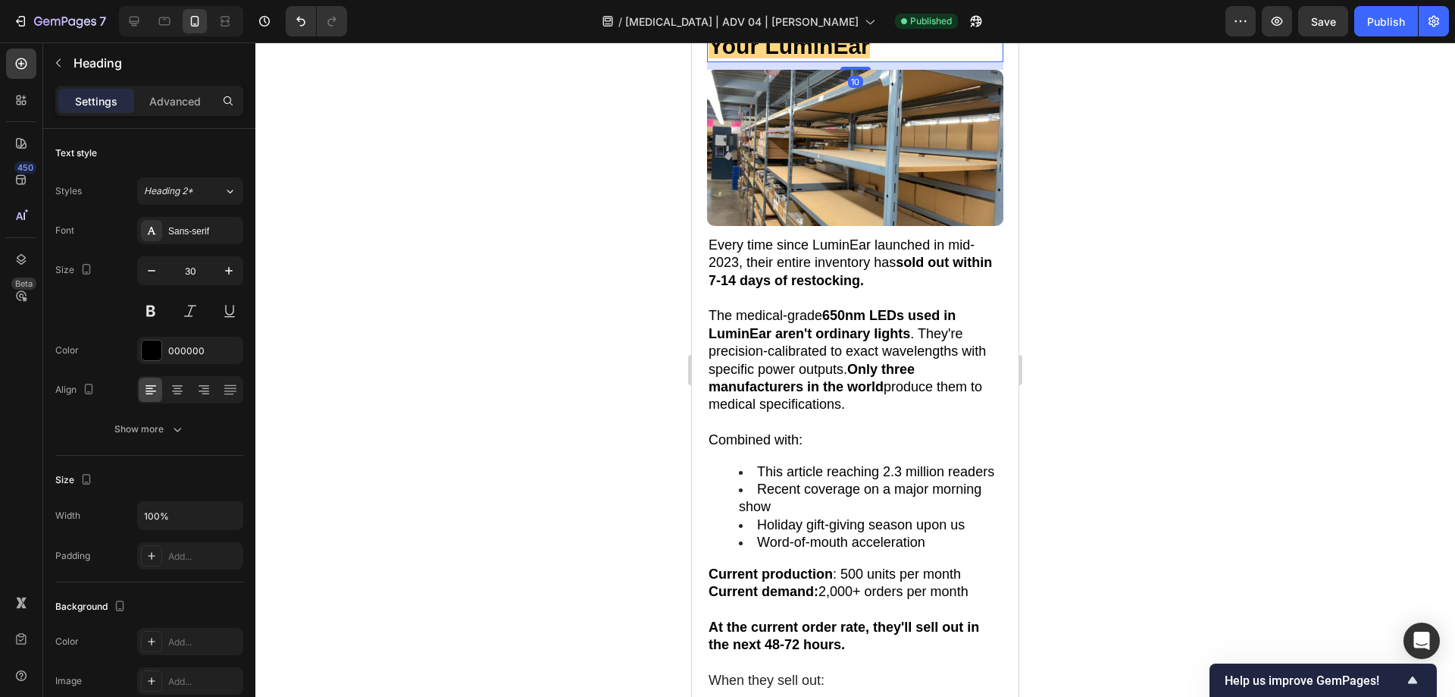
click at [957, 62] on h2 "Warning: Why [DATE] You May Not Be Able to Secure Your LuminEar" at bounding box center [855, 16] width 296 height 92
click at [1117, 378] on div at bounding box center [855, 369] width 1200 height 654
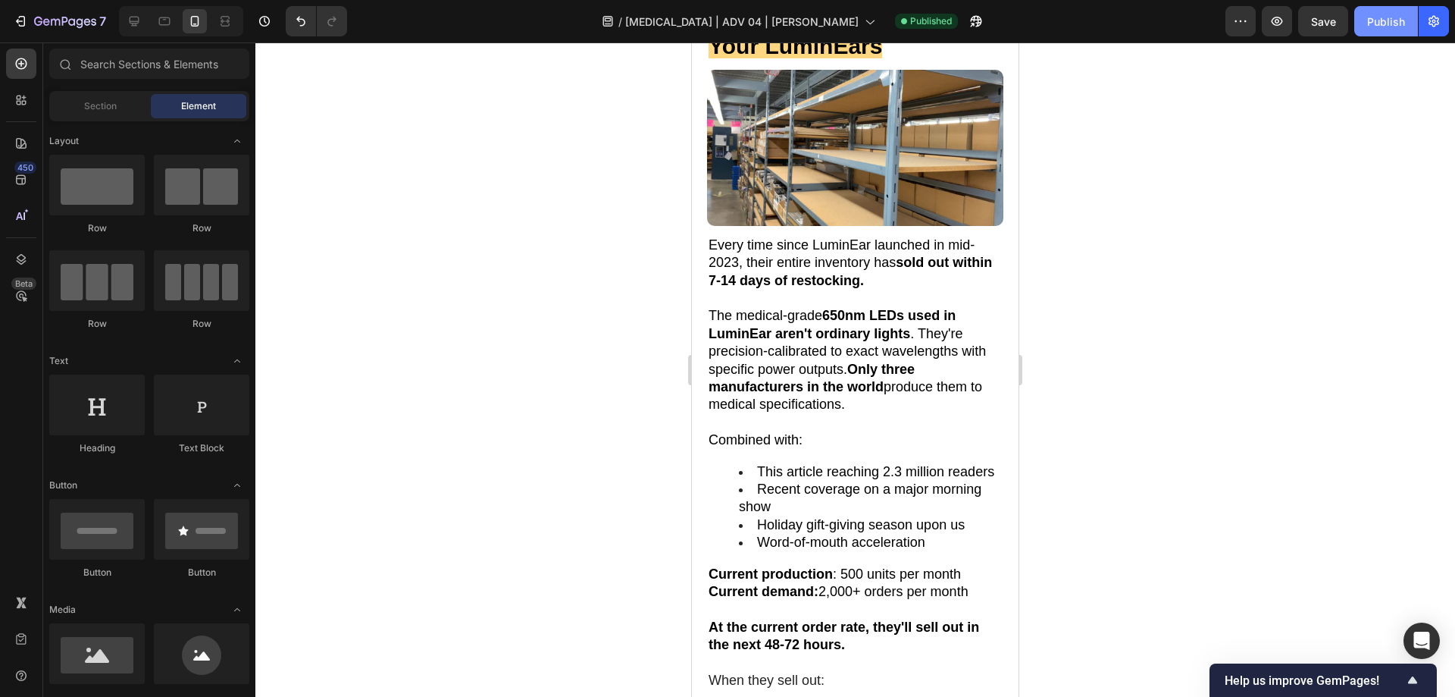
click at [1371, 23] on div "Publish" at bounding box center [1387, 22] width 38 height 16
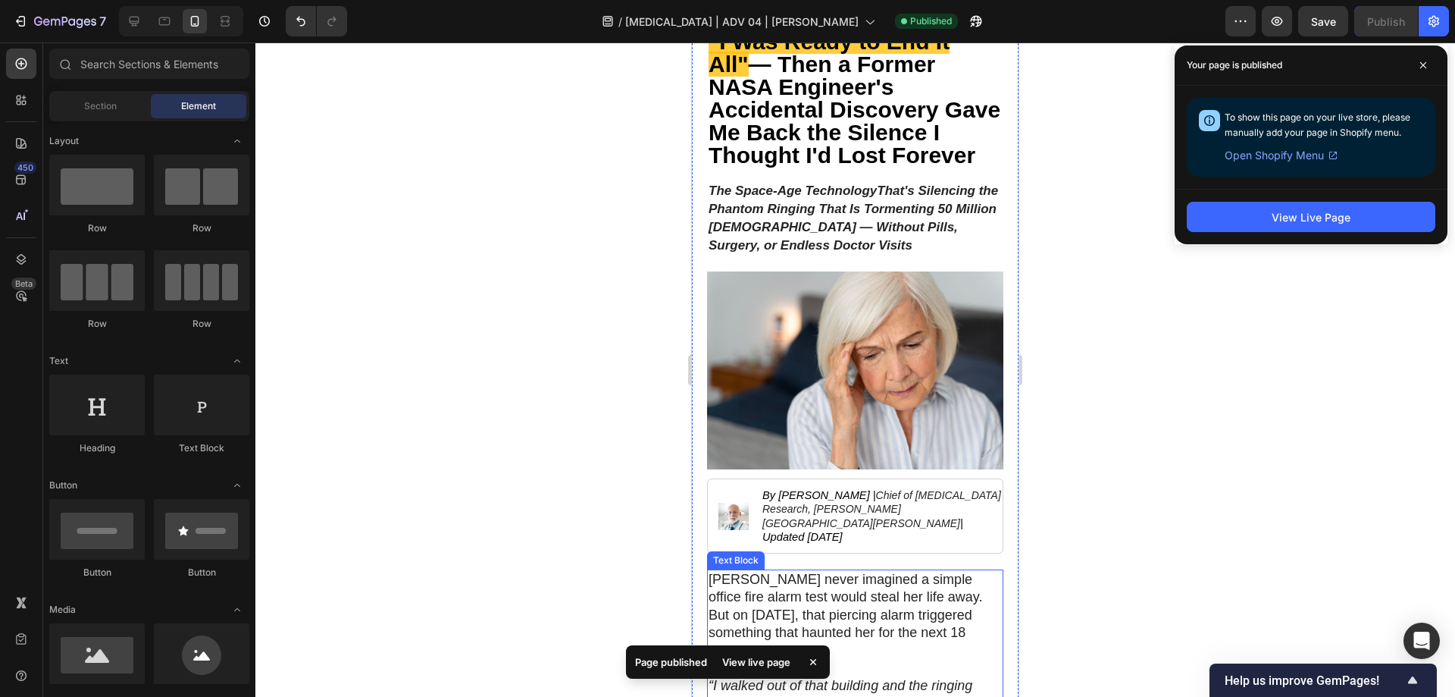
scroll to position [0, 0]
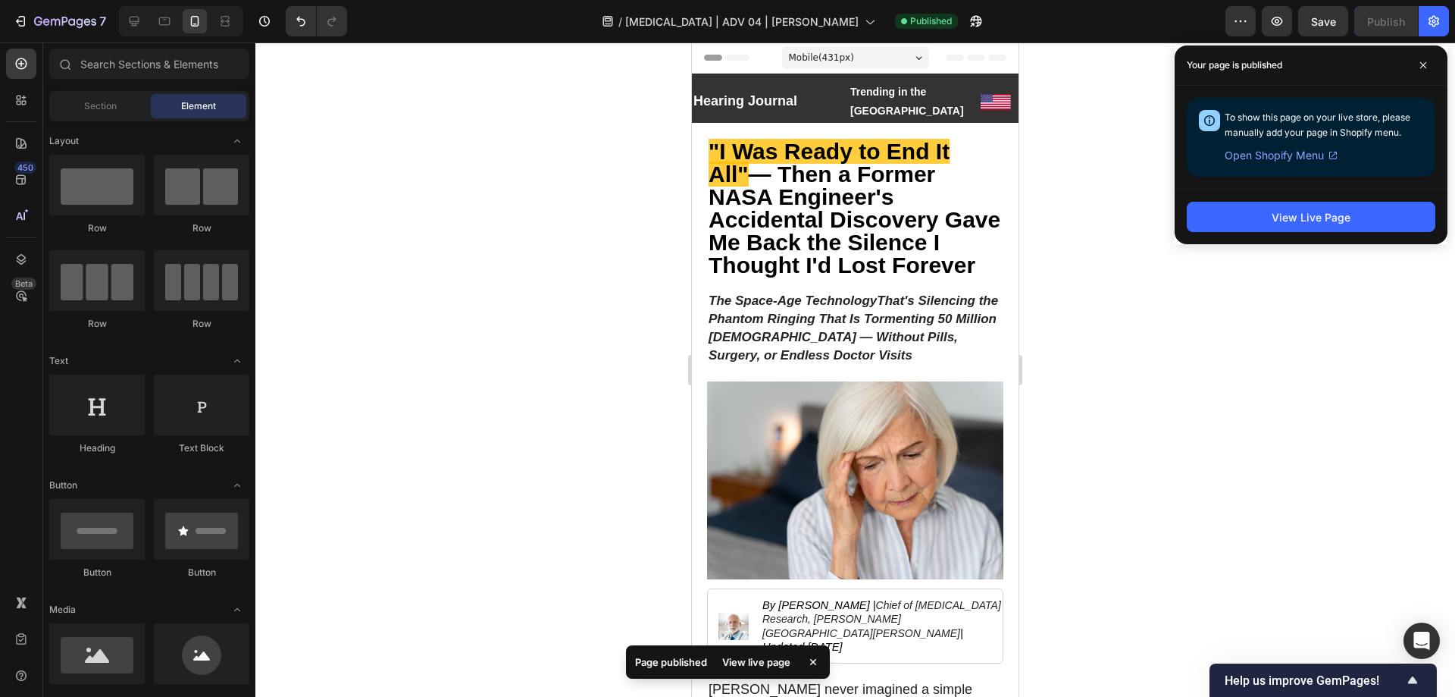
click at [1083, 384] on div at bounding box center [855, 369] width 1200 height 654
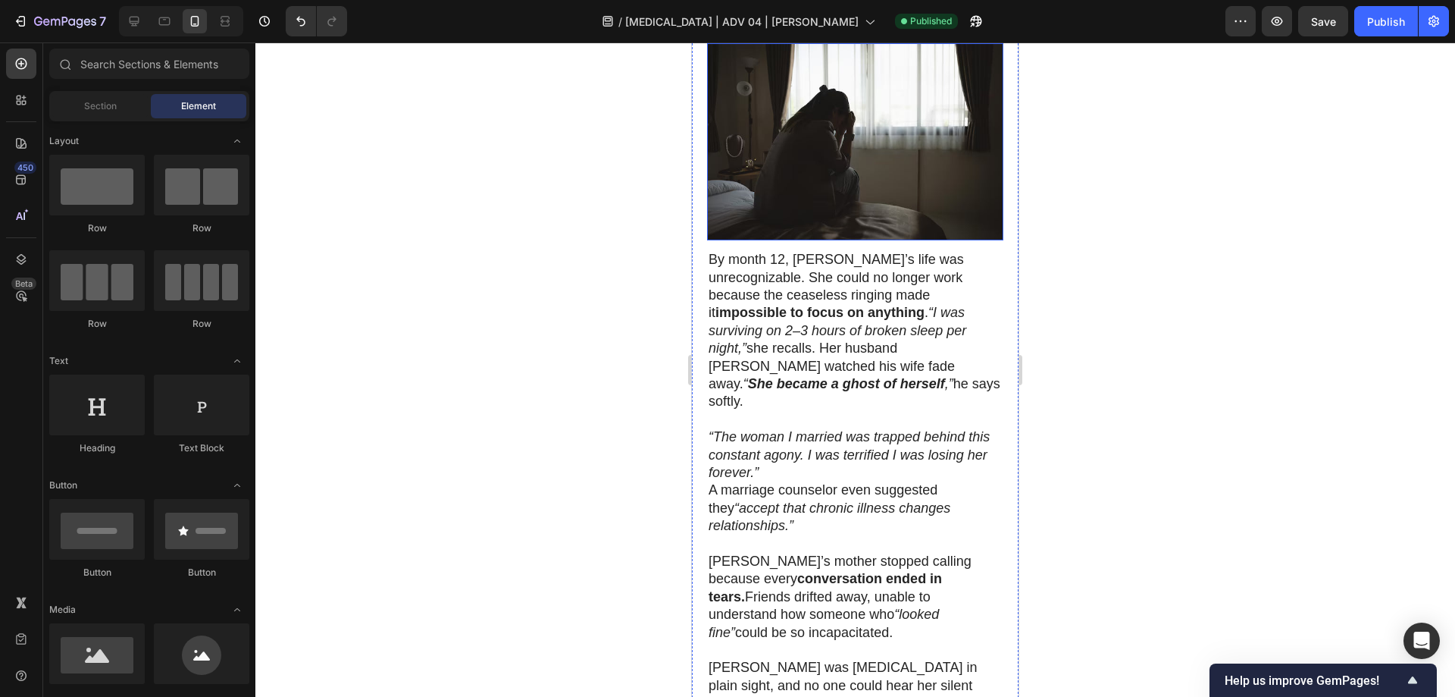
scroll to position [1895, 0]
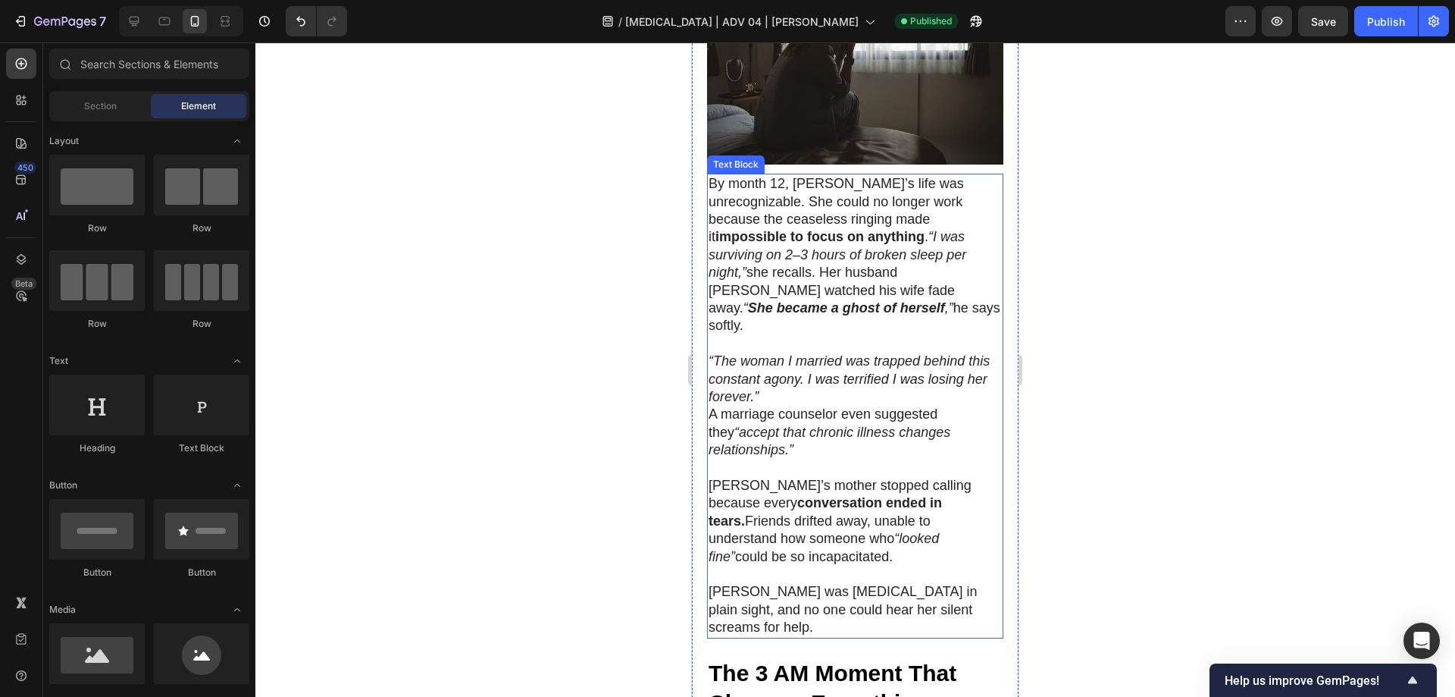
click at [781, 477] on p "[PERSON_NAME]’s mother stopped calling because every conversation ended in tear…" at bounding box center [855, 521] width 293 height 89
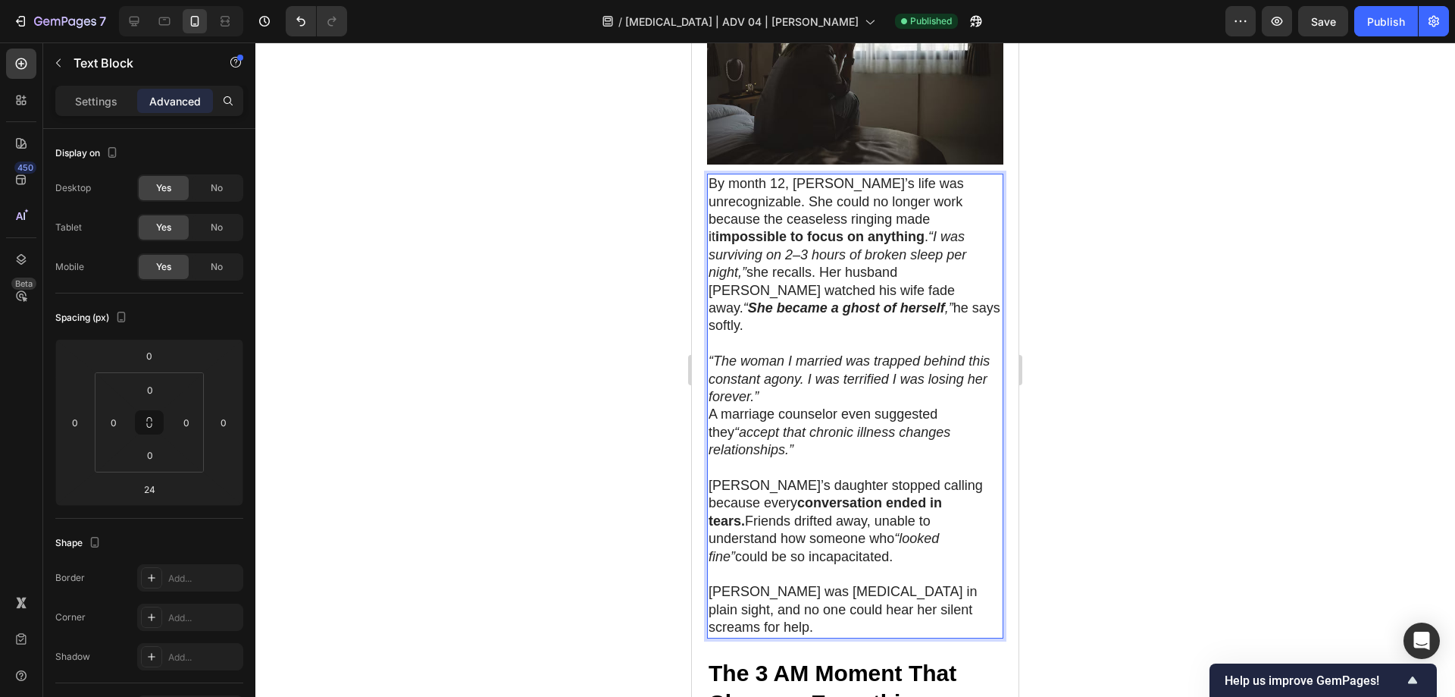
click at [1079, 312] on div at bounding box center [855, 369] width 1200 height 654
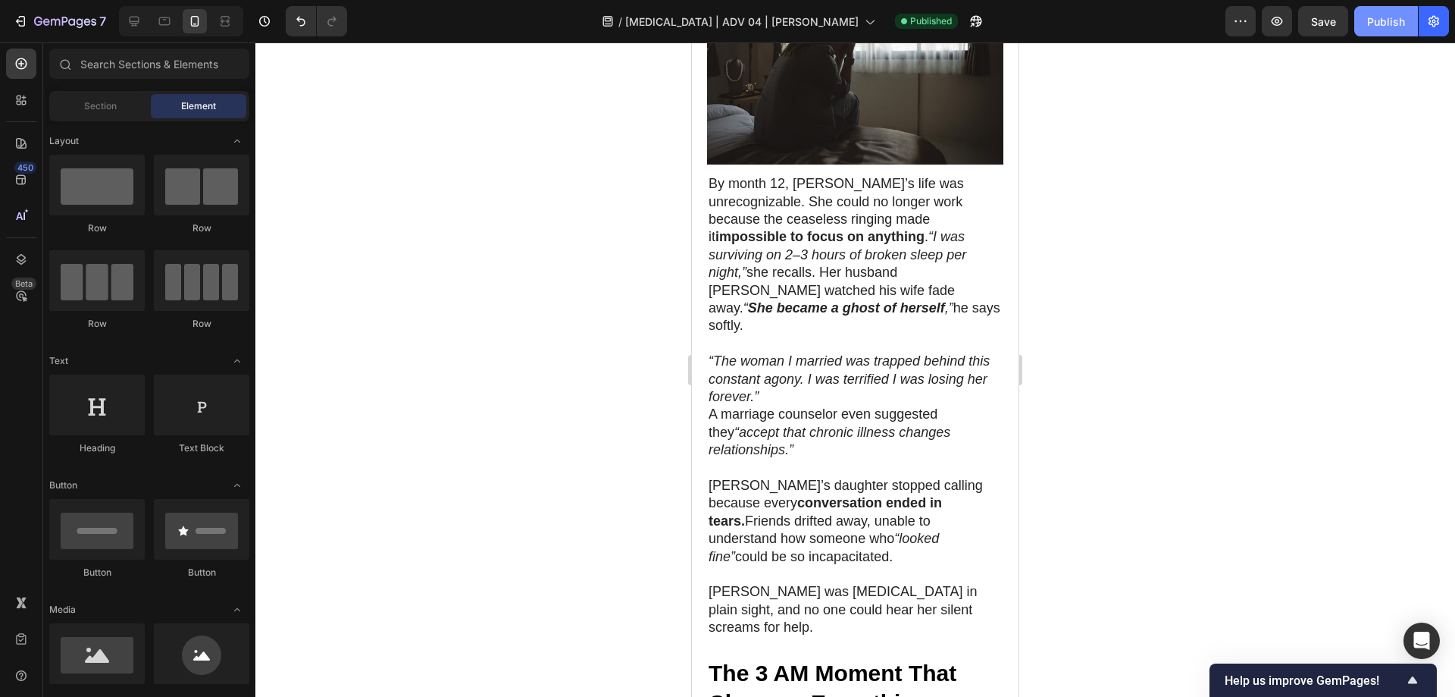
click at [1379, 14] on div "Publish" at bounding box center [1387, 22] width 38 height 16
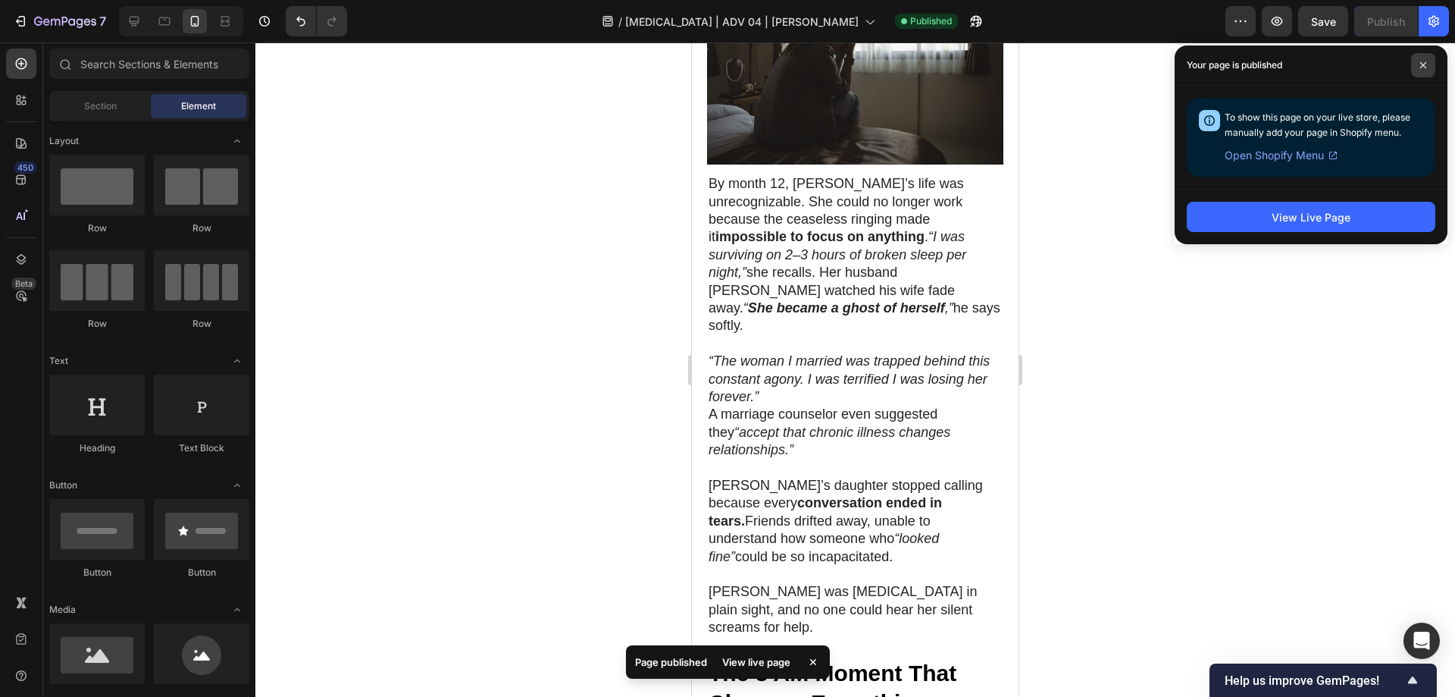
click at [1428, 72] on span at bounding box center [1424, 65] width 24 height 24
